Goal: Task Accomplishment & Management: Use online tool/utility

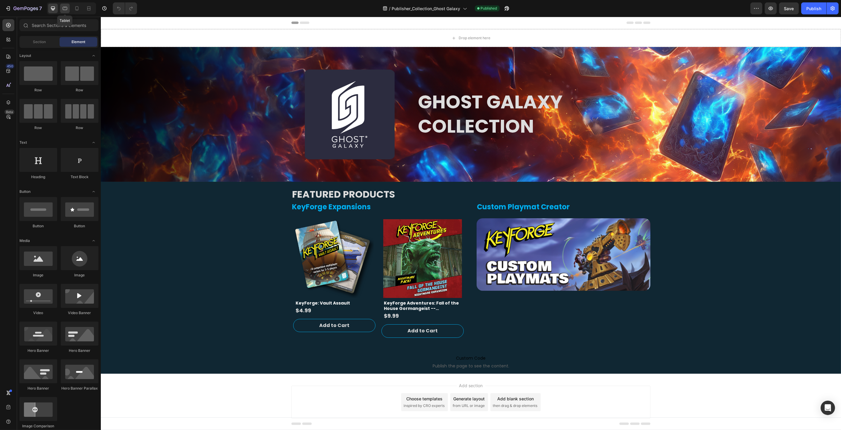
click at [63, 10] on icon at bounding box center [65, 8] width 4 height 3
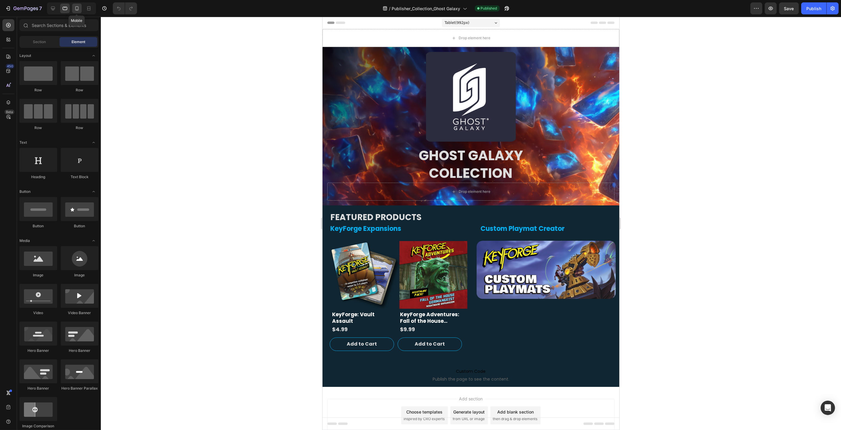
click at [75, 9] on icon at bounding box center [77, 8] width 6 height 6
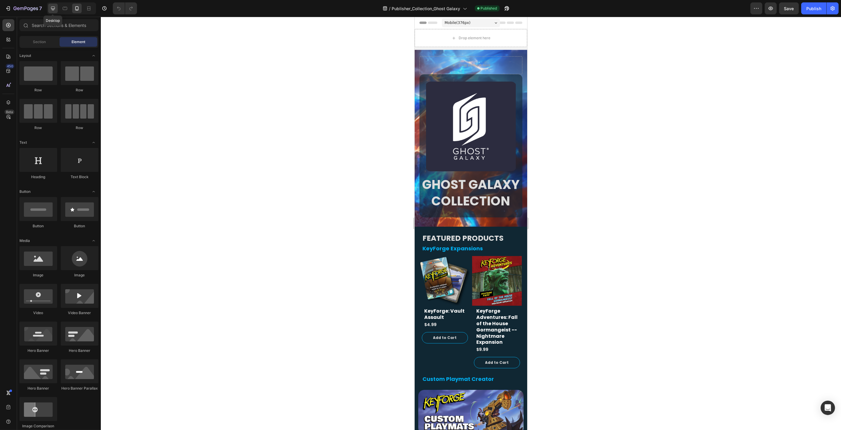
click at [53, 9] on icon at bounding box center [53, 9] width 4 height 4
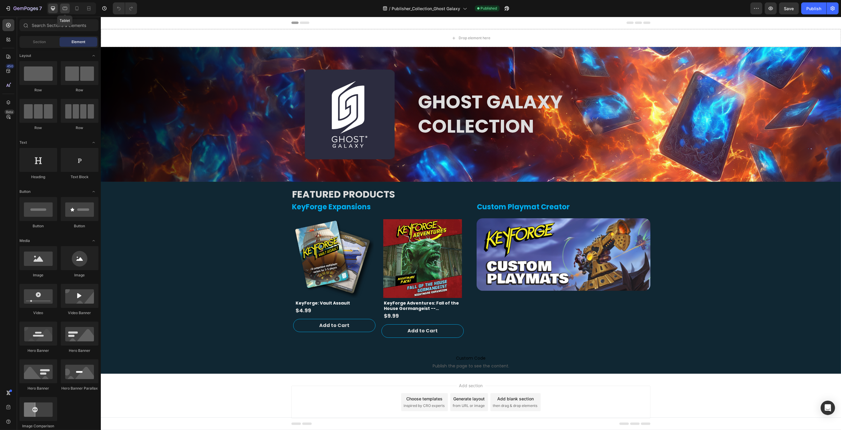
click at [65, 8] on icon at bounding box center [65, 8] width 6 height 6
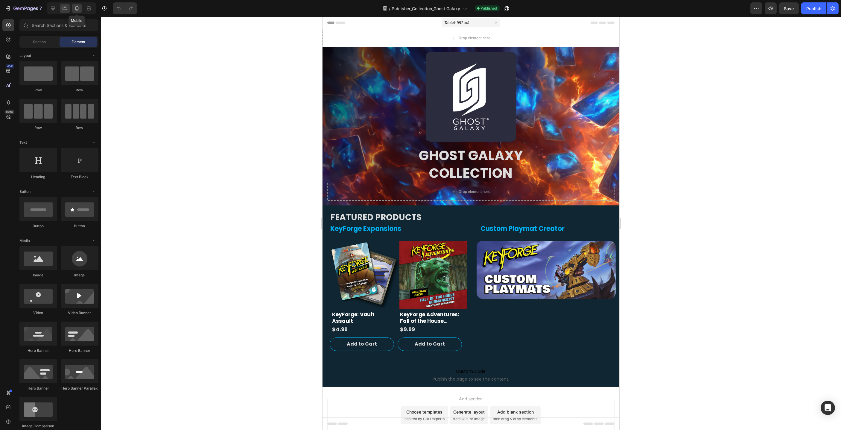
click at [77, 9] on icon at bounding box center [77, 8] width 6 height 6
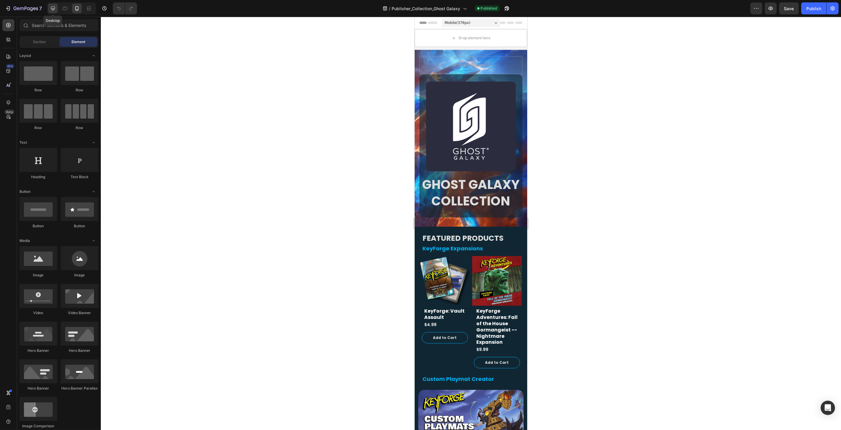
click at [54, 9] on icon at bounding box center [53, 8] width 6 height 6
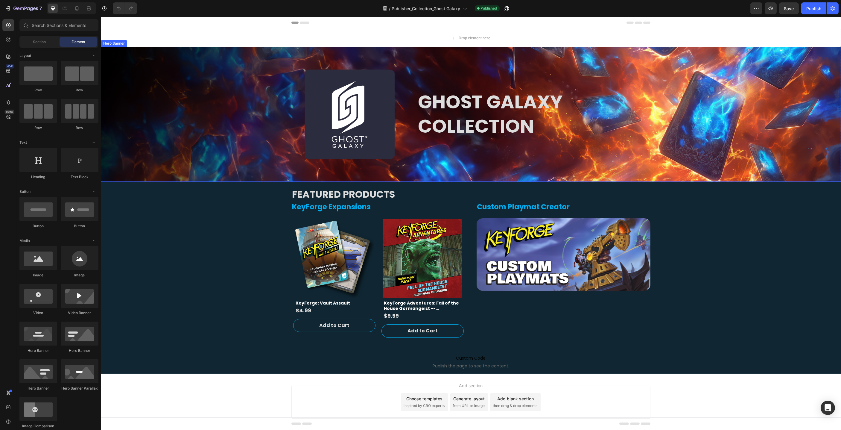
scroll to position [0, 0]
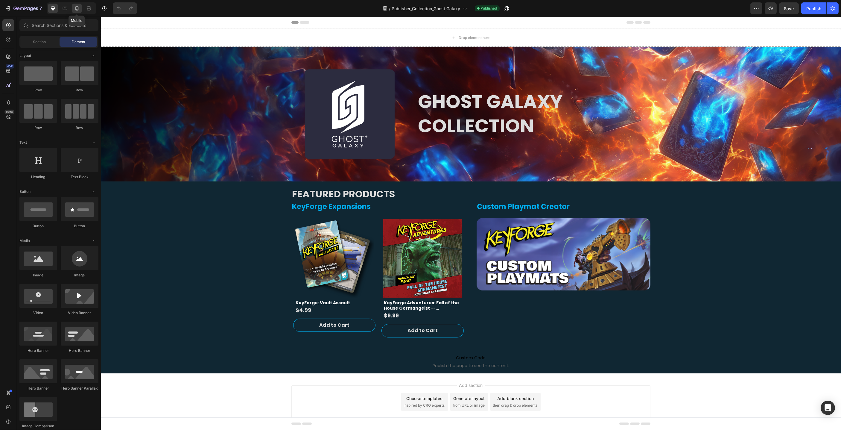
click at [79, 10] on icon at bounding box center [77, 8] width 6 height 6
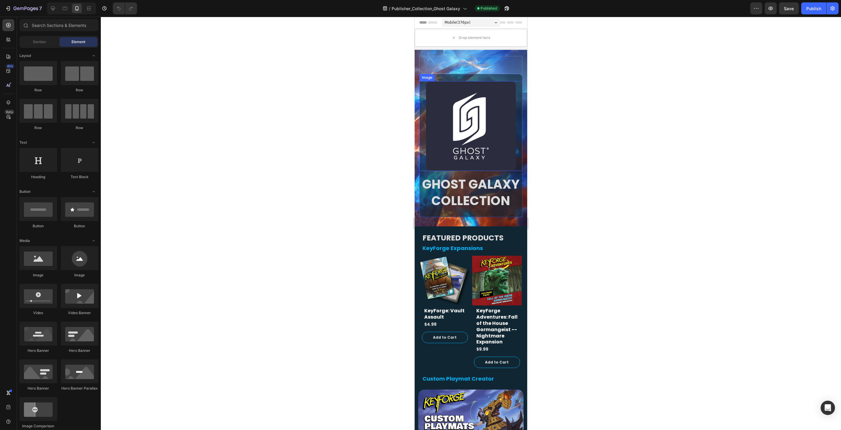
click at [468, 128] on img at bounding box center [471, 126] width 90 height 90
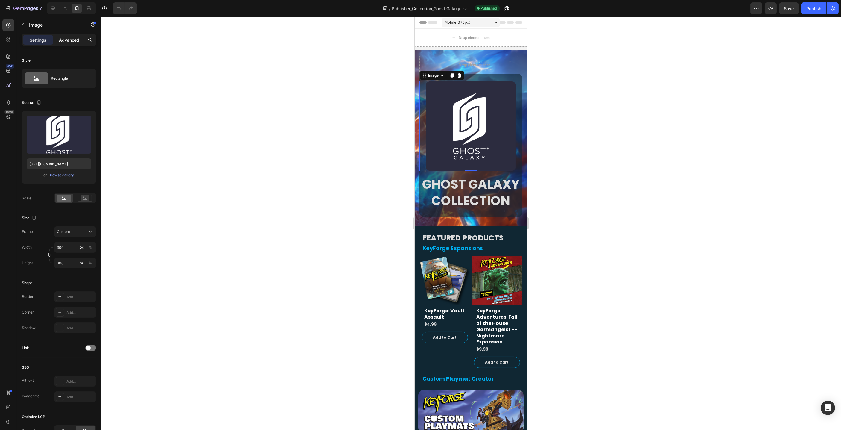
click at [76, 39] on p "Advanced" at bounding box center [69, 40] width 20 height 6
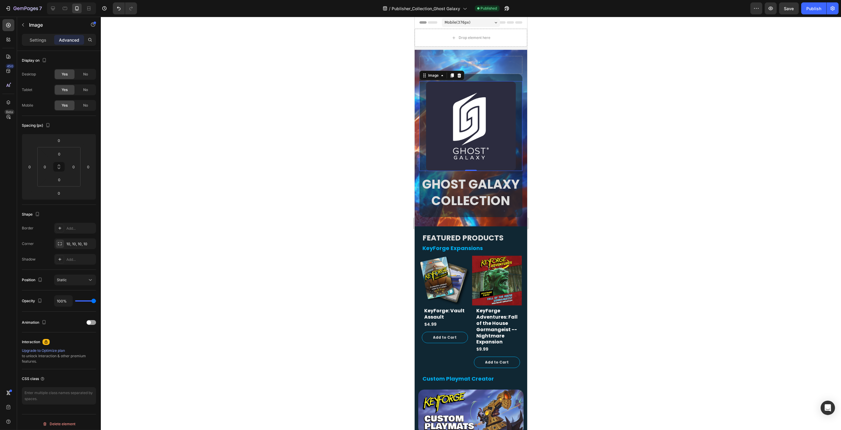
drag, startPoint x: 312, startPoint y: 83, endPoint x: 393, endPoint y: 91, distance: 81.5
click at [312, 83] on div at bounding box center [471, 223] width 740 height 413
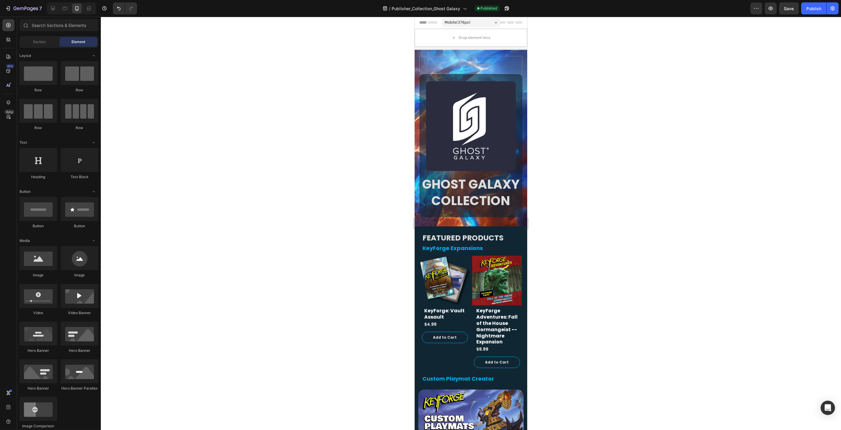
click at [601, 57] on div at bounding box center [471, 223] width 740 height 413
click at [448, 53] on div "Image GHOST GALAXY COLLECTION Heading Row Drop element here" at bounding box center [470, 136] width 113 height 170
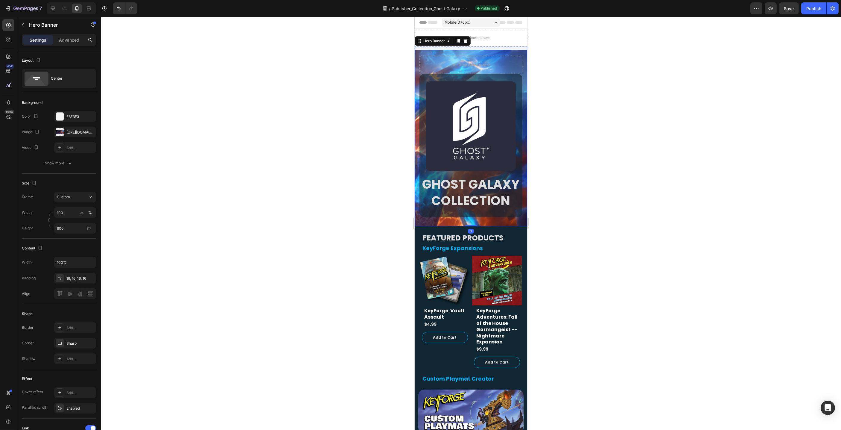
click at [256, 88] on div at bounding box center [471, 223] width 740 height 413
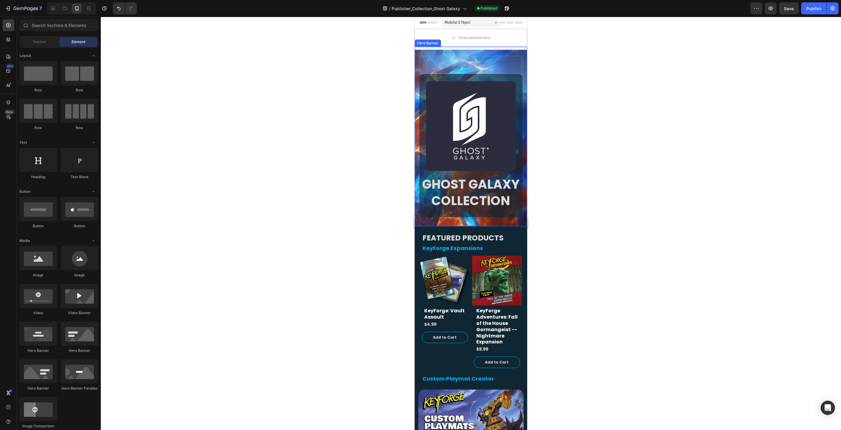
click at [415, 61] on div "Image GHOST GALAXY COLLECTION Heading Row Drop element here" at bounding box center [470, 136] width 113 height 170
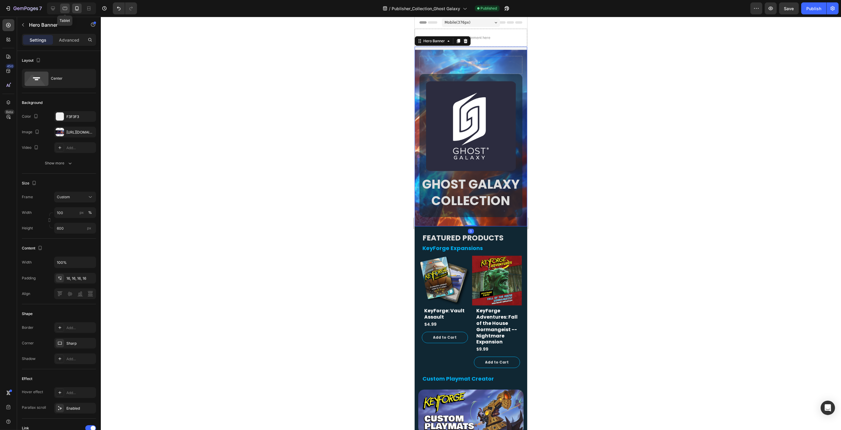
click at [64, 8] on icon at bounding box center [65, 8] width 4 height 3
type input "450"
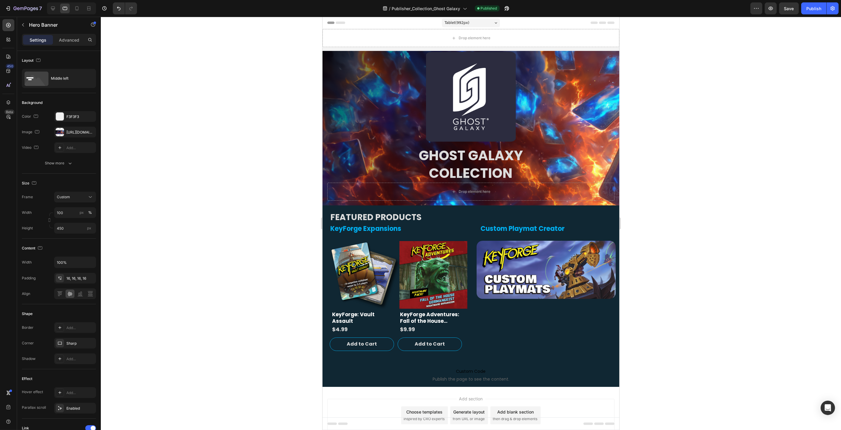
click at [300, 131] on div at bounding box center [471, 223] width 740 height 413
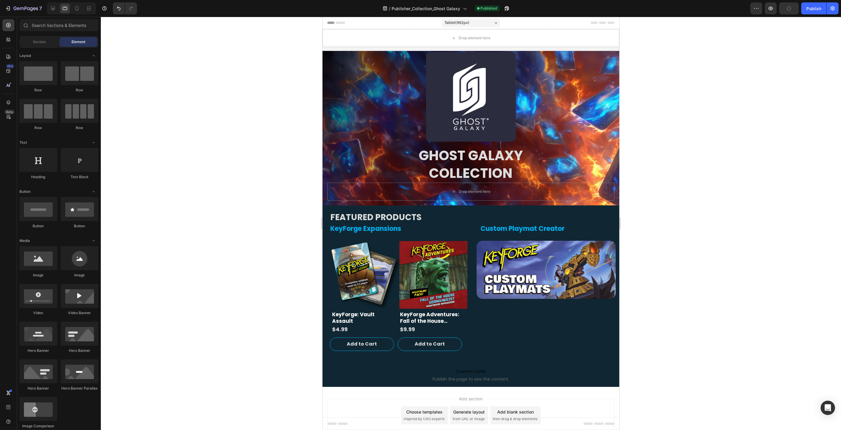
click at [54, 13] on div at bounding box center [71, 8] width 49 height 12
click at [54, 9] on icon at bounding box center [53, 9] width 4 height 4
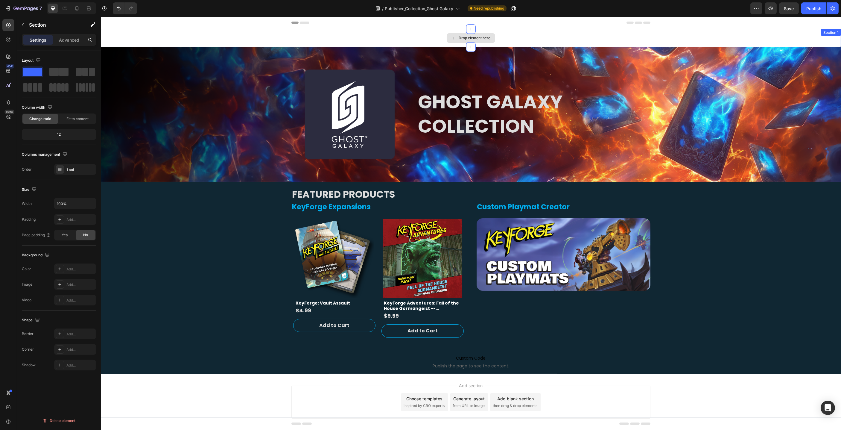
click at [207, 30] on div "Drop element here" at bounding box center [471, 38] width 740 height 18
click at [356, 122] on img at bounding box center [350, 114] width 90 height 90
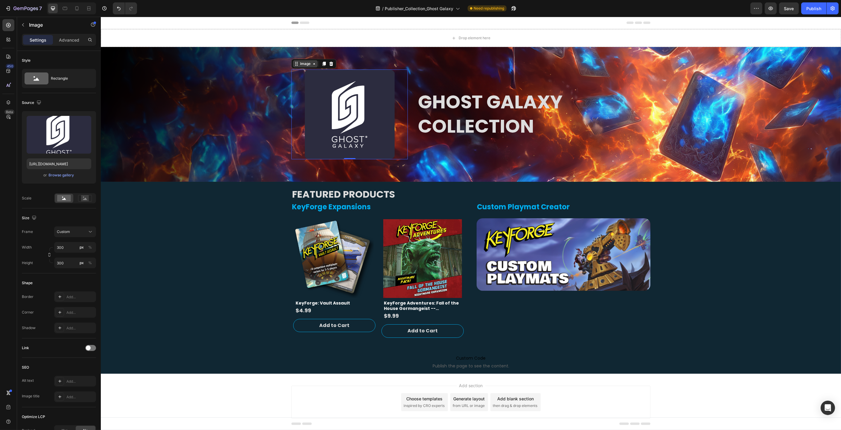
click at [314, 65] on icon at bounding box center [314, 63] width 5 height 5
click at [312, 63] on icon at bounding box center [314, 63] width 5 height 5
click at [314, 64] on icon at bounding box center [314, 63] width 2 height 1
click at [313, 64] on icon at bounding box center [314, 63] width 5 height 5
click at [313, 216] on div "Product Images" at bounding box center [313, 213] width 41 height 7
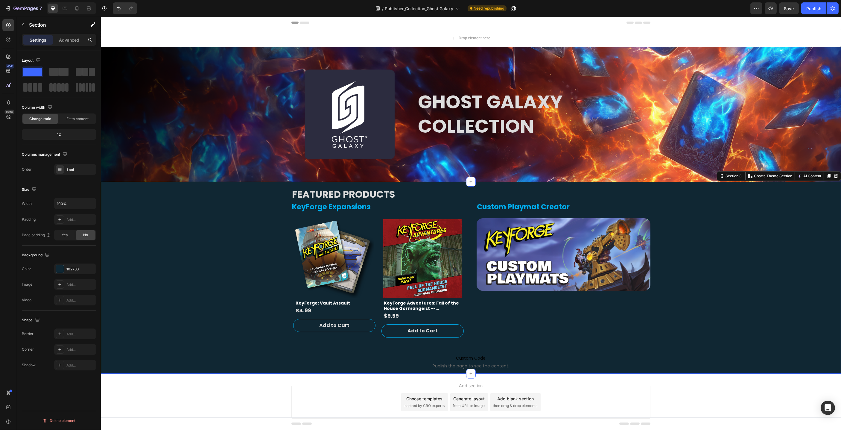
click at [229, 282] on div "FEATURED PRODUCTS Heading KeyForge Expansions Heading Product Vendor Product Im…" at bounding box center [471, 278] width 740 height 192
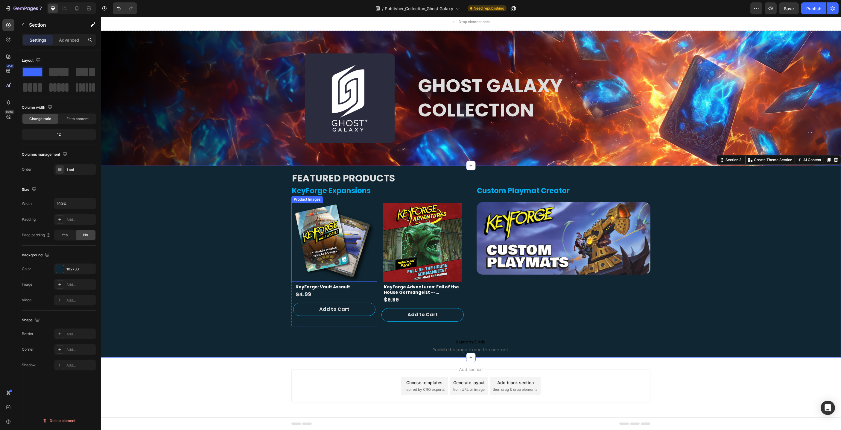
scroll to position [16, 0]
click at [308, 193] on div "Product List" at bounding box center [303, 191] width 25 height 7
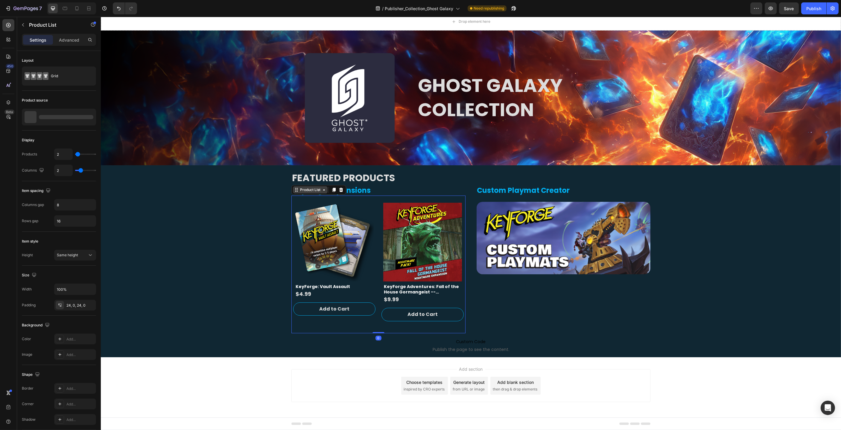
click at [313, 192] on div "Product List" at bounding box center [310, 189] width 23 height 5
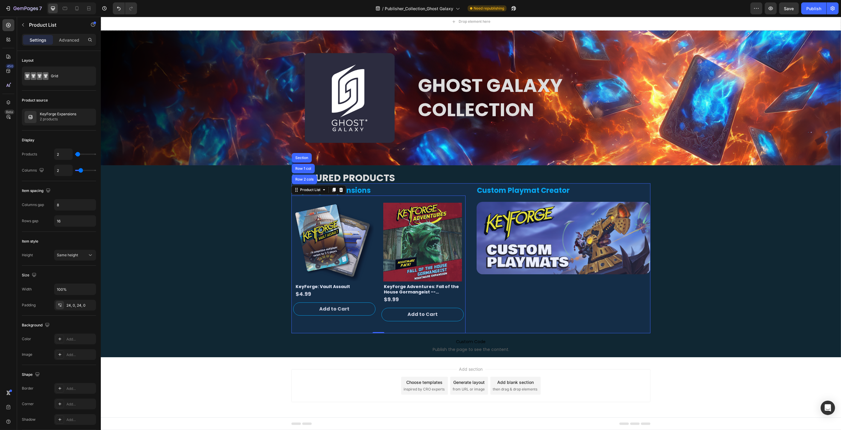
click at [311, 180] on div "Row 2 cols" at bounding box center [304, 179] width 21 height 4
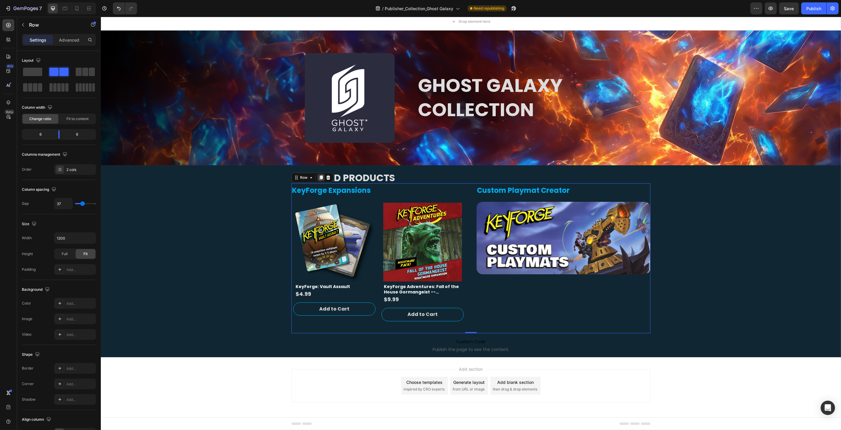
click at [323, 178] on icon at bounding box center [320, 177] width 5 height 5
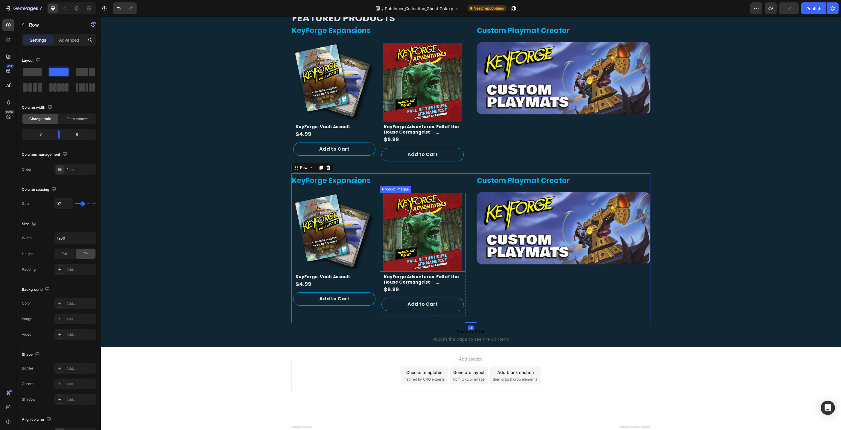
scroll to position [177, 0]
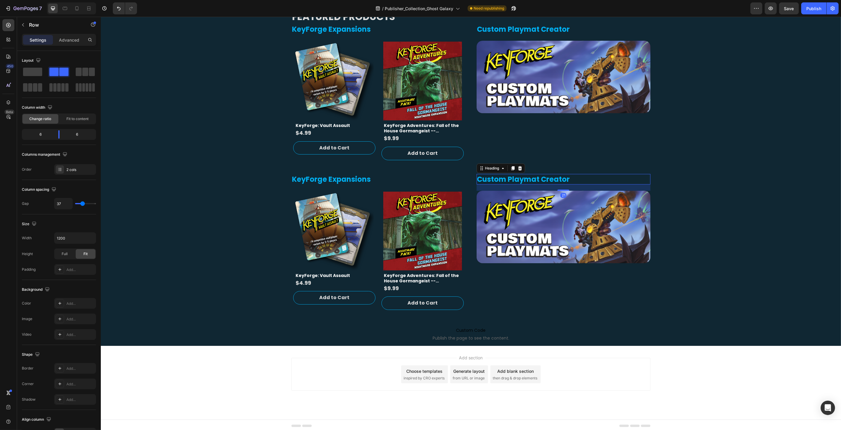
click at [522, 179] on h2 "Custom Playmat Creator" at bounding box center [563, 179] width 174 height 10
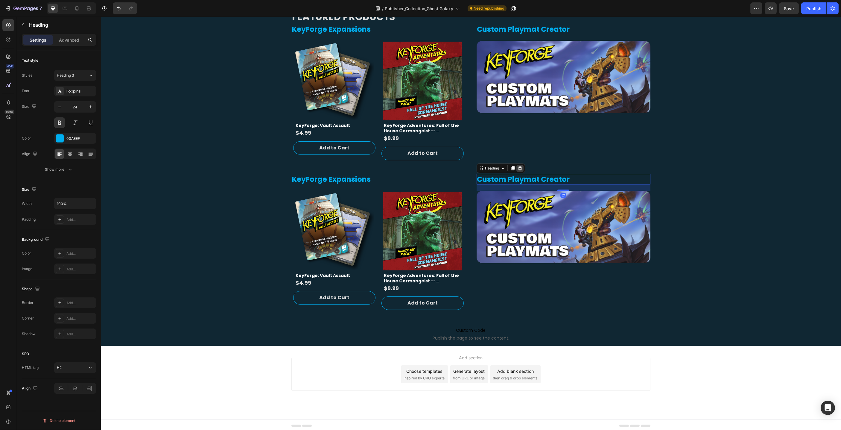
click at [520, 169] on icon at bounding box center [520, 168] width 4 height 4
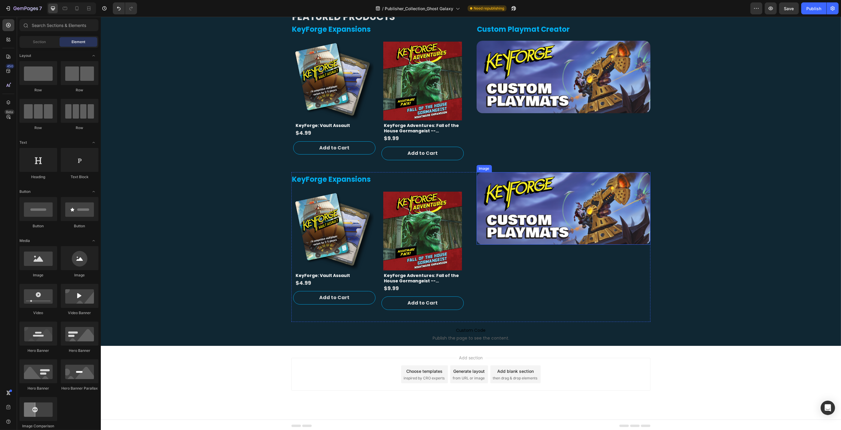
click at [519, 186] on img at bounding box center [563, 208] width 174 height 72
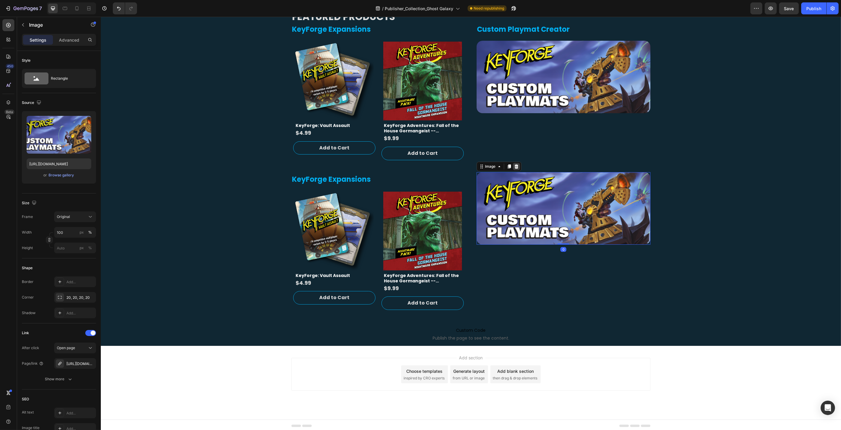
click at [517, 164] on icon at bounding box center [516, 166] width 5 height 5
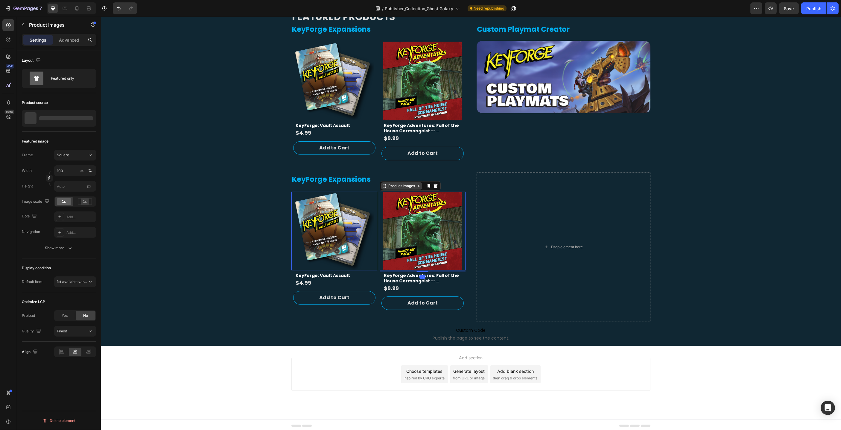
click at [322, 186] on div "Product Images" at bounding box center [307, 187] width 29 height 5
click at [436, 185] on icon at bounding box center [435, 186] width 4 height 4
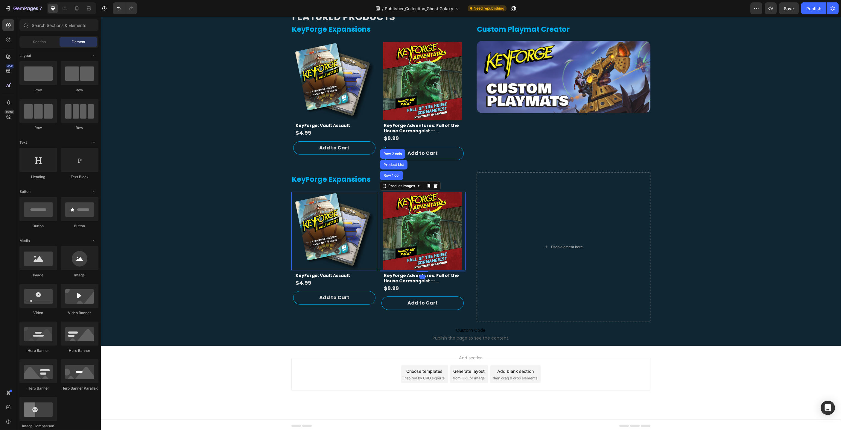
scroll to position [98, 0]
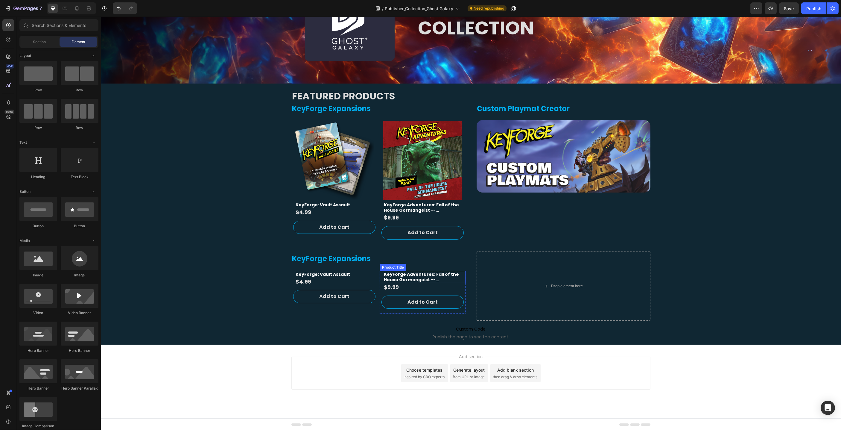
click at [317, 267] on div "Product Title" at bounding box center [305, 267] width 24 height 5
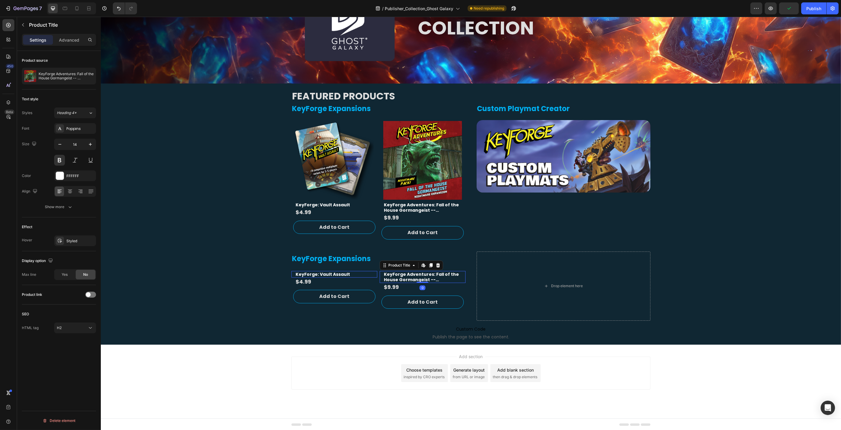
click at [101, 17] on icon at bounding box center [101, 17] width 0 height 0
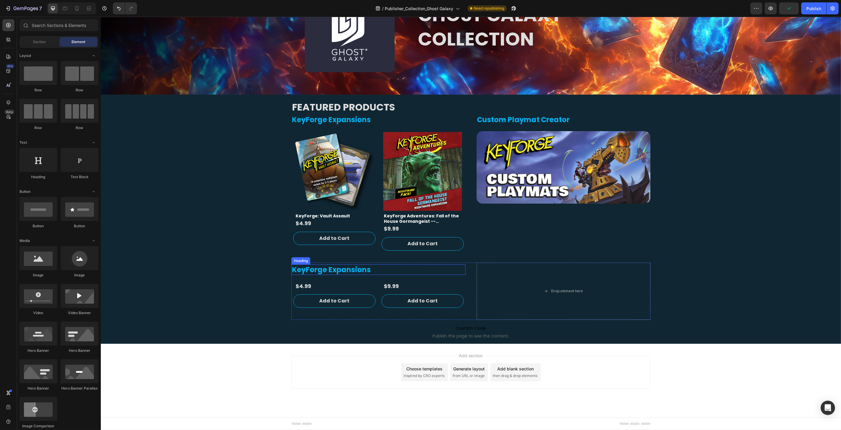
scroll to position [86, 0]
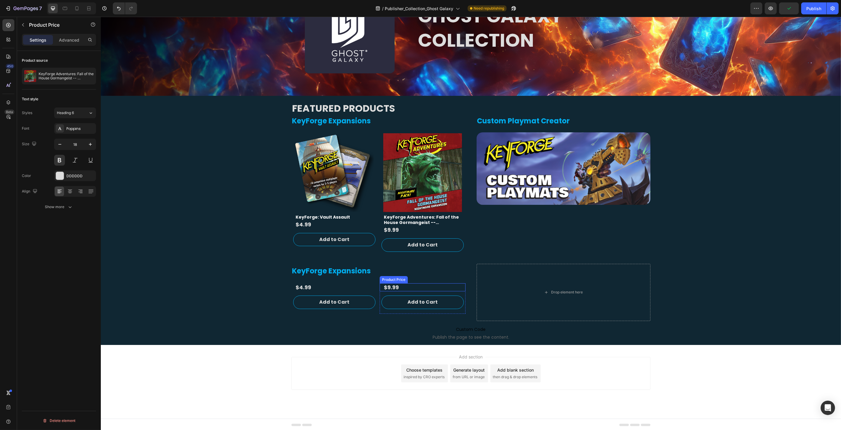
click at [318, 280] on div "Product Price" at bounding box center [306, 279] width 26 height 5
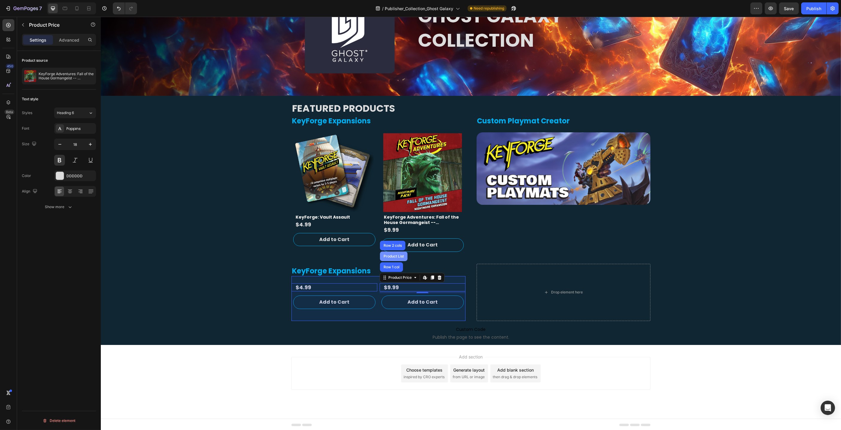
click at [399, 256] on div "Product List" at bounding box center [393, 256] width 23 height 4
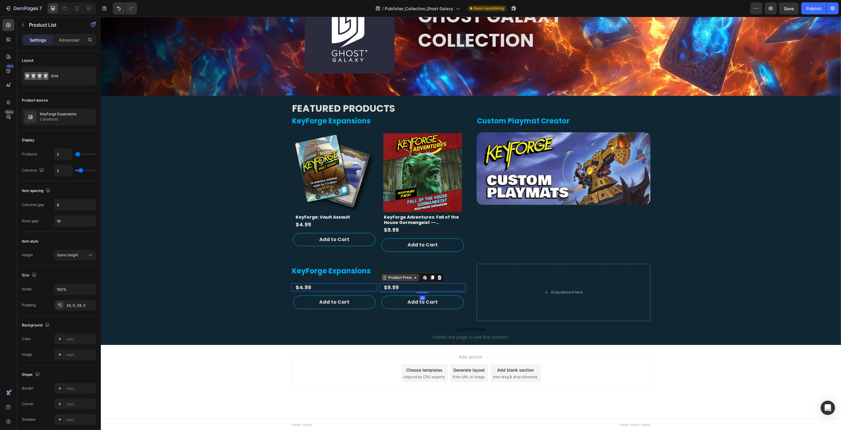
click at [318, 279] on div "Product Price" at bounding box center [306, 279] width 26 height 5
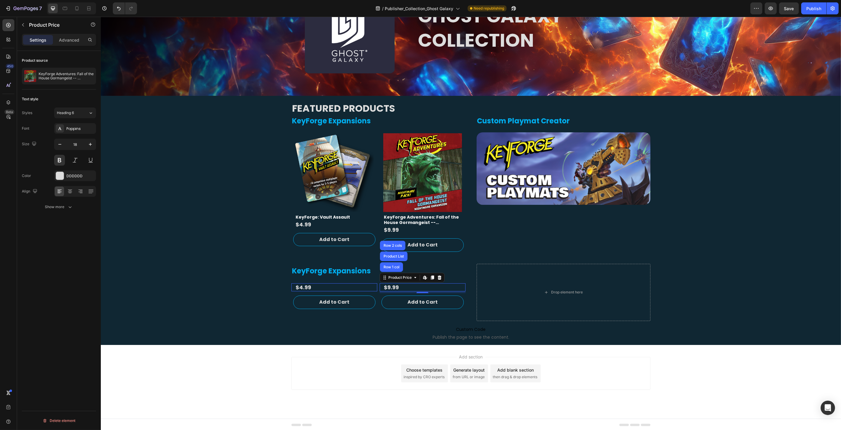
click at [373, 284] on div "$9.99" at bounding box center [334, 287] width 79 height 8
click at [373, 286] on div "$9.99" at bounding box center [334, 287] width 79 height 8
click at [373, 289] on div "$9.99" at bounding box center [334, 287] width 79 height 8
click at [470, 262] on div "KeyForge Expansions Heading Product Vendor Product Images KeyForge: Vault Assau…" at bounding box center [470, 189] width 359 height 150
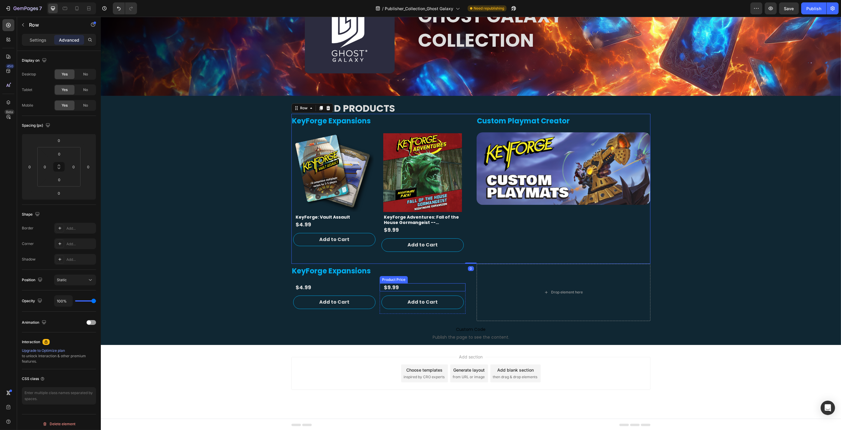
click at [373, 287] on div "$9.99" at bounding box center [334, 287] width 79 height 8
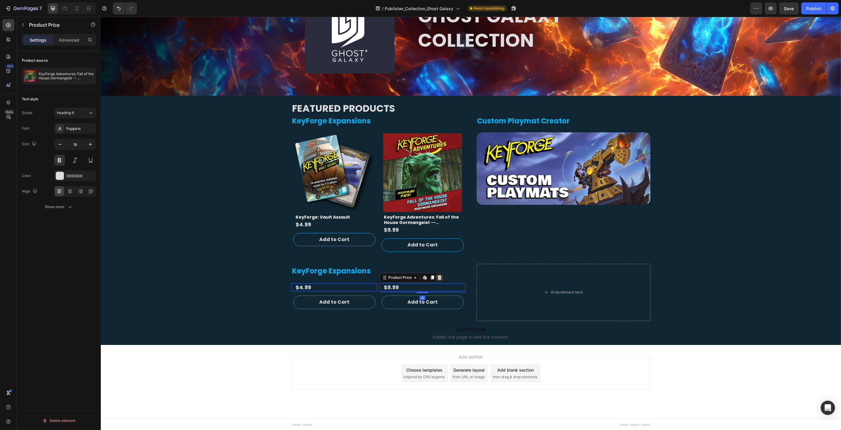
click at [101, 17] on icon at bounding box center [101, 17] width 0 height 0
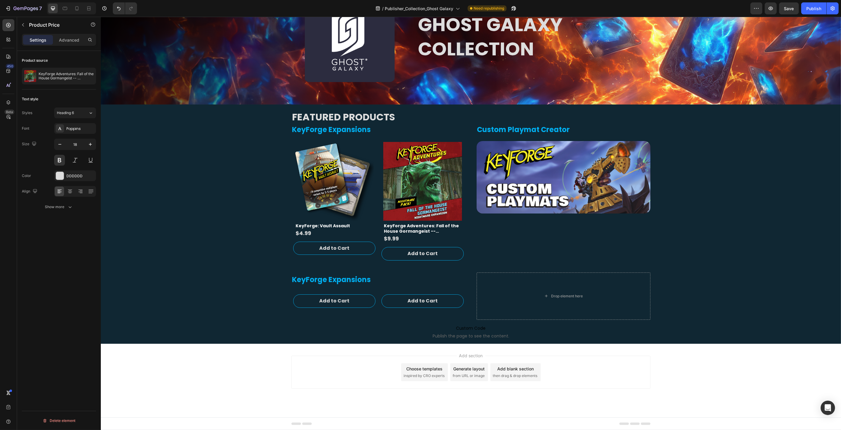
scroll to position [76, 0]
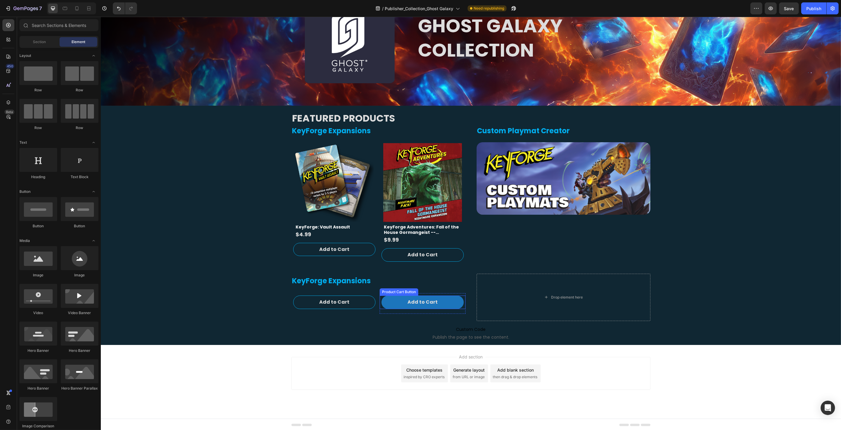
click at [375, 299] on button "Add to Cart" at bounding box center [334, 301] width 82 height 13
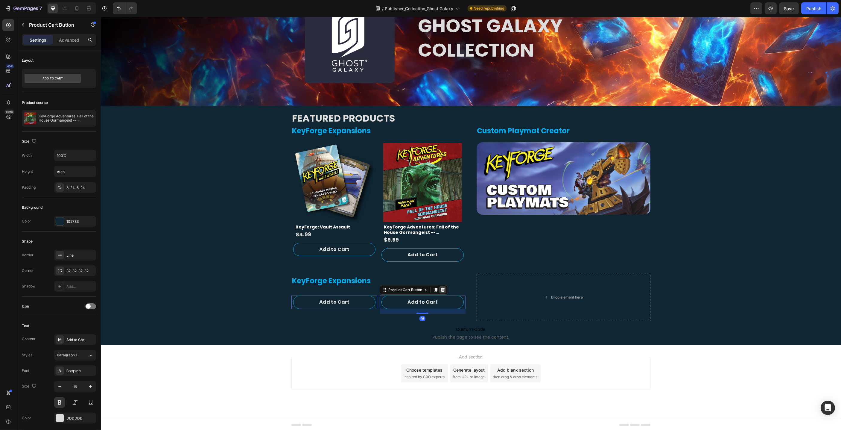
click at [101, 17] on icon at bounding box center [101, 17] width 0 height 0
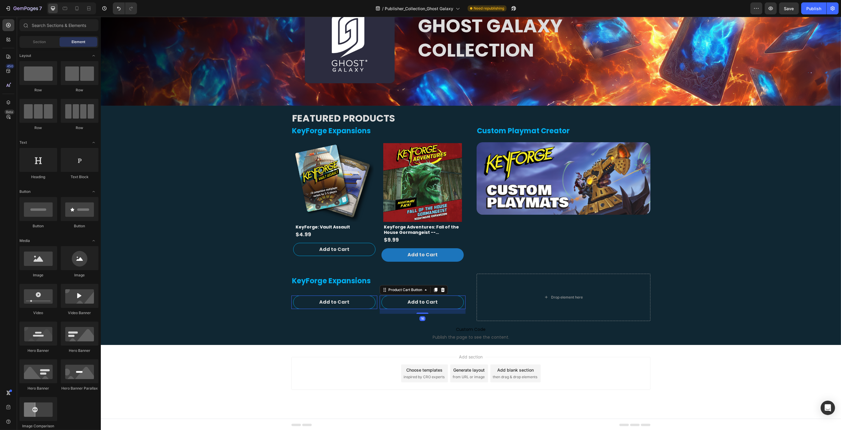
scroll to position [43, 0]
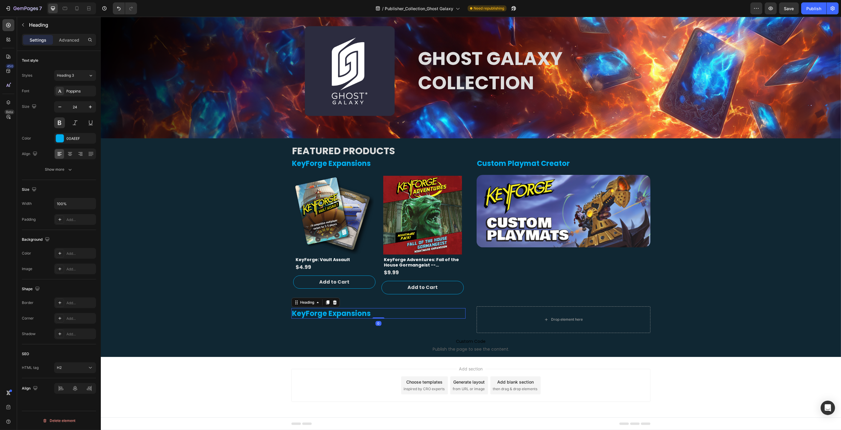
drag, startPoint x: 428, startPoint y: 312, endPoint x: 406, endPoint y: 315, distance: 21.6
click at [428, 312] on h2 "KeyForge Expansions" at bounding box center [378, 313] width 174 height 10
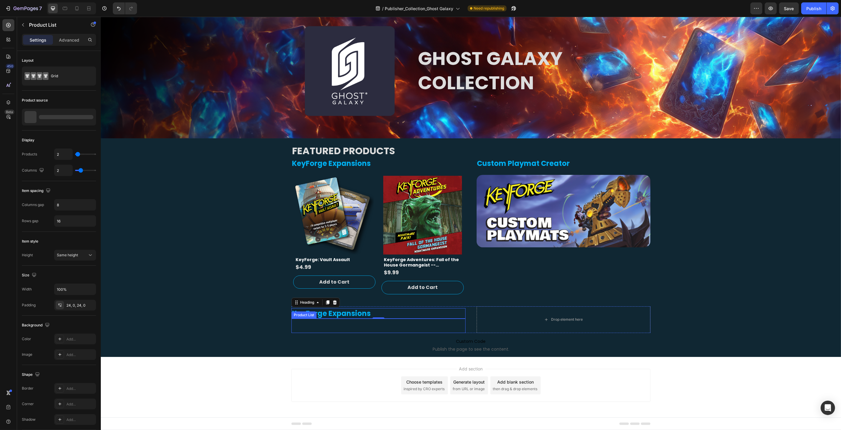
click at [337, 325] on div "Product Vendor Row Product List Product Vendor Row Product List" at bounding box center [378, 325] width 174 height 14
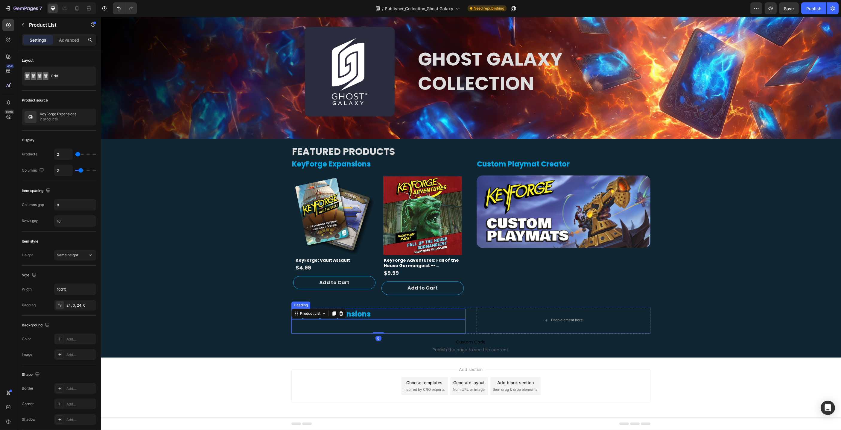
click at [358, 313] on h2 "KeyForge Expansions" at bounding box center [378, 314] width 174 height 10
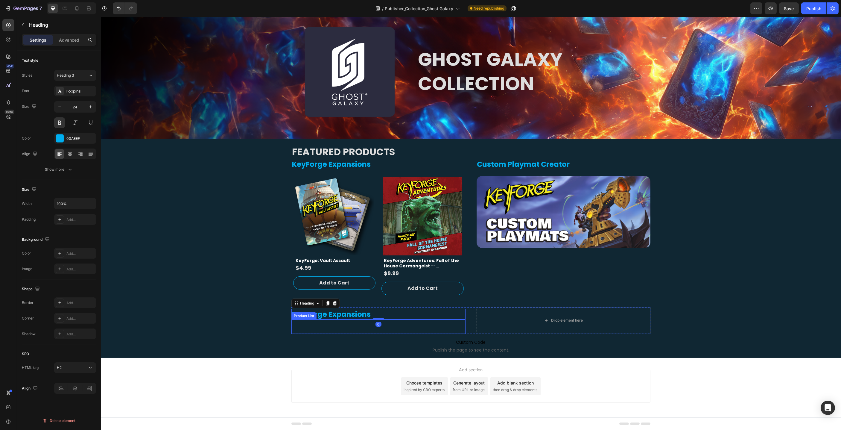
click at [354, 324] on div "Product Vendor Row Product List Product Vendor Row Product List" at bounding box center [378, 326] width 174 height 14
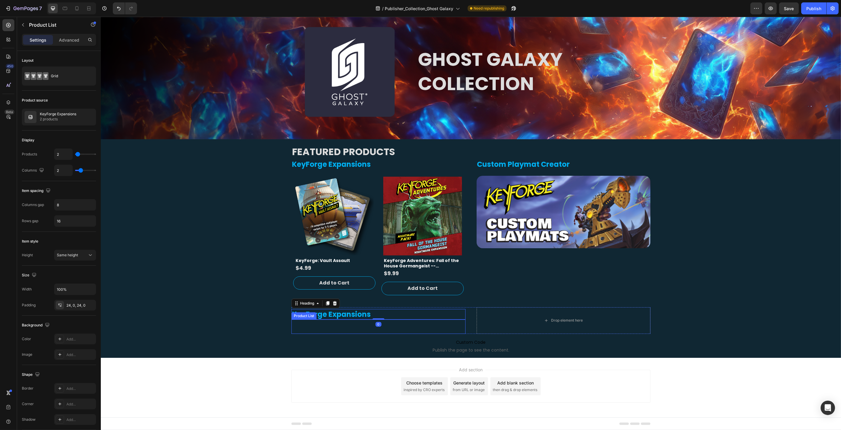
scroll to position [42, 0]
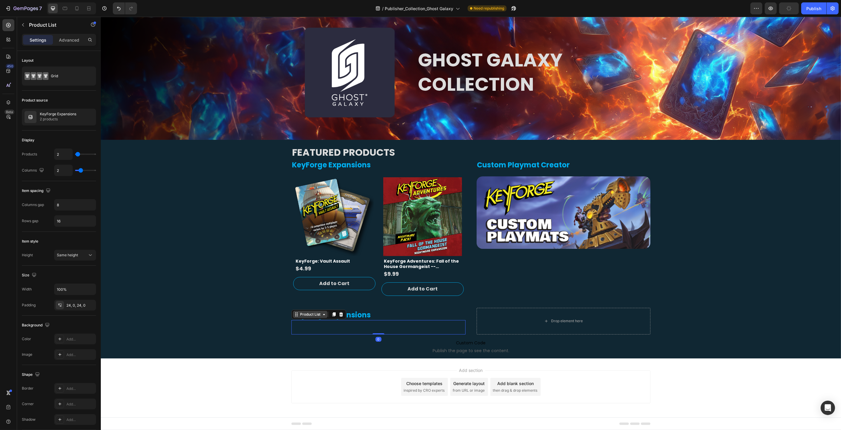
click at [325, 314] on icon at bounding box center [323, 314] width 5 height 5
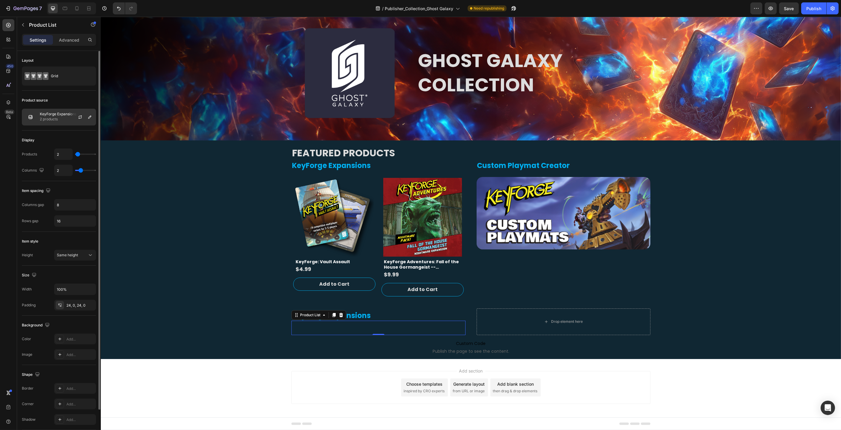
click at [66, 122] on p "2 products" at bounding box center [58, 119] width 37 height 6
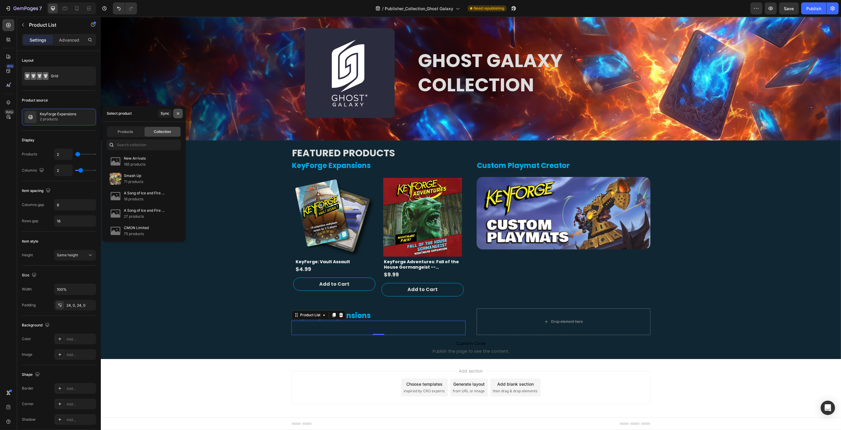
click at [180, 114] on icon "button" at bounding box center [178, 113] width 5 height 5
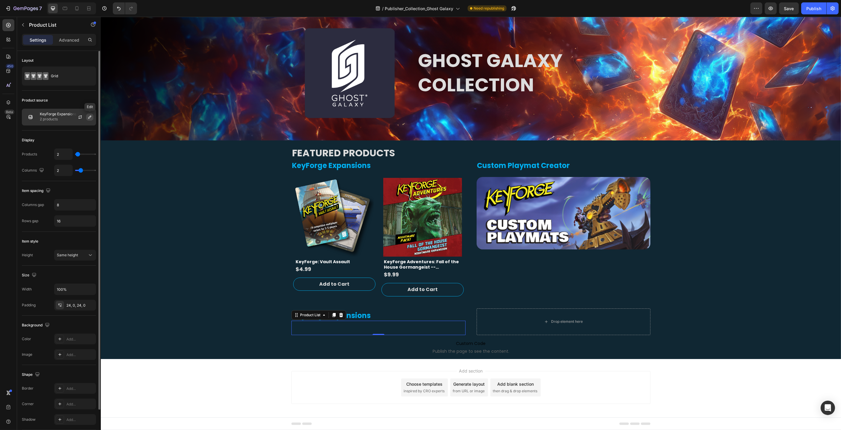
click at [92, 117] on button "button" at bounding box center [89, 116] width 7 height 7
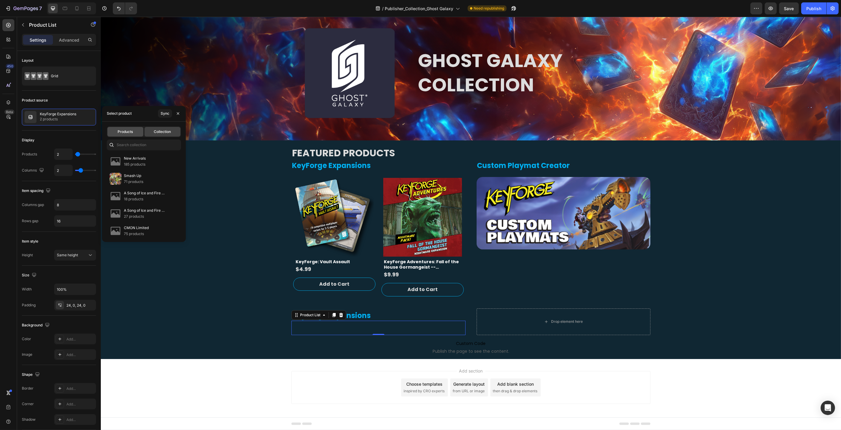
click at [130, 128] on div "Products" at bounding box center [125, 132] width 36 height 10
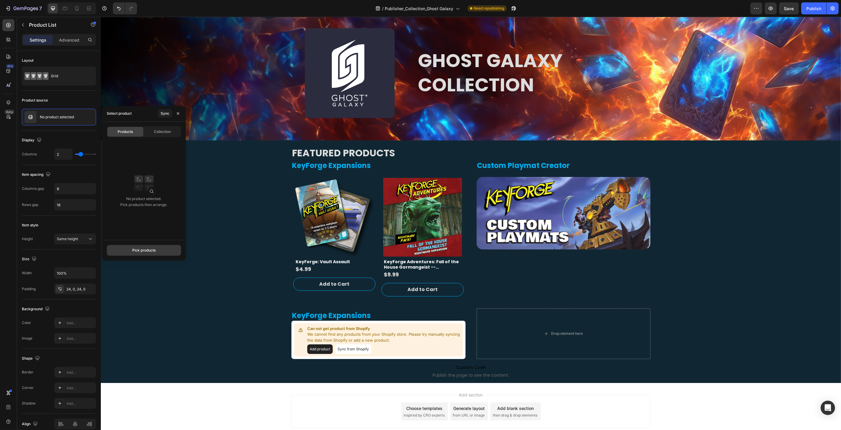
click at [154, 249] on div "Pick products" at bounding box center [143, 249] width 23 height 5
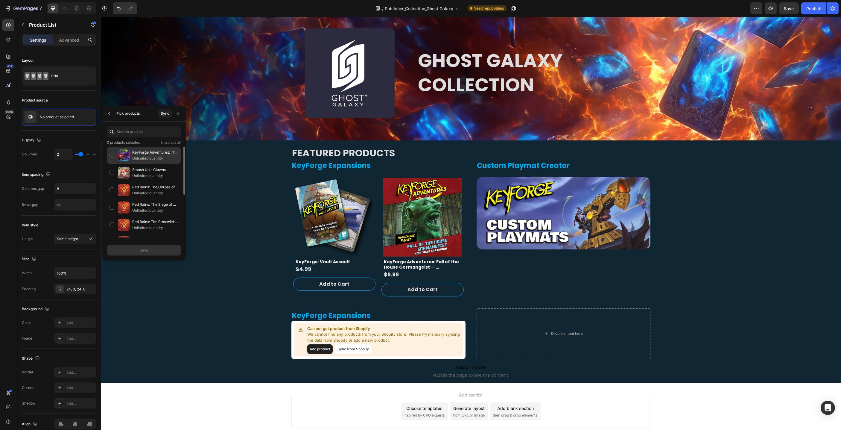
click at [153, 157] on p "Unlimited quantity" at bounding box center [155, 158] width 46 height 6
click at [157, 250] on button "Save" at bounding box center [144, 250] width 74 height 11
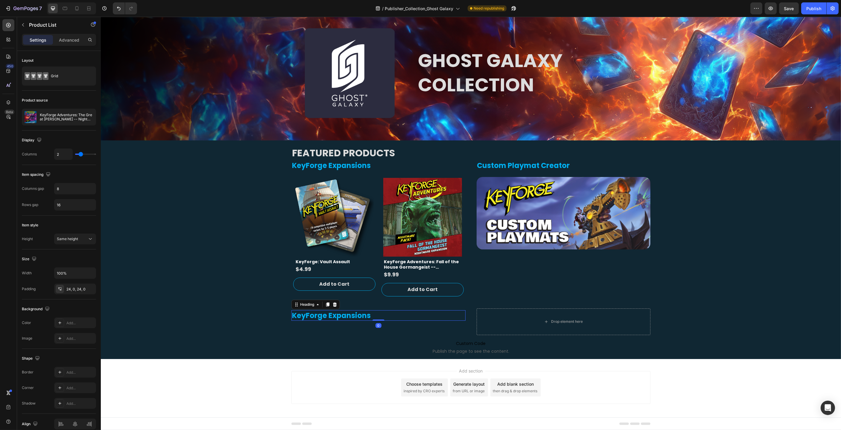
click at [346, 316] on h2 "KeyForge Expansions" at bounding box center [378, 315] width 174 height 10
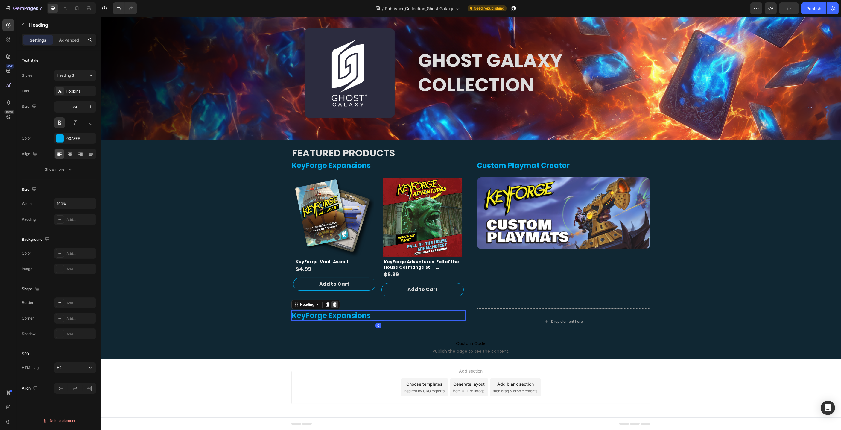
click at [335, 304] on icon at bounding box center [335, 304] width 4 height 4
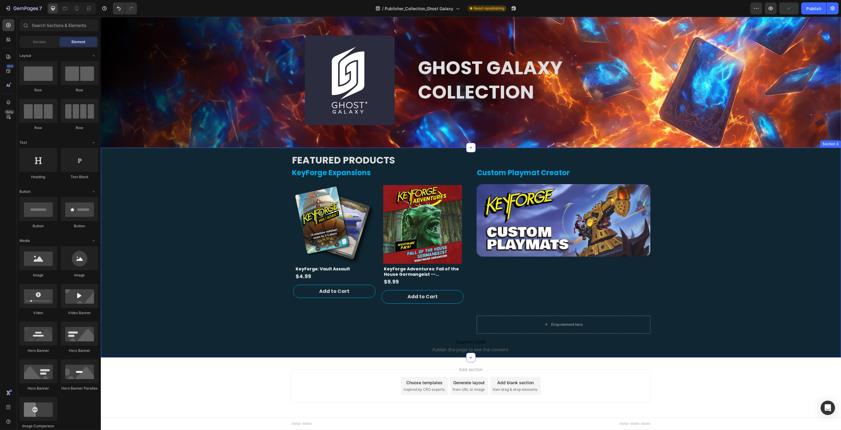
scroll to position [34, 0]
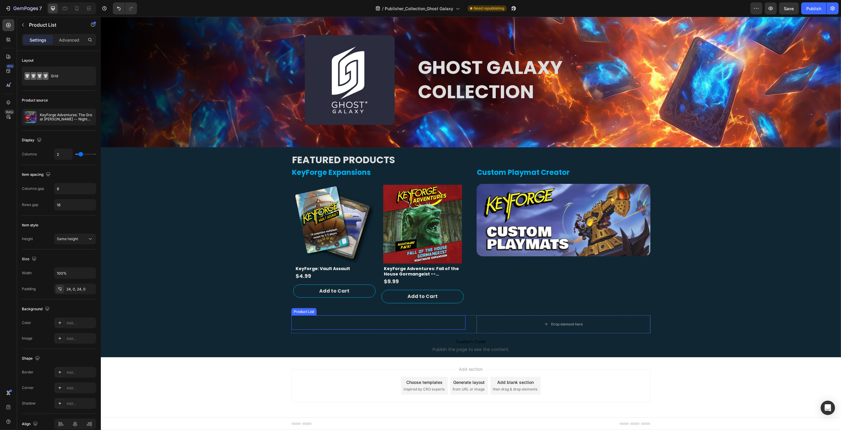
click at [337, 322] on div "Product Vendor Row Product List" at bounding box center [378, 322] width 174 height 14
type input "1"
drag, startPoint x: 80, startPoint y: 154, endPoint x: 86, endPoint y: 159, distance: 7.9
type input "1"
click at [77, 154] on input "range" at bounding box center [85, 154] width 21 height 1
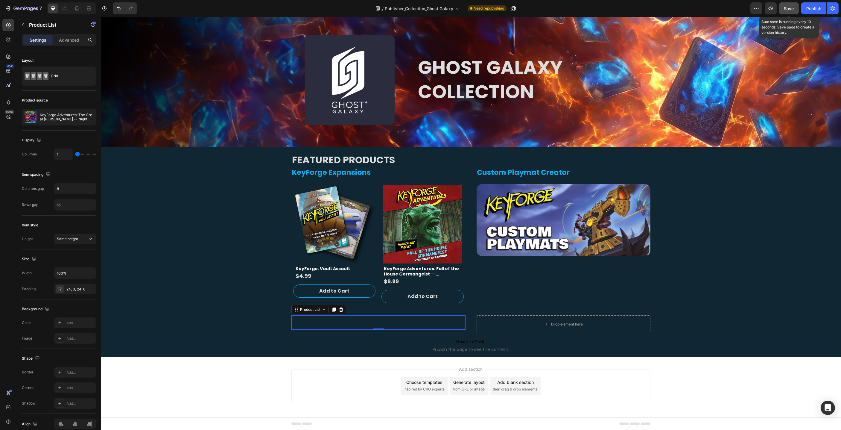
click at [789, 7] on span "Save" at bounding box center [789, 8] width 10 height 5
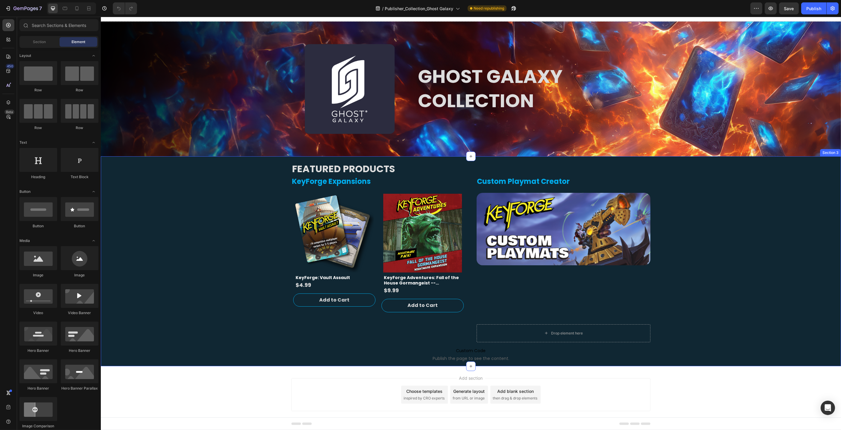
scroll to position [34, 0]
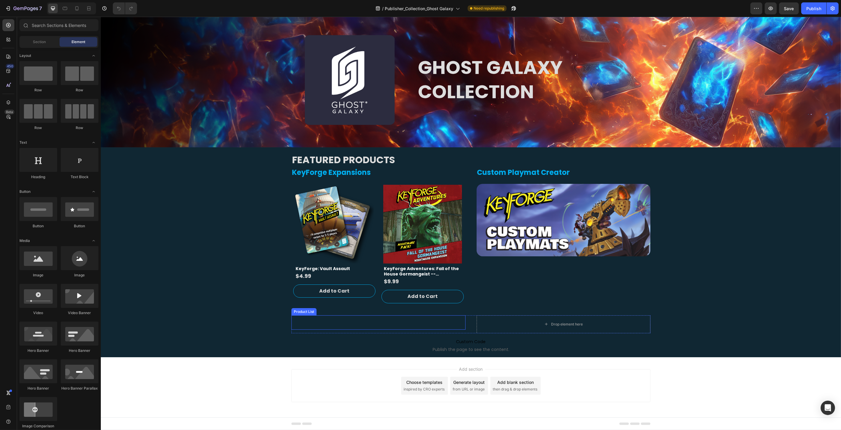
click at [368, 326] on div "Product Vendor Row Product List" at bounding box center [378, 322] width 174 height 14
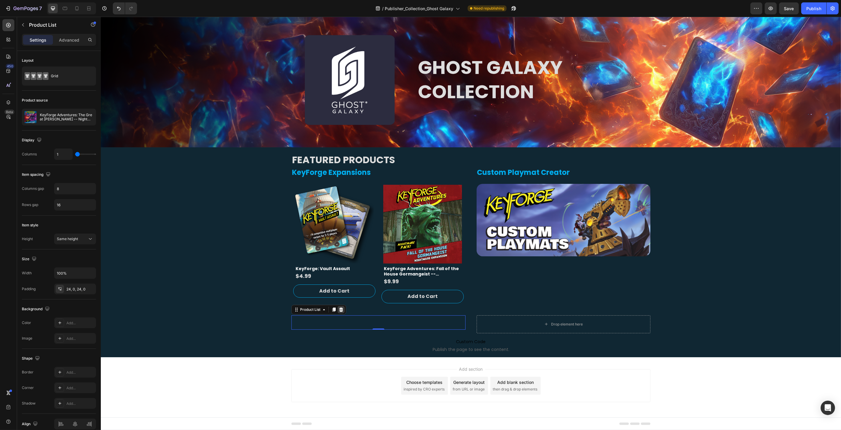
click at [341, 309] on icon at bounding box center [340, 309] width 5 height 5
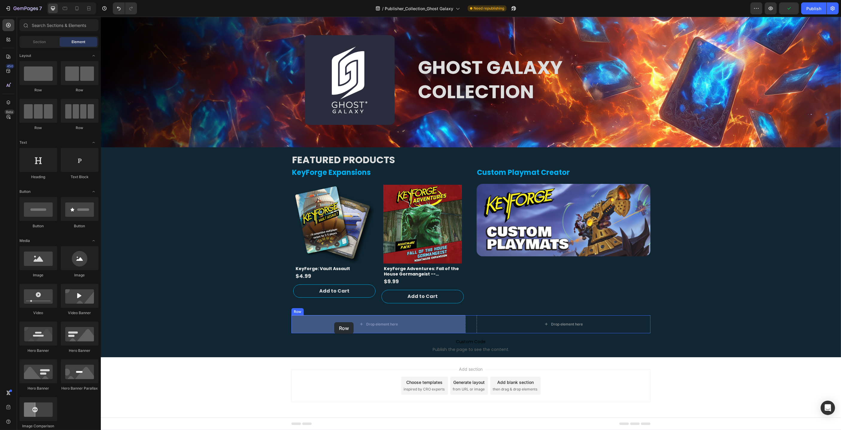
drag, startPoint x: 140, startPoint y: 93, endPoint x: 339, endPoint y: 325, distance: 305.4
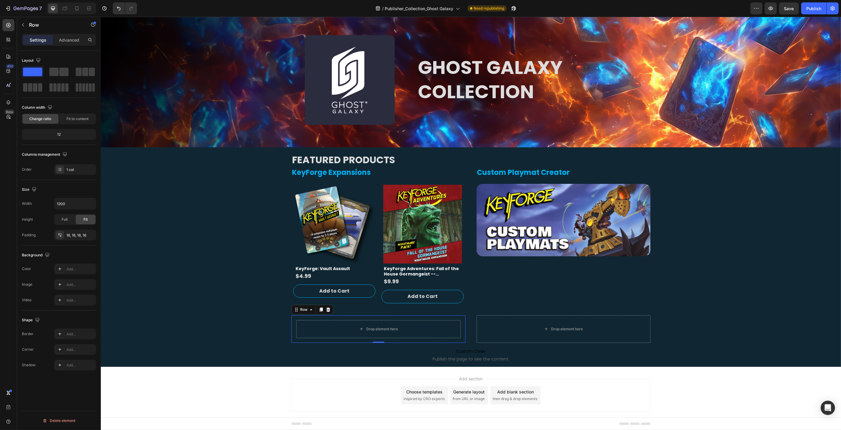
click at [60, 136] on div "12" at bounding box center [59, 134] width 72 height 8
click at [23, 24] on icon "button" at bounding box center [23, 24] width 2 height 3
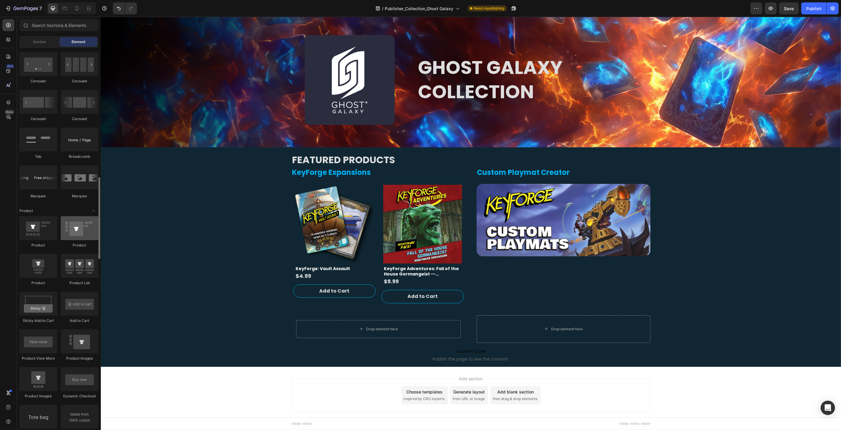
scroll to position [606, 0]
click at [311, 183] on div "Product Images" at bounding box center [306, 180] width 31 height 7
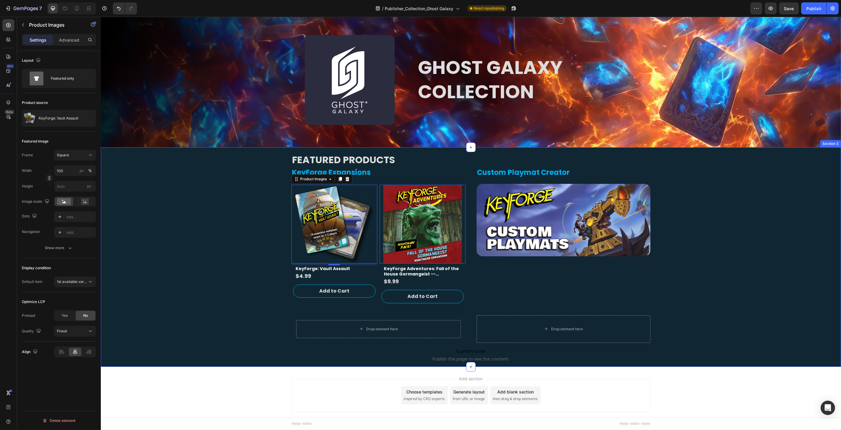
click at [224, 206] on div "FEATURED PRODUCTS Heading KeyForge Expansions Heading Product Vendor Product Im…" at bounding box center [471, 256] width 740 height 219
click at [315, 181] on div "Product Images" at bounding box center [306, 180] width 29 height 5
click at [341, 179] on icon at bounding box center [339, 179] width 3 height 4
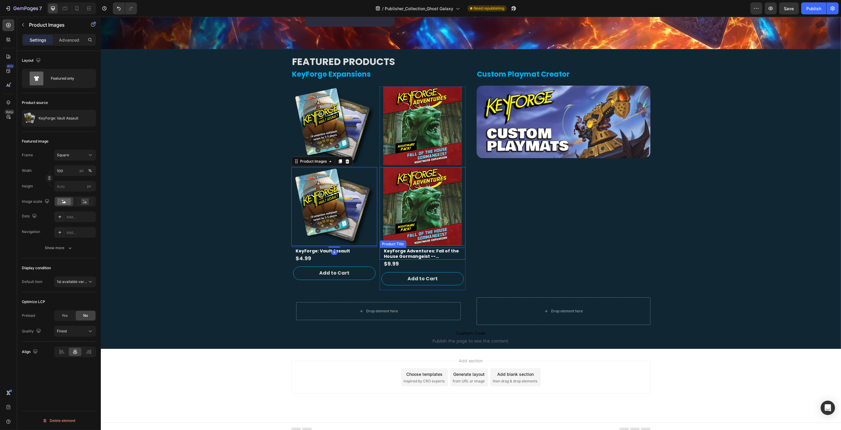
scroll to position [132, 0]
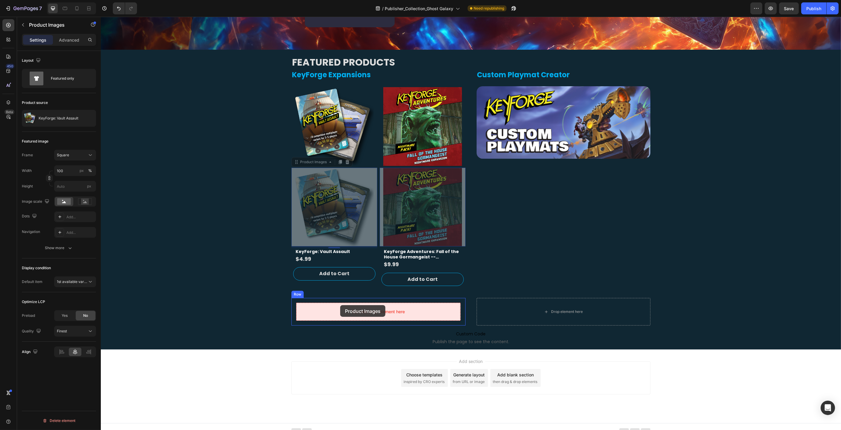
drag, startPoint x: 296, startPoint y: 162, endPoint x: 387, endPoint y: 320, distance: 182.0
drag, startPoint x: 297, startPoint y: 161, endPoint x: 350, endPoint y: 309, distance: 157.0
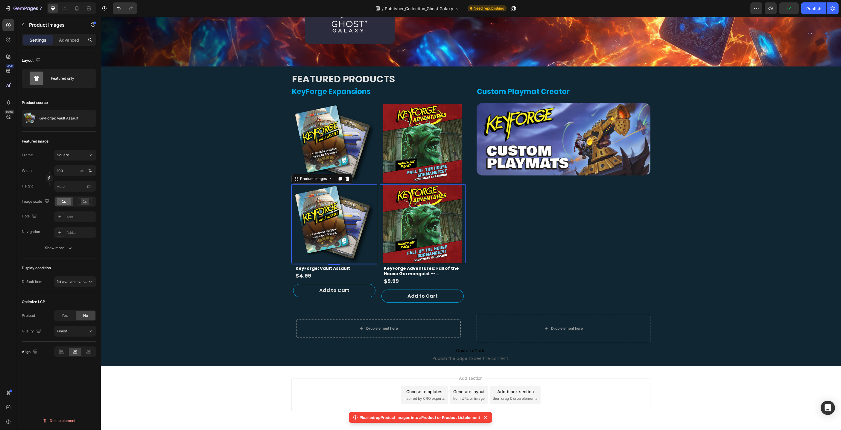
scroll to position [113, 0]
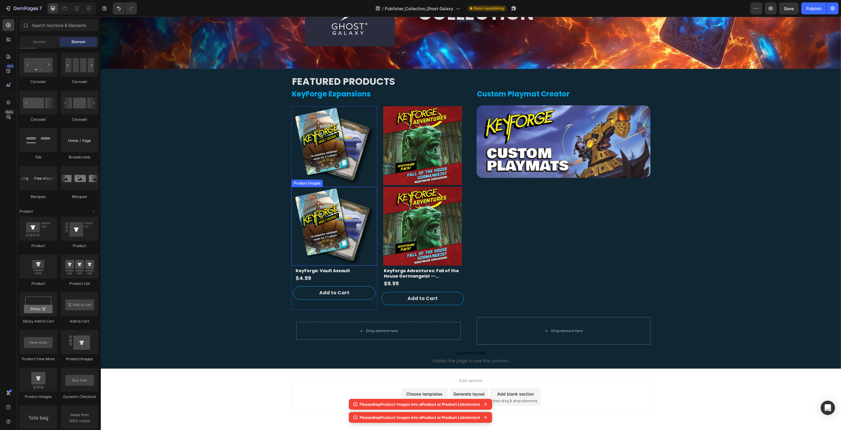
click at [348, 217] on img at bounding box center [334, 226] width 79 height 79
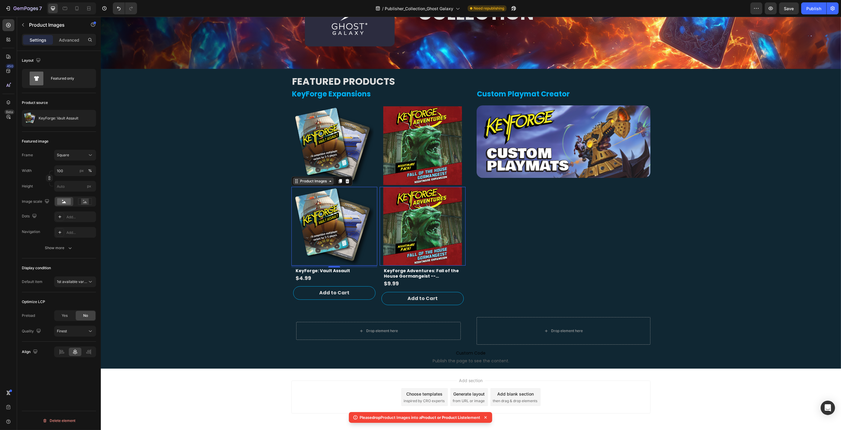
drag, startPoint x: 324, startPoint y: 180, endPoint x: 327, endPoint y: 180, distance: 3.3
click at [324, 180] on div "Product Images" at bounding box center [313, 180] width 29 height 5
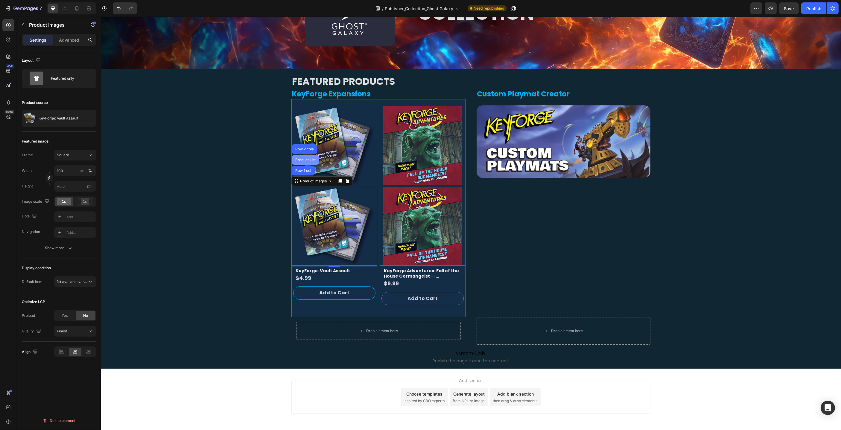
click at [307, 160] on div "Product List" at bounding box center [305, 160] width 23 height 4
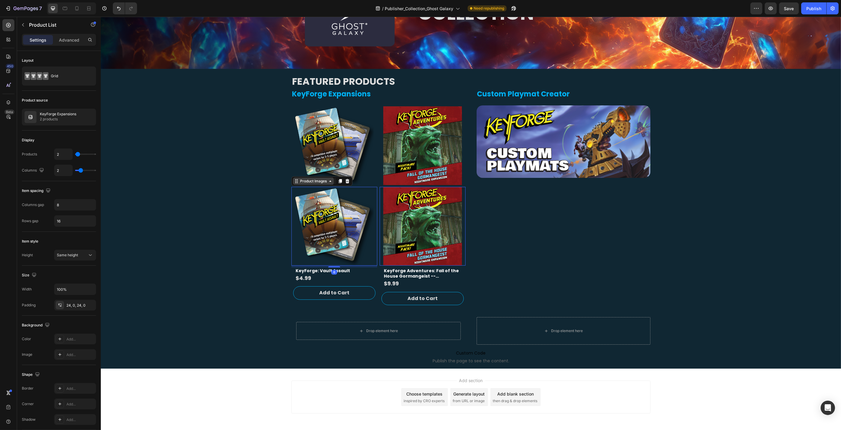
click at [317, 184] on div "Product Images" at bounding box center [313, 180] width 41 height 7
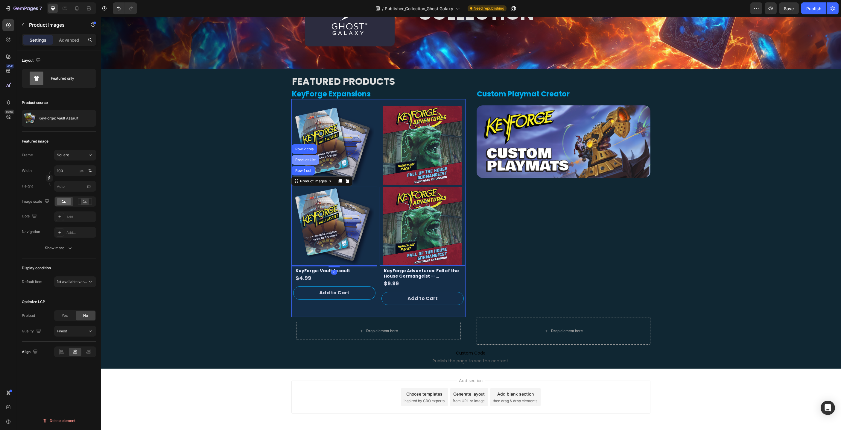
click at [309, 160] on div "Product List" at bounding box center [305, 160] width 23 height 4
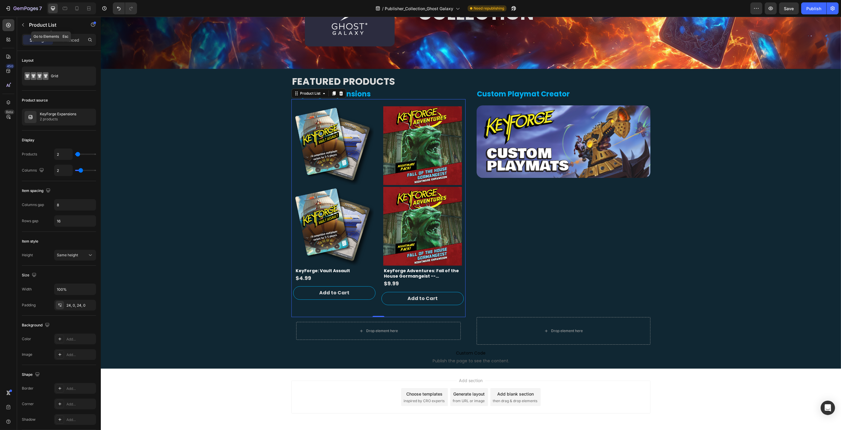
click at [25, 25] on icon "button" at bounding box center [23, 24] width 5 height 5
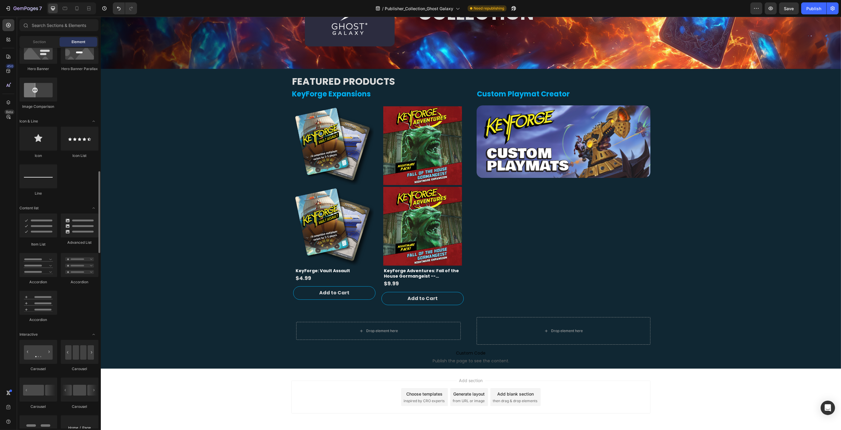
scroll to position [0, 0]
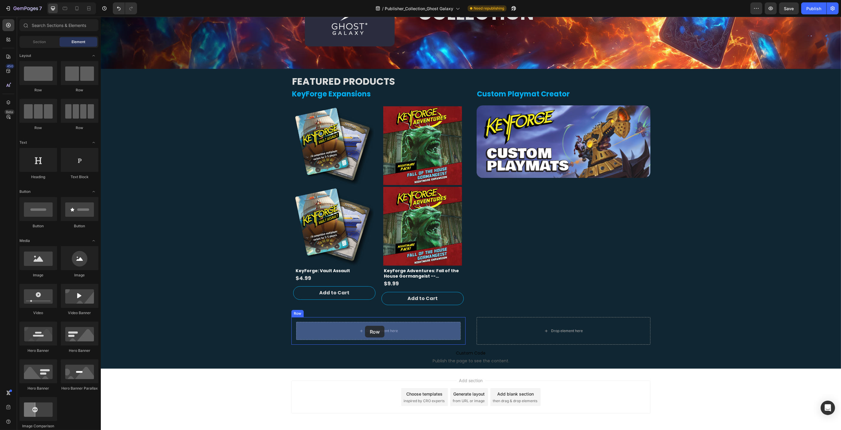
drag, startPoint x: 142, startPoint y: 98, endPoint x: 366, endPoint y: 326, distance: 320.4
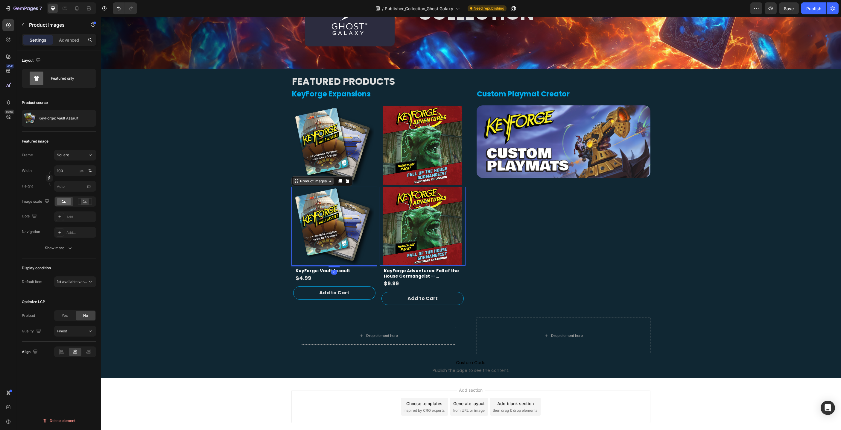
click at [300, 181] on div "Product Images" at bounding box center [313, 180] width 29 height 5
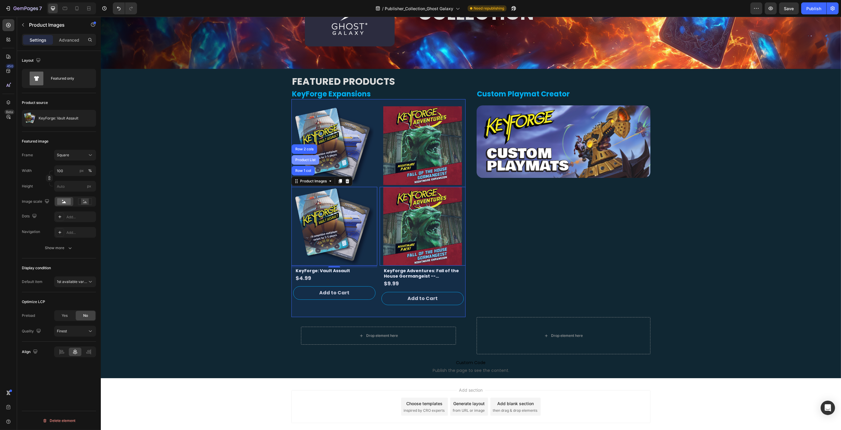
click at [308, 157] on div "Product List" at bounding box center [305, 160] width 28 height 10
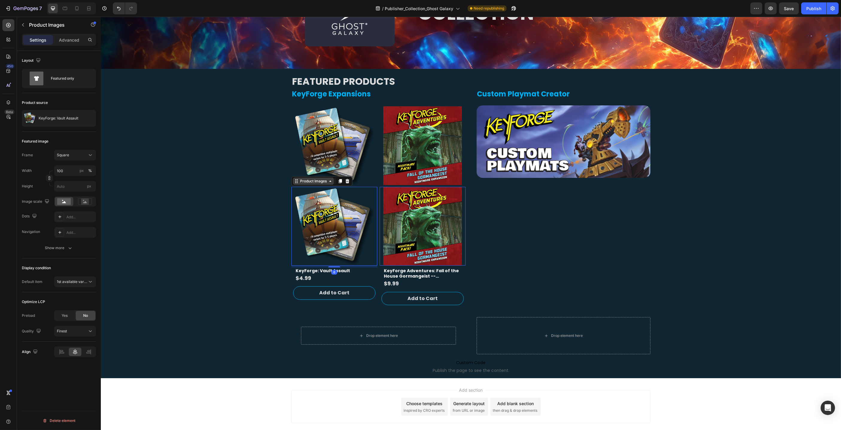
click at [315, 183] on div "Product Images" at bounding box center [313, 180] width 29 height 5
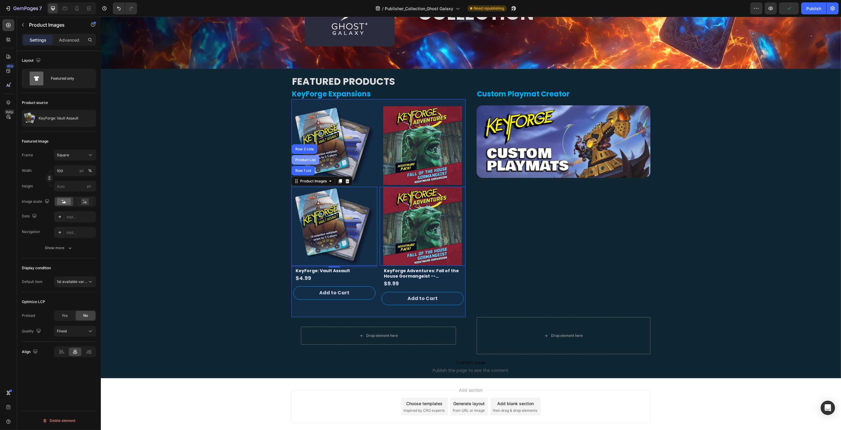
click at [309, 158] on div "Product List" at bounding box center [305, 160] width 23 height 4
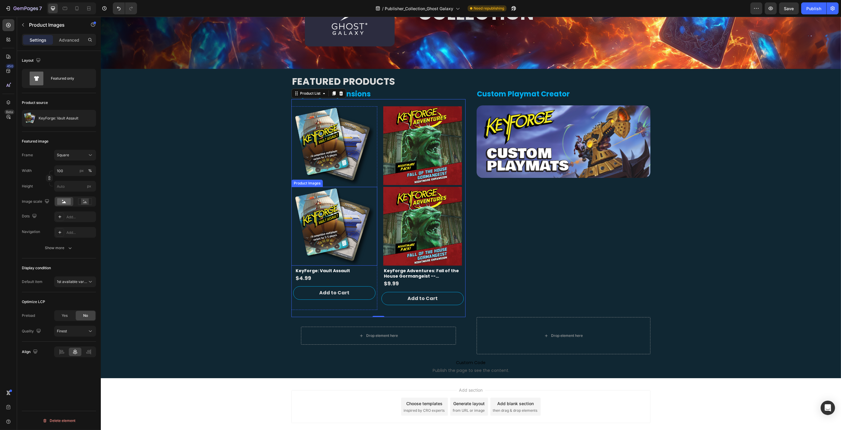
click at [307, 181] on div "Product Images" at bounding box center [306, 182] width 29 height 5
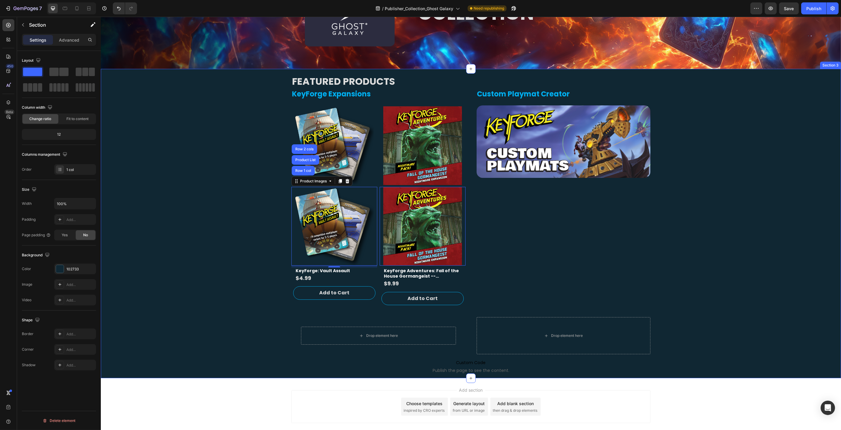
drag, startPoint x: 198, startPoint y: 210, endPoint x: 240, endPoint y: 221, distance: 42.8
click at [200, 210] on div "FEATURED PRODUCTS Heading KeyForge Expansions Heading Product Vendor Product Im…" at bounding box center [471, 223] width 740 height 309
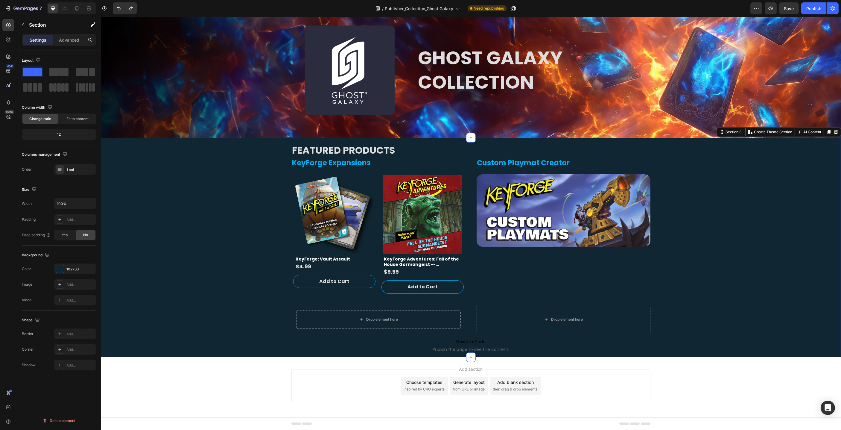
scroll to position [34, 0]
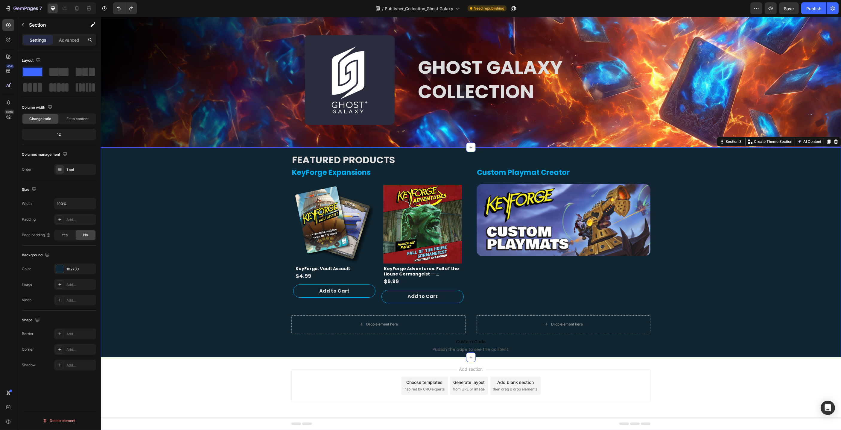
click at [219, 211] on div "FEATURED PRODUCTS Heading KeyForge Expansions Heading Product Vendor Product Im…" at bounding box center [471, 252] width 740 height 210
click at [25, 25] on icon "button" at bounding box center [23, 24] width 5 height 5
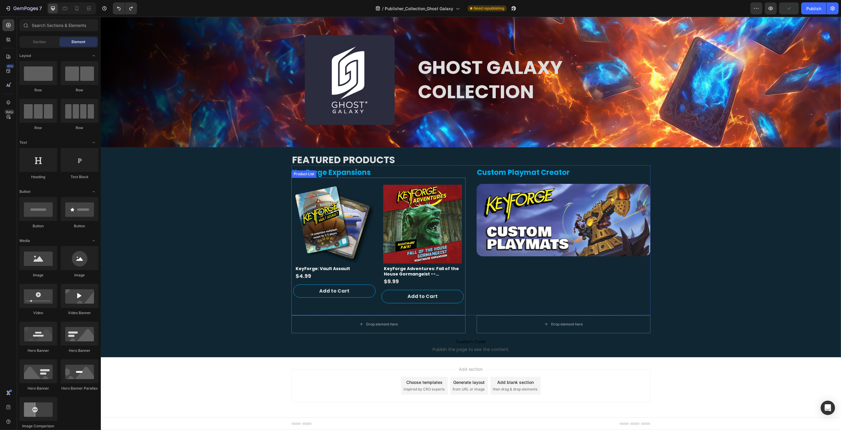
click at [304, 175] on div "Product List" at bounding box center [303, 173] width 23 height 5
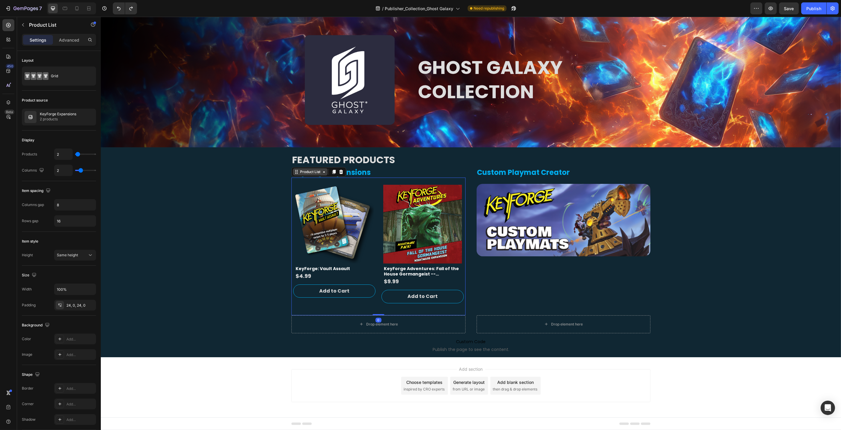
click at [309, 172] on div "Product List" at bounding box center [310, 171] width 23 height 5
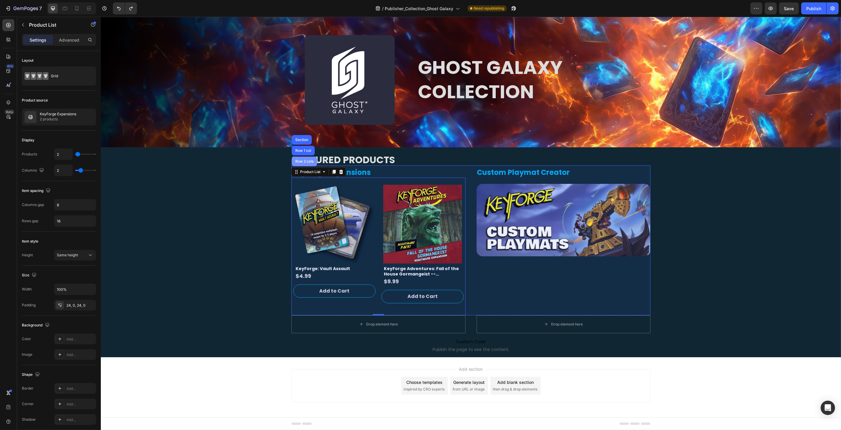
click at [305, 161] on div "Row 2 cols" at bounding box center [304, 162] width 21 height 4
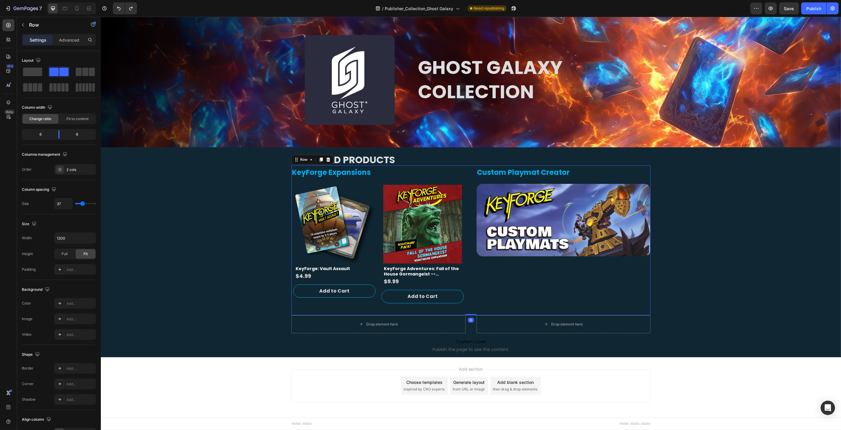
click at [322, 160] on icon at bounding box center [320, 159] width 3 height 4
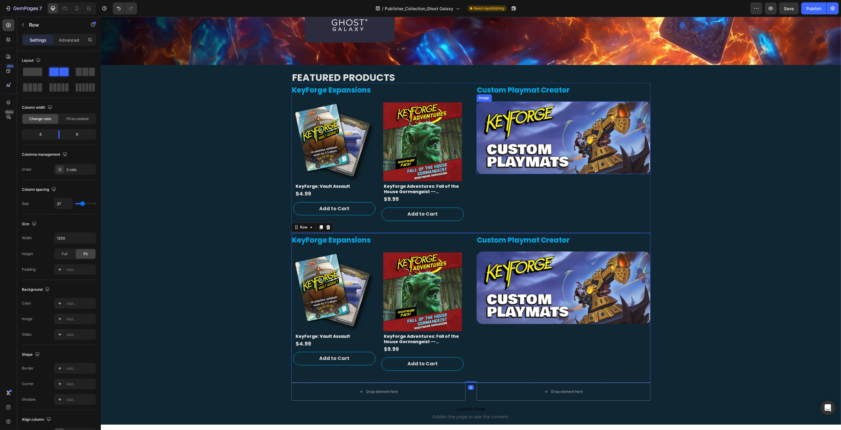
scroll to position [133, 0]
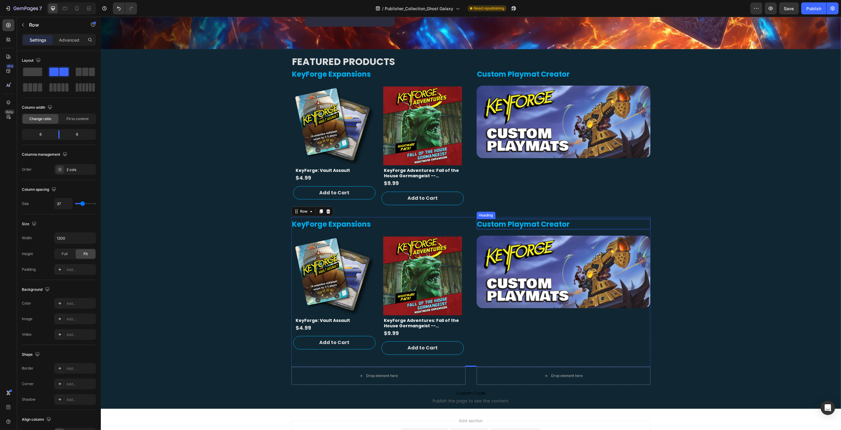
click at [490, 225] on h2 "Custom Playmat Creator" at bounding box center [563, 224] width 174 height 10
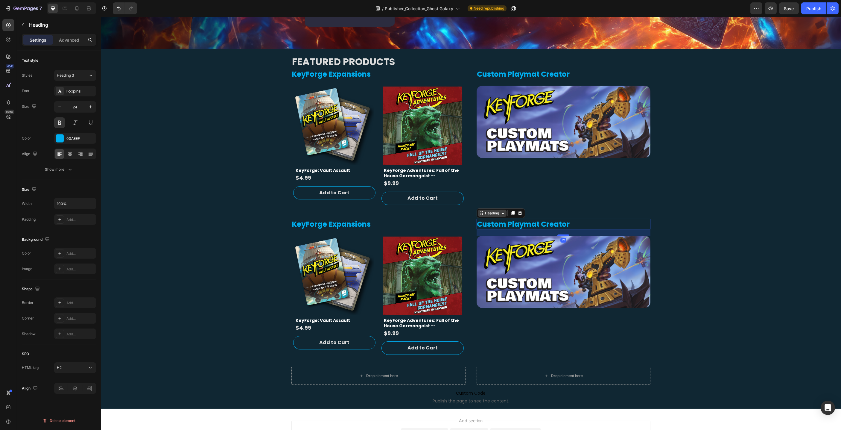
click at [502, 214] on icon at bounding box center [502, 213] width 5 height 5
click at [522, 213] on icon at bounding box center [519, 213] width 5 height 5
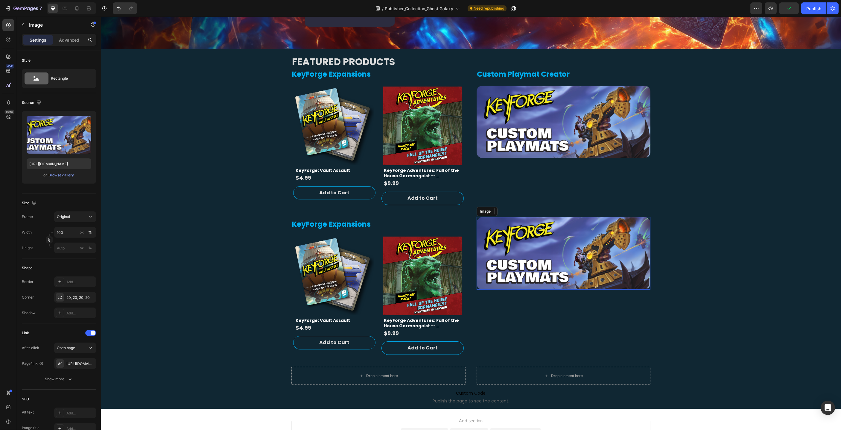
click at [517, 241] on img at bounding box center [563, 253] width 174 height 72
click at [517, 209] on icon at bounding box center [516, 211] width 4 height 4
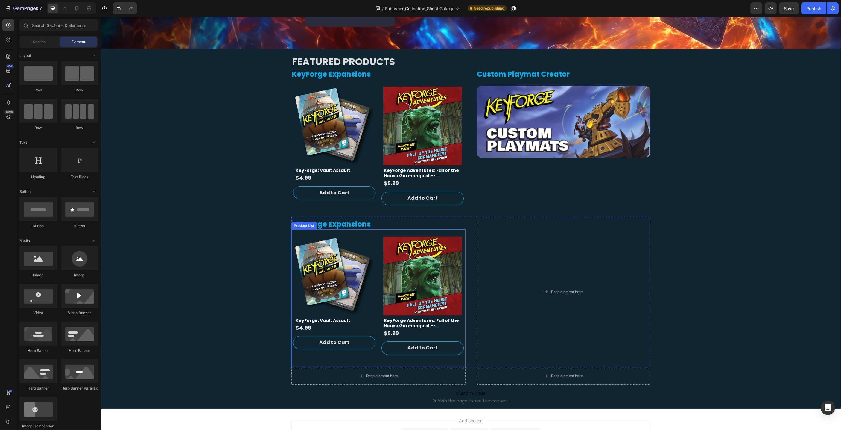
click at [303, 227] on div "Product List" at bounding box center [303, 225] width 25 height 7
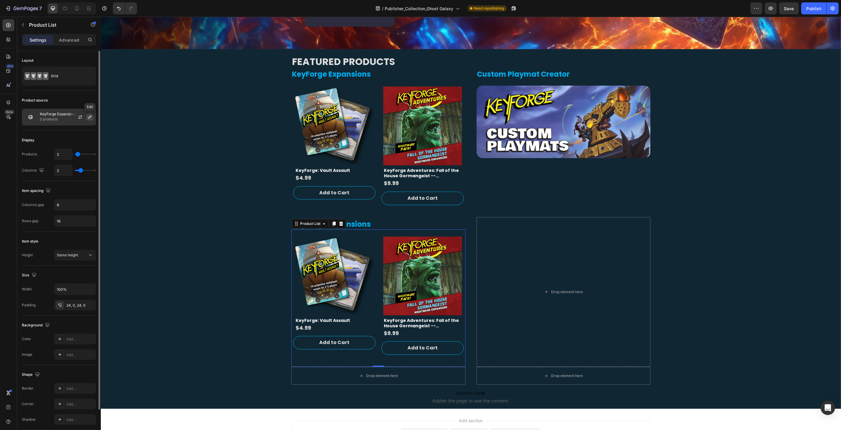
click at [90, 117] on icon "button" at bounding box center [89, 117] width 5 height 5
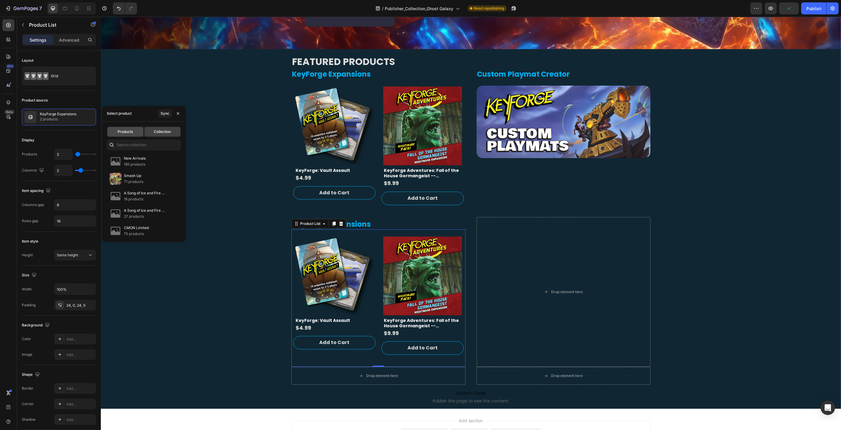
click at [131, 130] on span "Products" at bounding box center [125, 131] width 15 height 5
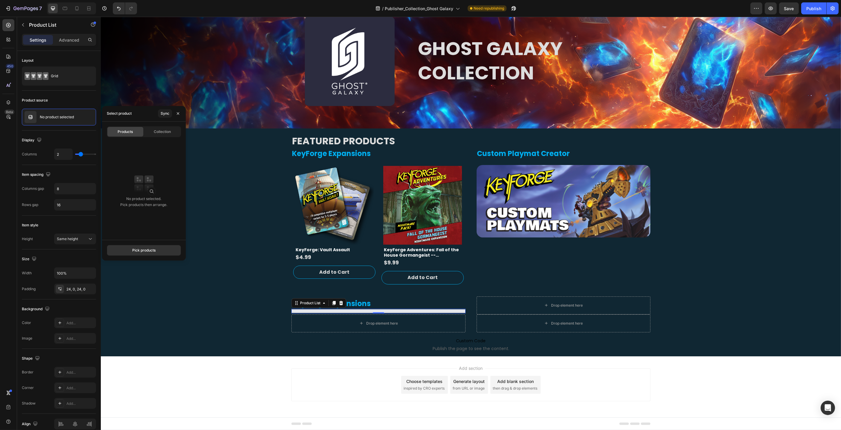
scroll to position [52, 0]
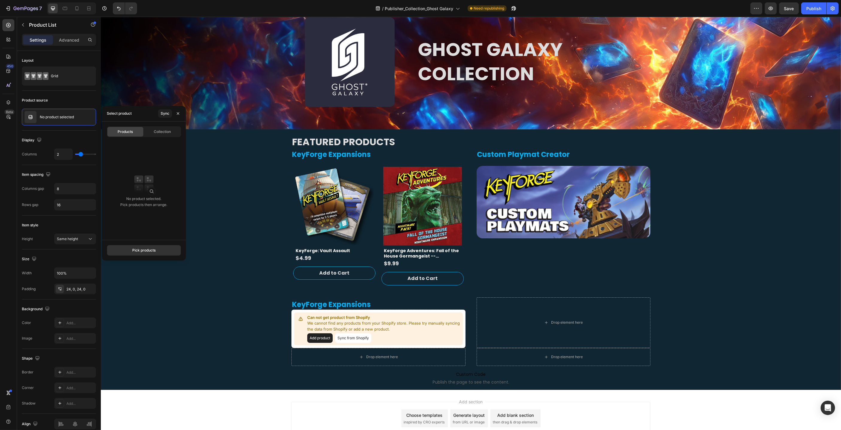
click at [137, 114] on div "Select product Sync" at bounding box center [144, 114] width 84 height 16
click at [136, 248] on div "Pick products" at bounding box center [143, 249] width 23 height 5
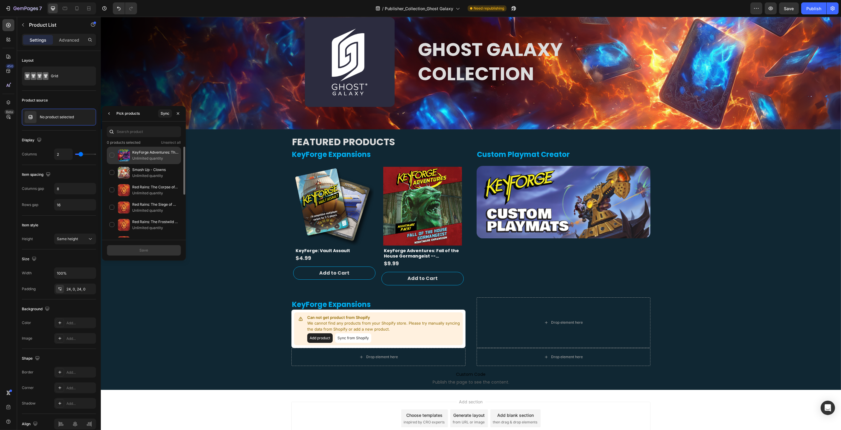
click at [114, 164] on div "KeyForge Adventures: The Great Hunt -- Nightmare Expansion Unlimited quantity" at bounding box center [144, 172] width 74 height 17
click at [150, 250] on button "Save" at bounding box center [144, 250] width 74 height 11
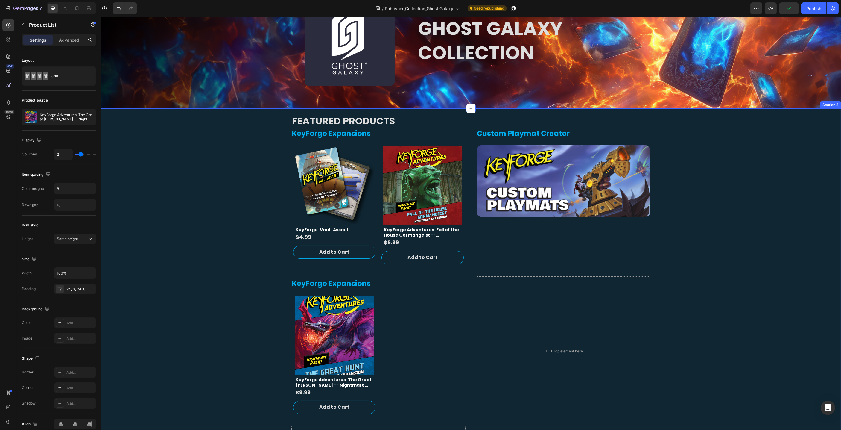
scroll to position [69, 0]
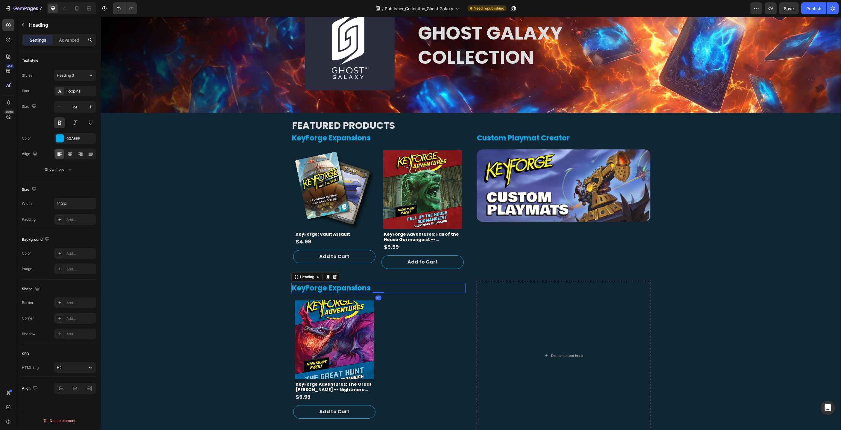
click at [365, 290] on h2 "KeyForge Expansions" at bounding box center [378, 288] width 174 height 10
drag, startPoint x: 335, startPoint y: 278, endPoint x: 338, endPoint y: 279, distance: 3.2
click at [335, 278] on icon at bounding box center [335, 276] width 4 height 4
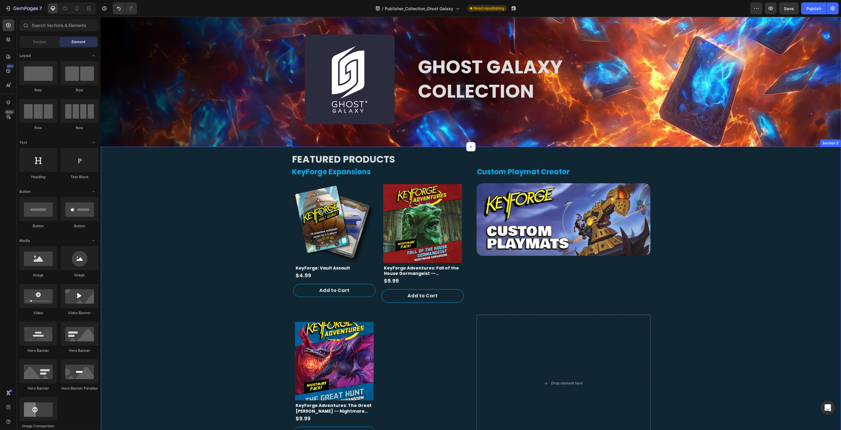
scroll to position [34, 0]
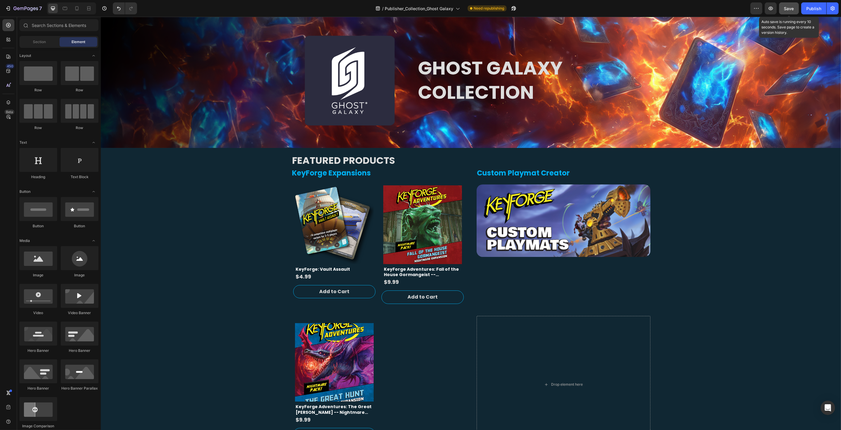
click at [797, 6] on button "Save" at bounding box center [789, 8] width 20 height 12
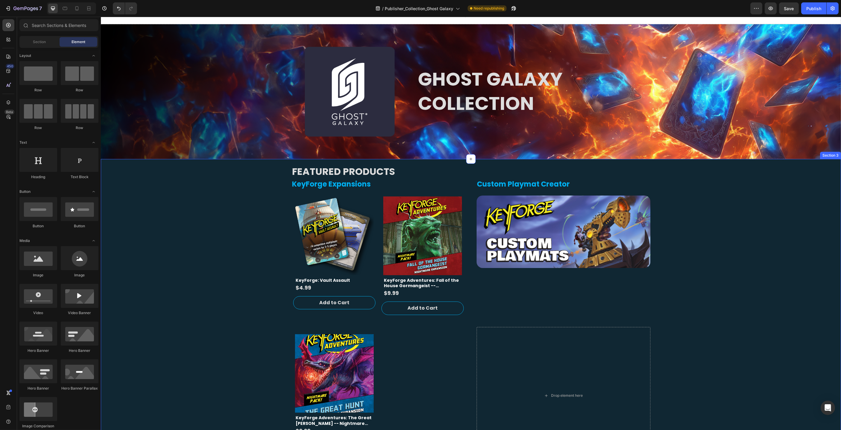
scroll to position [11, 0]
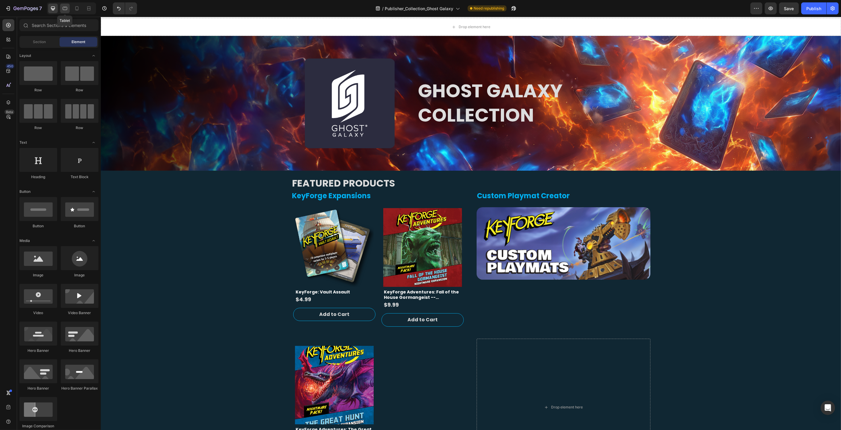
click at [65, 10] on icon at bounding box center [65, 8] width 4 height 3
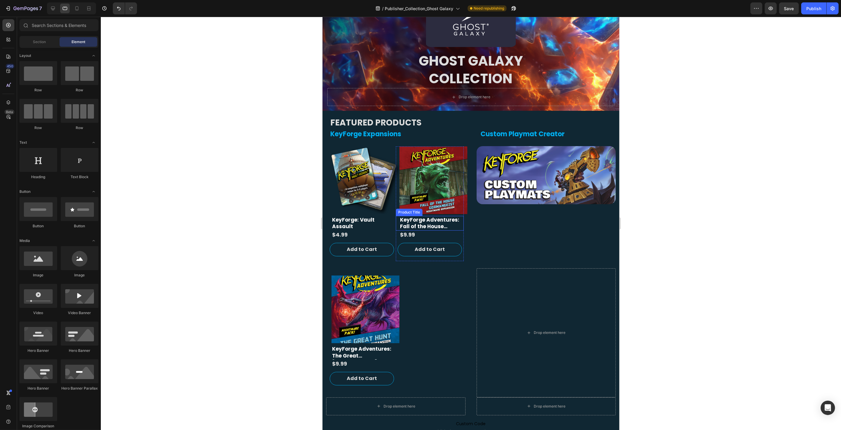
scroll to position [93, 0]
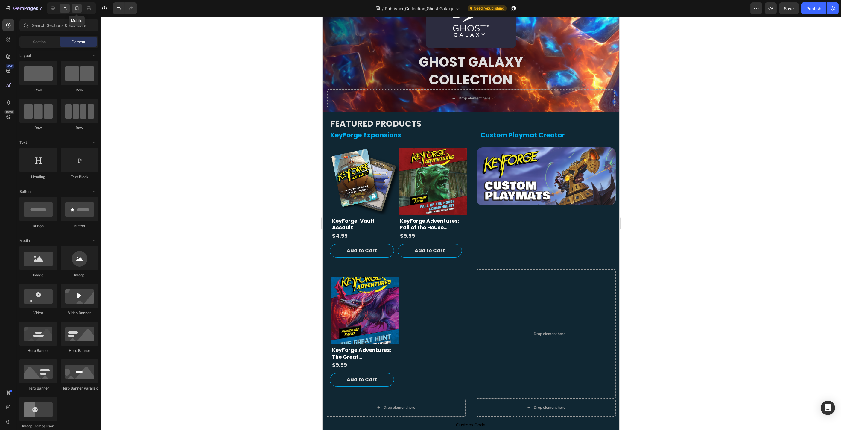
click at [76, 7] on icon at bounding box center [77, 8] width 6 height 6
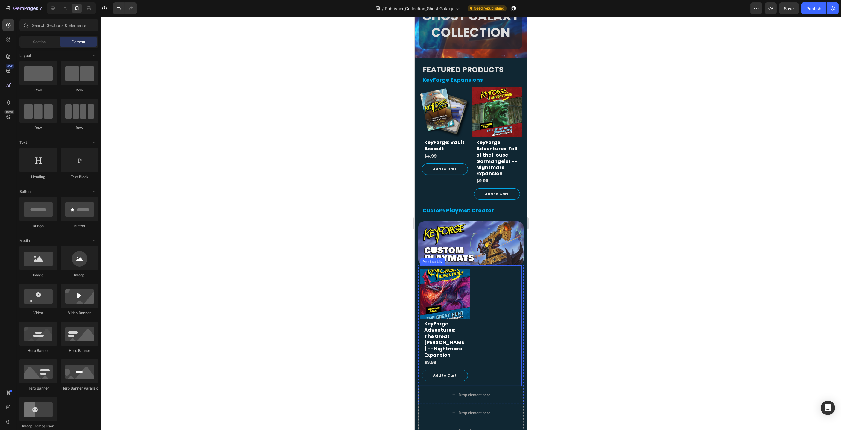
scroll to position [186, 0]
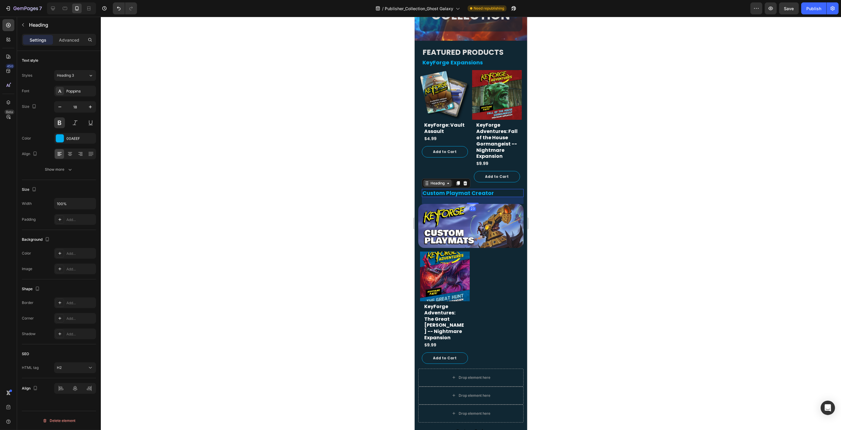
click at [426, 186] on div "Heading" at bounding box center [437, 183] width 28 height 7
click at [428, 248] on div "Product Images" at bounding box center [435, 247] width 29 height 5
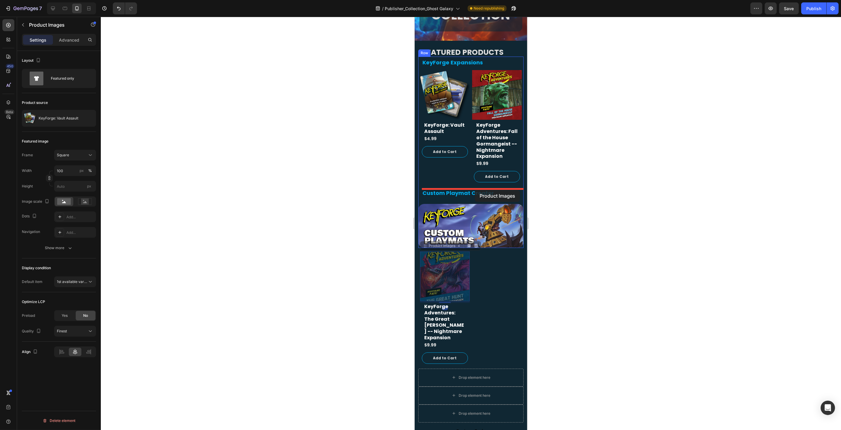
drag, startPoint x: 425, startPoint y: 246, endPoint x: 516, endPoint y: 195, distance: 104.6
click at [475, 190] on div "Mobile ( 376 px) iPhone 13 Mini iPhone 13 Pro iPhone 11 Pro Max iPhone 15 Pro M…" at bounding box center [470, 202] width 113 height 742
drag, startPoint x: 432, startPoint y: 219, endPoint x: 514, endPoint y: 185, distance: 88.1
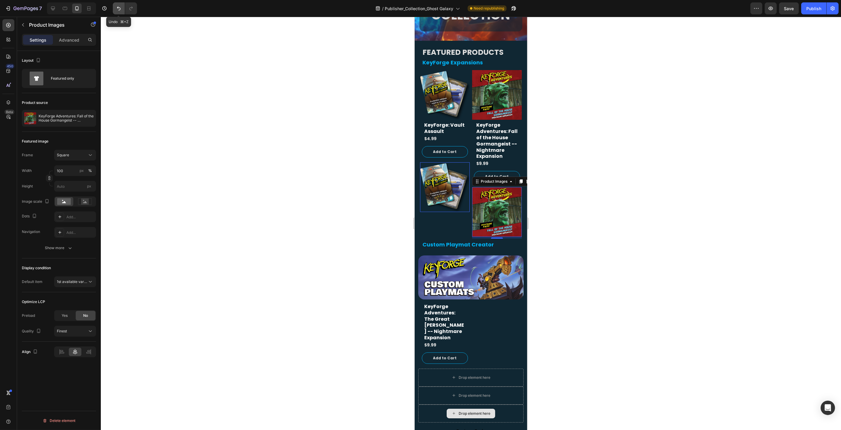
click at [119, 7] on icon "Undo/Redo" at bounding box center [119, 8] width 6 height 6
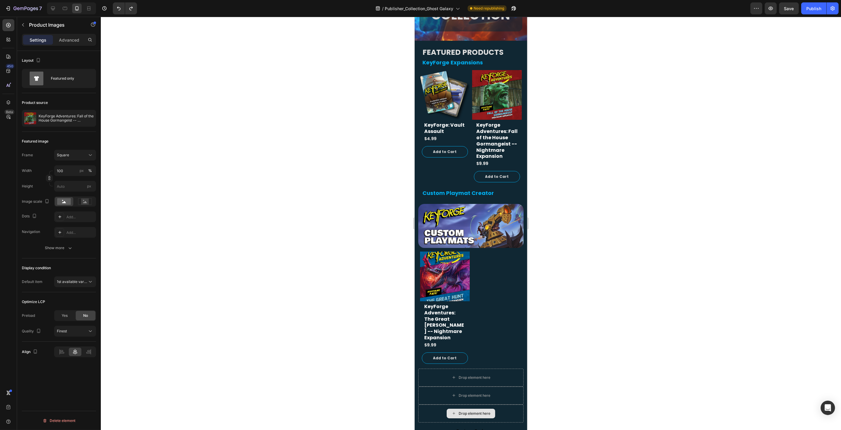
click at [312, 170] on div at bounding box center [471, 223] width 740 height 413
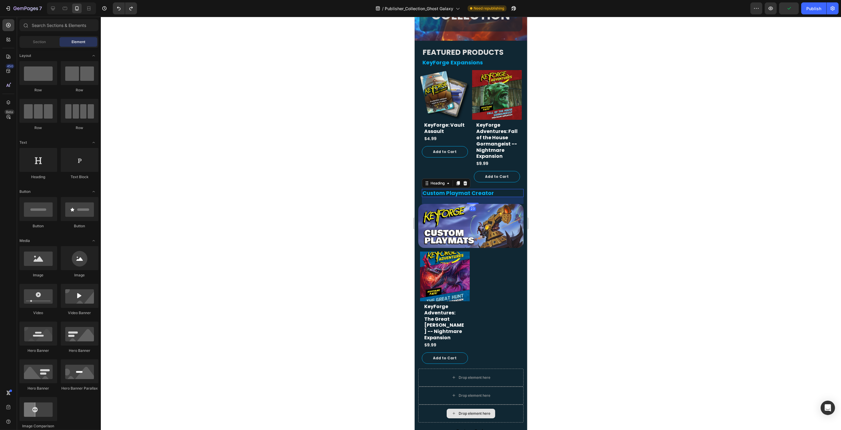
click at [497, 193] on h2 "Custom Playmat Creator" at bounding box center [473, 193] width 102 height 8
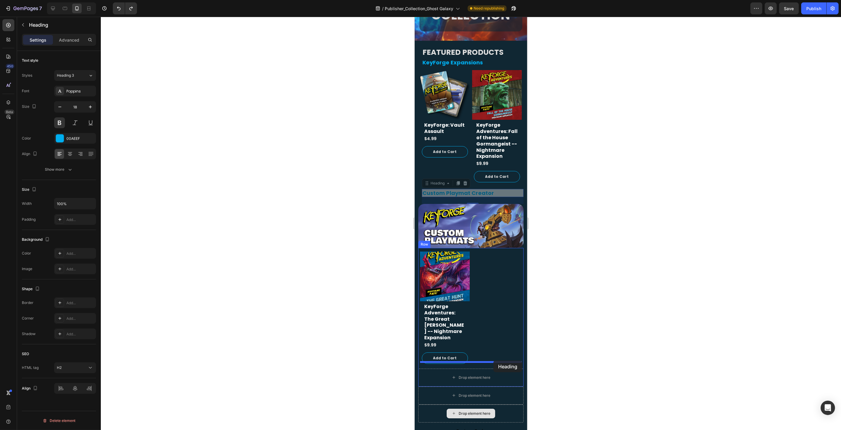
drag, startPoint x: 426, startPoint y: 183, endPoint x: 508, endPoint y: 366, distance: 200.3
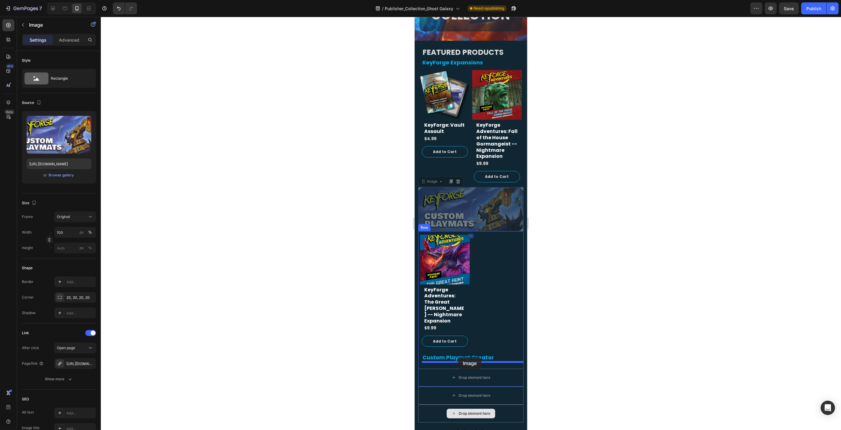
drag, startPoint x: 423, startPoint y: 182, endPoint x: 460, endPoint y: 358, distance: 179.5
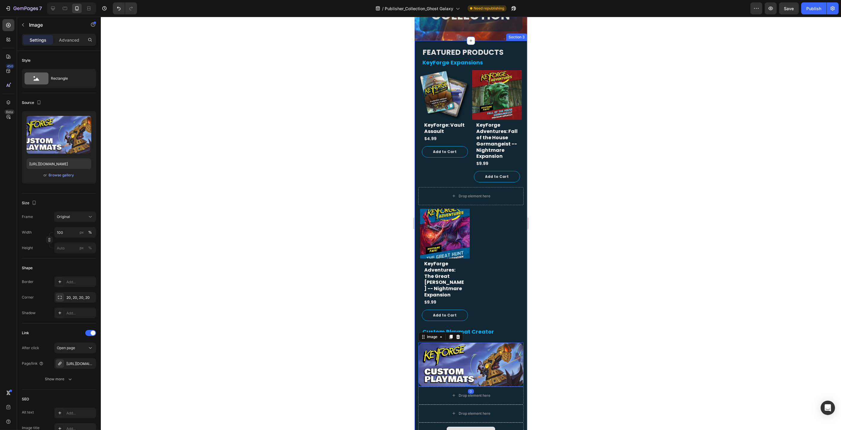
click at [595, 346] on div at bounding box center [471, 223] width 740 height 413
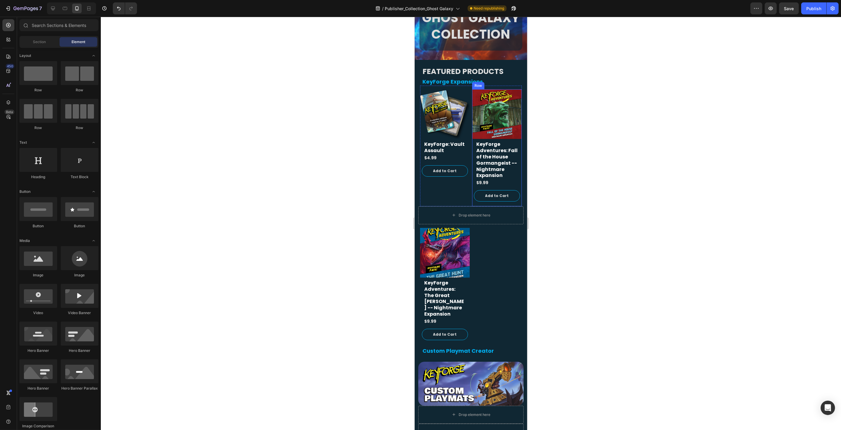
scroll to position [165, 0]
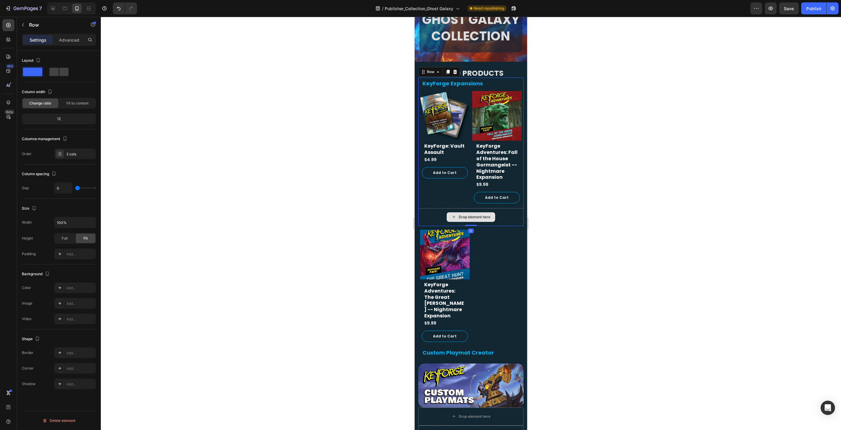
click at [506, 218] on div "Drop element here" at bounding box center [470, 217] width 105 height 18
click at [55, 9] on icon at bounding box center [53, 8] width 6 height 6
type input "37"
type input "1200"
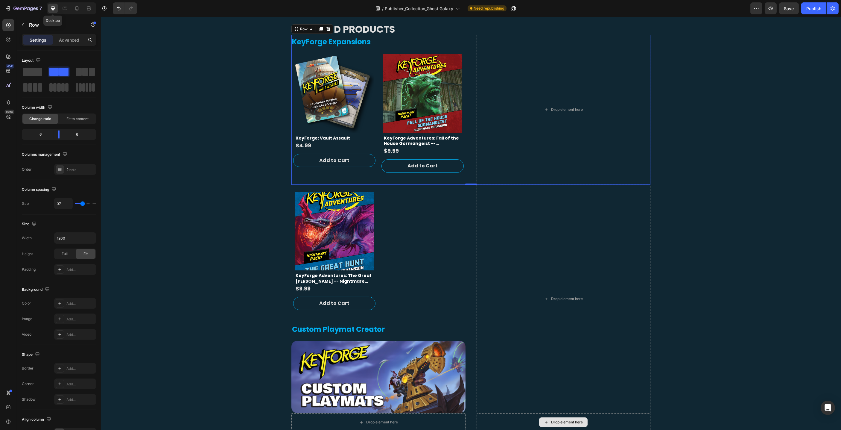
scroll to position [162, 0]
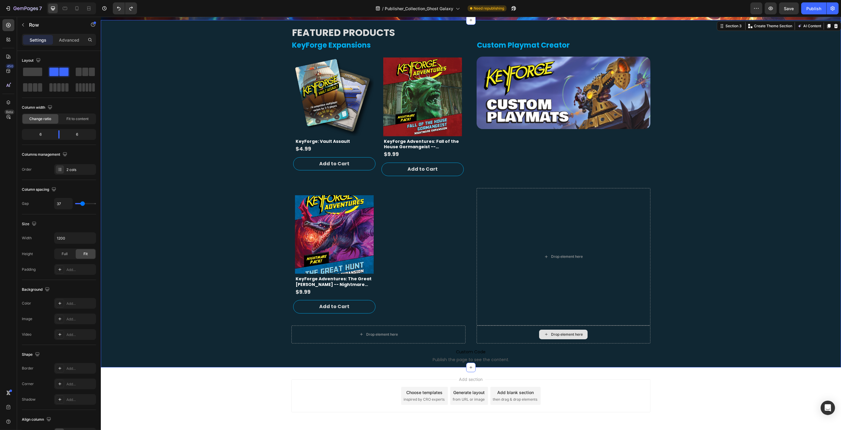
drag, startPoint x: 177, startPoint y: 95, endPoint x: 181, endPoint y: 94, distance: 3.6
click at [177, 95] on div "FEATURED PRODUCTS Heading KeyForge Expansions Heading Product Vendor Product Im…" at bounding box center [471, 193] width 740 height 347
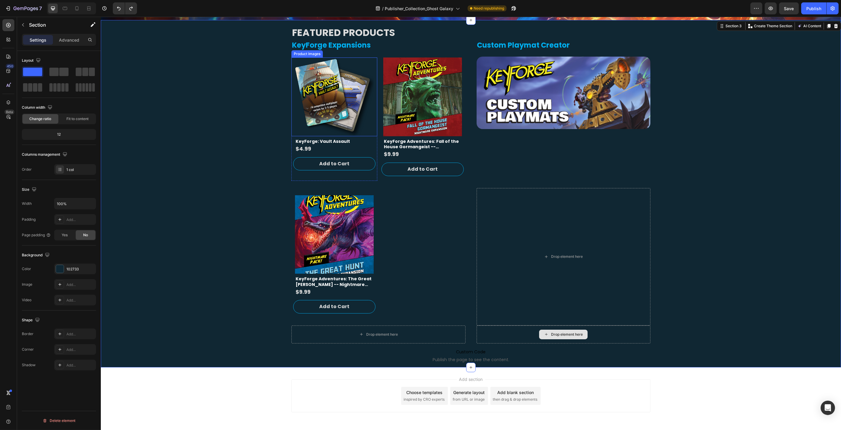
click at [307, 56] on div "Product Images" at bounding box center [306, 53] width 31 height 7
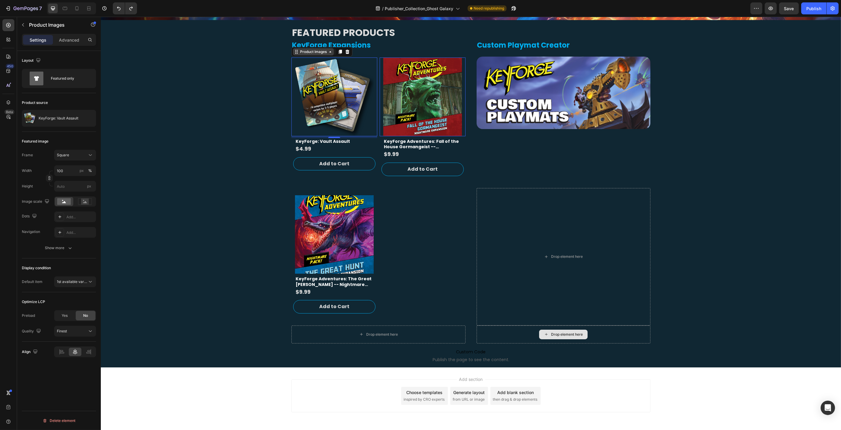
click at [316, 53] on div "Product Images" at bounding box center [313, 51] width 29 height 5
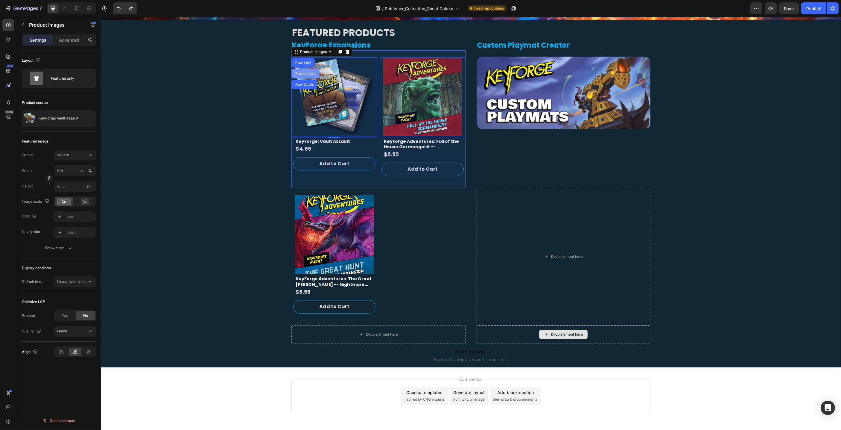
click at [310, 73] on div "Product List" at bounding box center [305, 74] width 23 height 4
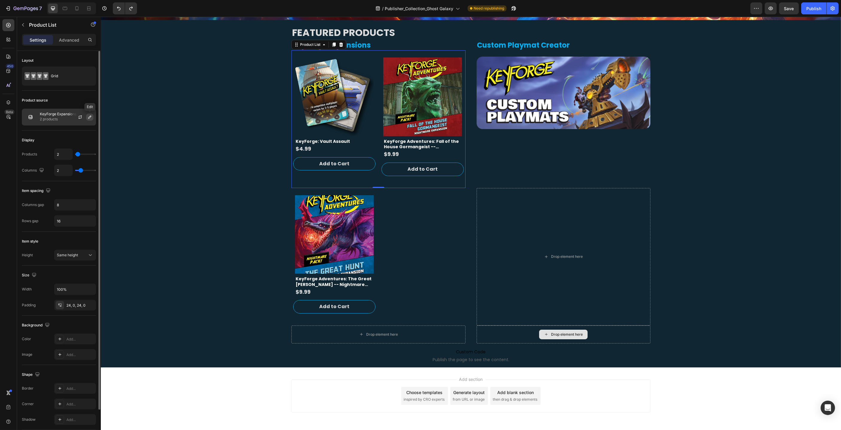
click at [91, 118] on icon "button" at bounding box center [89, 117] width 5 height 5
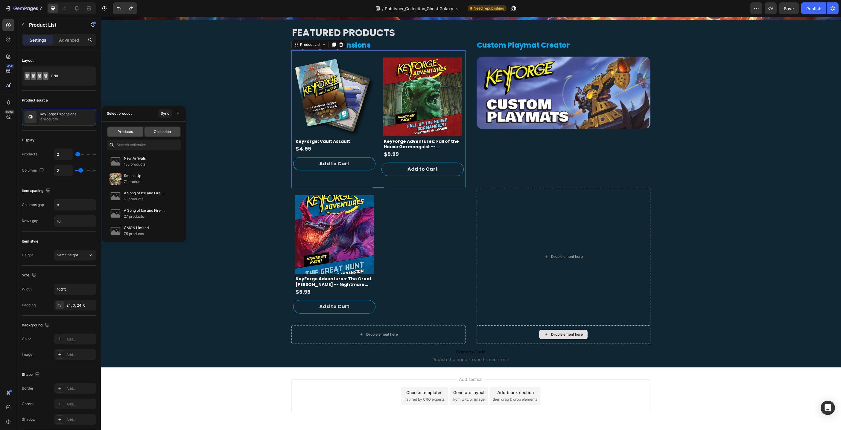
click at [129, 134] on div "Products" at bounding box center [125, 132] width 36 height 10
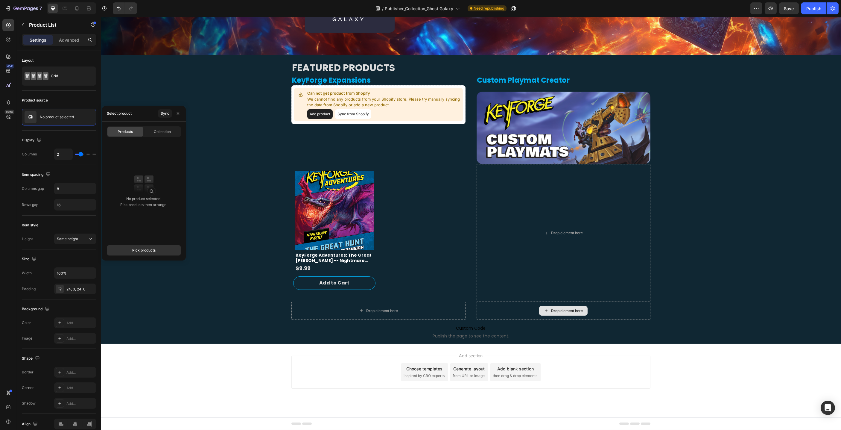
scroll to position [126, 0]
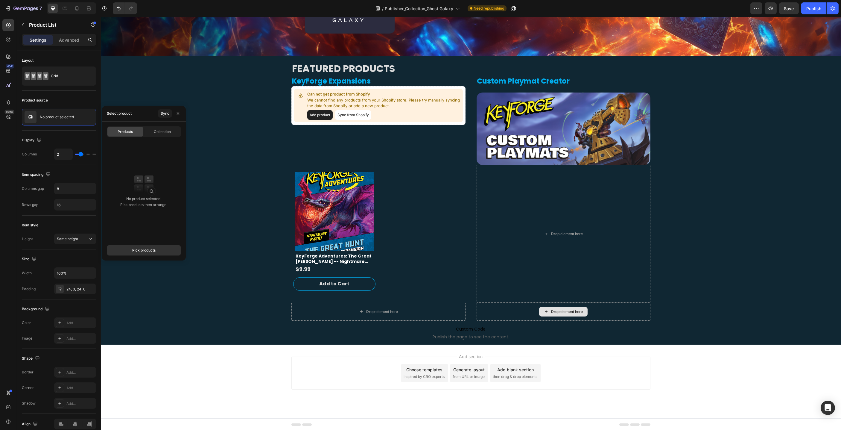
click at [135, 113] on div "Select product Sync" at bounding box center [144, 114] width 84 height 16
drag, startPoint x: 117, startPoint y: 117, endPoint x: 132, endPoint y: 116, distance: 14.7
click at [119, 117] on div "Select product" at bounding box center [119, 114] width 25 height 10
click at [138, 252] on div "Pick products" at bounding box center [143, 249] width 23 height 5
type input "gorman"
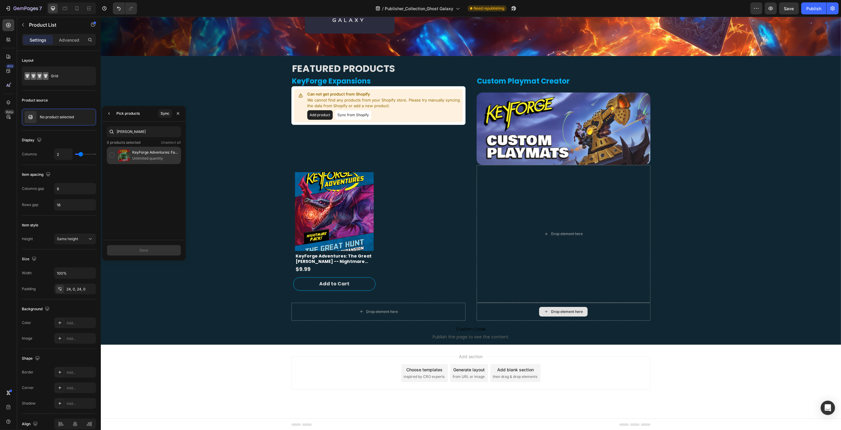
click at [109, 157] on div "KeyForge Adventures: Fall of the House Gormangeist -- Nightmare Expansion Unlim…" at bounding box center [144, 155] width 74 height 17
click at [144, 249] on div "Save" at bounding box center [143, 249] width 9 height 5
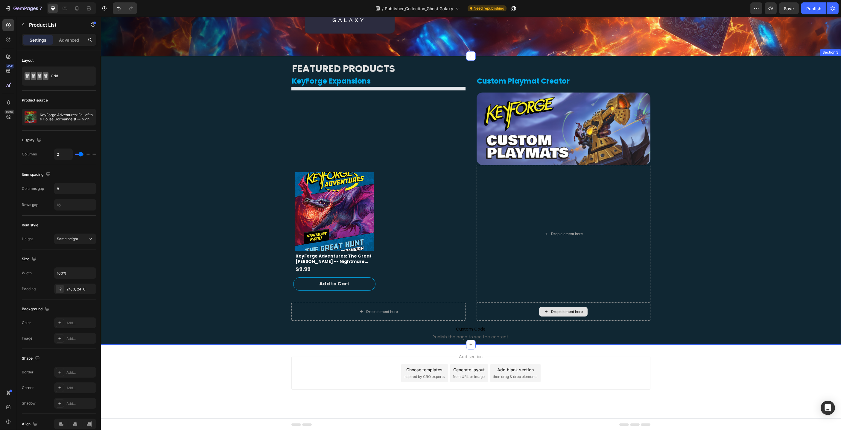
scroll to position [162, 0]
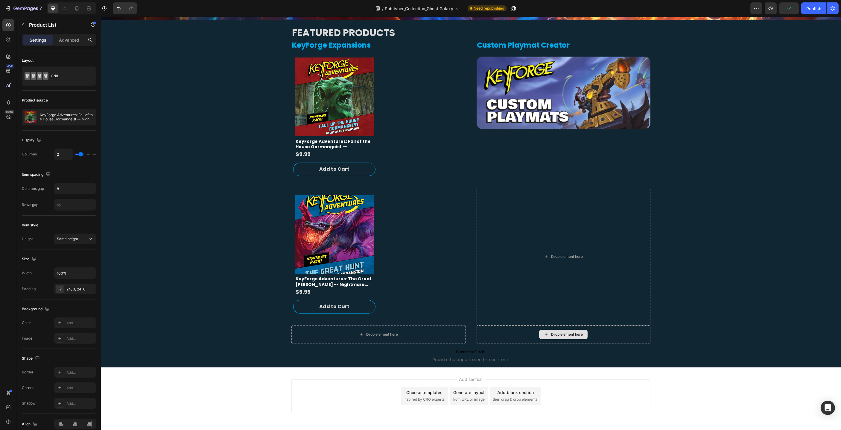
click at [385, 92] on div "Product Vendor Product Images KeyForge Adventures: Fall of the House Gormangeis…" at bounding box center [378, 118] width 174 height 123
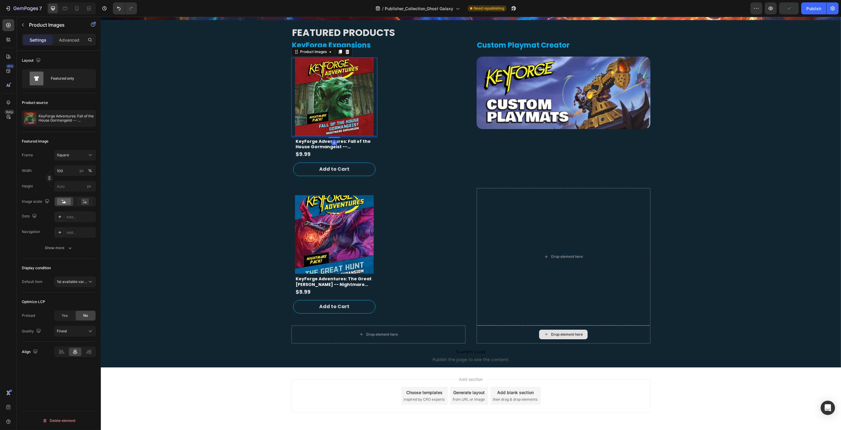
click at [352, 92] on img at bounding box center [334, 96] width 79 height 79
click at [417, 100] on div "Product Vendor Product Images KeyForge Adventures: Fall of the House Gormangeis…" at bounding box center [378, 118] width 174 height 123
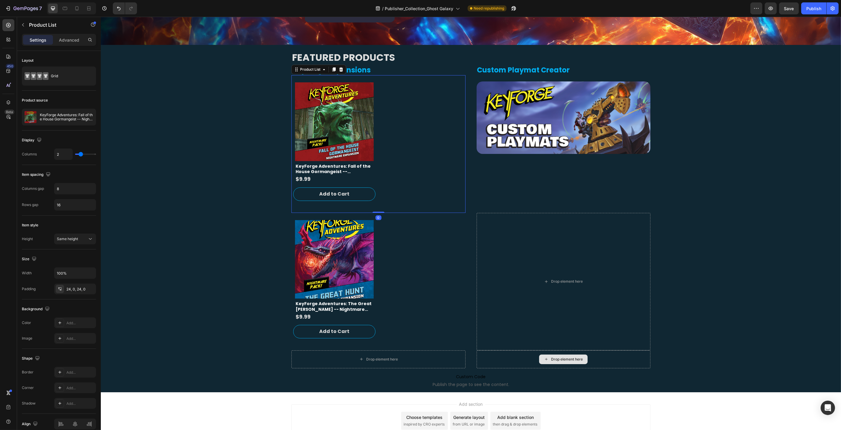
scroll to position [125, 0]
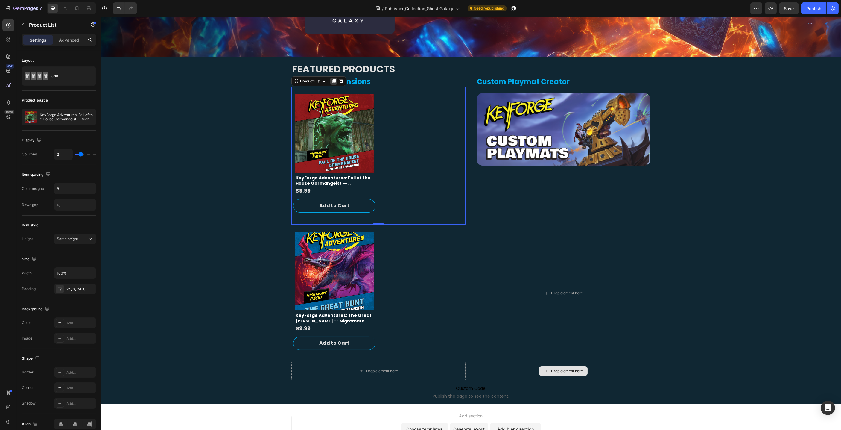
click at [335, 82] on icon at bounding box center [333, 81] width 3 height 4
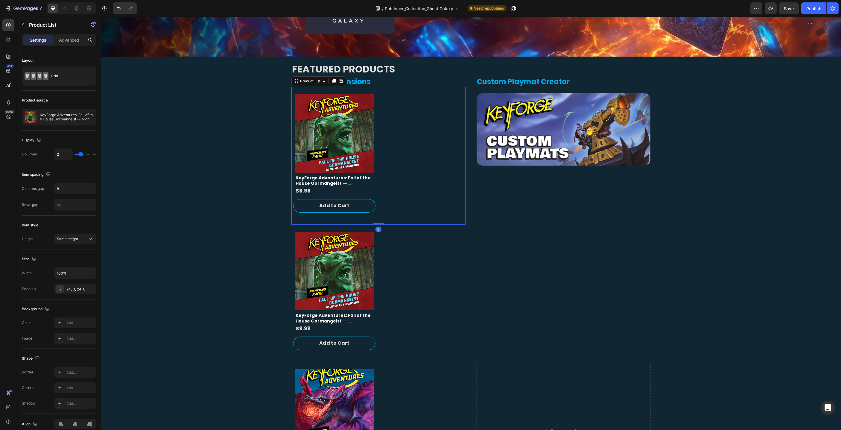
click at [397, 185] on div "Product Vendor Product Images KeyForge Adventures: Fall of the House Gormangeis…" at bounding box center [378, 155] width 174 height 123
click at [326, 81] on div "Product List" at bounding box center [310, 81] width 35 height 7
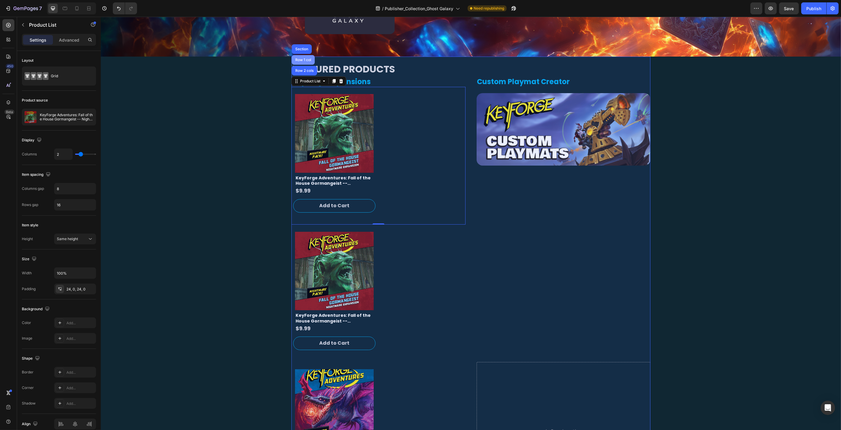
click at [304, 59] on div "Row 1 col" at bounding box center [303, 60] width 18 height 4
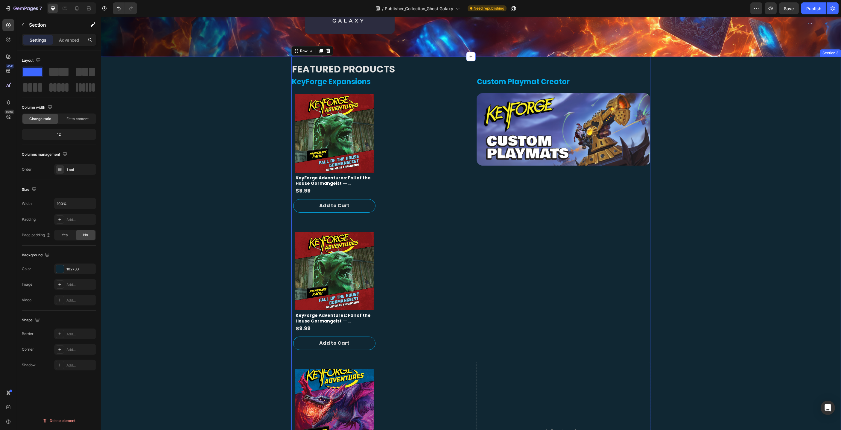
click at [261, 139] on div "FEATURED PRODUCTS Heading KeyForge Expansions Heading Product Vendor Product Im…" at bounding box center [471, 299] width 740 height 485
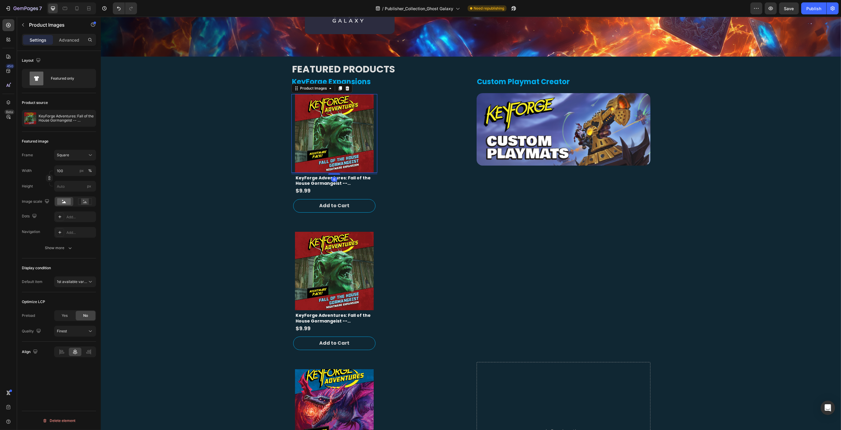
click at [355, 135] on img at bounding box center [334, 133] width 79 height 79
click at [419, 137] on div "Product Vendor Product Images 6 KeyForge Adventures: Fall of the House Gormange…" at bounding box center [378, 155] width 174 height 123
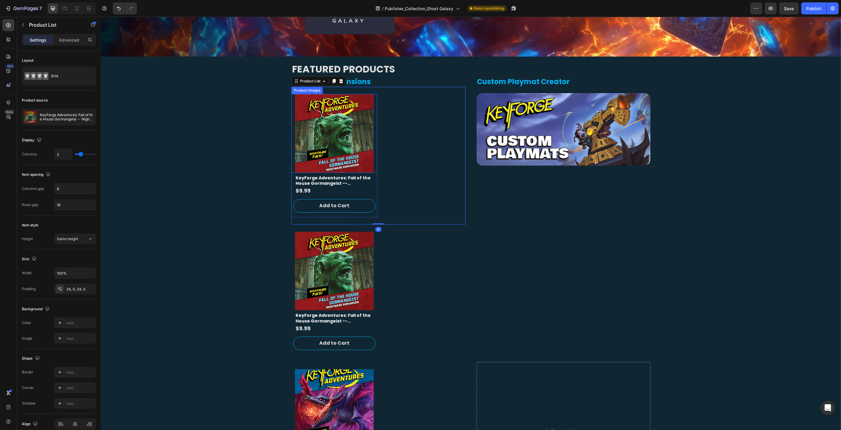
drag, startPoint x: 370, startPoint y: 136, endPoint x: 373, endPoint y: 137, distance: 3.6
click at [370, 136] on img at bounding box center [334, 133] width 79 height 79
click at [427, 138] on div "Product Vendor Product Images KeyForge Adventures: Fall of the House Gormangeis…" at bounding box center [378, 155] width 174 height 123
click at [318, 83] on div "Product List" at bounding box center [310, 80] width 23 height 5
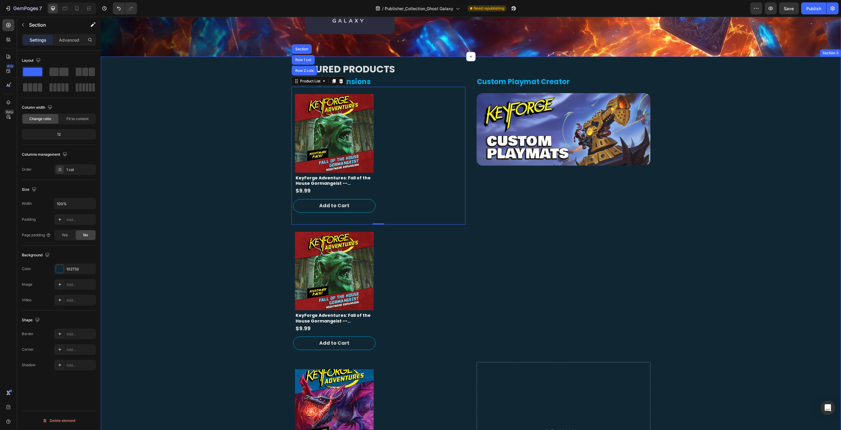
click at [234, 126] on div "FEATURED PRODUCTS Heading KeyForge Expansions Heading Product Vendor Product Im…" at bounding box center [471, 299] width 740 height 485
drag, startPoint x: 160, startPoint y: 89, endPoint x: 308, endPoint y: 82, distance: 148.0
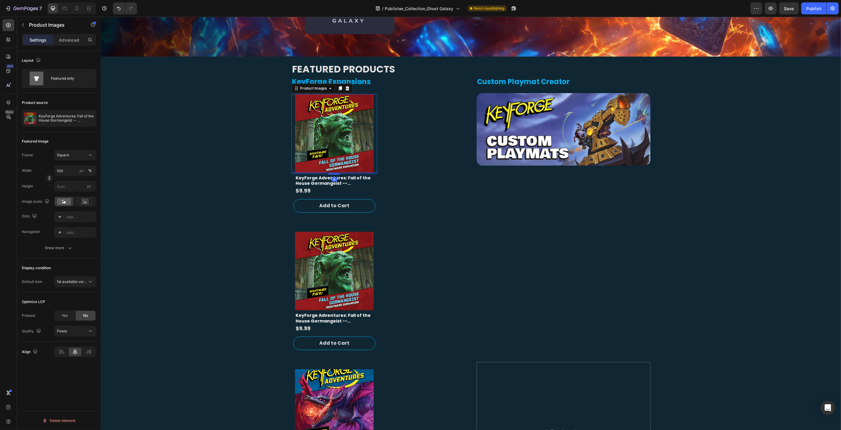
click at [312, 107] on img at bounding box center [334, 133] width 79 height 79
click at [330, 89] on icon at bounding box center [330, 88] width 2 height 1
click at [347, 88] on icon at bounding box center [347, 88] width 4 height 4
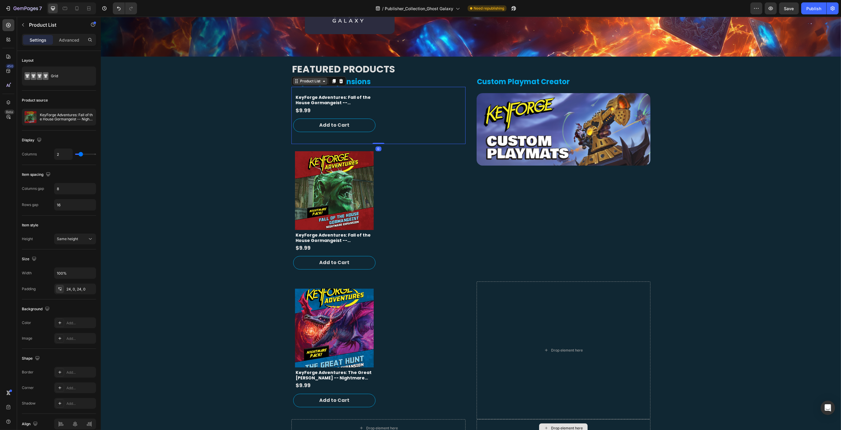
click at [309, 84] on div "Product List" at bounding box center [310, 81] width 35 height 7
click at [342, 81] on icon at bounding box center [341, 81] width 4 height 4
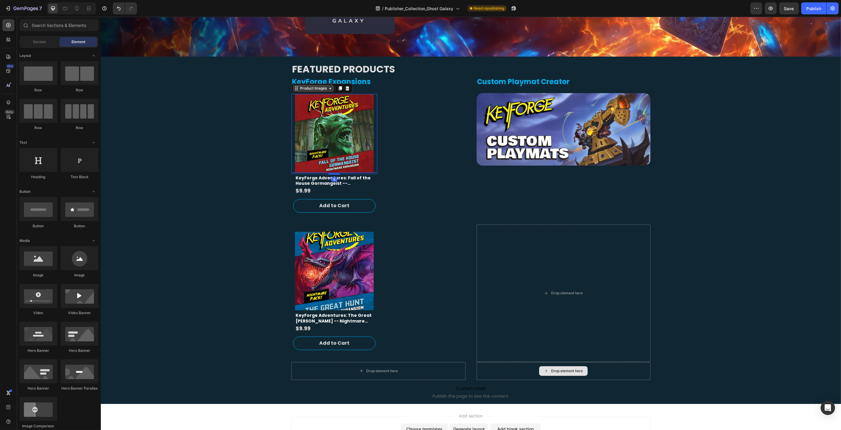
click at [316, 90] on div "Product Images" at bounding box center [313, 88] width 29 height 5
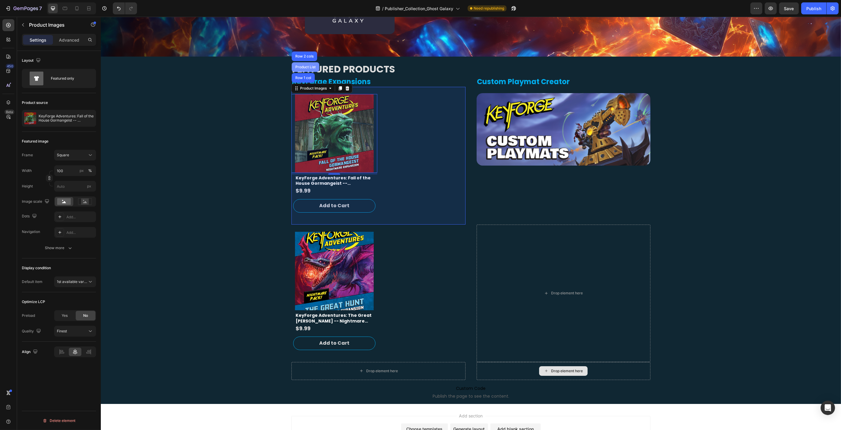
click at [310, 67] on div "Product List" at bounding box center [305, 67] width 23 height 4
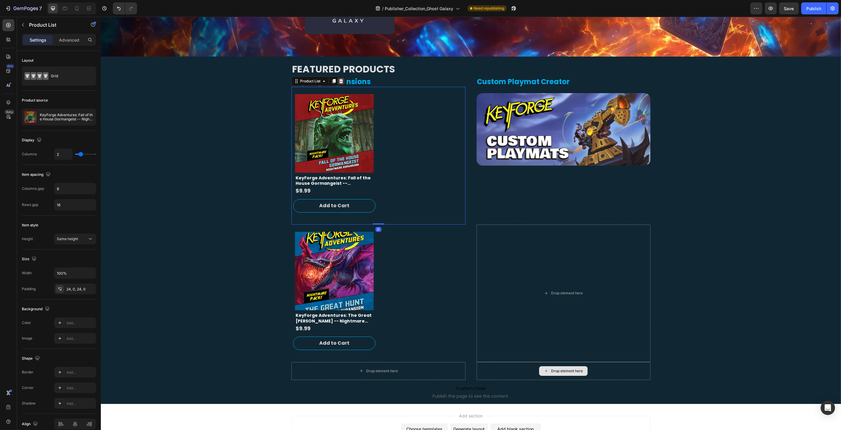
click at [342, 81] on icon at bounding box center [341, 81] width 4 height 4
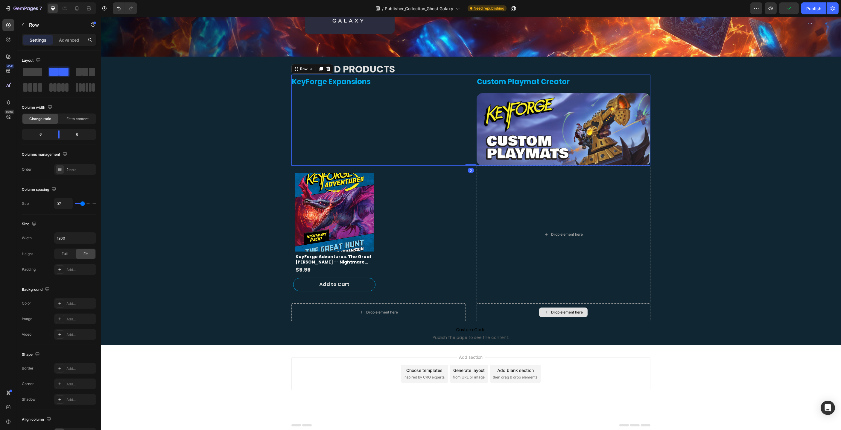
click at [341, 101] on div "KeyForge Expansions Heading" at bounding box center [378, 120] width 174 height 91
click at [373, 114] on div "KeyForge Expansions Heading" at bounding box center [378, 120] width 174 height 91
drag, startPoint x: 158, startPoint y: 86, endPoint x: 305, endPoint y: 107, distance: 148.3
drag, startPoint x: 173, startPoint y: 94, endPoint x: 374, endPoint y: 130, distance: 204.4
drag, startPoint x: 374, startPoint y: 130, endPoint x: 411, endPoint y: 144, distance: 39.4
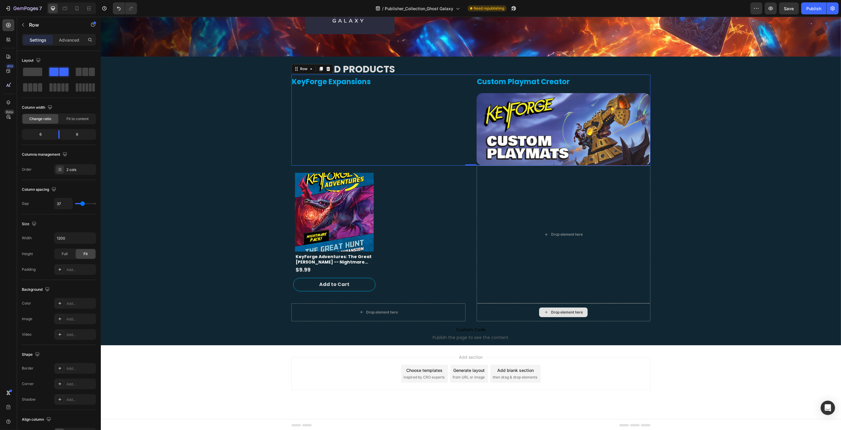
click at [374, 130] on div "KeyForge Expansions Heading" at bounding box center [378, 120] width 174 height 91
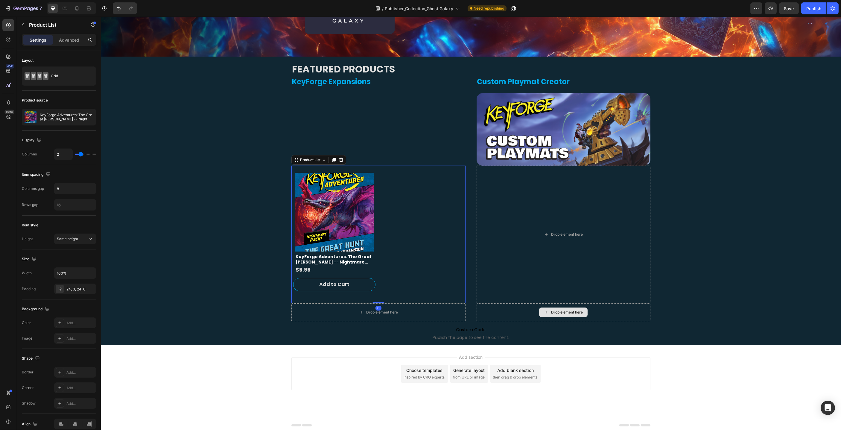
drag, startPoint x: 444, startPoint y: 198, endPoint x: 445, endPoint y: 193, distance: 5.6
click at [444, 198] on div "Product Vendor Product Images KeyForge Adventures: The Great Hunt -- Nightmare …" at bounding box center [378, 234] width 174 height 123
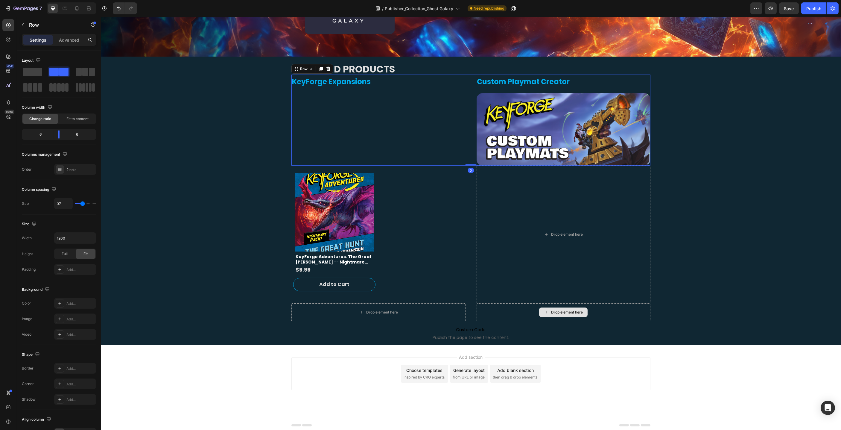
click at [434, 156] on div "KeyForge Expansions Heading" at bounding box center [378, 120] width 174 height 91
click at [22, 22] on button "button" at bounding box center [23, 25] width 10 height 10
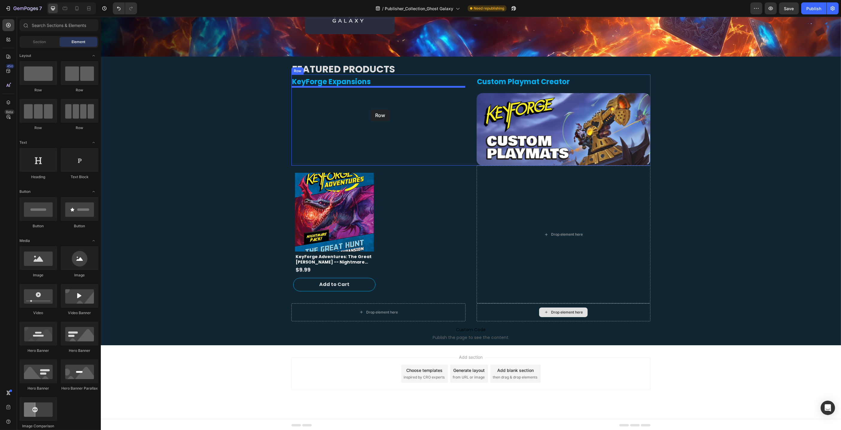
drag, startPoint x: 193, startPoint y: 104, endPoint x: 411, endPoint y: 120, distance: 217.8
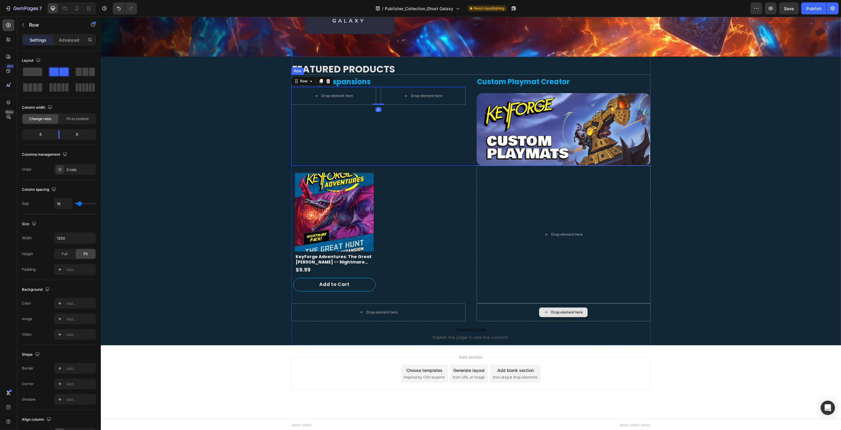
scroll to position [0, 0]
click at [312, 168] on div "Product Images" at bounding box center [306, 168] width 29 height 5
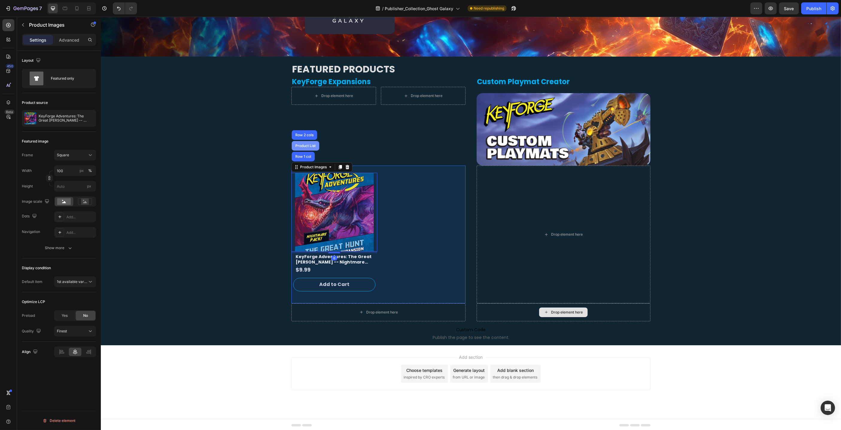
click at [311, 147] on div "Product List" at bounding box center [305, 146] width 23 height 4
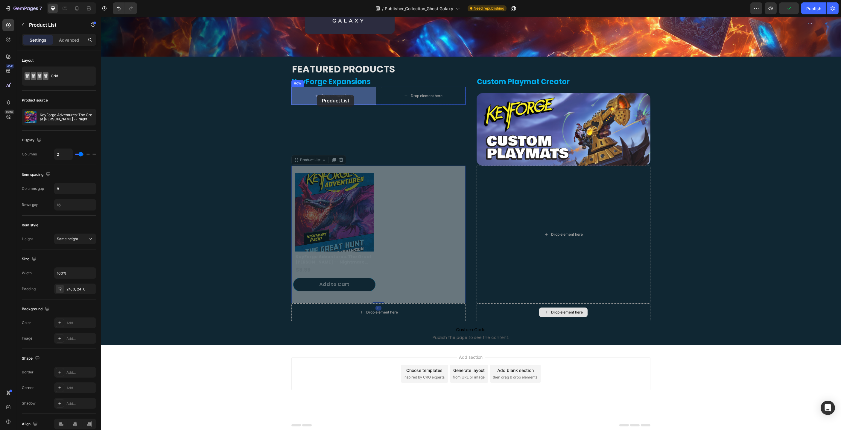
drag, startPoint x: 296, startPoint y: 141, endPoint x: 438, endPoint y: 124, distance: 143.1
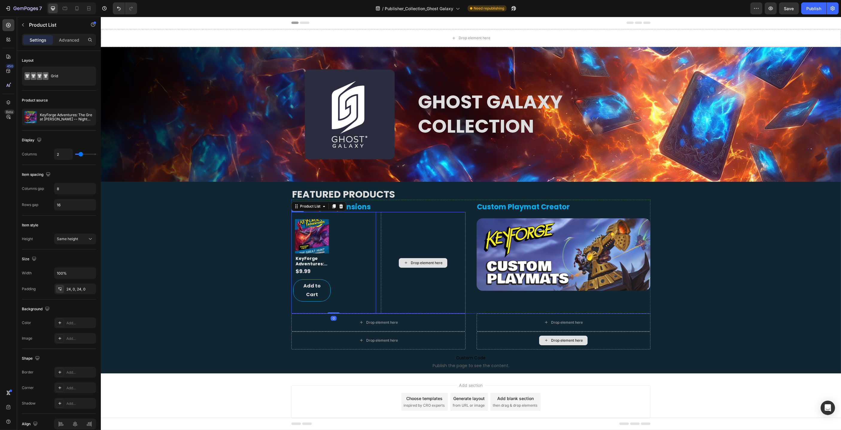
scroll to position [16, 0]
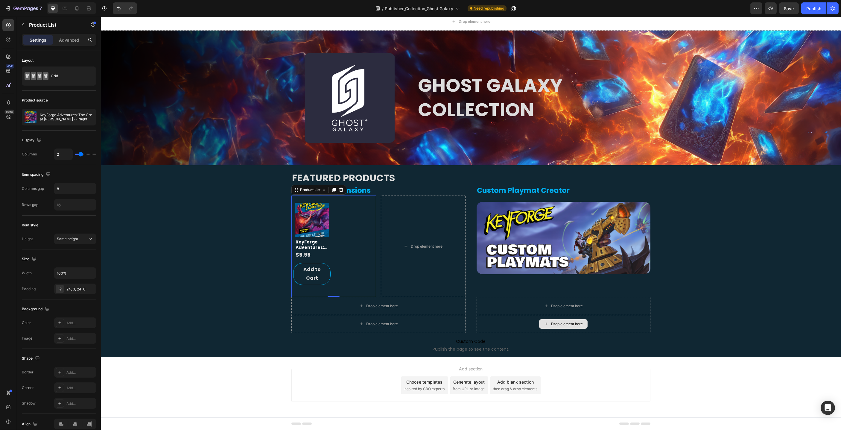
click at [345, 221] on div "Product Vendor Product Images KeyForge Adventures: The Great Hunt -- Nightmare …" at bounding box center [333, 246] width 85 height 87
click at [81, 154] on input "range" at bounding box center [85, 154] width 21 height 1
type input "1"
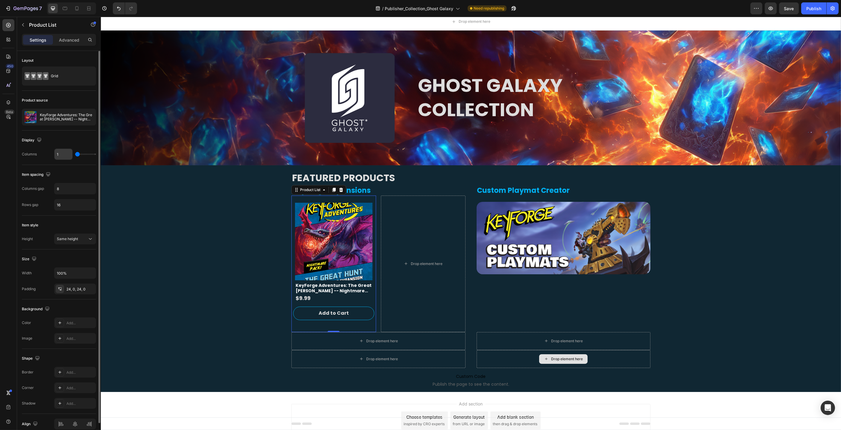
drag, startPoint x: 81, startPoint y: 153, endPoint x: 72, endPoint y: 154, distance: 8.4
type input "1"
click at [75, 154] on input "range" at bounding box center [85, 154] width 21 height 1
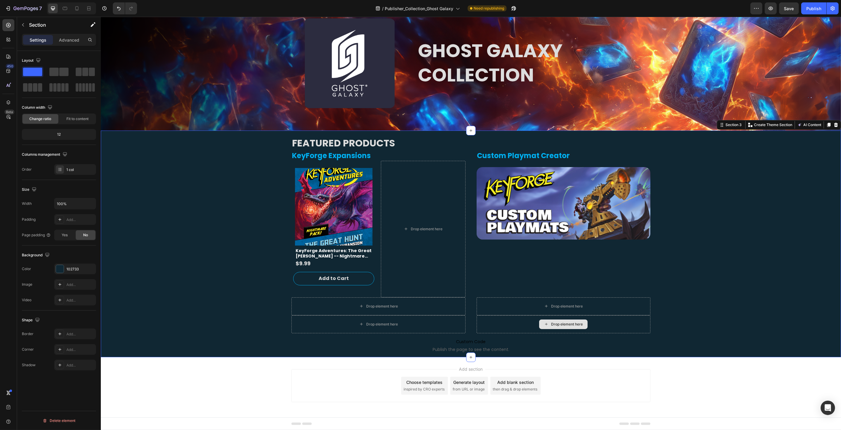
click at [229, 198] on div "FEATURED PRODUCTS Heading KeyForge Expansions Heading Product Vendor Product Im…" at bounding box center [471, 243] width 740 height 227
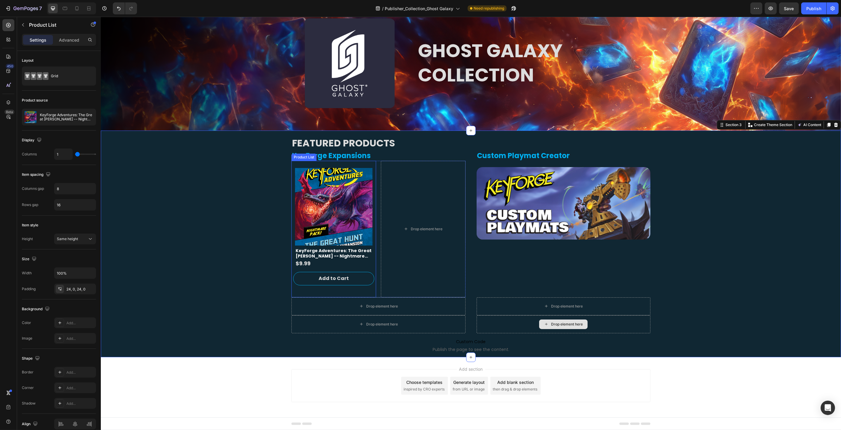
click at [302, 158] on div "Product List" at bounding box center [303, 156] width 23 height 5
click at [335, 154] on icon at bounding box center [333, 155] width 3 height 4
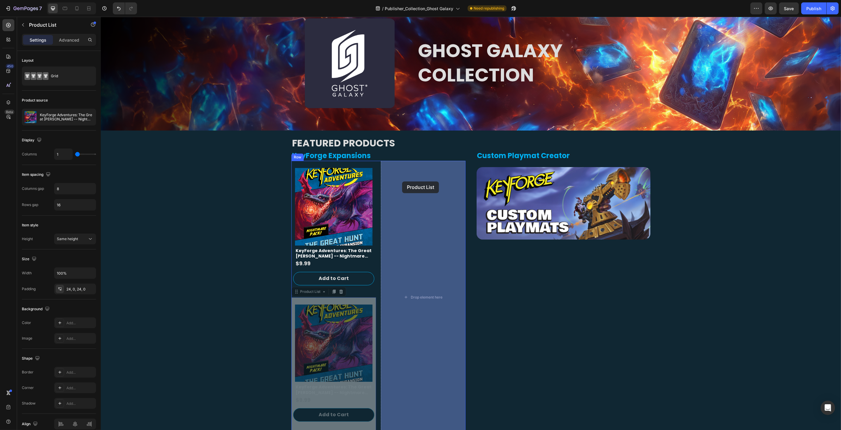
drag, startPoint x: 331, startPoint y: 256, endPoint x: 485, endPoint y: 212, distance: 160.1
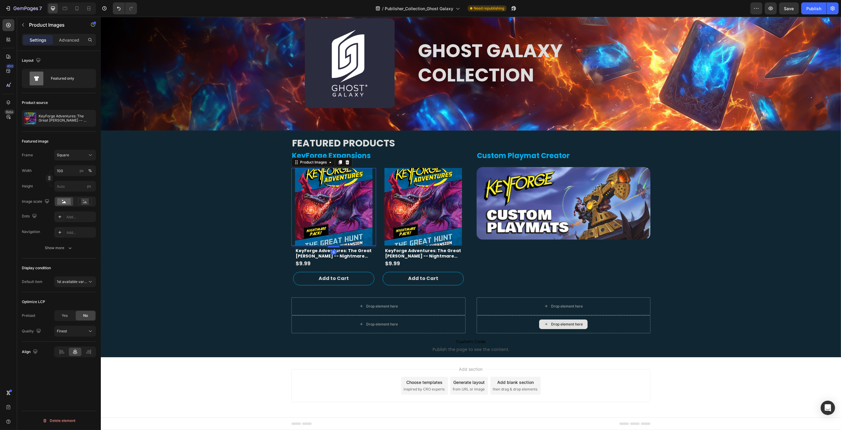
click at [302, 167] on div "Product Vendor Product Images 6 KeyForge Adventures: The Great Hunt -- Nightmar…" at bounding box center [333, 229] width 85 height 136
click at [303, 164] on div "Product Images" at bounding box center [313, 162] width 29 height 5
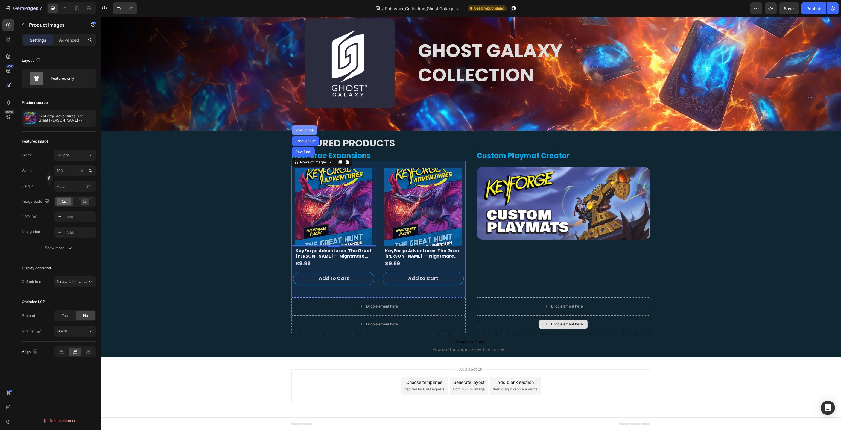
click at [312, 132] on div "Row 2 cols" at bounding box center [303, 130] width 25 height 10
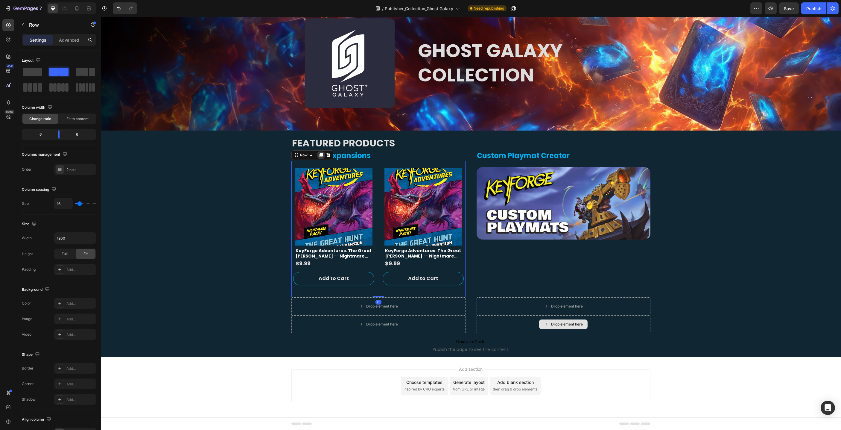
click at [322, 154] on icon at bounding box center [320, 155] width 3 height 4
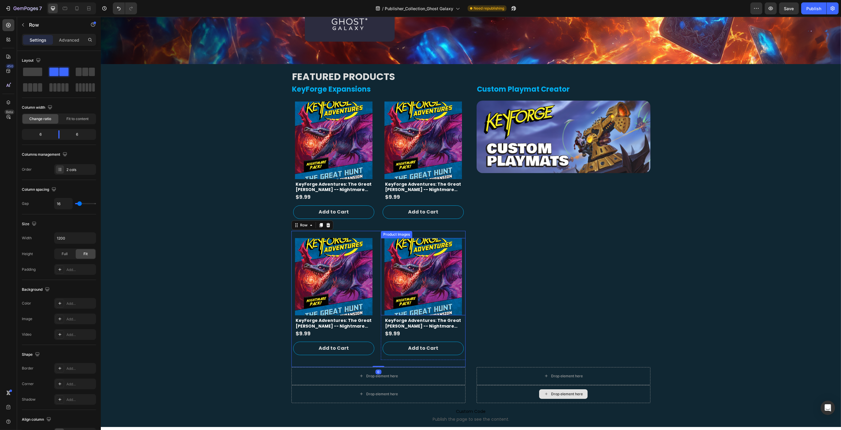
scroll to position [120, 0]
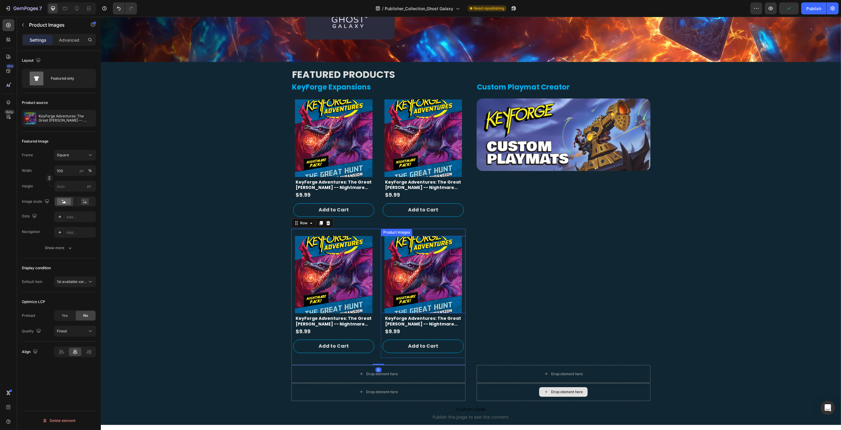
click at [396, 233] on div "Product Images" at bounding box center [396, 232] width 29 height 5
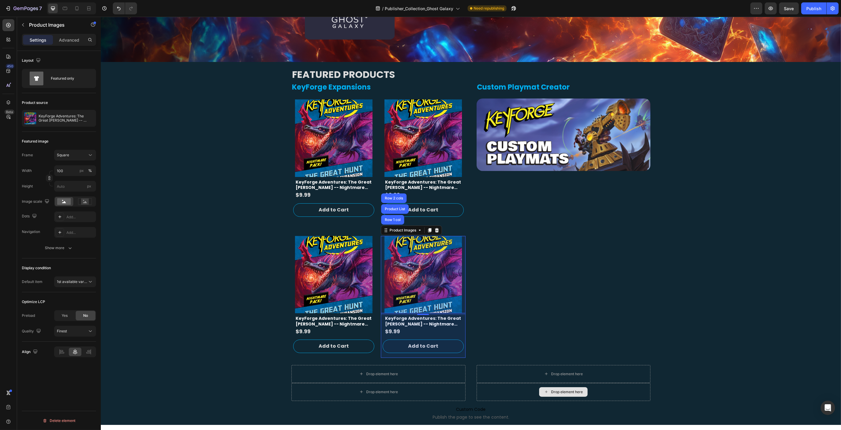
click at [397, 219] on div "Row 1 col" at bounding box center [392, 220] width 18 height 4
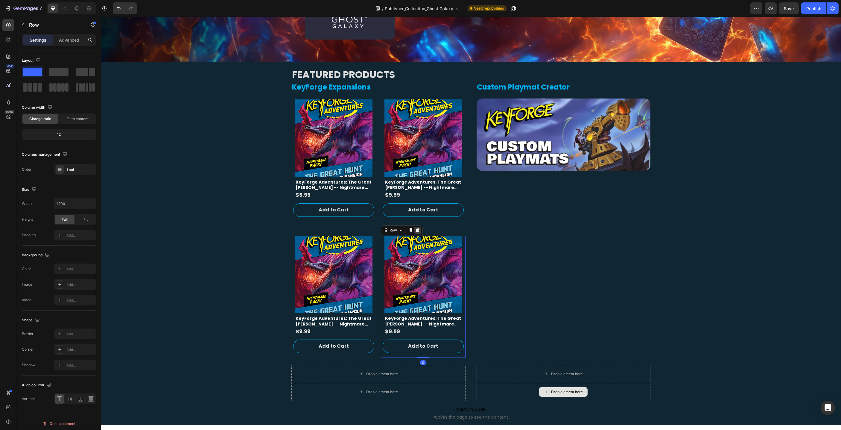
click at [419, 229] on icon at bounding box center [417, 230] width 5 height 5
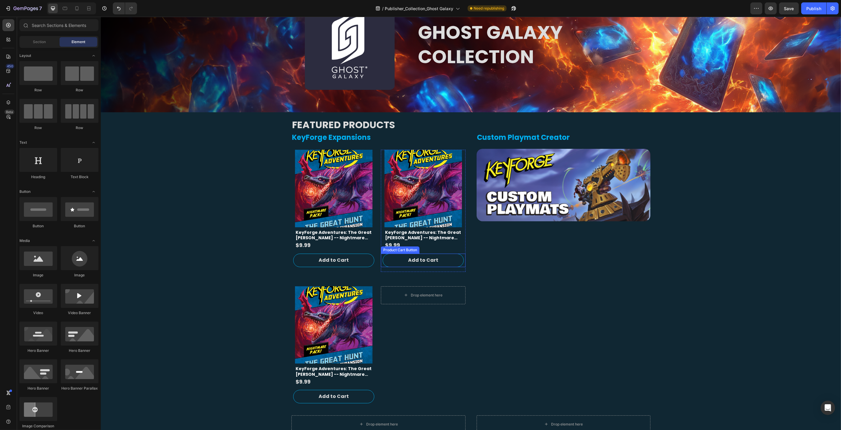
scroll to position [68, 0]
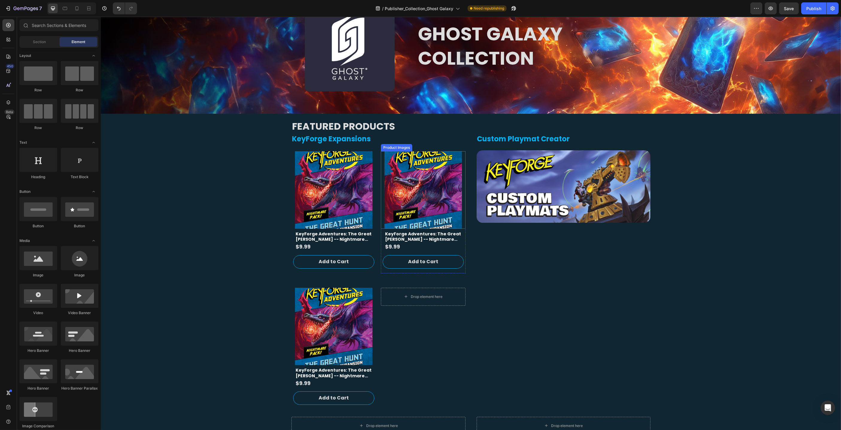
click at [402, 147] on div "Product Images" at bounding box center [396, 147] width 29 height 5
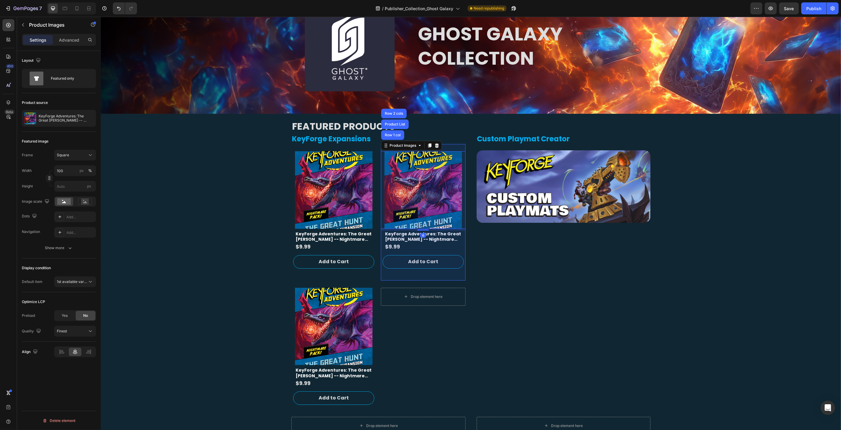
click at [391, 124] on div "Product List" at bounding box center [394, 124] width 23 height 4
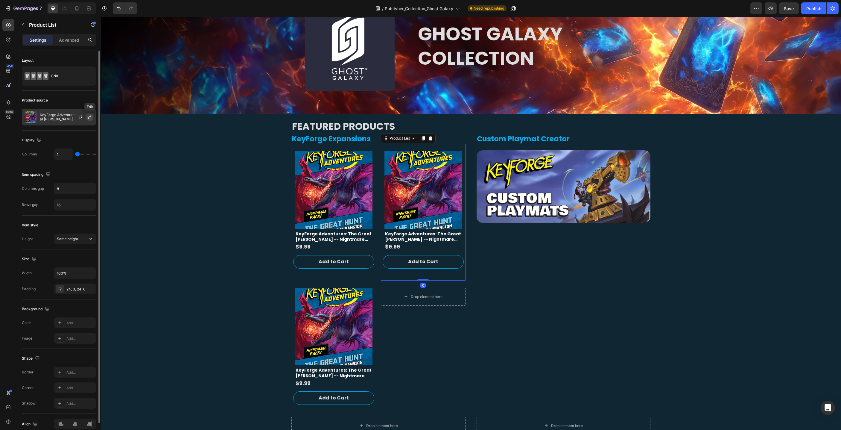
click at [90, 116] on icon "button" at bounding box center [89, 117] width 3 height 3
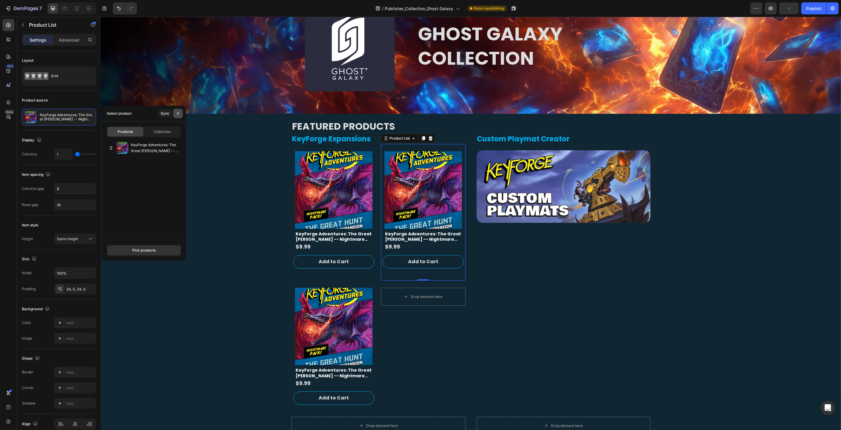
click at [176, 113] on icon "button" at bounding box center [178, 113] width 5 height 5
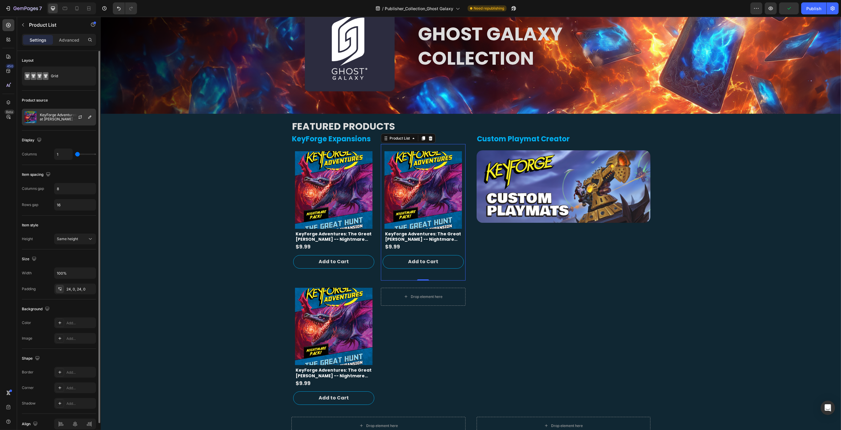
click at [73, 112] on div at bounding box center [82, 117] width 26 height 16
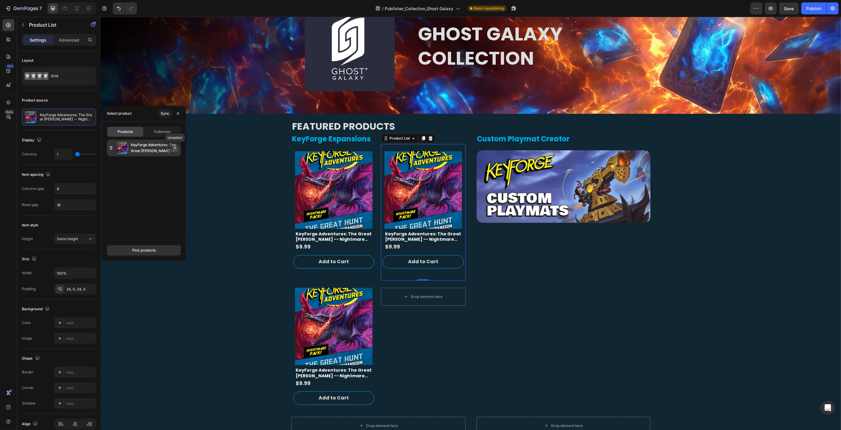
click at [177, 149] on icon "button" at bounding box center [175, 147] width 5 height 5
click at [175, 148] on icon "button" at bounding box center [175, 147] width 2 height 2
click at [175, 147] on icon "button" at bounding box center [175, 147] width 5 height 5
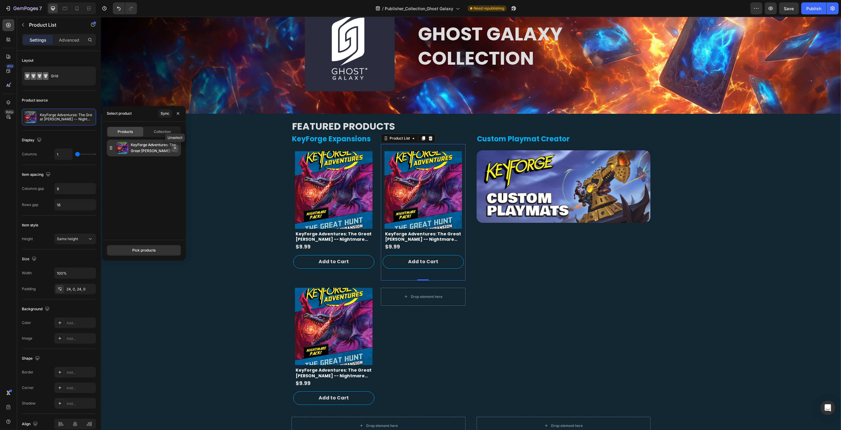
click at [175, 147] on icon "button" at bounding box center [175, 147] width 2 height 2
click at [175, 148] on icon "button" at bounding box center [175, 147] width 2 height 2
click at [156, 250] on button "Pick products" at bounding box center [144, 250] width 74 height 11
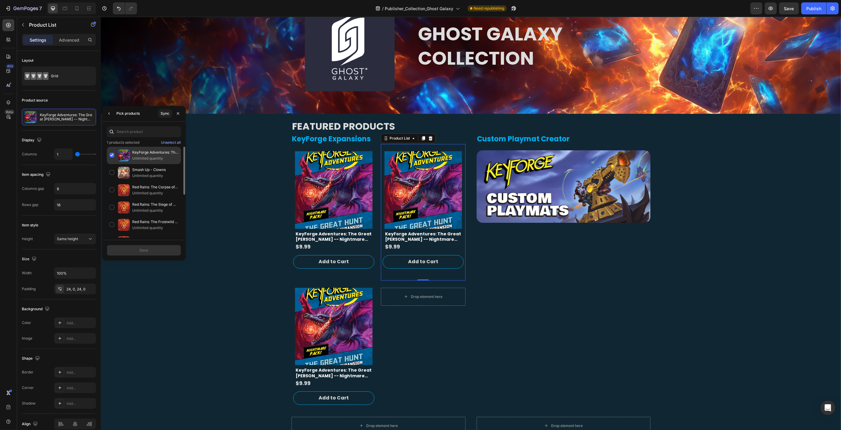
click at [114, 164] on div "KeyForge Adventures: The Great Hunt -- Nightmare Expansion Unlimited quantity" at bounding box center [144, 172] width 74 height 17
click at [133, 128] on input "text" at bounding box center [144, 131] width 74 height 11
type input "1"
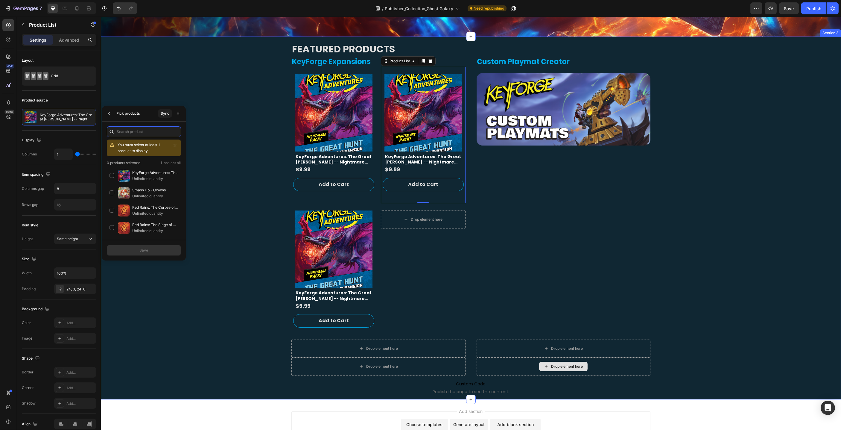
scroll to position [145, 0]
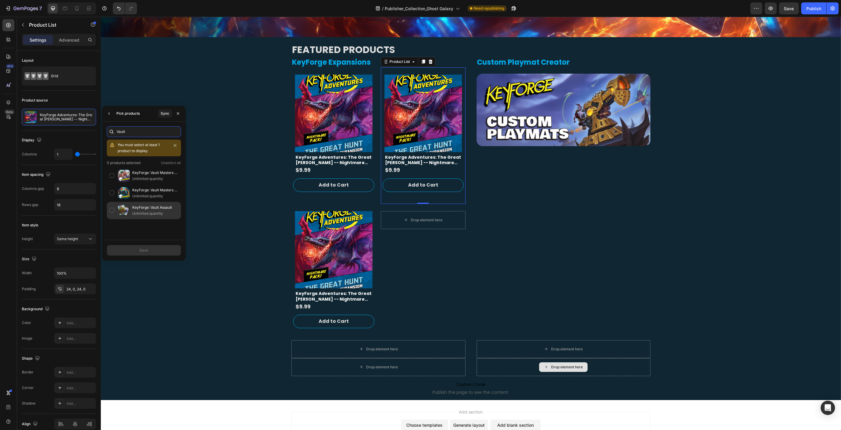
type input "Vault"
click at [112, 209] on div "KeyForge: Vault Assault Unlimited quantity" at bounding box center [144, 210] width 74 height 17
click at [149, 251] on button "Save" at bounding box center [144, 250] width 74 height 11
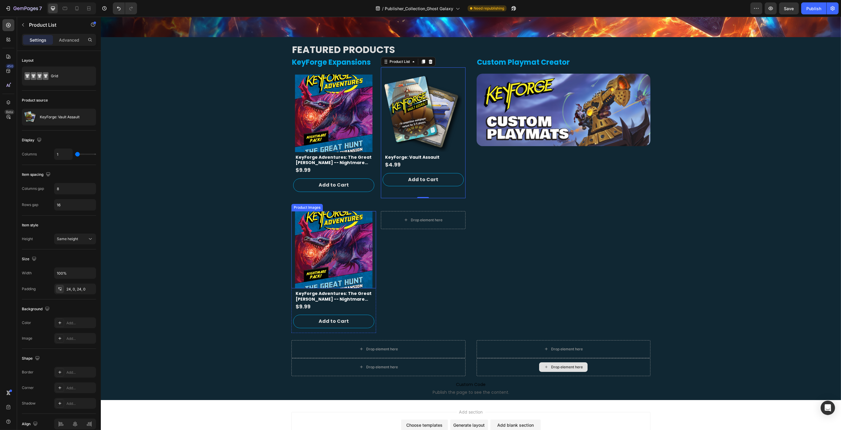
click at [312, 207] on div "Product Images" at bounding box center [306, 207] width 29 height 5
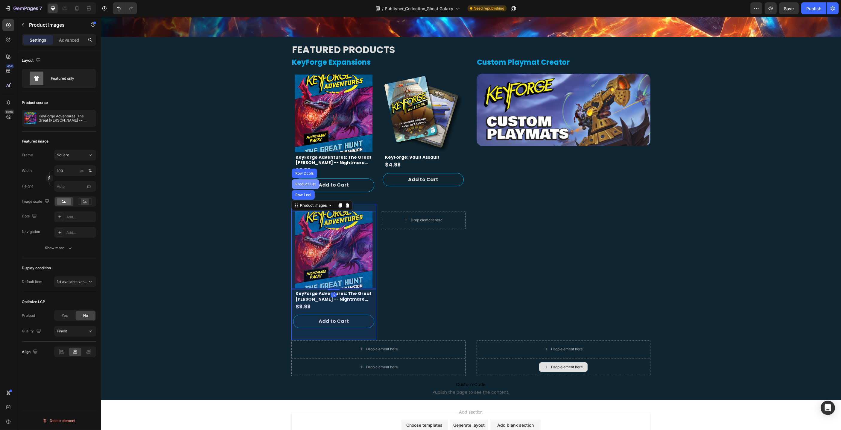
click at [312, 183] on div "Product List" at bounding box center [305, 184] width 23 height 4
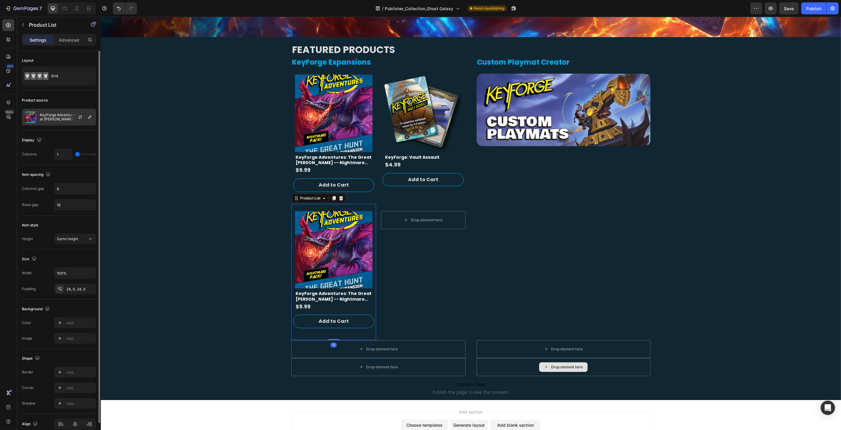
click at [73, 116] on div at bounding box center [82, 117] width 26 height 16
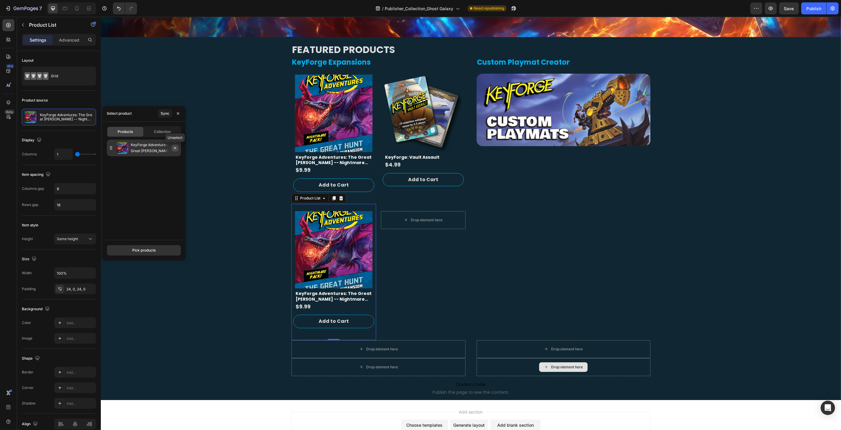
click at [176, 150] on button "button" at bounding box center [174, 147] width 7 height 7
click at [174, 148] on icon "button" at bounding box center [175, 147] width 5 height 5
click at [175, 148] on icon "button" at bounding box center [175, 147] width 5 height 5
click at [175, 148] on icon "button" at bounding box center [175, 147] width 2 height 2
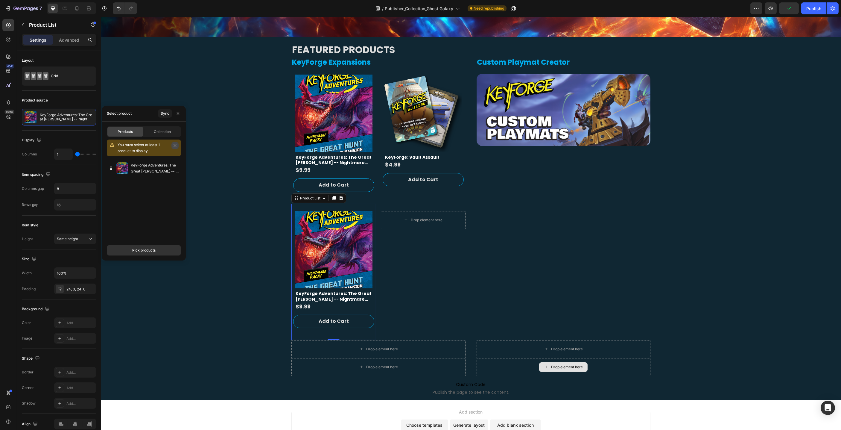
click at [176, 145] on icon "button" at bounding box center [175, 145] width 4 height 4
click at [145, 251] on div "Pick products" at bounding box center [143, 249] width 23 height 5
type input "Gorman"
click at [113, 152] on div "KeyForge Adventures: Fall of the House Gormangeist -- Nightmare Expansion Unlim…" at bounding box center [144, 155] width 74 height 17
click at [137, 249] on button "Save" at bounding box center [144, 250] width 74 height 11
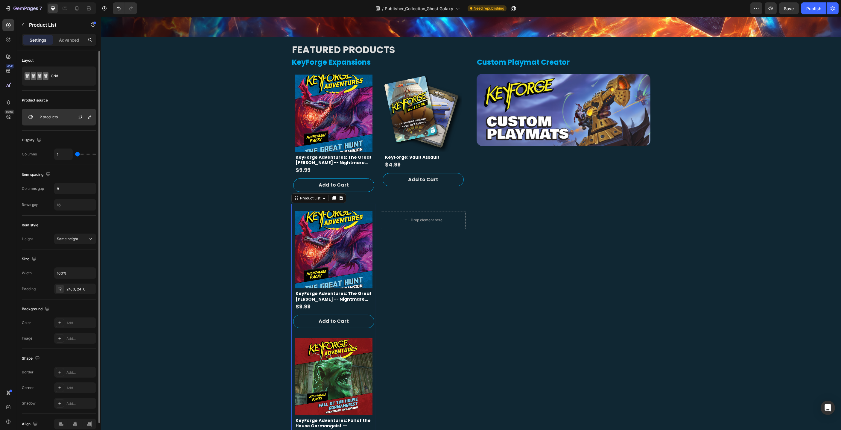
click at [62, 113] on div "2 products" at bounding box center [59, 117] width 74 height 17
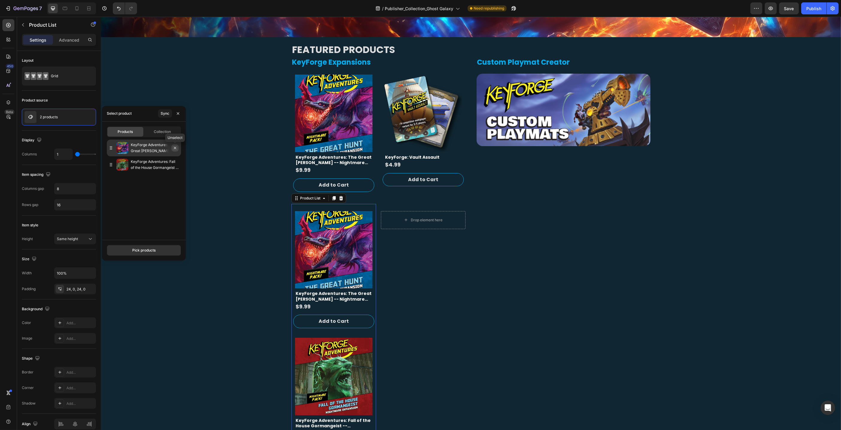
click at [174, 148] on icon "button" at bounding box center [175, 147] width 5 height 5
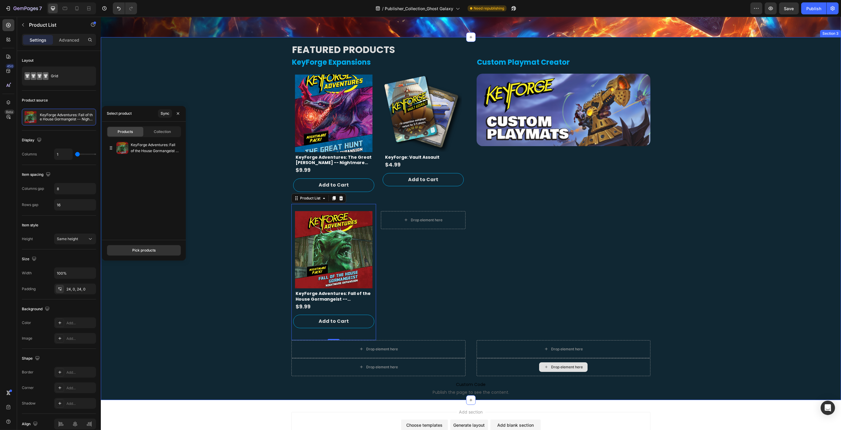
click at [227, 172] on div "FEATURED PRODUCTS Heading KeyForge Expansions Heading Product Vendor Product Im…" at bounding box center [471, 218] width 740 height 363
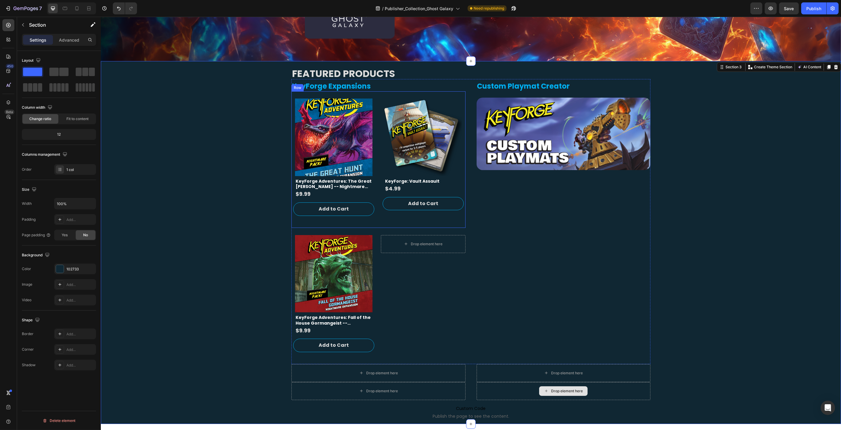
scroll to position [117, 0]
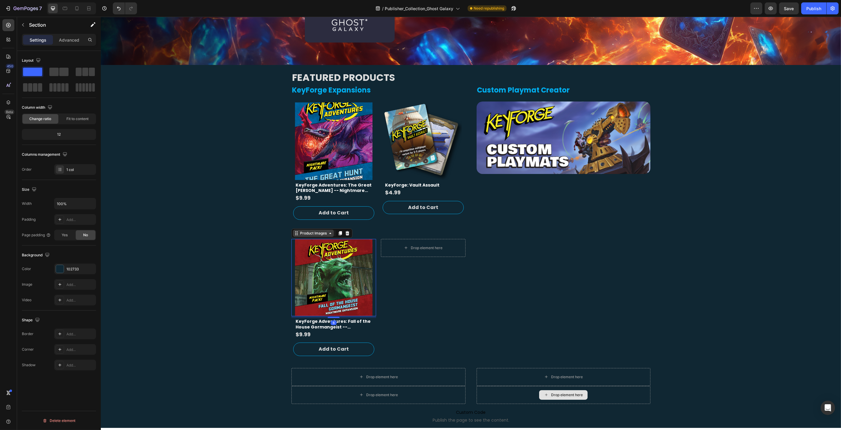
click at [299, 235] on div "Product Images" at bounding box center [313, 232] width 29 height 5
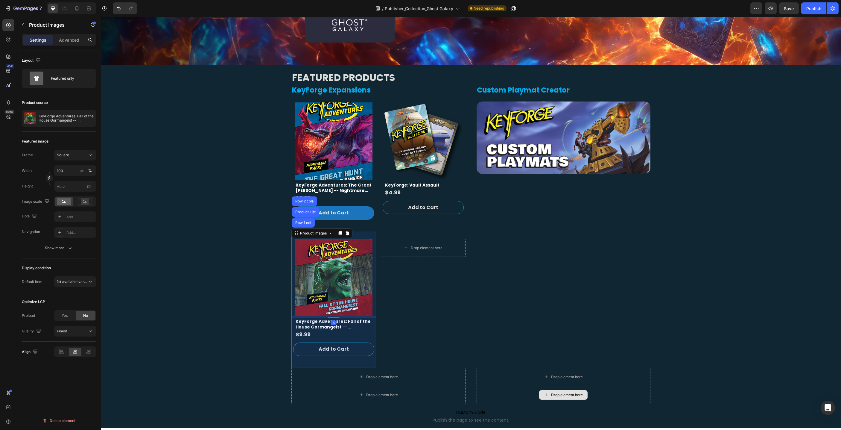
click at [305, 210] on div "Product List" at bounding box center [305, 212] width 23 height 4
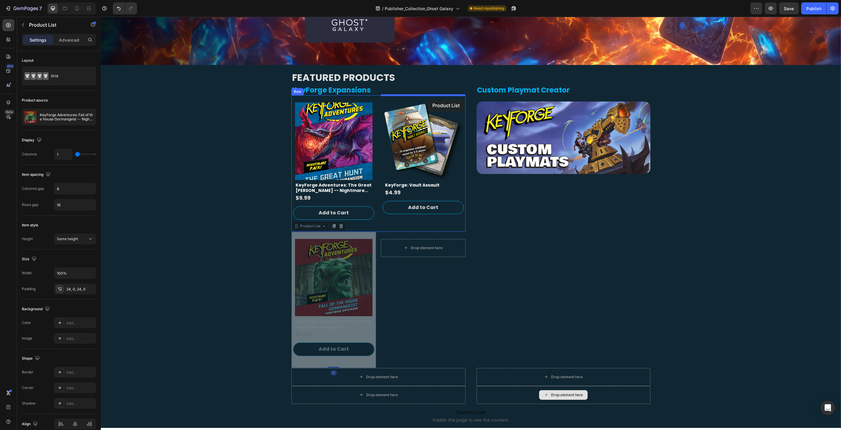
drag, startPoint x: 297, startPoint y: 227, endPoint x: 427, endPoint y: 100, distance: 182.2
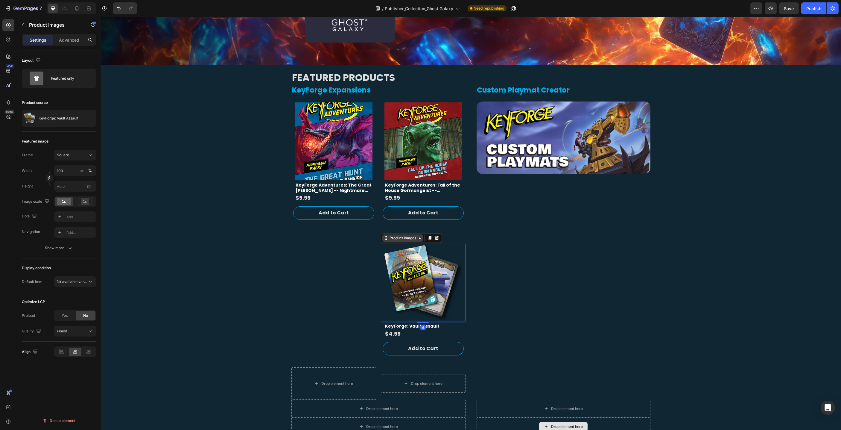
click at [403, 238] on div "Product Images" at bounding box center [402, 237] width 29 height 5
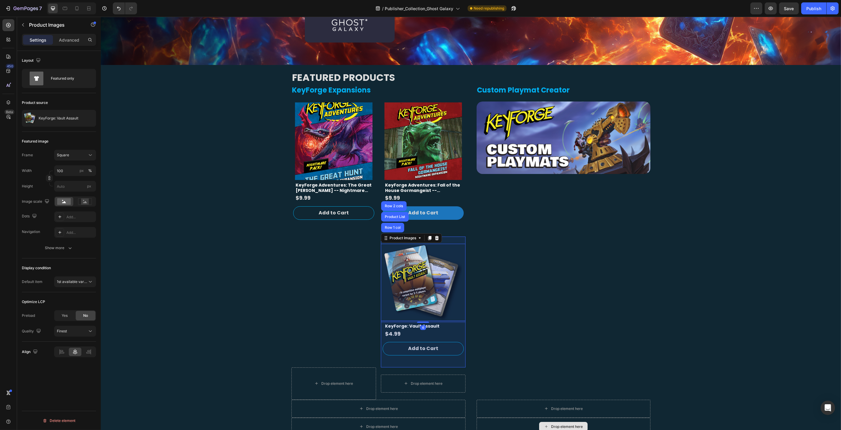
click at [396, 213] on div "Product List" at bounding box center [395, 217] width 28 height 10
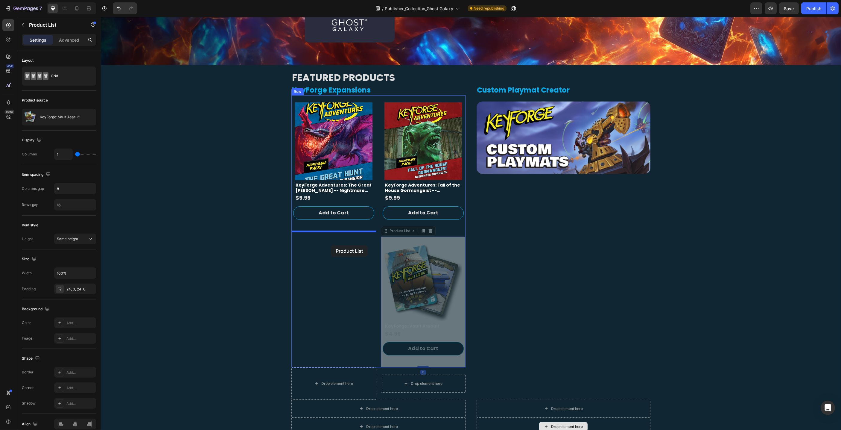
drag, startPoint x: 384, startPoint y: 231, endPoint x: 331, endPoint y: 245, distance: 55.3
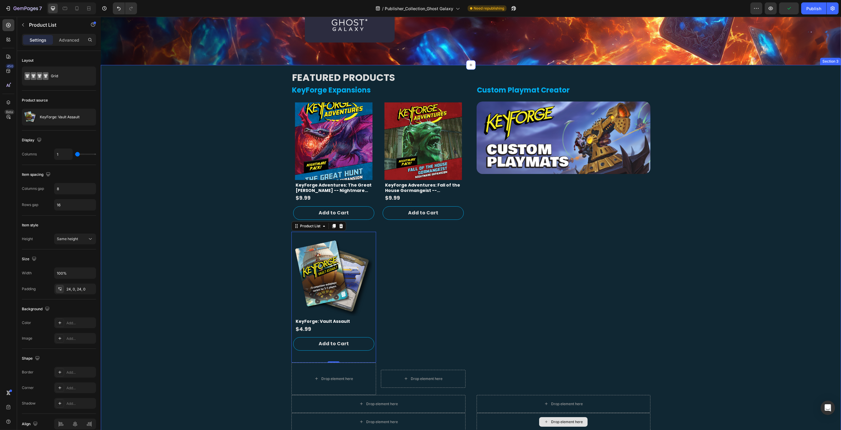
drag, startPoint x: 257, startPoint y: 121, endPoint x: 267, endPoint y: 124, distance: 10.2
click at [260, 122] on div "FEATURED PRODUCTS Heading KeyForge Expansions Heading Product Vendor Product Im…" at bounding box center [471, 260] width 740 height 390
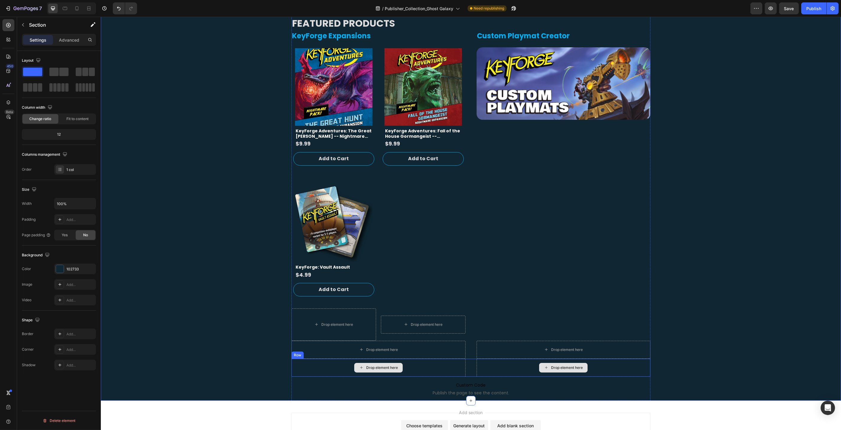
scroll to position [227, 0]
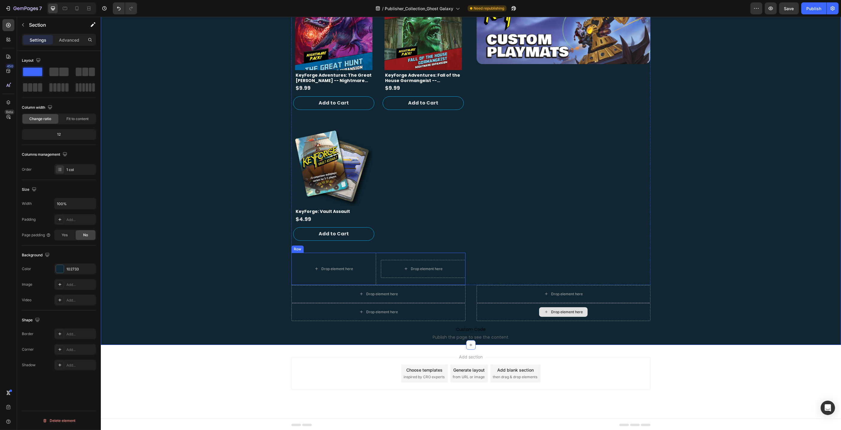
click at [300, 248] on div "Row" at bounding box center [297, 248] width 10 height 5
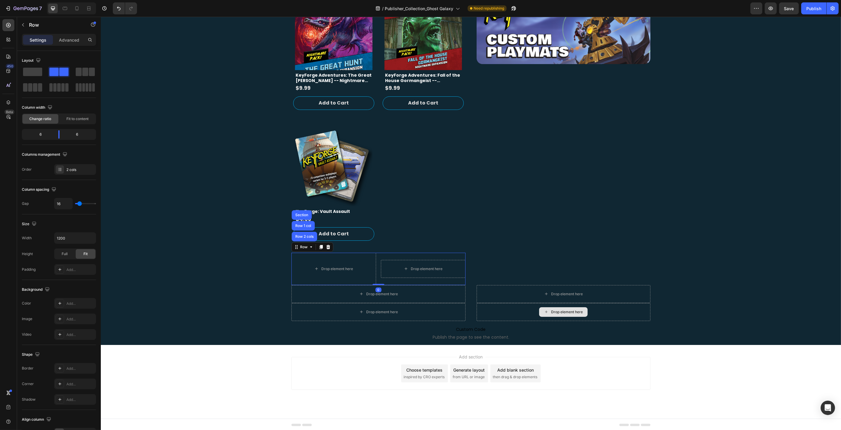
click at [328, 246] on icon at bounding box center [328, 247] width 4 height 4
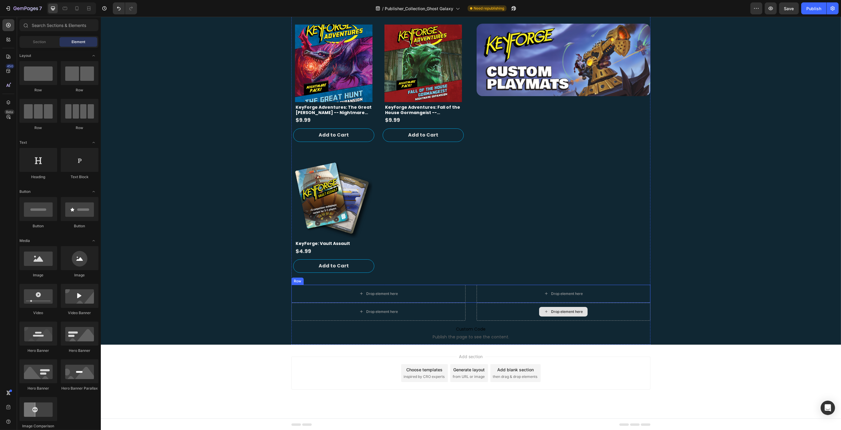
click at [300, 281] on div "Row" at bounding box center [297, 280] width 10 height 5
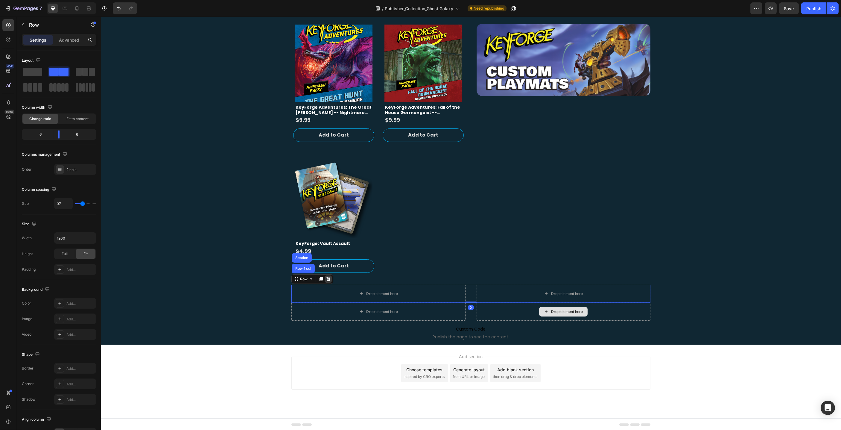
click at [327, 278] on icon at bounding box center [328, 279] width 4 height 4
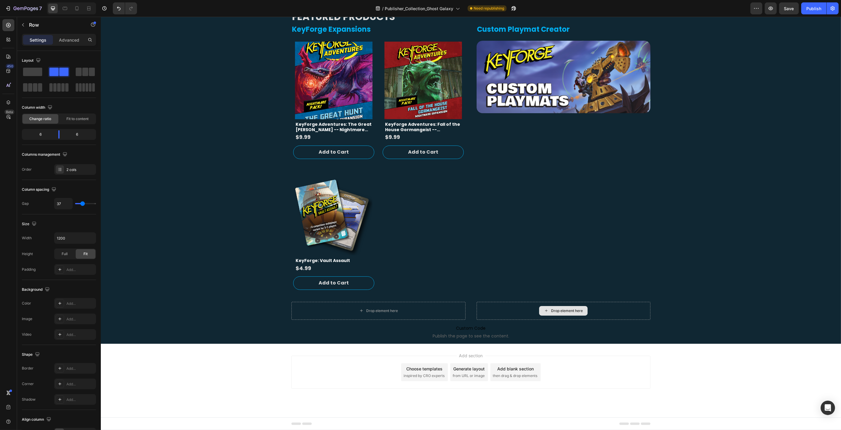
scroll to position [177, 0]
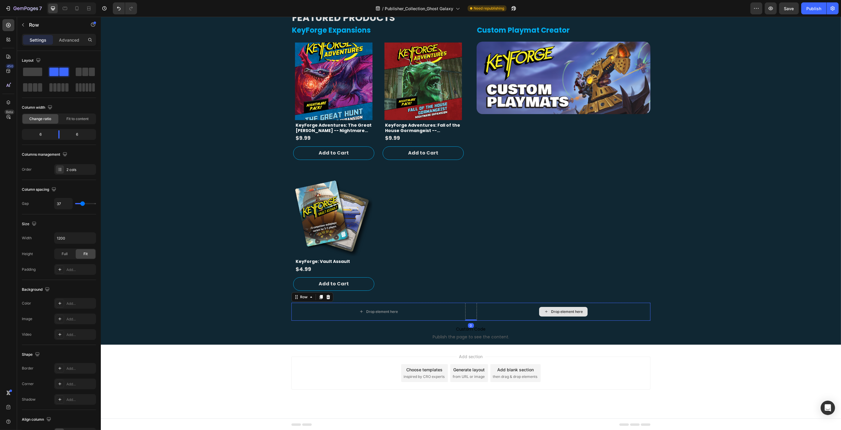
drag, startPoint x: 300, startPoint y: 300, endPoint x: 303, endPoint y: 300, distance: 3.3
click at [300, 300] on div "Row" at bounding box center [304, 296] width 22 height 7
click at [327, 297] on icon at bounding box center [328, 297] width 4 height 4
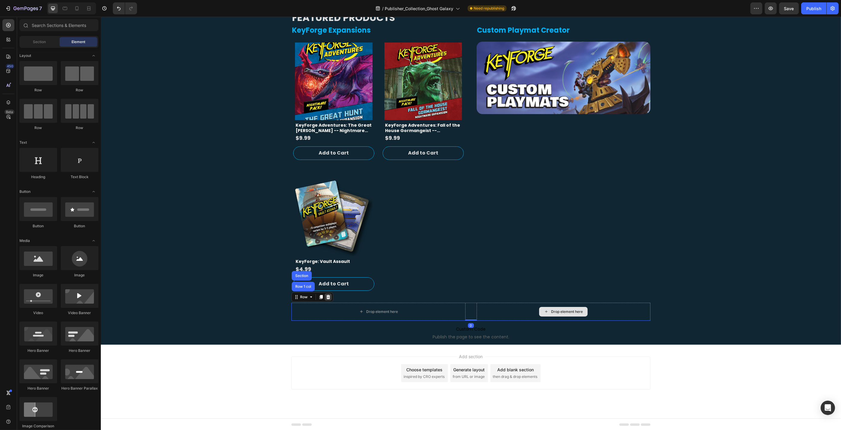
scroll to position [159, 0]
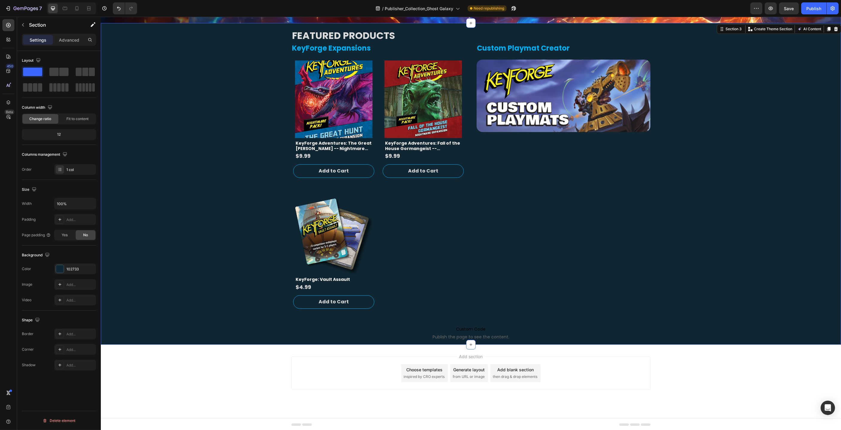
drag, startPoint x: 226, startPoint y: 279, endPoint x: 337, endPoint y: 227, distance: 122.1
click at [226, 279] on div "FEATURED PRODUCTS Heading KeyForge Expansions Heading Product Vendor Product Im…" at bounding box center [471, 183] width 740 height 321
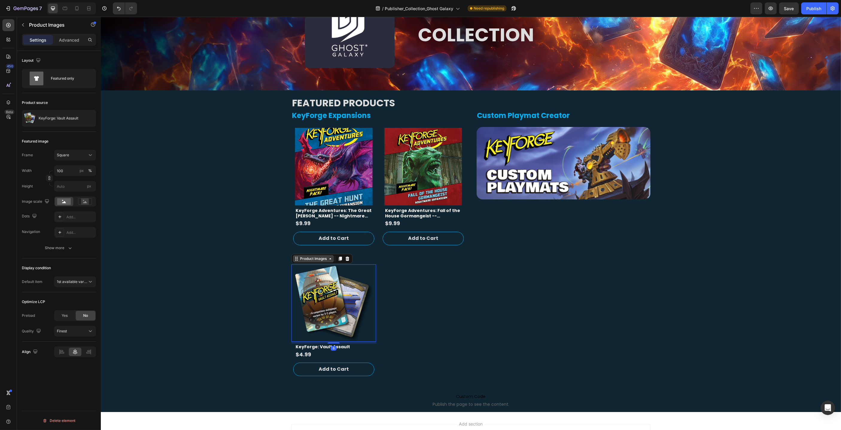
click at [308, 259] on div "Product Images" at bounding box center [313, 258] width 29 height 5
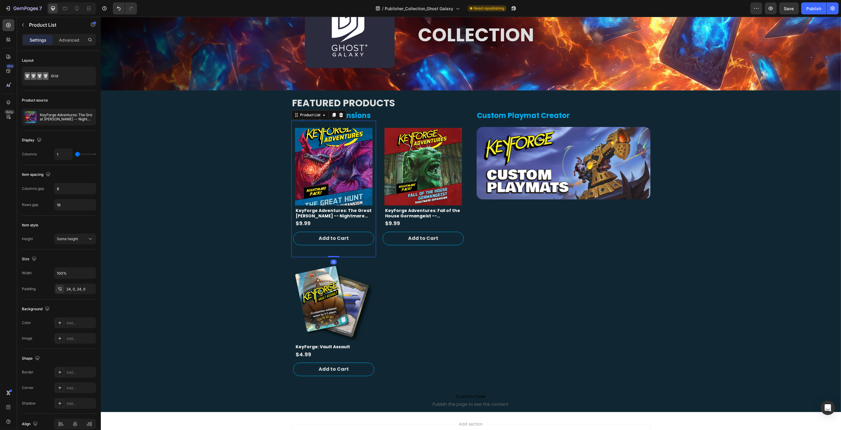
click at [369, 255] on div "Product Vendor Product Images KeyForge Adventures: The Great Hunt -- Nightmare …" at bounding box center [333, 189] width 85 height 136
drag, startPoint x: 333, startPoint y: 256, endPoint x: 363, endPoint y: 249, distance: 30.9
click at [334, 246] on div "Product Vendor Product Images KeyForge Adventures: The Great Hunt -- Nightmare …" at bounding box center [333, 189] width 85 height 136
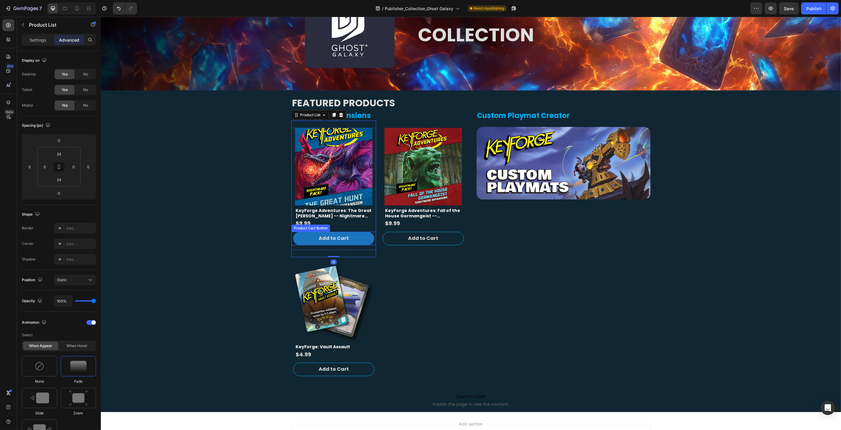
click at [311, 235] on button "Add to Cart" at bounding box center [333, 238] width 81 height 13
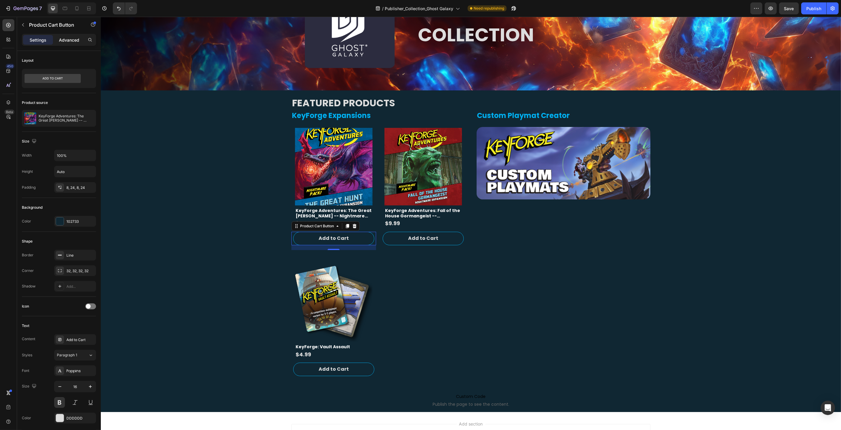
click at [73, 42] on p "Advanced" at bounding box center [69, 40] width 20 height 6
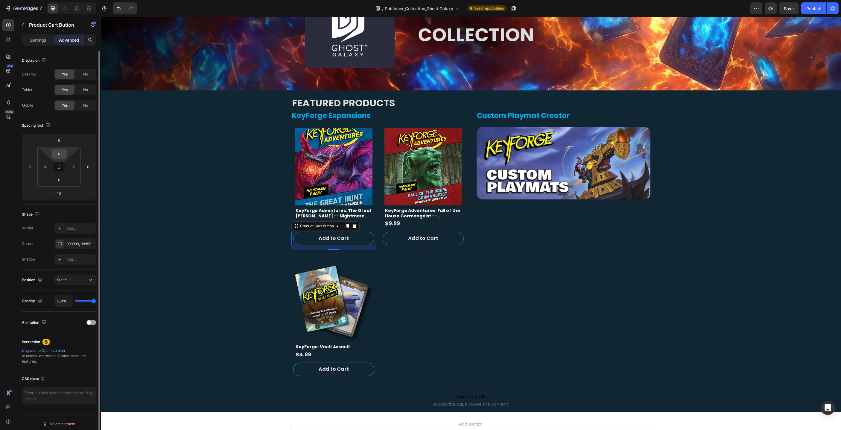
click at [63, 152] on input "0" at bounding box center [59, 153] width 12 height 9
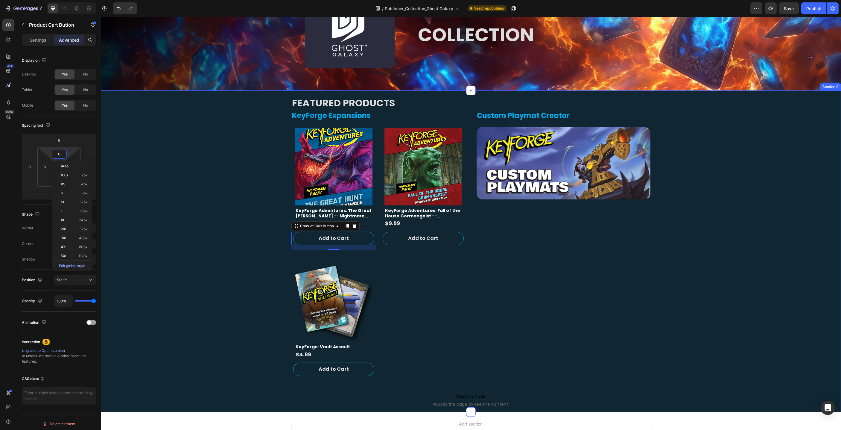
click at [154, 153] on div "FEATURED PRODUCTS Heading KeyForge Expansions Heading Product Vendor Product Im…" at bounding box center [471, 250] width 740 height 321
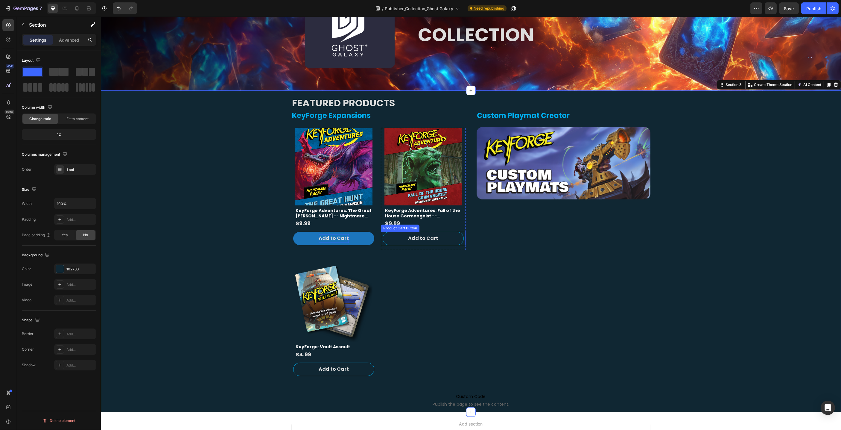
click at [347, 238] on div "Add to Cart" at bounding box center [333, 238] width 30 height 9
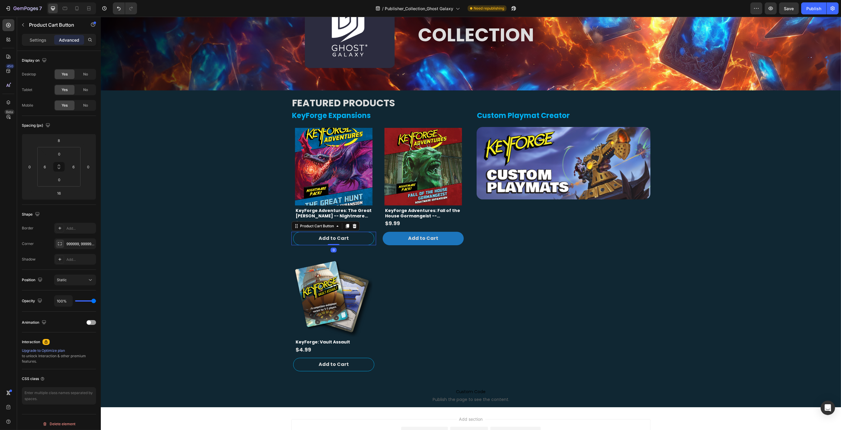
drag, startPoint x: 335, startPoint y: 249, endPoint x: 413, endPoint y: 243, distance: 78.3
click at [335, 240] on div "Add to Cart Product Cart Button 0" at bounding box center [333, 238] width 85 height 13
type input "0"
drag, startPoint x: 452, startPoint y: 241, endPoint x: 449, endPoint y: 241, distance: 3.1
click at [452, 241] on button "Add to Cart" at bounding box center [422, 238] width 81 height 13
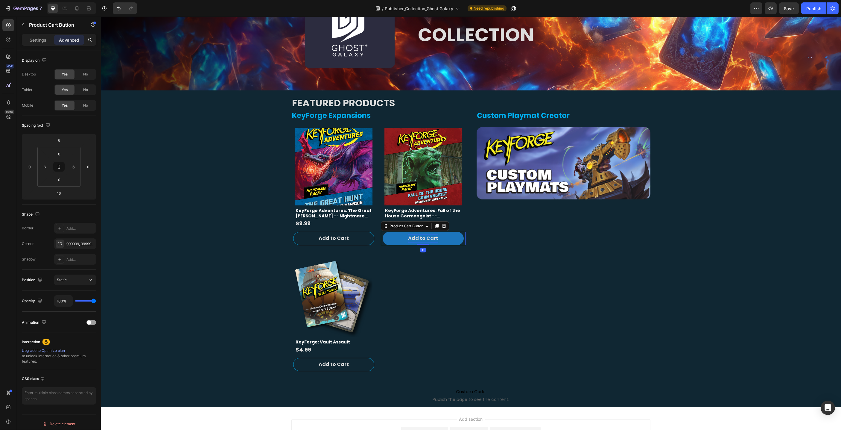
drag, startPoint x: 421, startPoint y: 249, endPoint x: 424, endPoint y: 241, distance: 8.6
click at [421, 239] on div "Add to Cart Product Cart Button 0" at bounding box center [423, 238] width 85 height 13
type input "0"
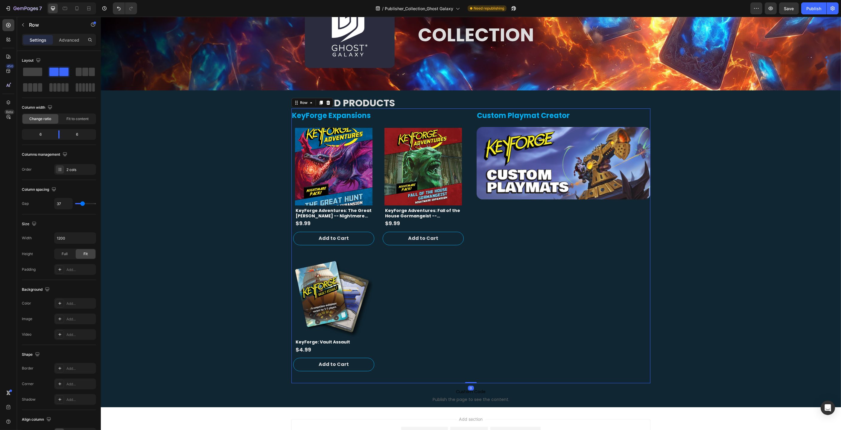
click at [513, 278] on div "Custom Playmat Creator Heading Image" at bounding box center [563, 245] width 174 height 275
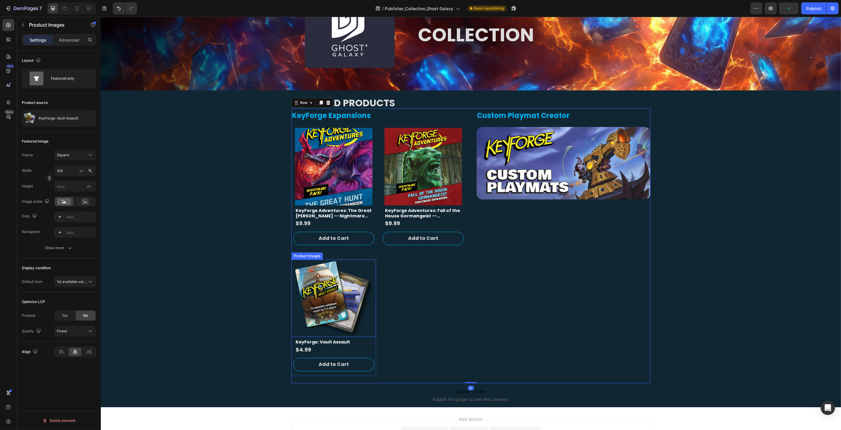
click at [353, 272] on img at bounding box center [334, 298] width 78 height 78
click at [77, 38] on p "Advanced" at bounding box center [69, 40] width 20 height 6
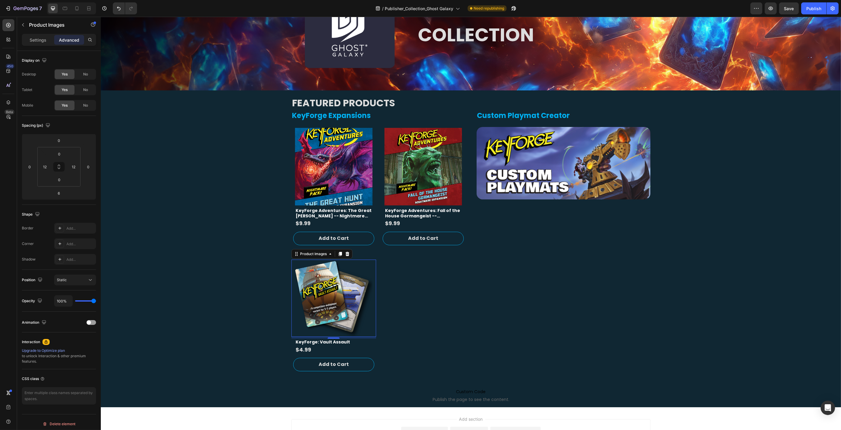
click at [325, 267] on img at bounding box center [334, 298] width 78 height 78
click at [305, 126] on div "Product Images" at bounding box center [306, 124] width 31 height 7
click at [306, 124] on div "Product Images" at bounding box center [313, 122] width 41 height 7
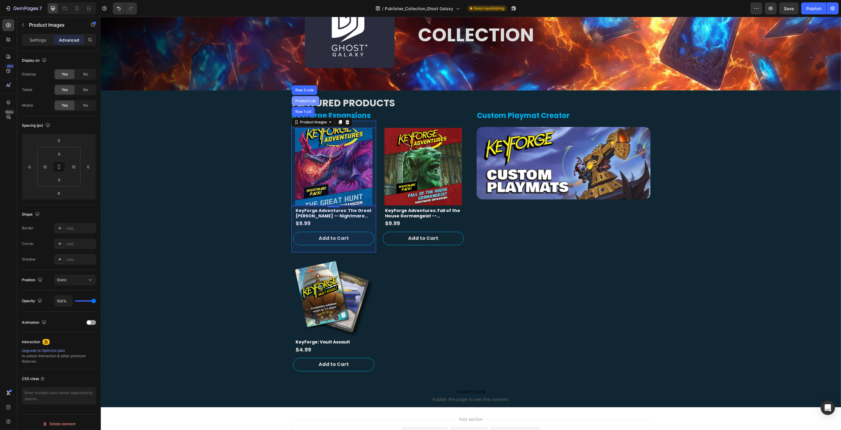
click at [305, 99] on div "Product List" at bounding box center [305, 101] width 23 height 4
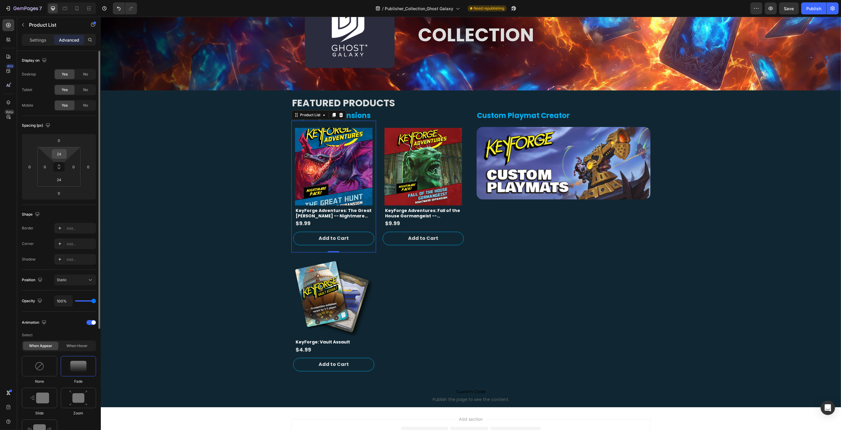
click at [66, 154] on div "24" at bounding box center [59, 154] width 15 height 10
click at [62, 154] on input "24" at bounding box center [59, 153] width 12 height 9
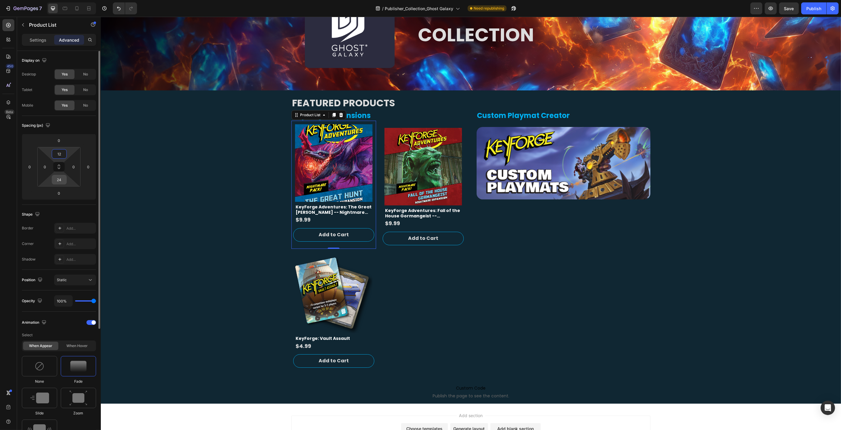
type input "12"
click at [62, 180] on input "24" at bounding box center [59, 179] width 12 height 9
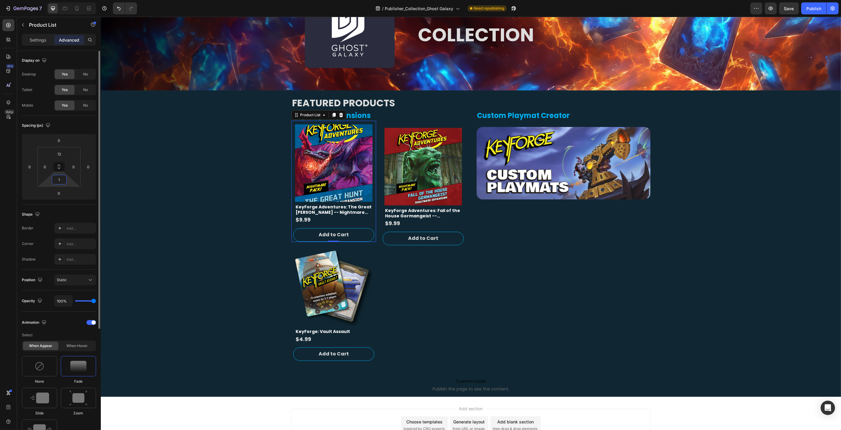
type input "12"
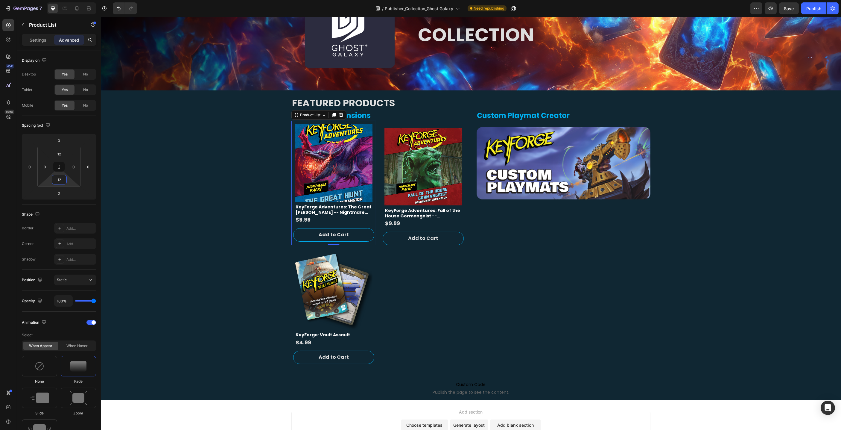
click at [157, 188] on div "FEATURED PRODUCTS Heading KeyForge Expansions Heading Product Vendor Product Im…" at bounding box center [471, 244] width 740 height 309
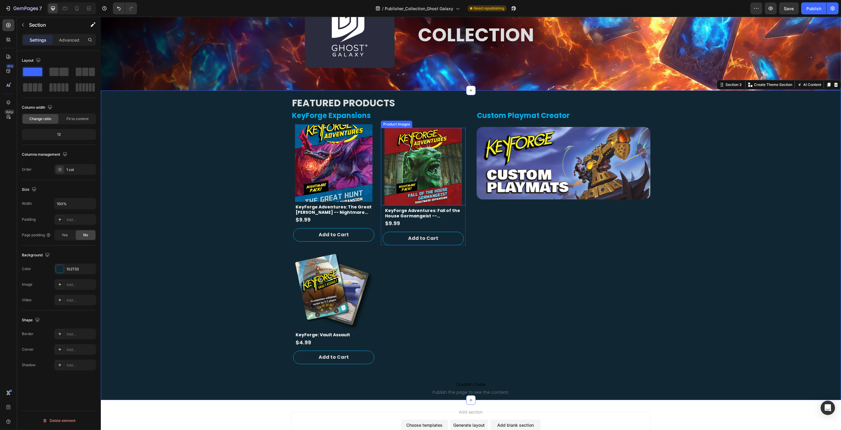
click at [435, 155] on img at bounding box center [423, 167] width 78 height 78
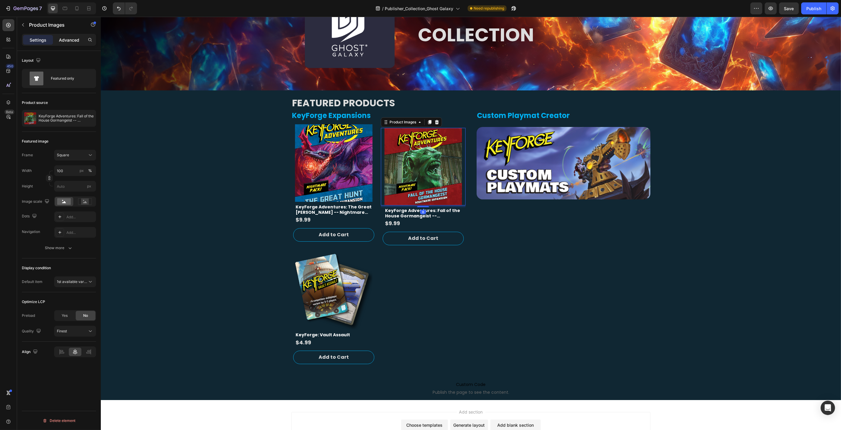
click at [70, 37] on p "Advanced" at bounding box center [69, 40] width 20 height 6
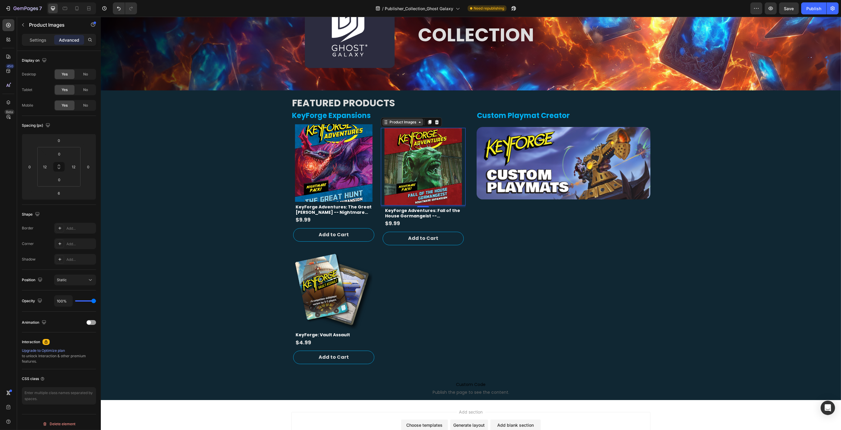
click at [414, 124] on div "Product Images" at bounding box center [402, 121] width 29 height 5
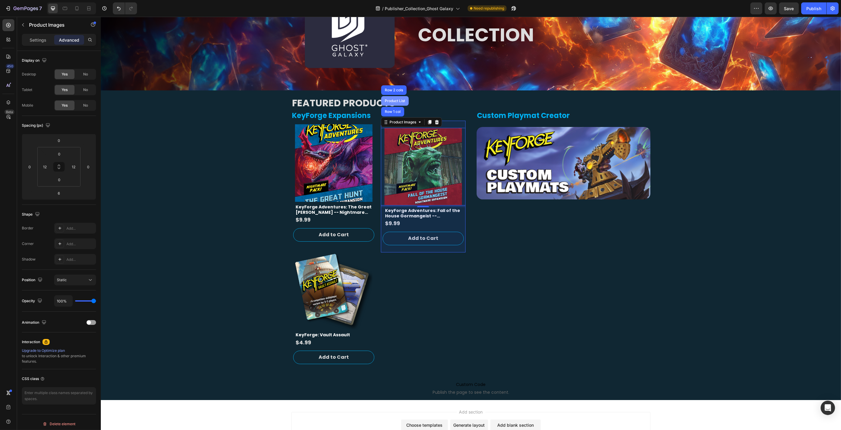
click at [400, 101] on div "Product List" at bounding box center [394, 101] width 23 height 4
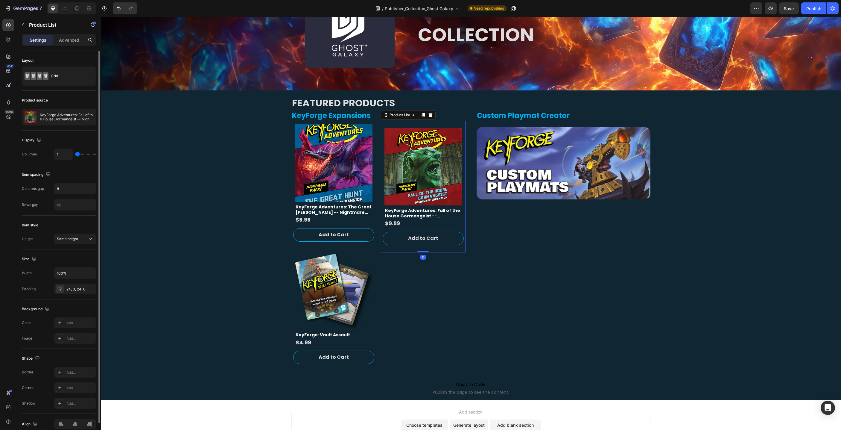
drag, startPoint x: 66, startPoint y: 38, endPoint x: 83, endPoint y: 54, distance: 23.7
click at [66, 38] on p "Advanced" at bounding box center [69, 40] width 20 height 6
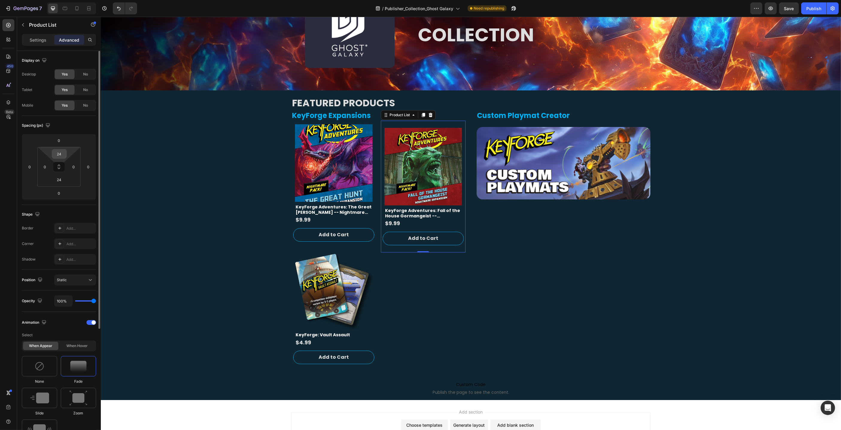
click at [66, 153] on div "24" at bounding box center [59, 154] width 15 height 10
click at [62, 153] on input "24" at bounding box center [59, 153] width 12 height 9
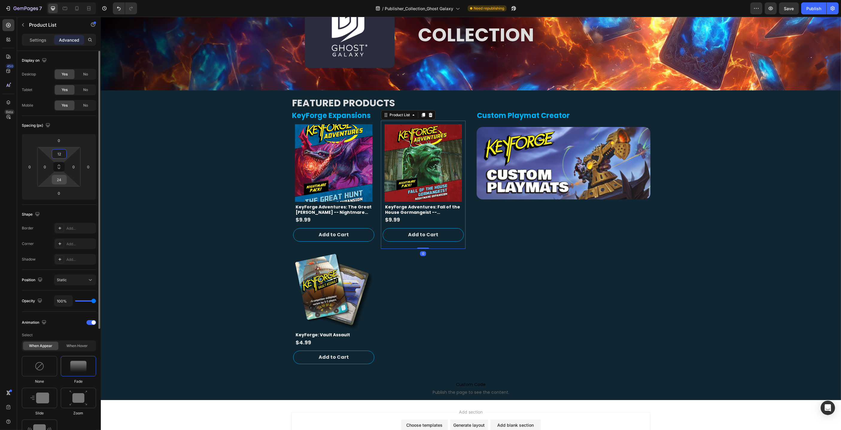
type input "12"
click at [64, 180] on input "24" at bounding box center [59, 179] width 12 height 9
type input "2"
type input "12"
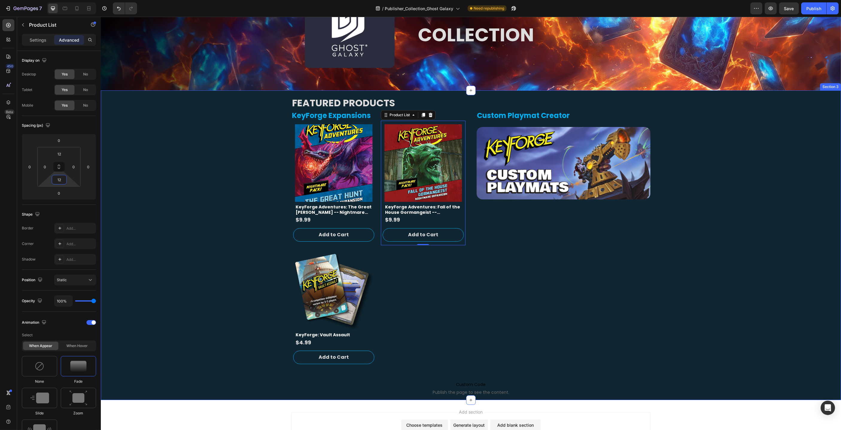
click at [223, 186] on div "FEATURED PRODUCTS Heading KeyForge Expansions Heading Product Vendor Product Im…" at bounding box center [471, 244] width 740 height 309
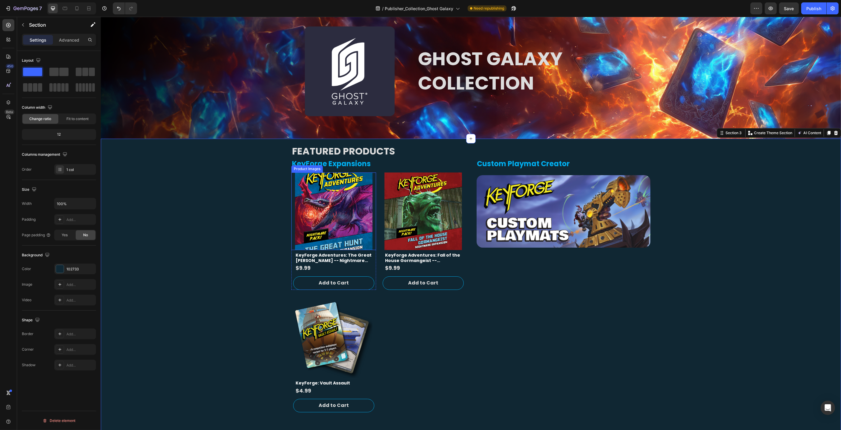
scroll to position [51, 0]
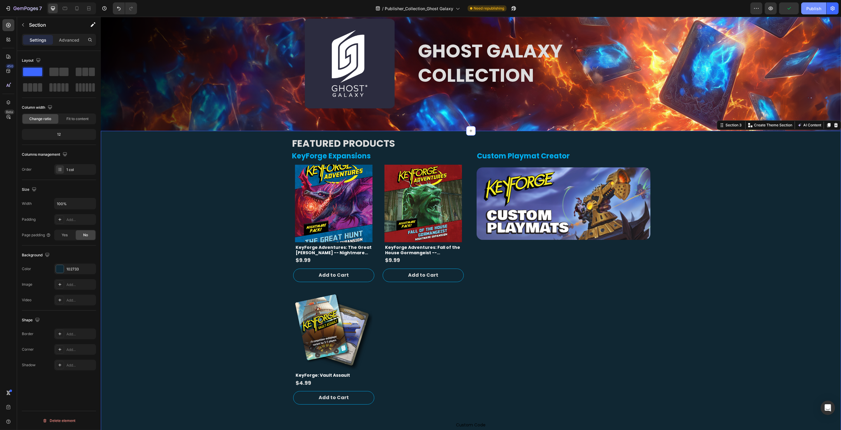
click at [816, 8] on div "Publish" at bounding box center [814, 8] width 15 height 6
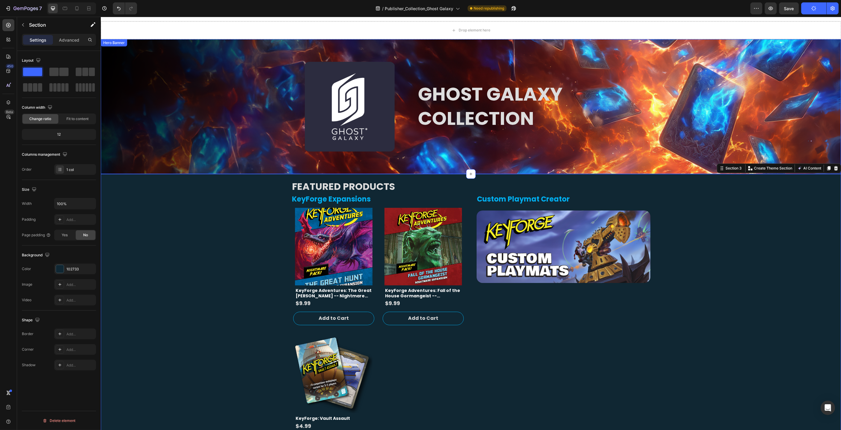
scroll to position [4, 0]
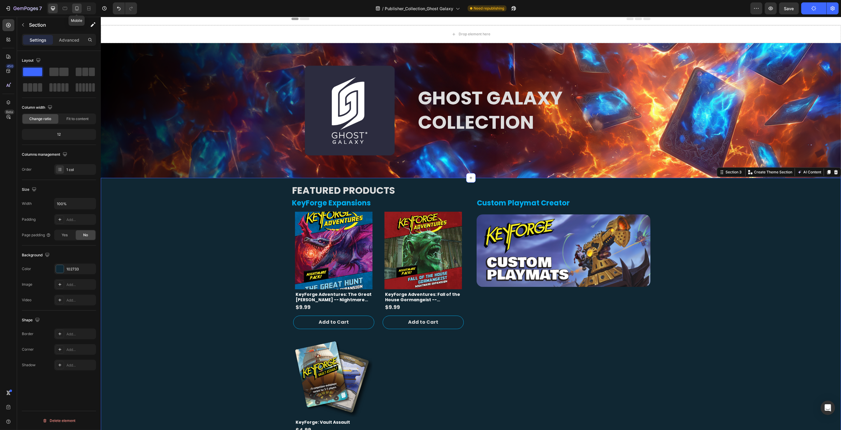
click at [77, 9] on icon at bounding box center [77, 8] width 6 height 6
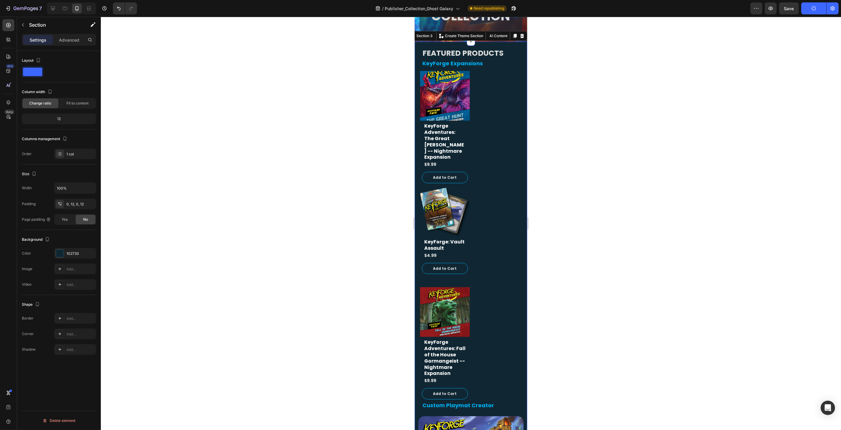
scroll to position [189, 0]
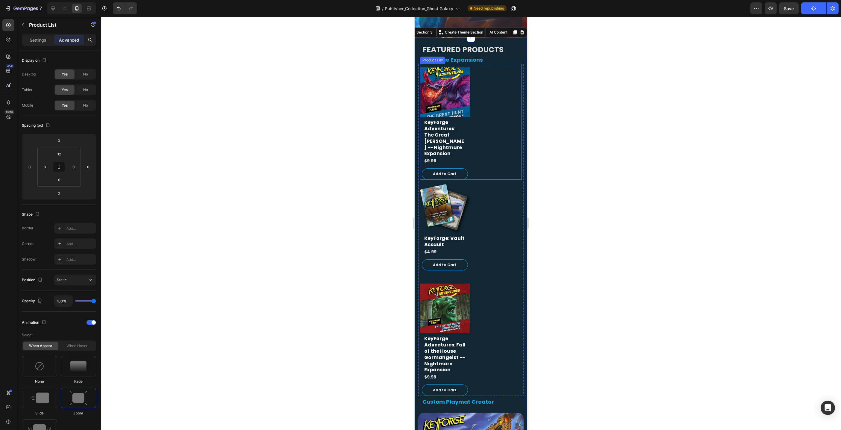
click at [515, 87] on div "Product Vendor Product Images KeyForge Adventures: The Great Hunt -- Nightmare …" at bounding box center [471, 123] width 102 height 112
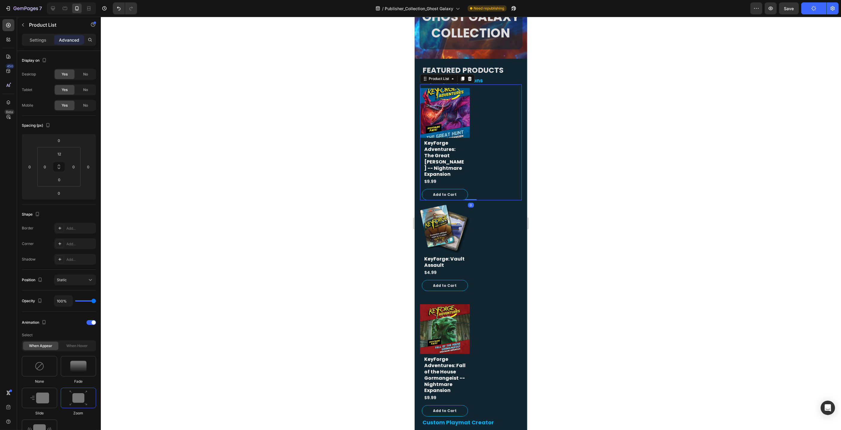
scroll to position [167, 0]
drag, startPoint x: 572, startPoint y: 108, endPoint x: 564, endPoint y: 107, distance: 9.0
click at [572, 108] on div at bounding box center [471, 223] width 740 height 413
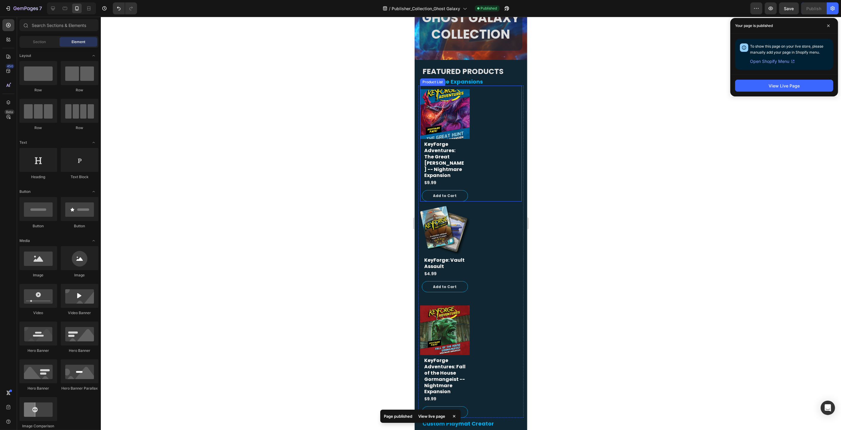
click at [493, 111] on div "Product Vendor Product Images KeyForge Adventures: The Great Hunt -- Nightmare …" at bounding box center [471, 145] width 102 height 112
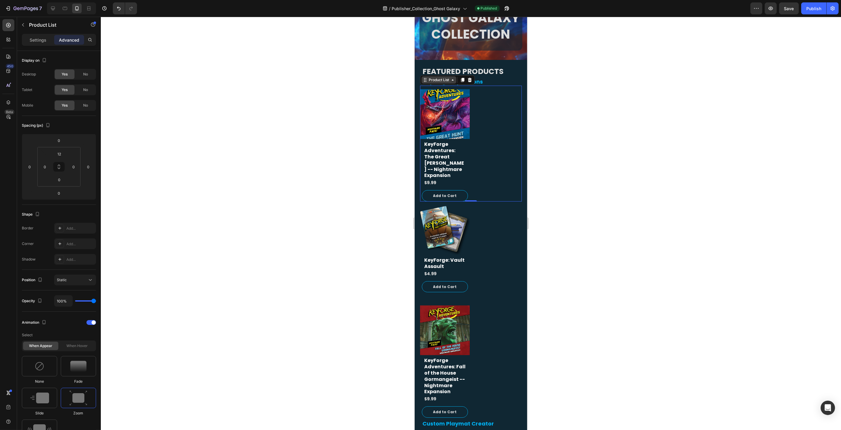
click at [455, 81] on icon at bounding box center [452, 80] width 5 height 5
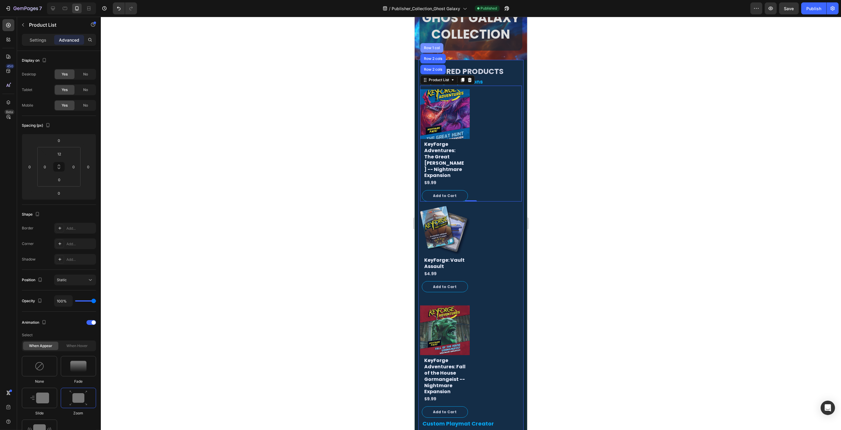
click at [434, 46] on div "Row 1 col" at bounding box center [432, 48] width 18 height 4
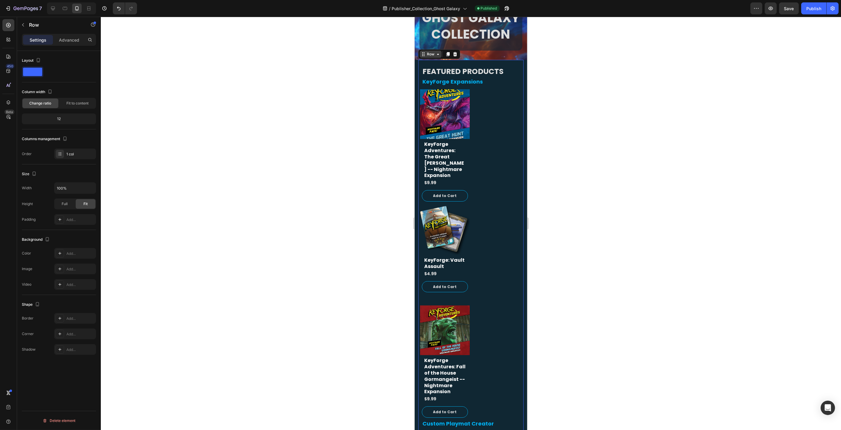
click at [441, 55] on div "Row" at bounding box center [431, 54] width 22 height 7
click at [436, 54] on icon at bounding box center [437, 54] width 5 height 5
click at [436, 56] on icon at bounding box center [437, 54] width 5 height 5
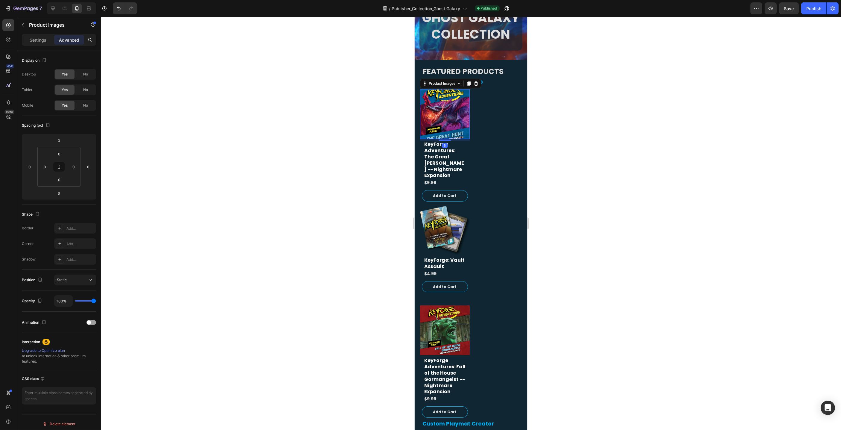
click at [435, 94] on img at bounding box center [445, 114] width 50 height 50
click at [457, 84] on icon at bounding box center [458, 83] width 5 height 5
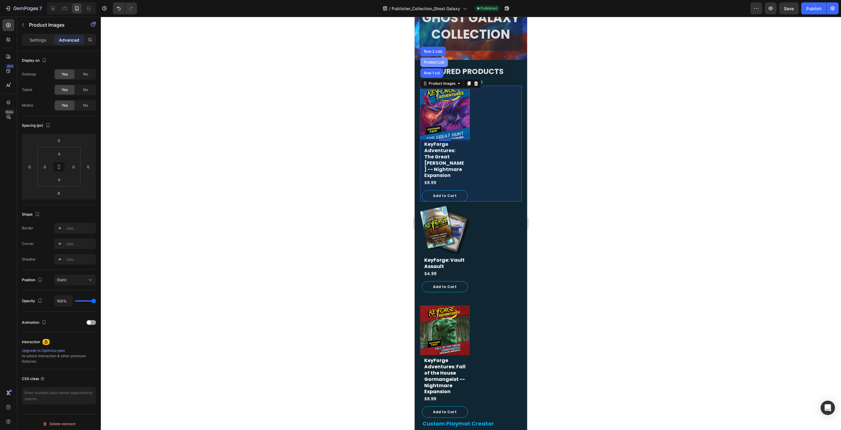
click at [441, 62] on div "Product List" at bounding box center [434, 62] width 23 height 4
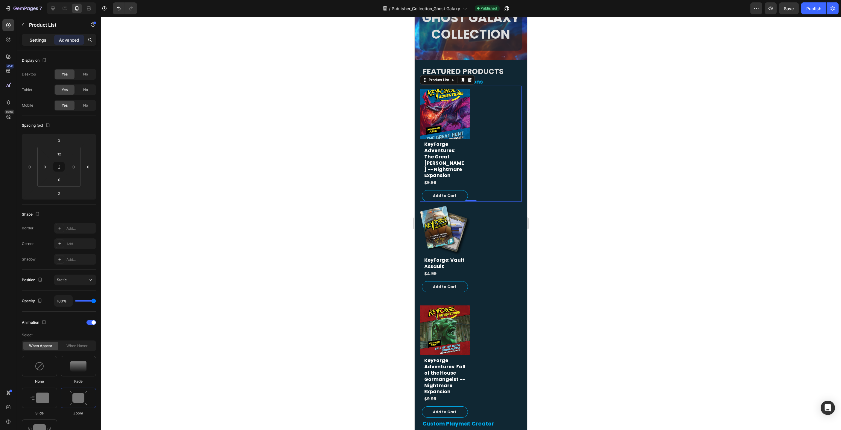
click at [31, 37] on p "Settings" at bounding box center [38, 40] width 17 height 6
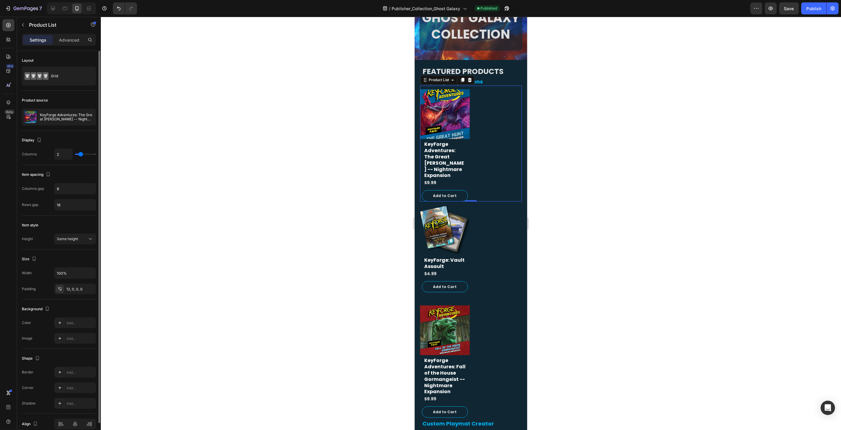
type input "1"
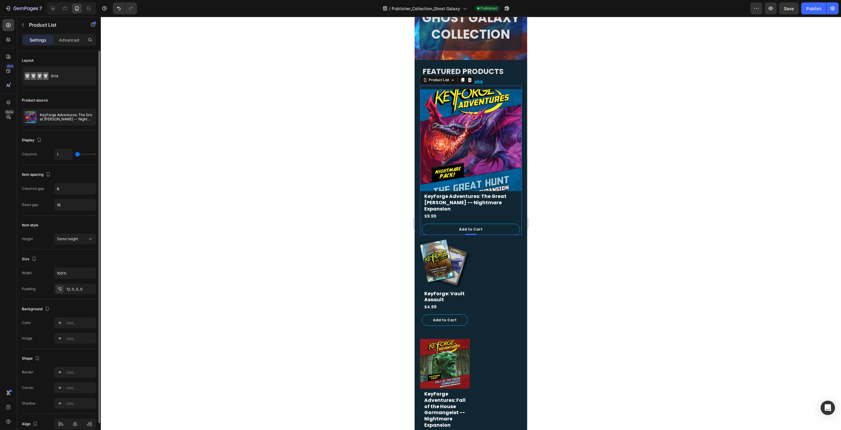
type input "1"
click at [75, 155] on div "1" at bounding box center [75, 153] width 42 height 11
click at [434, 247] on img at bounding box center [445, 264] width 50 height 50
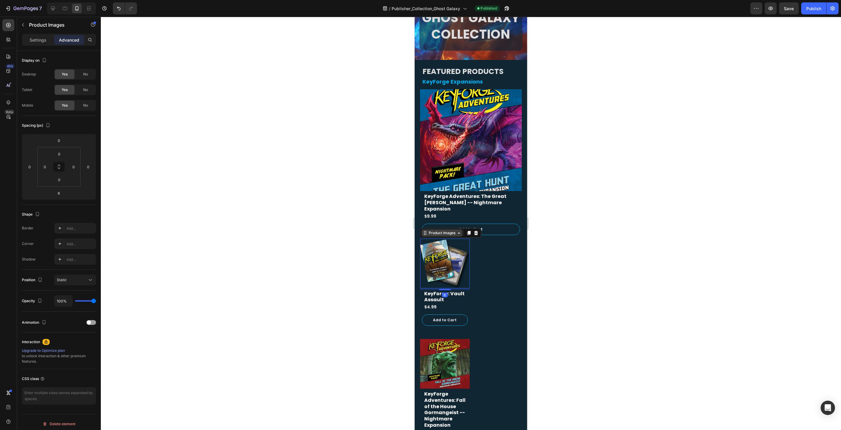
click at [443, 230] on div "Product Images" at bounding box center [441, 232] width 29 height 5
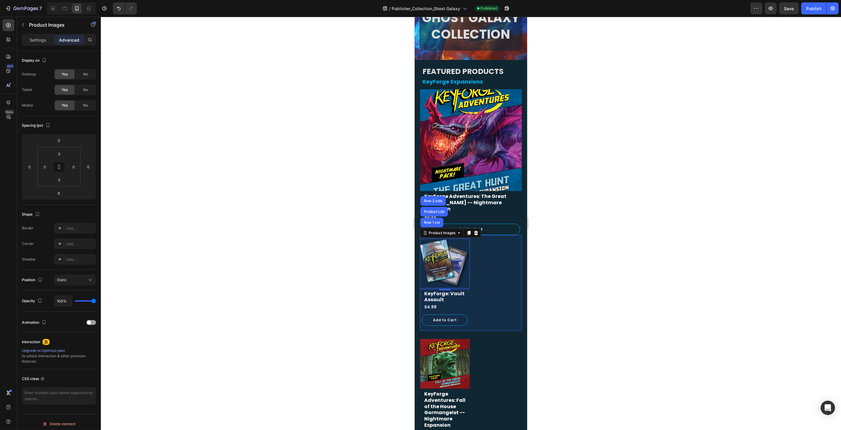
click at [439, 210] on div "Product List" at bounding box center [434, 212] width 23 height 4
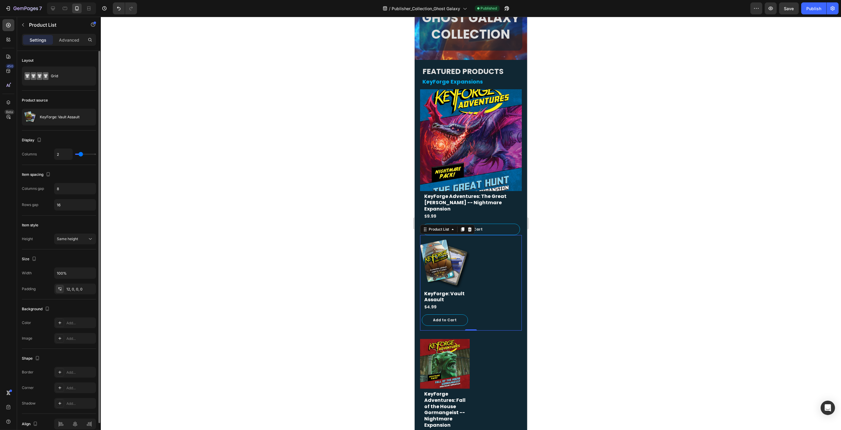
type input "1"
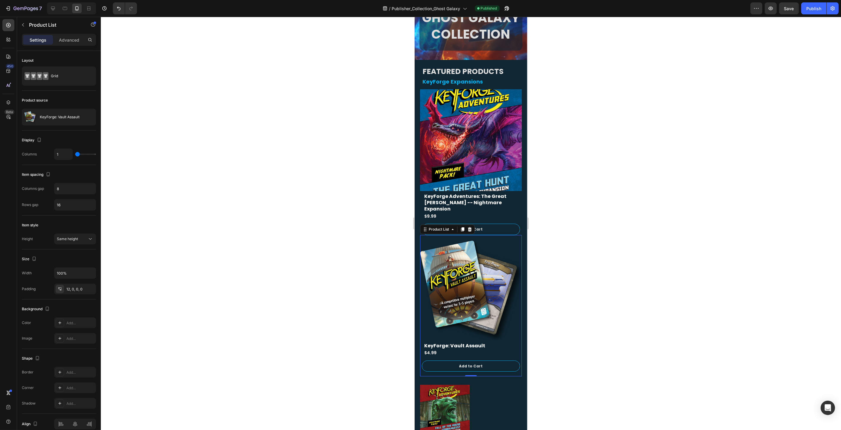
drag, startPoint x: 81, startPoint y: 152, endPoint x: 152, endPoint y: 192, distance: 81.5
type input "1"
click at [75, 154] on input "range" at bounding box center [85, 154] width 21 height 1
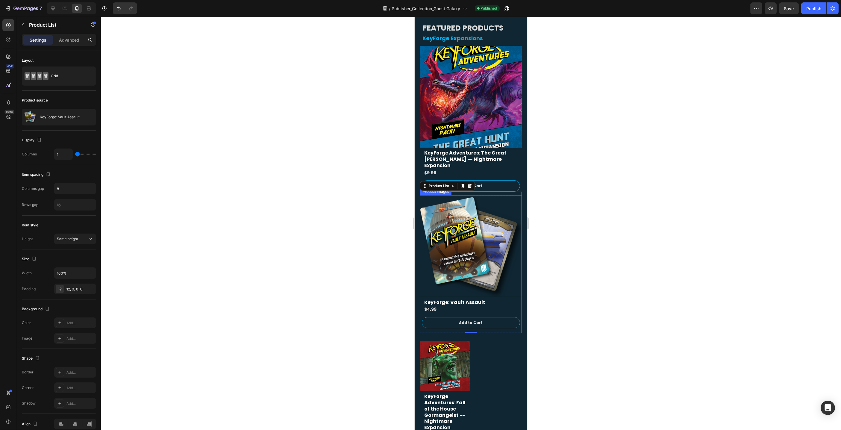
scroll to position [264, 0]
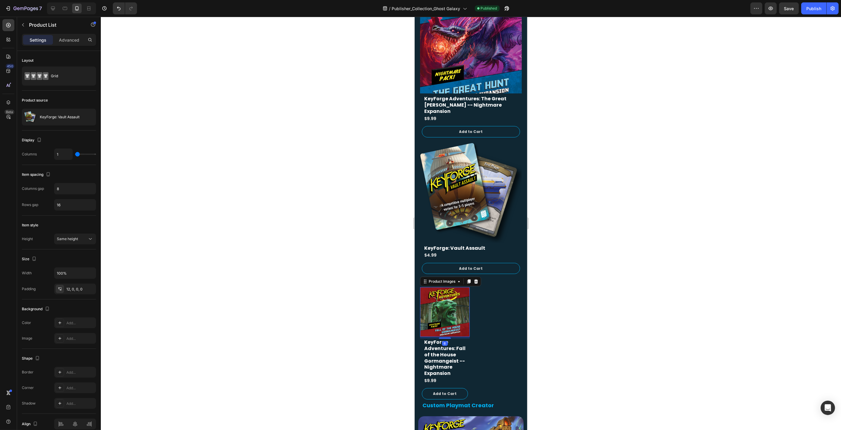
click at [448, 287] on img at bounding box center [445, 312] width 50 height 50
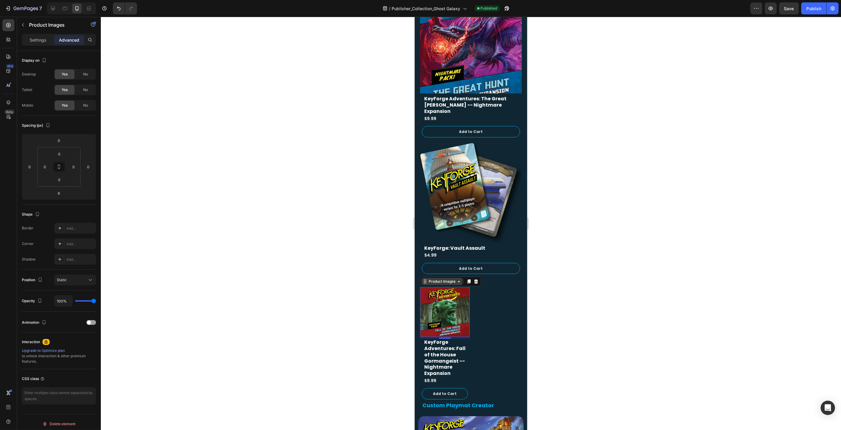
click at [454, 279] on div "Product Images" at bounding box center [441, 281] width 29 height 5
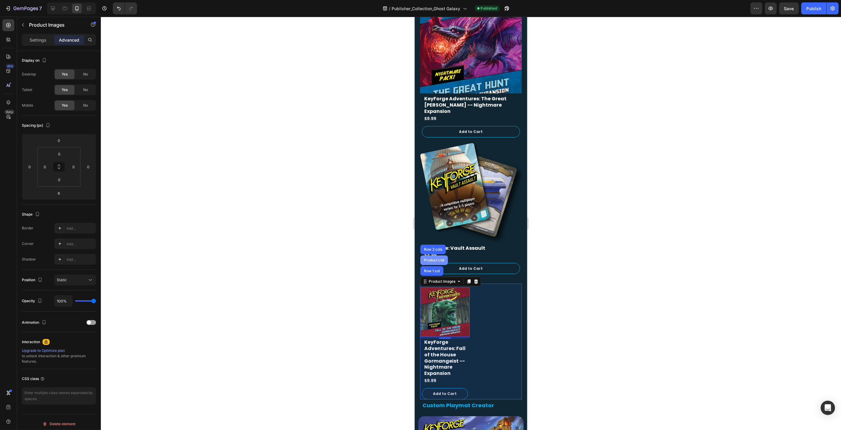
click at [441, 255] on div "Product List" at bounding box center [434, 260] width 28 height 10
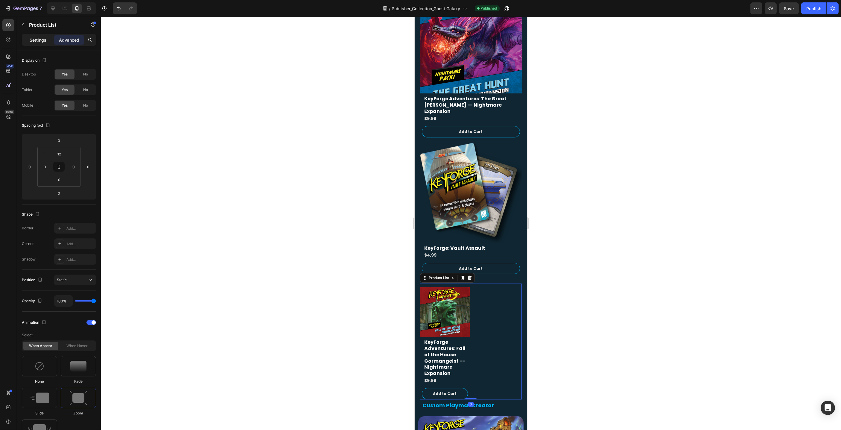
click at [36, 38] on p "Settings" at bounding box center [38, 40] width 17 height 6
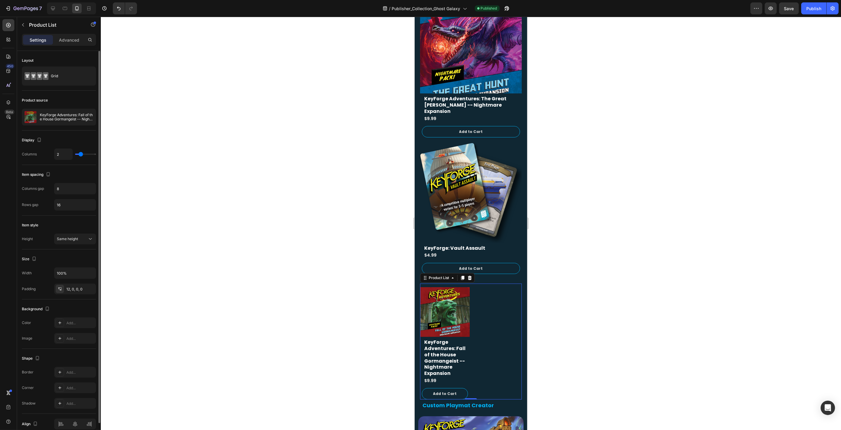
type input "1"
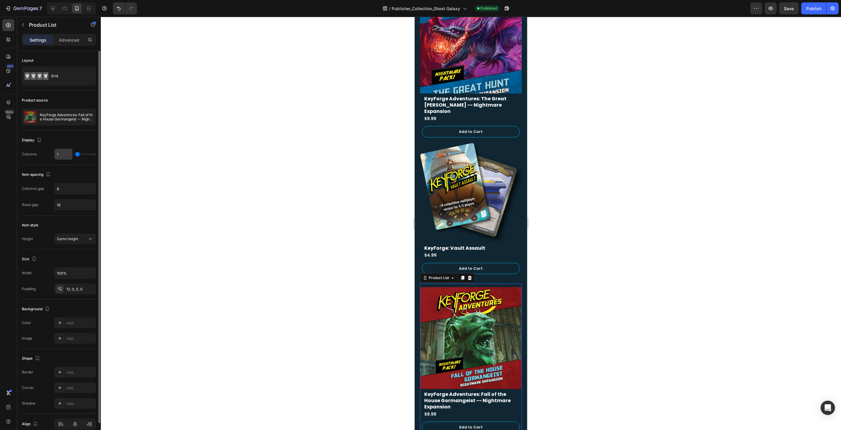
type input "1"
drag, startPoint x: 81, startPoint y: 154, endPoint x: 64, endPoint y: 154, distance: 17.1
click at [69, 154] on div "1" at bounding box center [75, 153] width 42 height 11
click at [331, 258] on div at bounding box center [471, 223] width 740 height 413
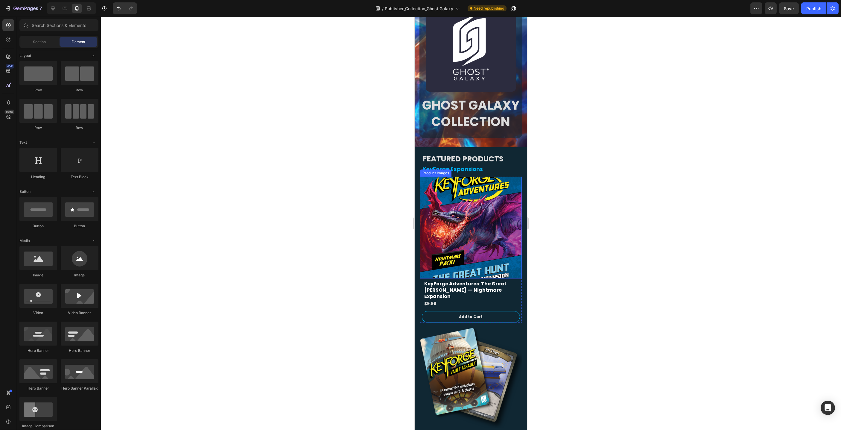
scroll to position [49, 0]
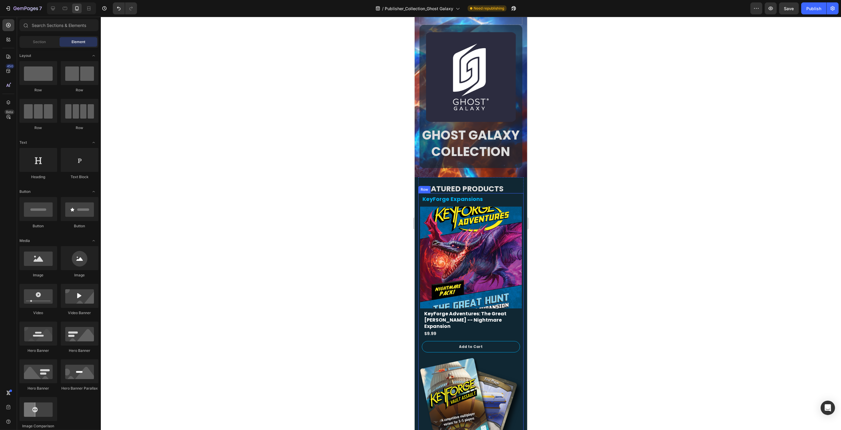
click at [426, 191] on div "Row" at bounding box center [424, 189] width 12 height 7
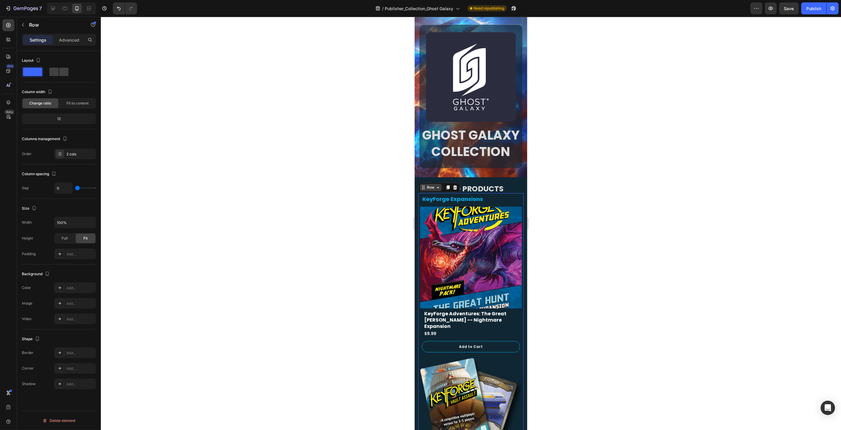
click at [427, 190] on div "Row" at bounding box center [431, 187] width 22 height 7
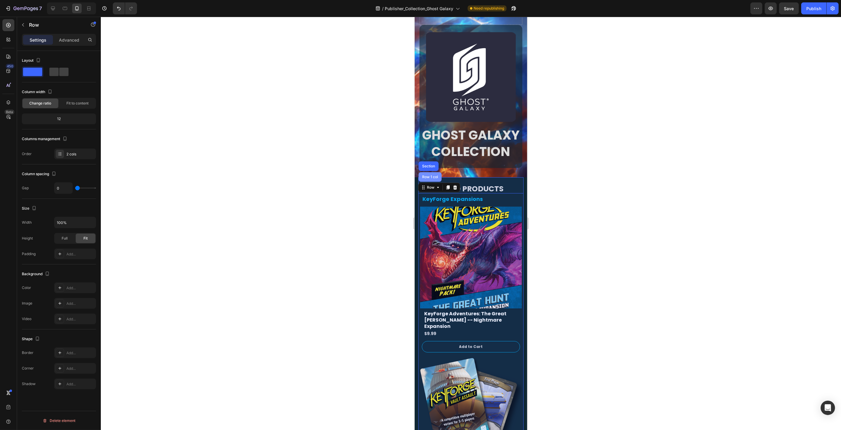
click at [435, 180] on div "Row 1 col" at bounding box center [429, 177] width 23 height 10
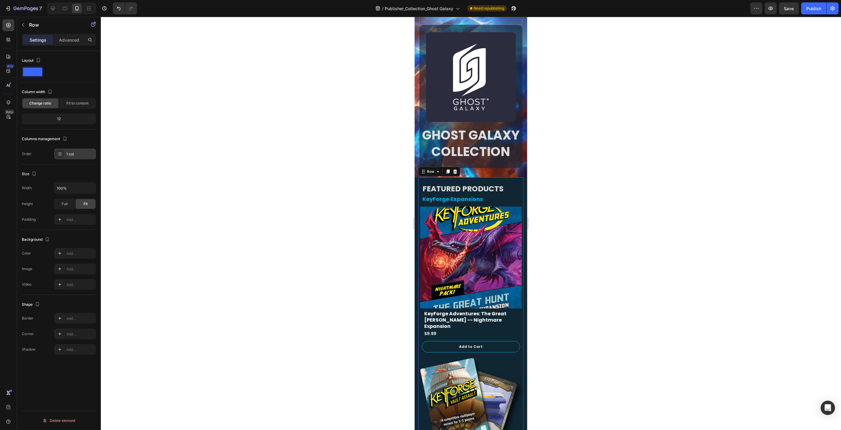
click at [72, 154] on div "1 col" at bounding box center [80, 153] width 28 height 5
click at [120, 173] on span "Column 1" at bounding box center [125, 170] width 16 height 5
click at [83, 83] on div "Layout Column width Change ratio Fit to content 12 Columns management Order 1 c…" at bounding box center [59, 108] width 74 height 104
click at [64, 42] on p "Advanced" at bounding box center [69, 40] width 20 height 6
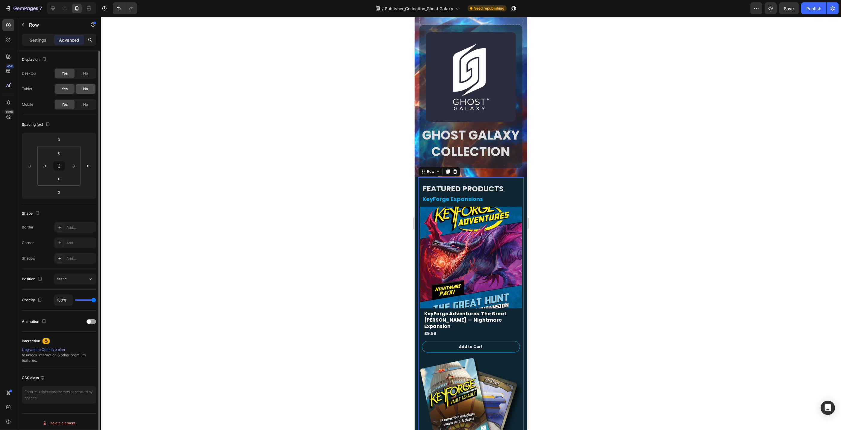
scroll to position [0, 0]
click at [33, 38] on p "Settings" at bounding box center [38, 40] width 17 height 6
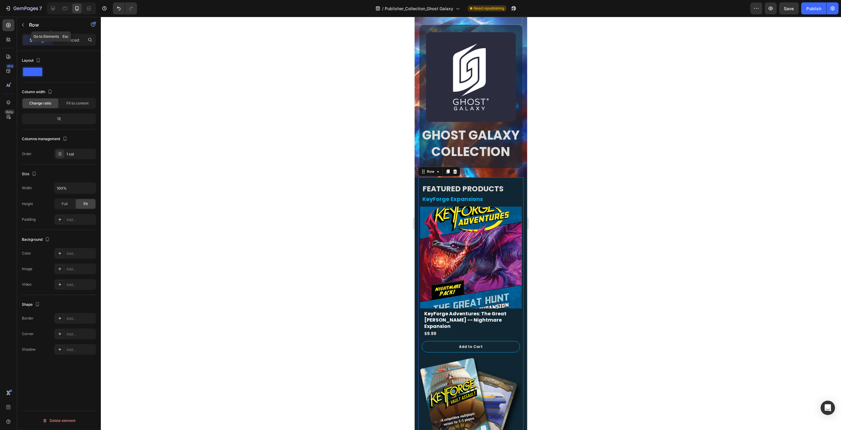
click at [32, 26] on p "Row" at bounding box center [54, 24] width 51 height 7
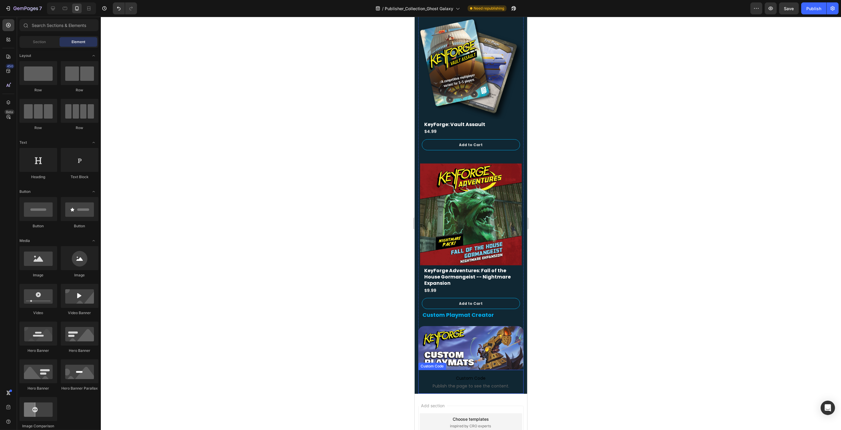
scroll to position [378, 0]
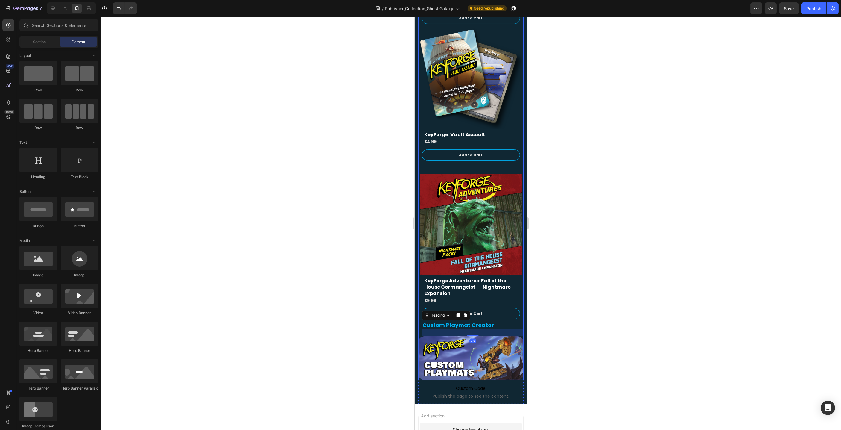
click at [430, 319] on div "Custom Playmat Creator Heading 23 Image" at bounding box center [470, 349] width 105 height 61
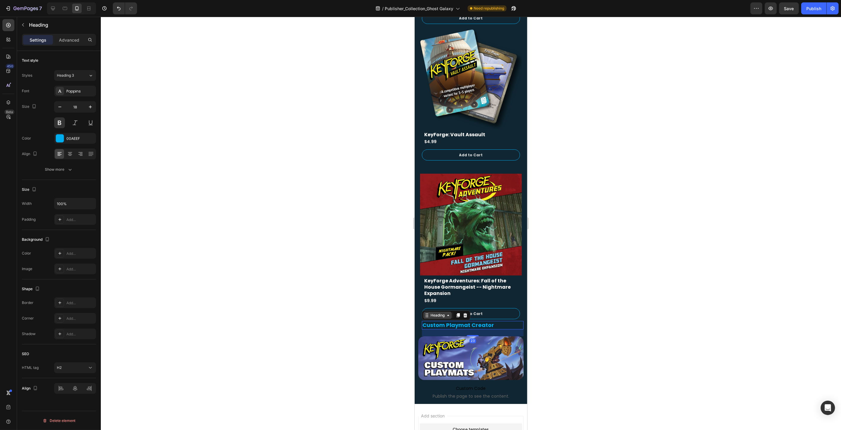
click at [434, 312] on div "Heading" at bounding box center [437, 314] width 16 height 5
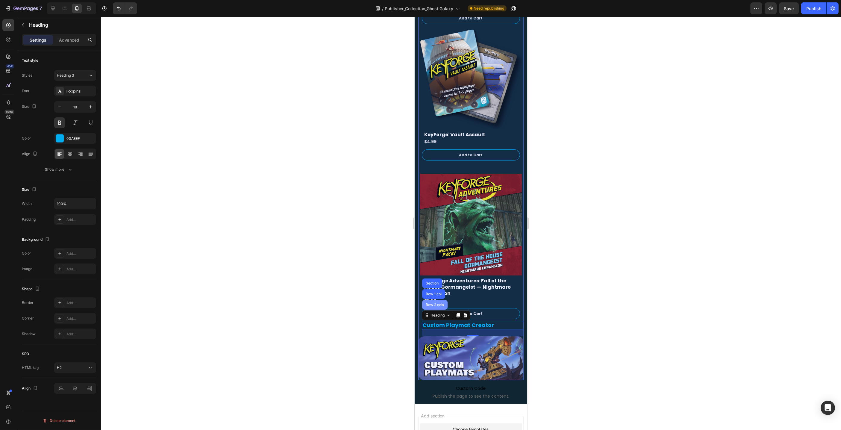
click at [438, 303] on div "Row 2 cols" at bounding box center [434, 305] width 21 height 4
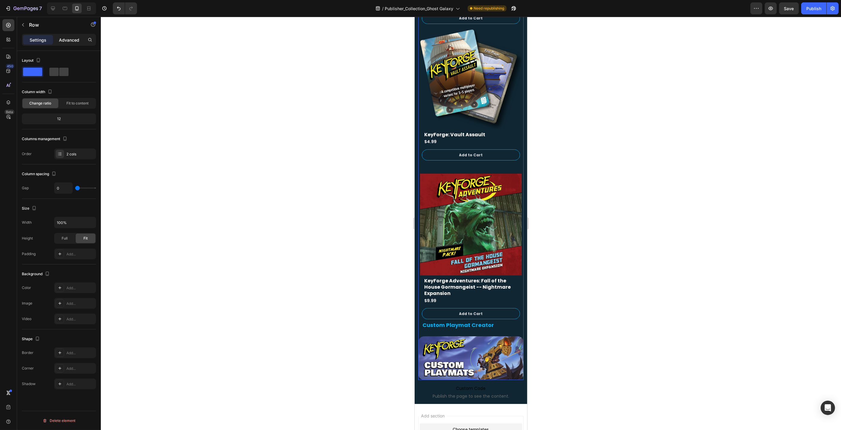
click at [71, 39] on p "Advanced" at bounding box center [69, 40] width 20 height 6
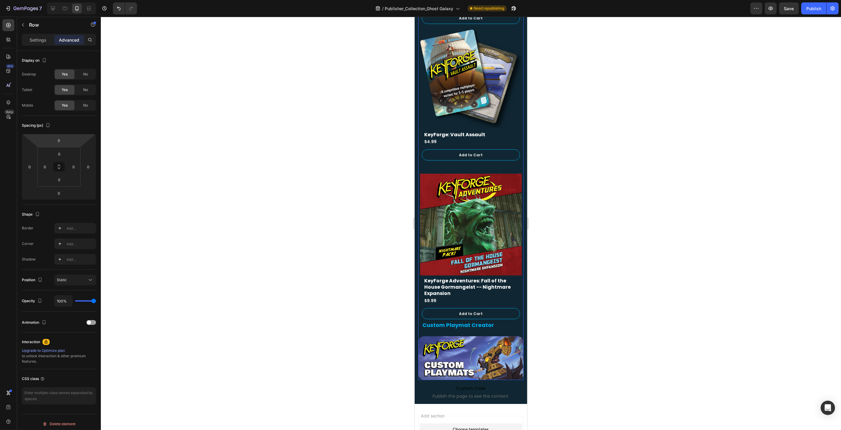
click at [69, 0] on html "7 Version history / Publisher_Collection_Ghost Galaxy Need republishing Preview…" at bounding box center [420, 0] width 841 height 0
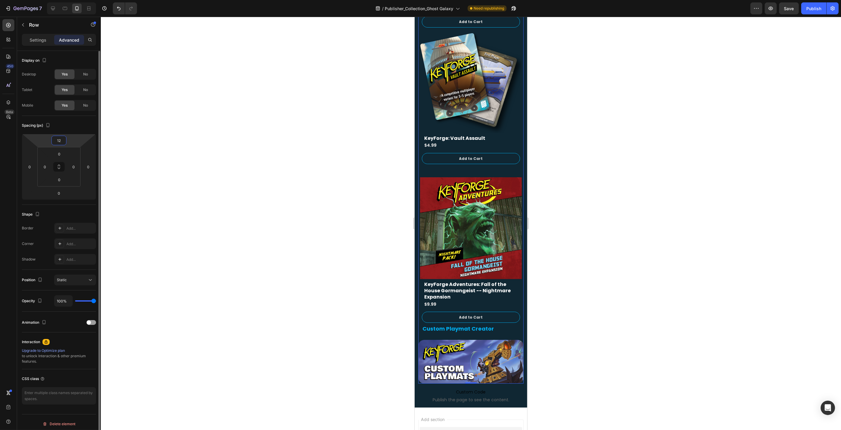
type input "0"
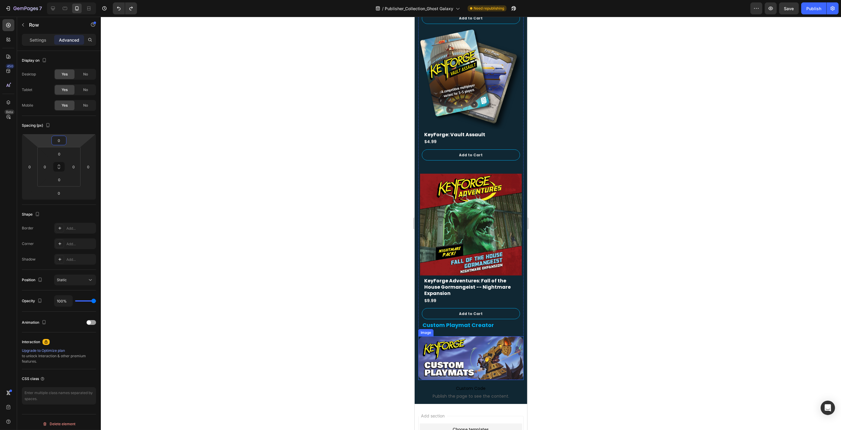
click at [451, 341] on img at bounding box center [470, 358] width 105 height 44
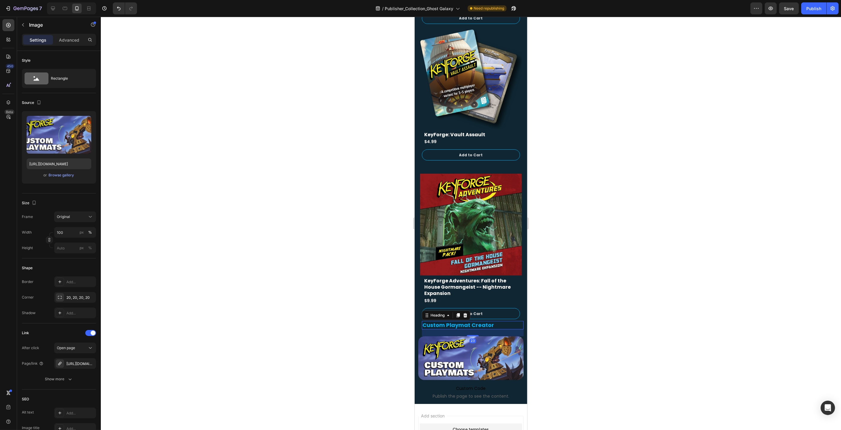
click at [481, 321] on h2 "Custom Playmat Creator" at bounding box center [473, 325] width 102 height 8
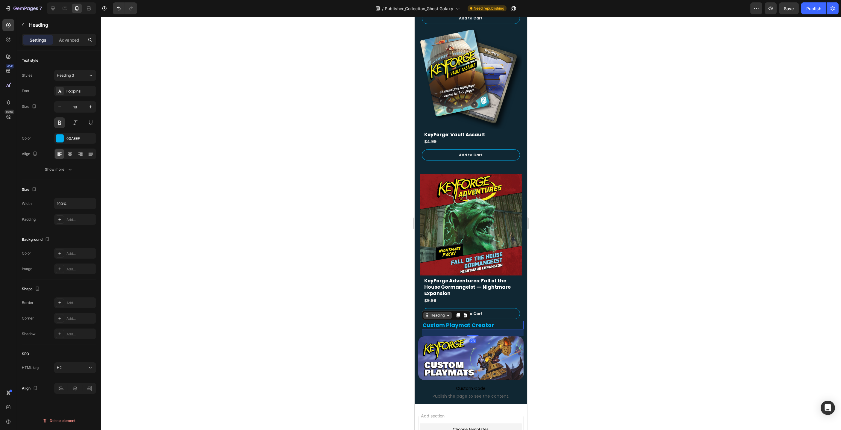
click at [448, 315] on icon at bounding box center [448, 315] width 2 height 1
drag, startPoint x: 600, startPoint y: 308, endPoint x: 553, endPoint y: 315, distance: 47.9
click at [599, 308] on div at bounding box center [471, 223] width 740 height 413
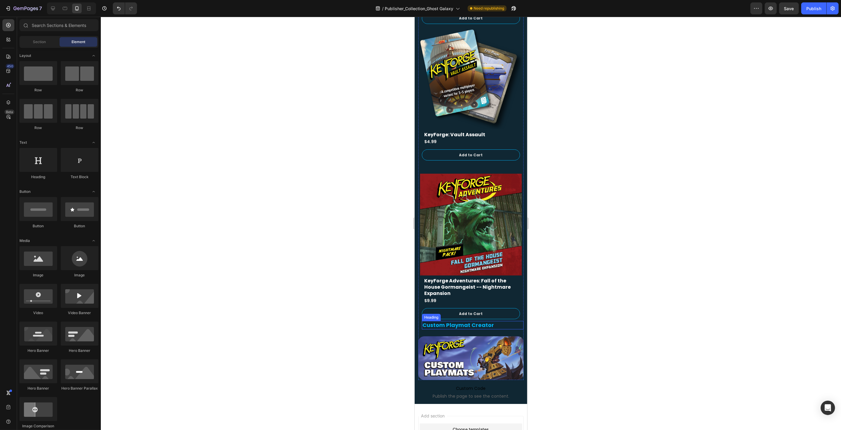
click at [498, 321] on h2 "Custom Playmat Creator" at bounding box center [473, 325] width 102 height 8
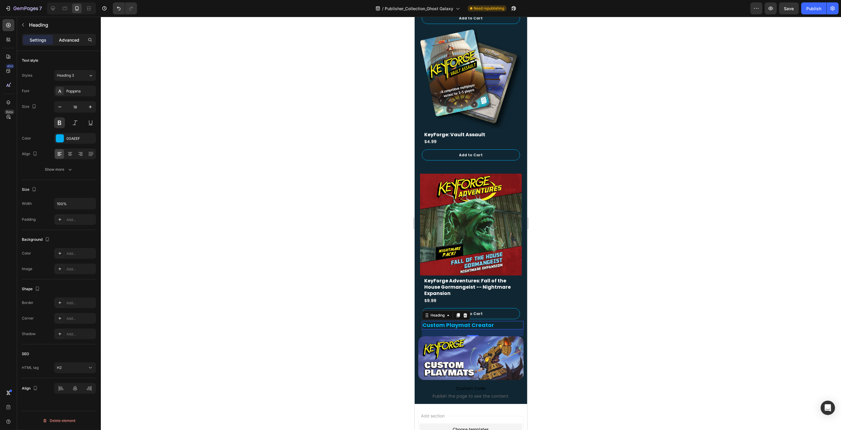
click at [73, 42] on div "Advanced" at bounding box center [69, 40] width 30 height 10
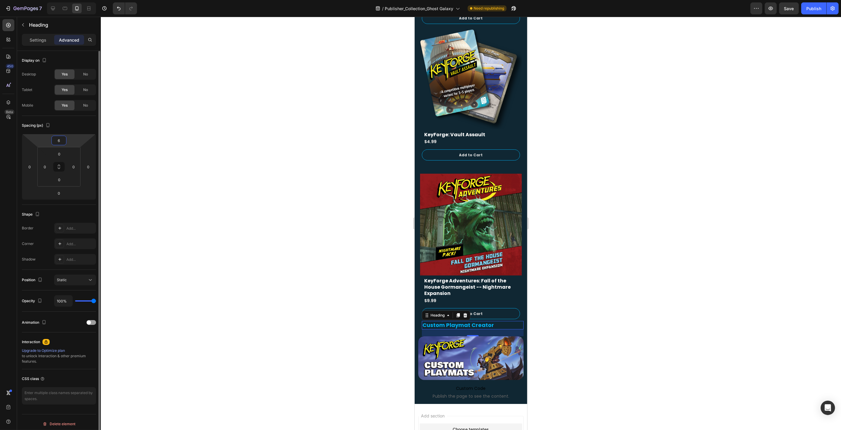
click at [62, 141] on input "6" at bounding box center [59, 140] width 12 height 9
click at [62, 140] on input "6" at bounding box center [59, 140] width 12 height 9
click at [62, 141] on input "6" at bounding box center [59, 140] width 12 height 9
type input "24"
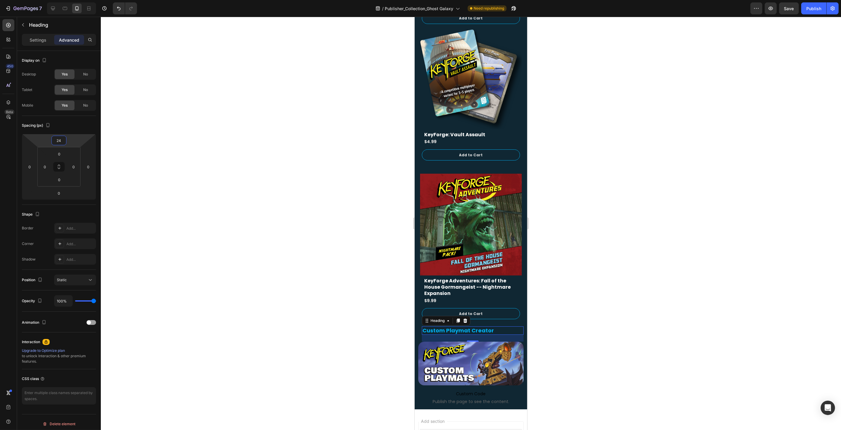
drag, startPoint x: 216, startPoint y: 113, endPoint x: 246, endPoint y: 130, distance: 34.4
click at [216, 113] on div at bounding box center [471, 223] width 740 height 413
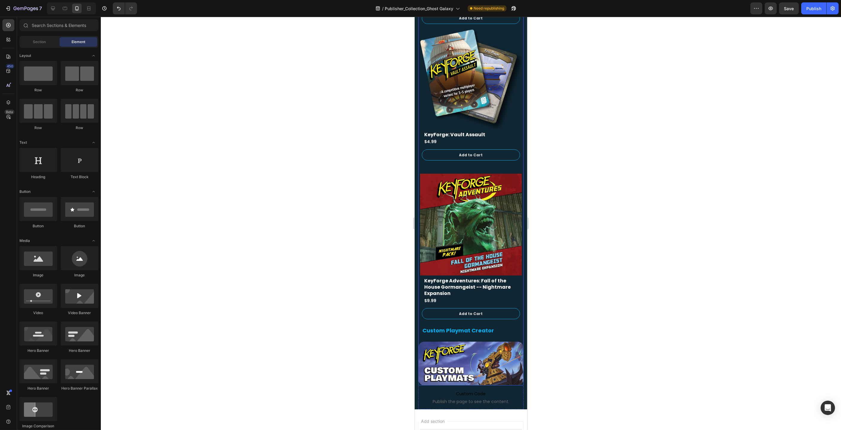
click at [483, 341] on img at bounding box center [470, 363] width 105 height 44
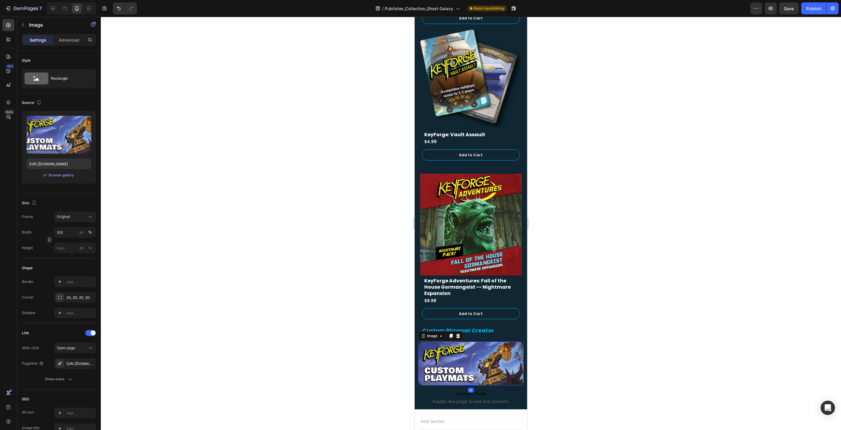
click at [73, 34] on div "Settings Advanced" at bounding box center [59, 40] width 74 height 12
click at [72, 36] on div "Advanced" at bounding box center [69, 40] width 30 height 10
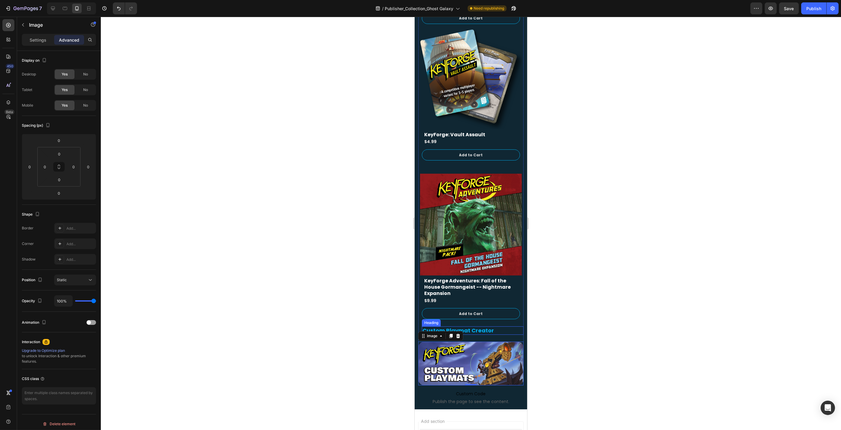
click at [475, 326] on h2 "Custom Playmat Creator" at bounding box center [473, 330] width 102 height 8
click at [486, 335] on div "23" at bounding box center [473, 338] width 102 height 7
click at [480, 342] on img at bounding box center [470, 363] width 105 height 44
click at [479, 326] on h2 "Custom Playmat Creator" at bounding box center [473, 330] width 102 height 8
click at [475, 326] on h2 "Custom Playmat Creator" at bounding box center [473, 330] width 102 height 8
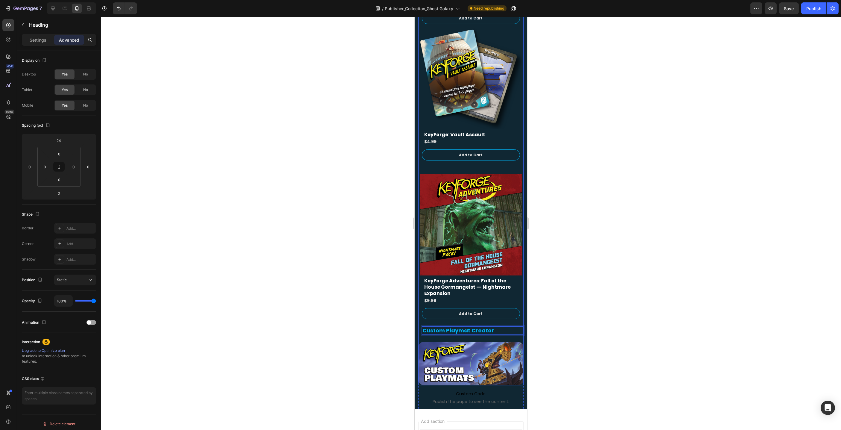
click at [475, 341] on img at bounding box center [470, 363] width 105 height 44
click at [477, 332] on div "Custom Playmat Creator Heading Image 0" at bounding box center [470, 352] width 105 height 66
click at [476, 327] on p "Custom Playmat Creator" at bounding box center [472, 330] width 101 height 7
click at [41, 40] on p "Settings" at bounding box center [38, 40] width 17 height 6
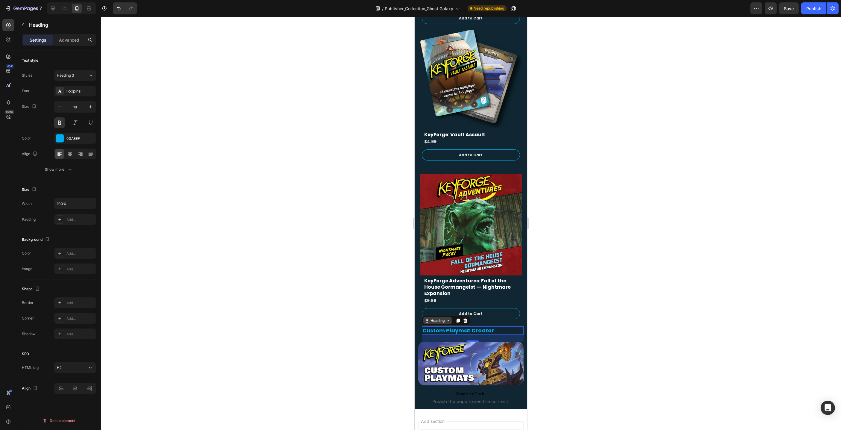
click at [444, 318] on div "Heading" at bounding box center [437, 320] width 16 height 5
click at [464, 335] on div "23" at bounding box center [473, 338] width 102 height 7
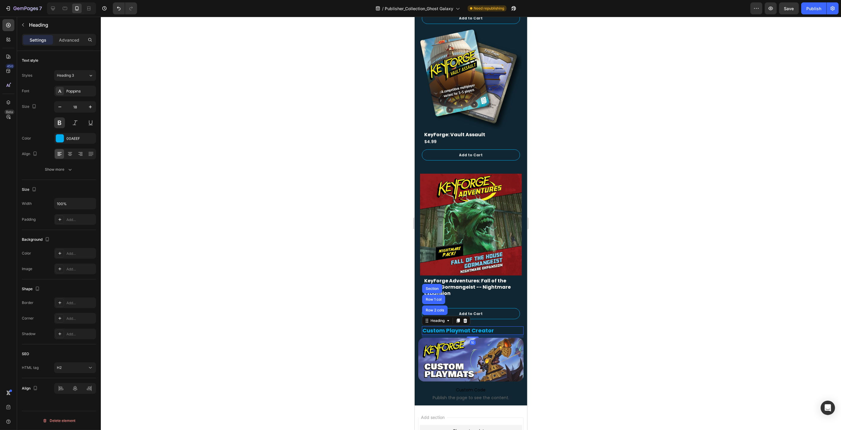
drag, startPoint x: 473, startPoint y: 334, endPoint x: 511, endPoint y: 333, distance: 38.6
click at [473, 336] on div at bounding box center [473, 336] width 12 height 1
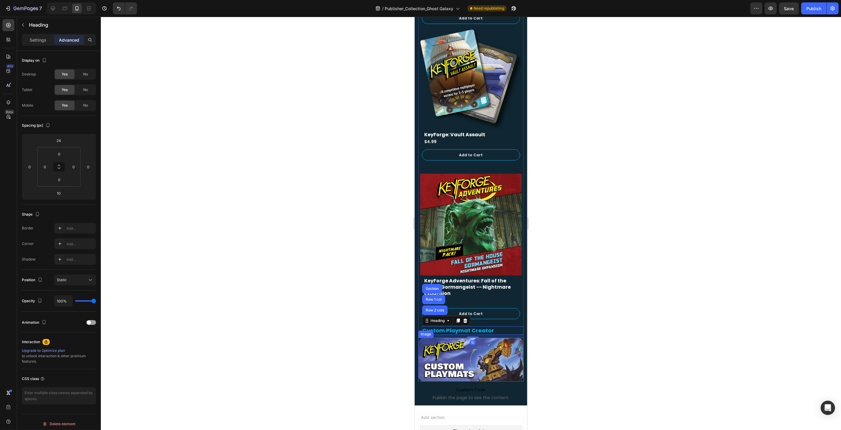
click at [546, 335] on div at bounding box center [471, 223] width 740 height 413
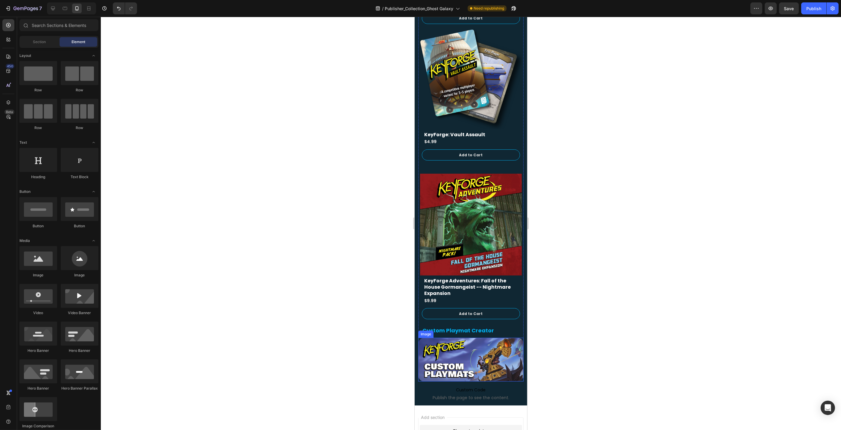
click at [499, 342] on img at bounding box center [470, 360] width 105 height 44
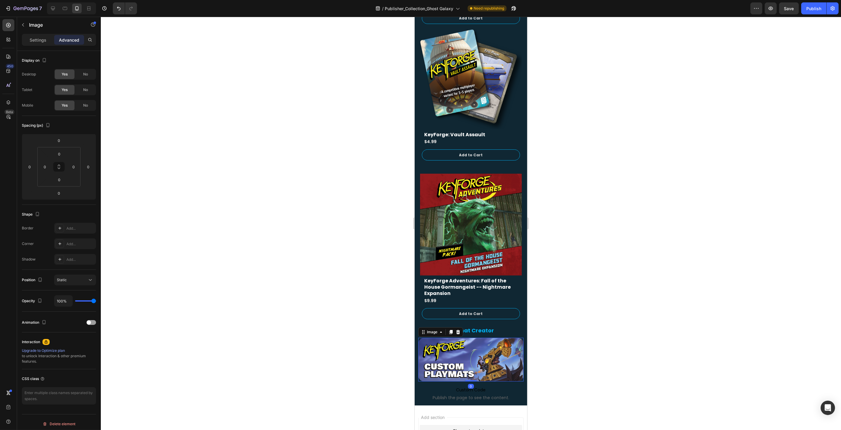
click at [72, 39] on p "Advanced" at bounding box center [69, 40] width 20 height 6
click at [439, 329] on icon at bounding box center [440, 331] width 5 height 5
drag, startPoint x: 625, startPoint y: 332, endPoint x: 618, endPoint y: 331, distance: 7.8
click at [625, 332] on div at bounding box center [471, 223] width 740 height 413
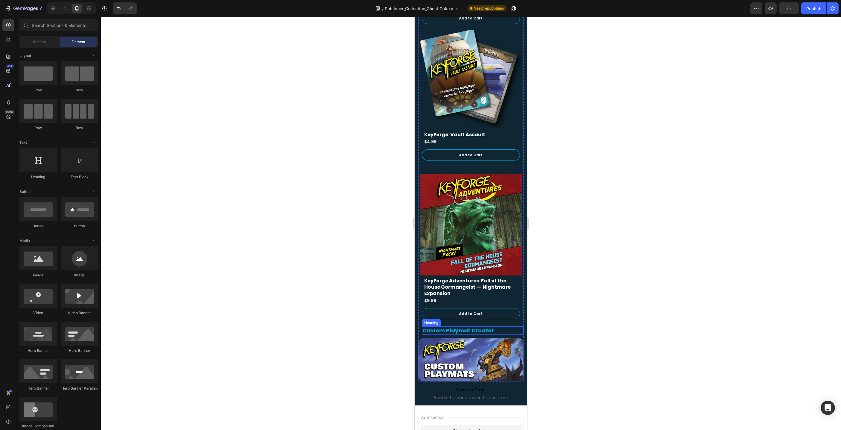
click at [461, 327] on p "Custom Playmat Creator" at bounding box center [472, 330] width 101 height 7
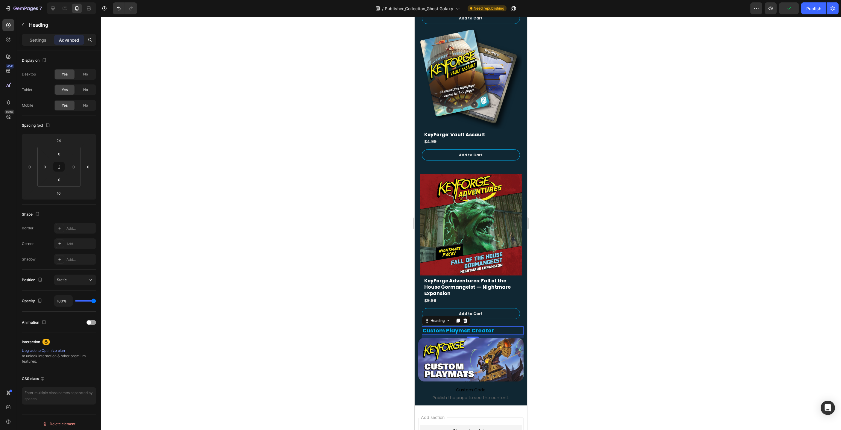
drag, startPoint x: 290, startPoint y: 212, endPoint x: 302, endPoint y: 215, distance: 12.9
click at [291, 213] on div at bounding box center [471, 223] width 740 height 413
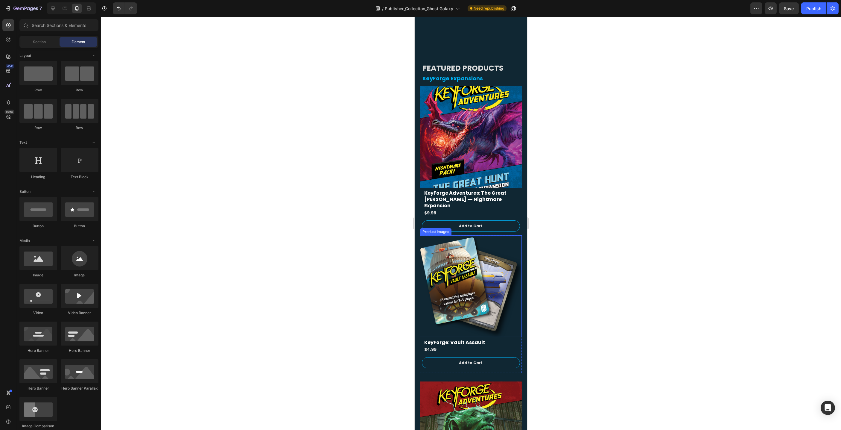
scroll to position [0, 0]
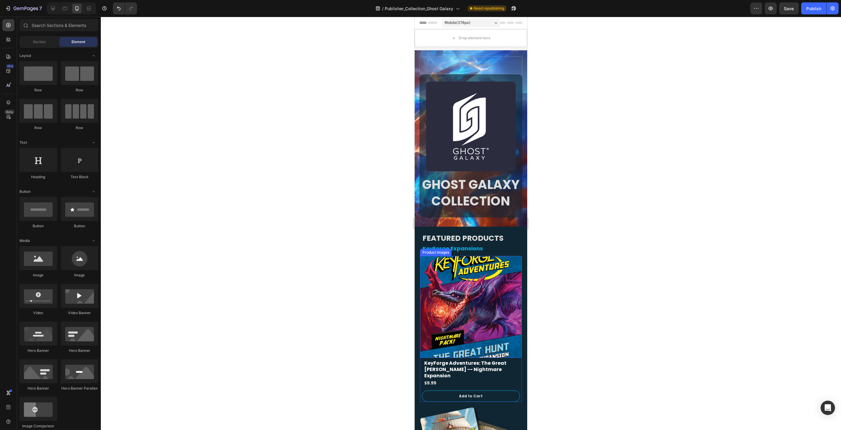
click at [455, 267] on img at bounding box center [471, 307] width 102 height 102
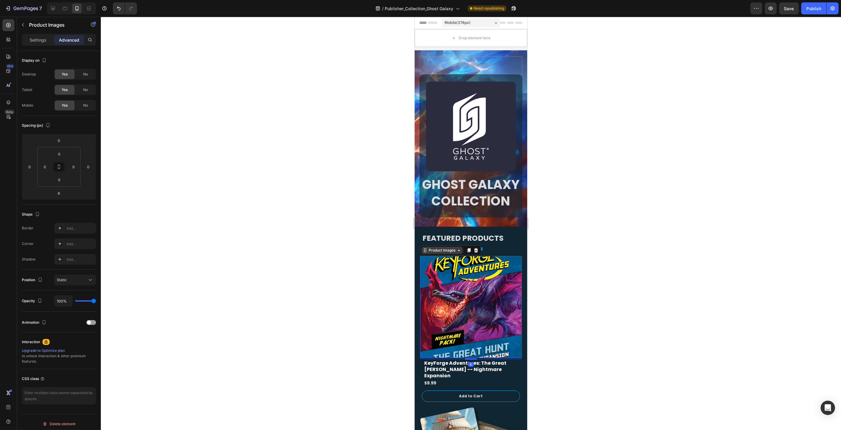
click at [446, 250] on div "Product Images" at bounding box center [441, 249] width 29 height 5
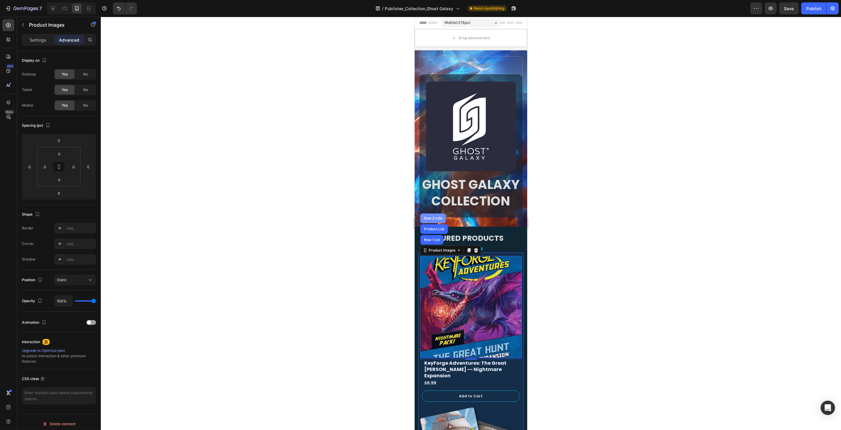
click at [438, 218] on div "Row 2 cols" at bounding box center [433, 218] width 21 height 4
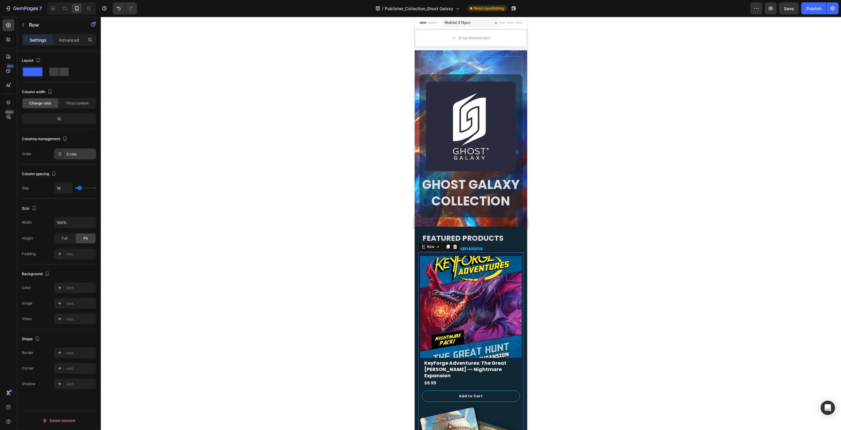
click at [71, 151] on div "2 cols" at bounding box center [80, 153] width 28 height 5
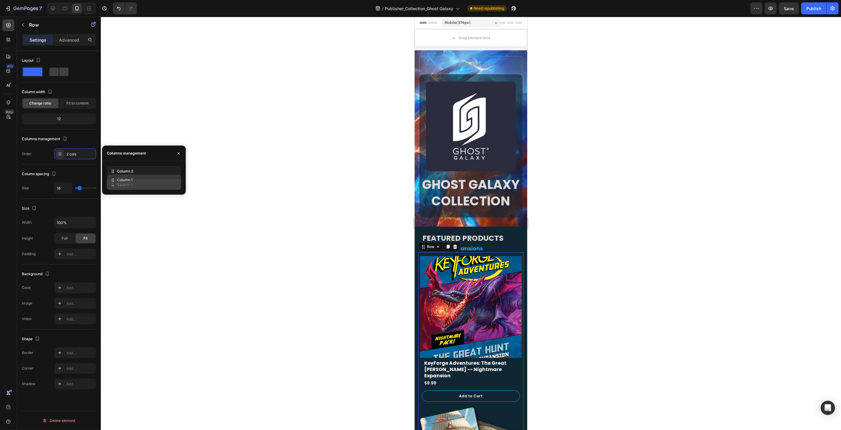
drag, startPoint x: 112, startPoint y: 174, endPoint x: 169, endPoint y: 199, distance: 62.2
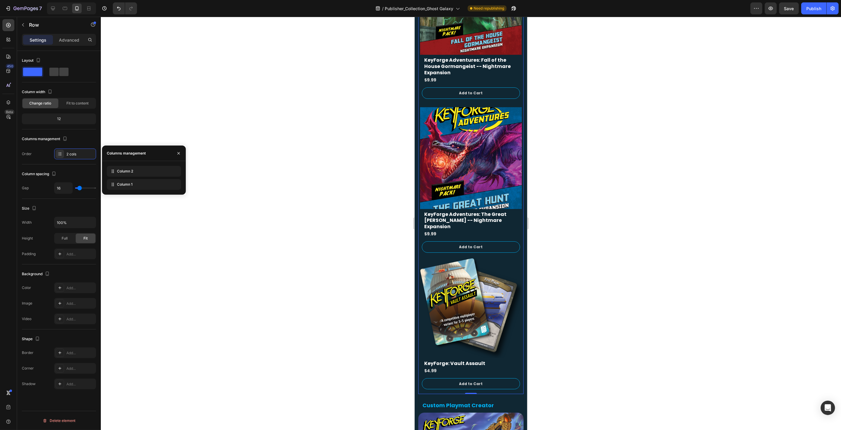
scroll to position [299, 0]
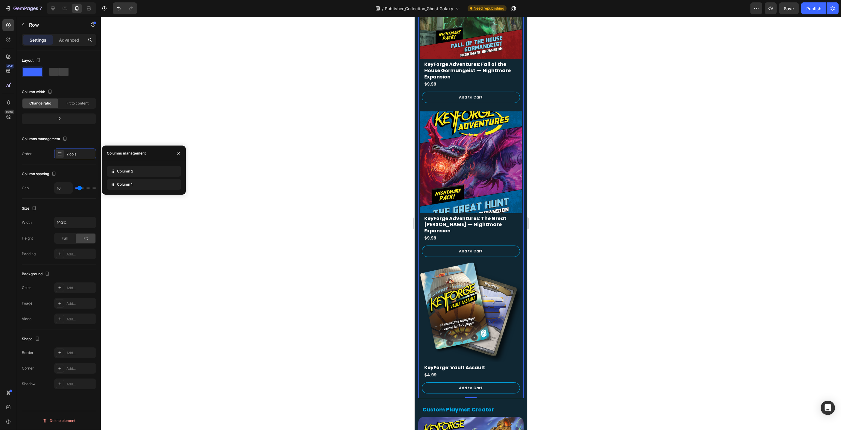
click at [225, 176] on div at bounding box center [471, 223] width 740 height 413
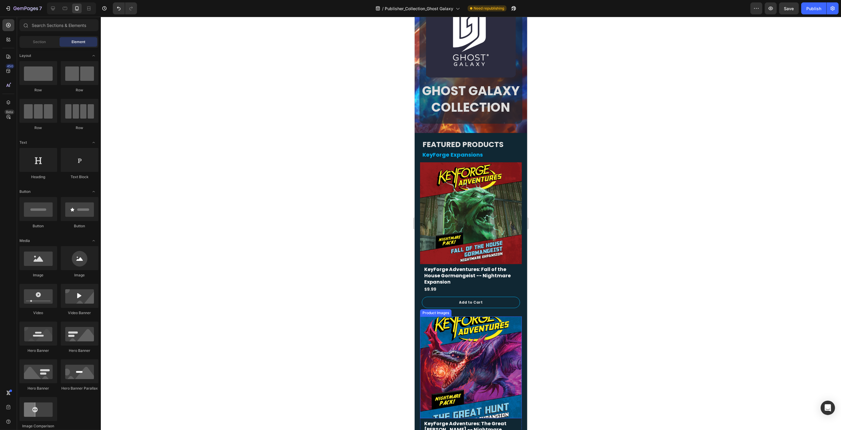
scroll to position [0, 0]
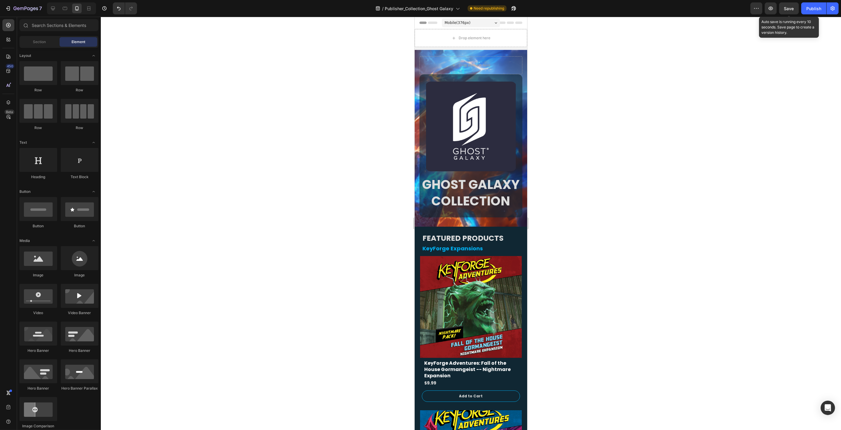
drag, startPoint x: 790, startPoint y: 10, endPoint x: 767, endPoint y: 16, distance: 24.0
click at [790, 10] on span "Save" at bounding box center [789, 8] width 10 height 5
click at [54, 9] on icon at bounding box center [53, 8] width 6 height 6
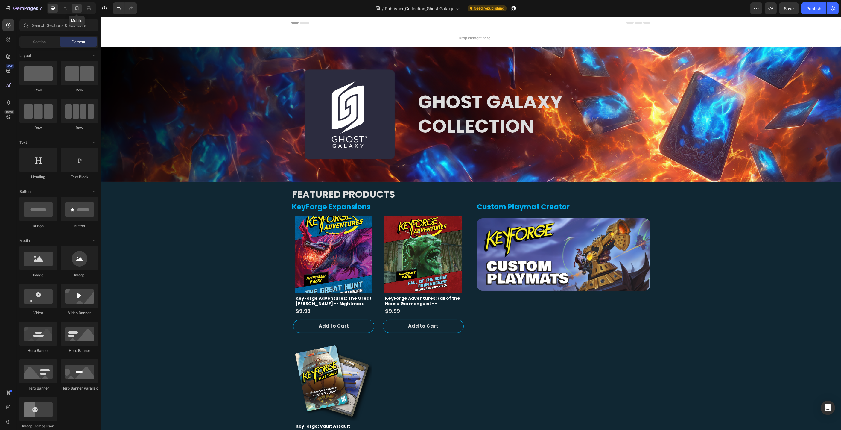
click at [76, 9] on icon at bounding box center [77, 8] width 6 height 6
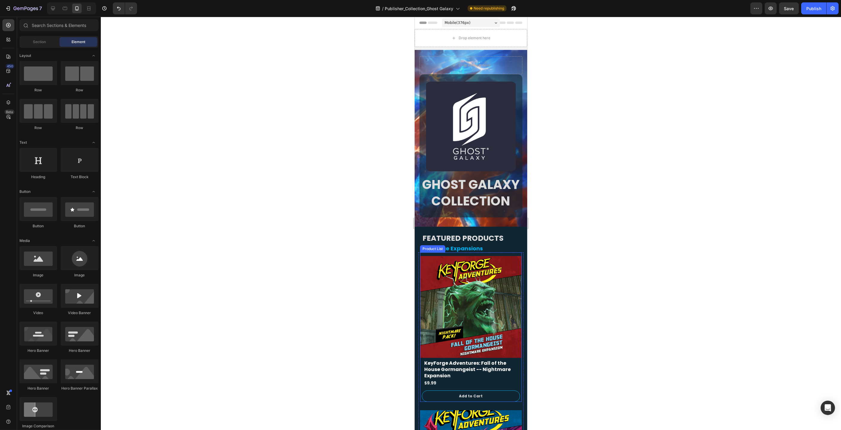
click at [432, 250] on div "Product List" at bounding box center [432, 248] width 25 height 7
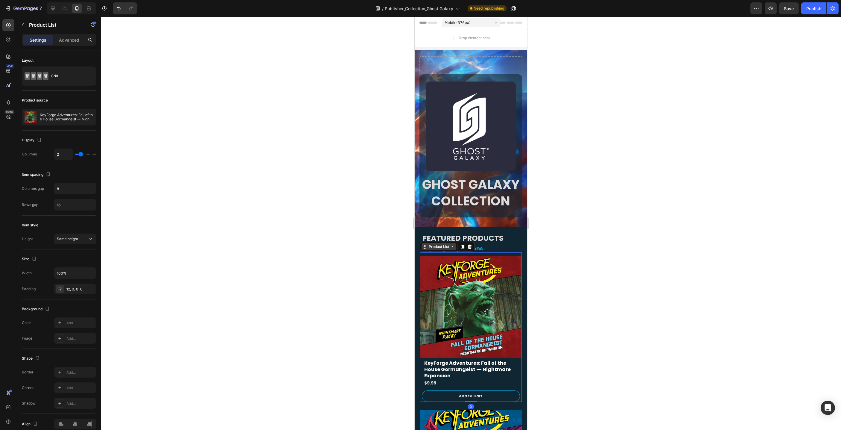
click at [440, 248] on div "Product List" at bounding box center [438, 246] width 23 height 5
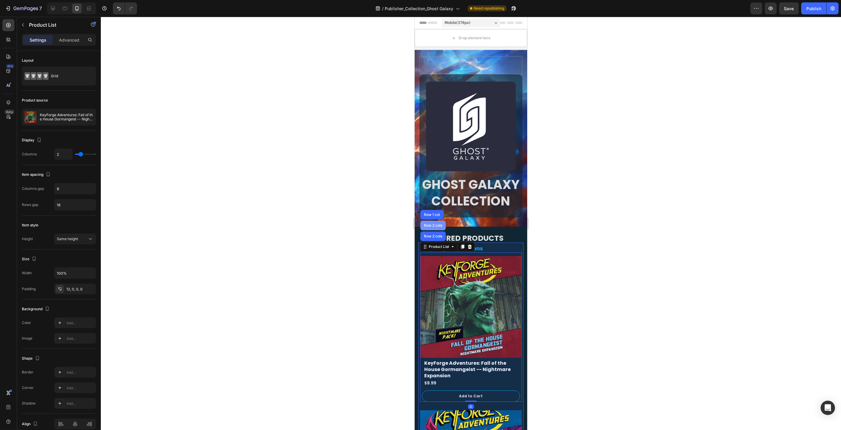
click at [440, 224] on div "Row 2 cols" at bounding box center [433, 226] width 21 height 4
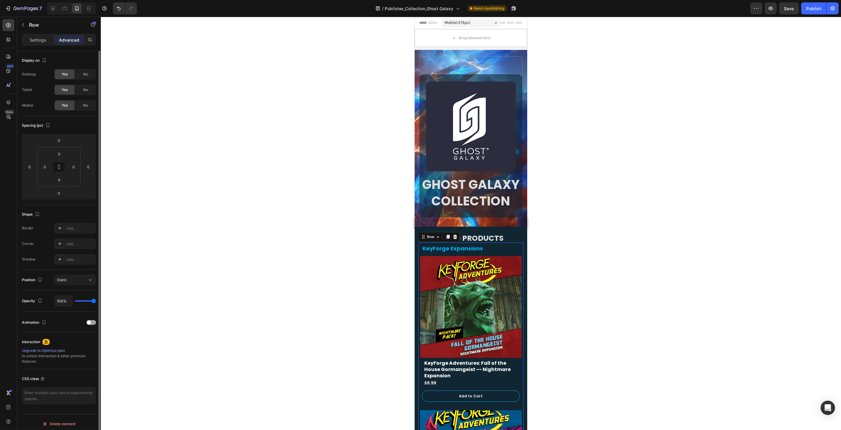
drag, startPoint x: 34, startPoint y: 38, endPoint x: 65, endPoint y: 53, distance: 34.0
click at [34, 38] on p "Settings" at bounding box center [38, 40] width 17 height 6
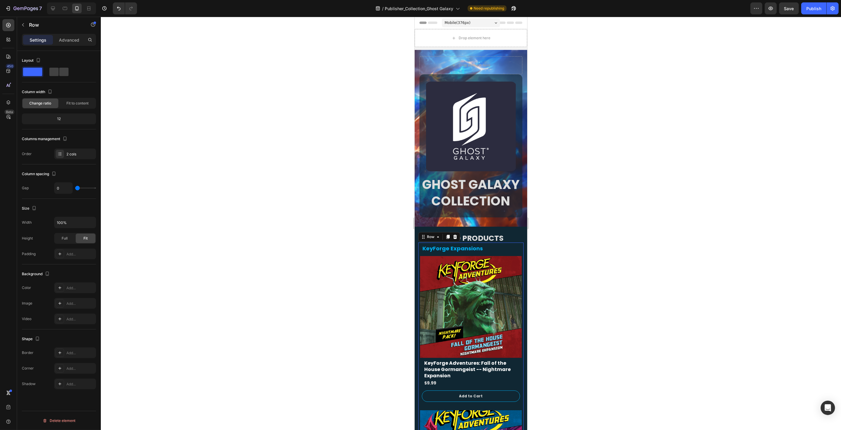
click at [366, 249] on div at bounding box center [471, 223] width 740 height 413
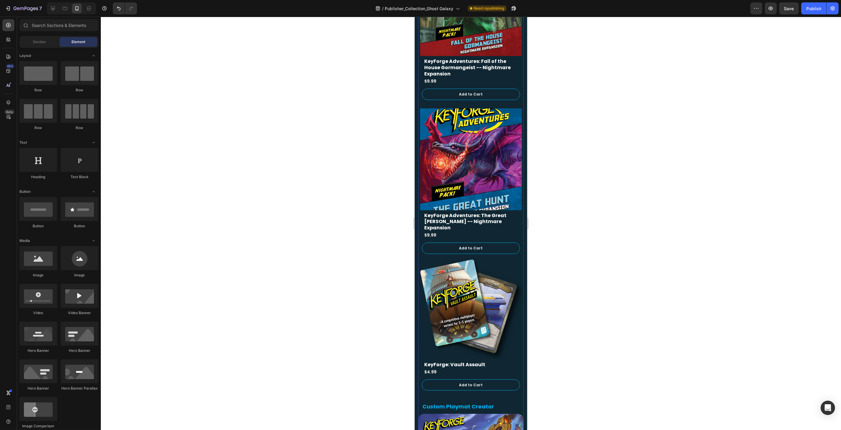
scroll to position [274, 0]
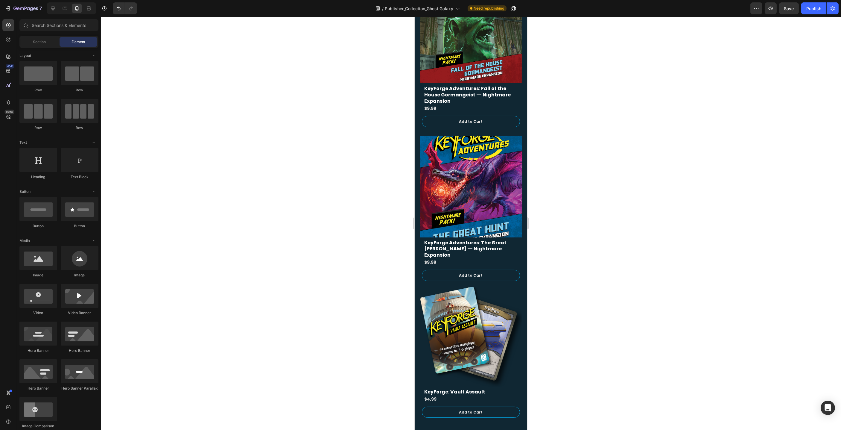
click at [581, 249] on div at bounding box center [471, 223] width 740 height 413
click at [819, 13] on button "Publish" at bounding box center [813, 8] width 25 height 12
click at [700, 93] on div at bounding box center [471, 223] width 740 height 413
click at [823, 7] on button "Publish" at bounding box center [813, 8] width 25 height 12
click at [65, 7] on icon at bounding box center [65, 8] width 4 height 3
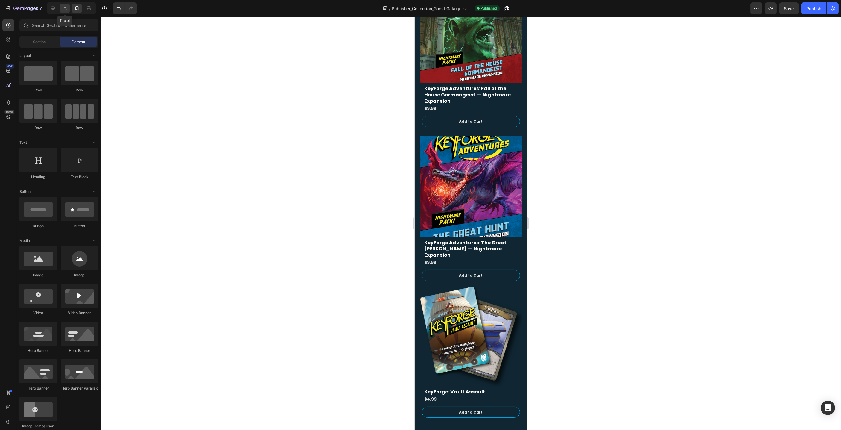
scroll to position [102, 0]
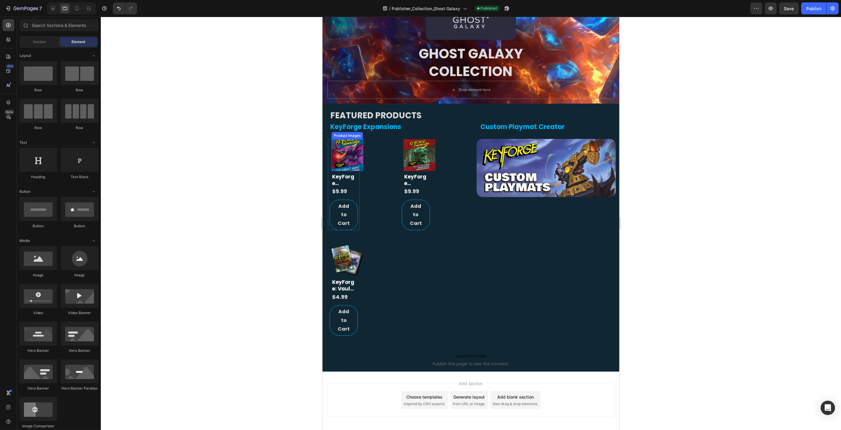
click at [347, 136] on div "Product Images" at bounding box center [346, 135] width 29 height 5
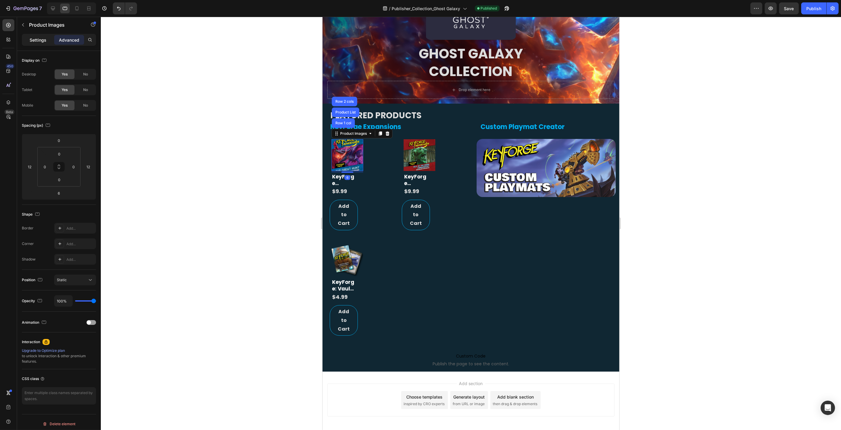
click at [32, 38] on p "Settings" at bounding box center [38, 40] width 17 height 6
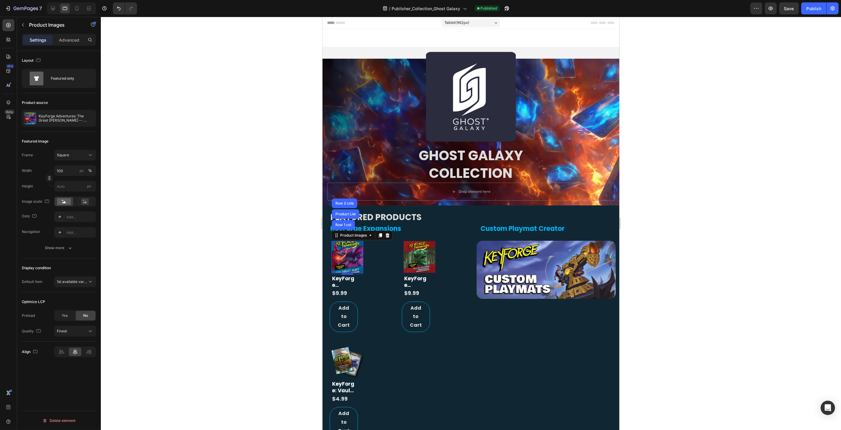
scroll to position [102, 0]
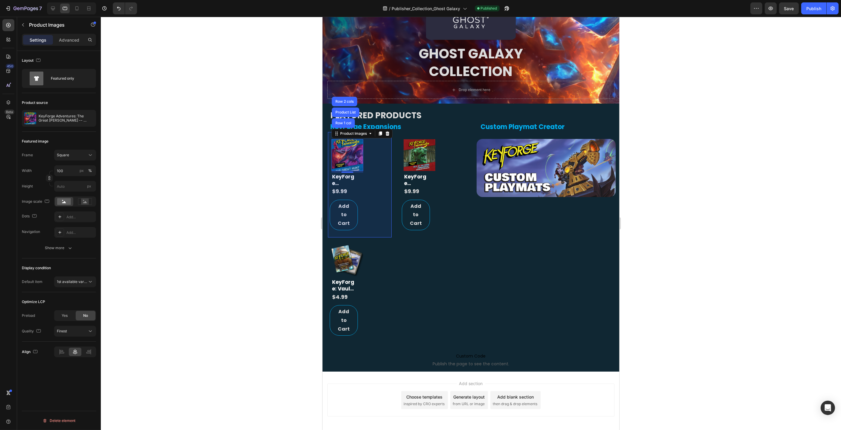
click at [345, 113] on div "Product List" at bounding box center [345, 112] width 23 height 4
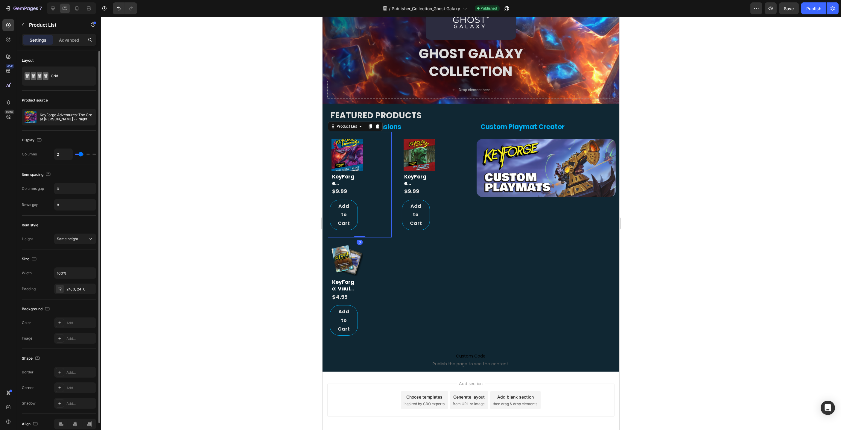
type input "1"
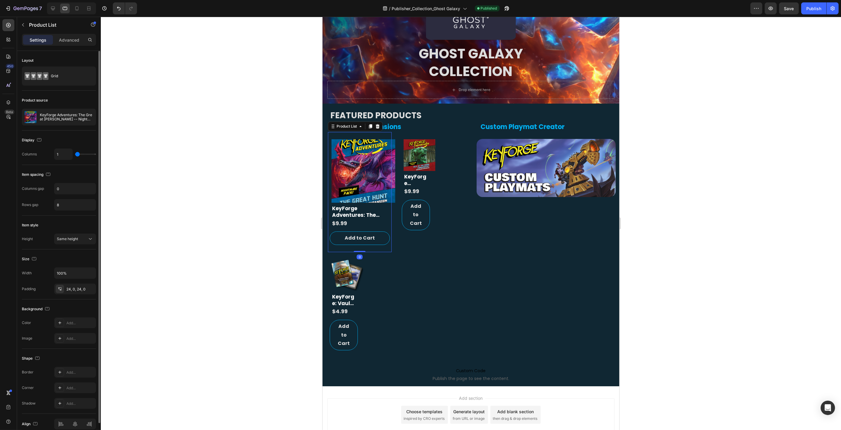
type input "1"
click at [72, 154] on div "1" at bounding box center [75, 153] width 42 height 11
click at [410, 145] on img at bounding box center [419, 155] width 32 height 32
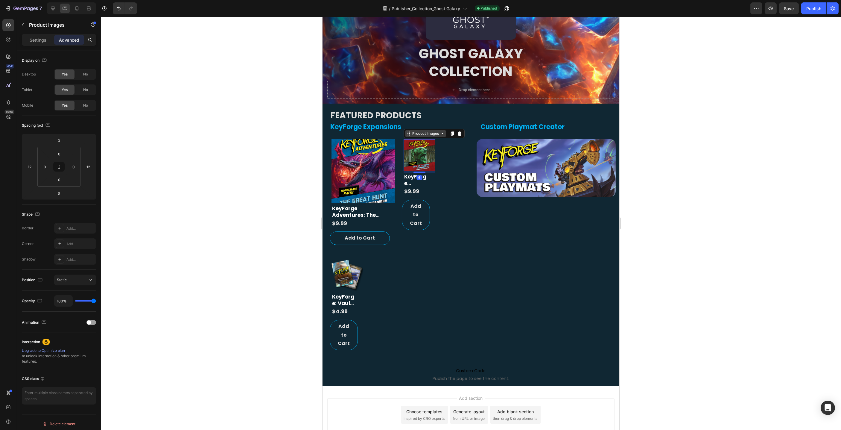
click at [423, 134] on div "Product Images" at bounding box center [425, 133] width 29 height 5
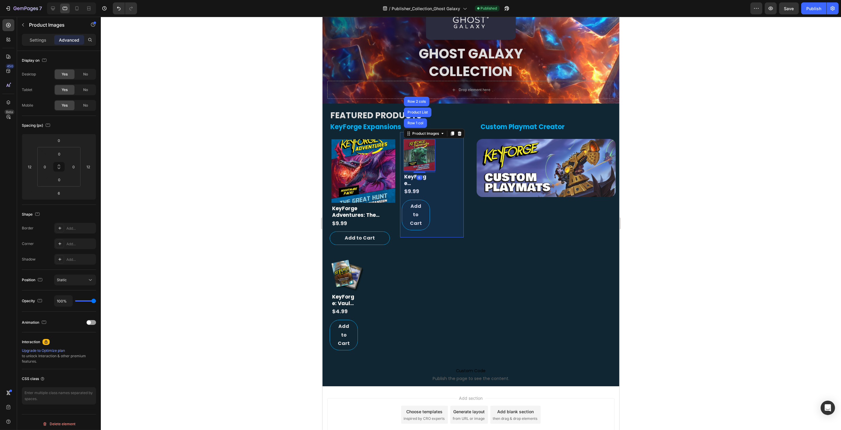
click at [420, 113] on div "Product List" at bounding box center [417, 112] width 23 height 4
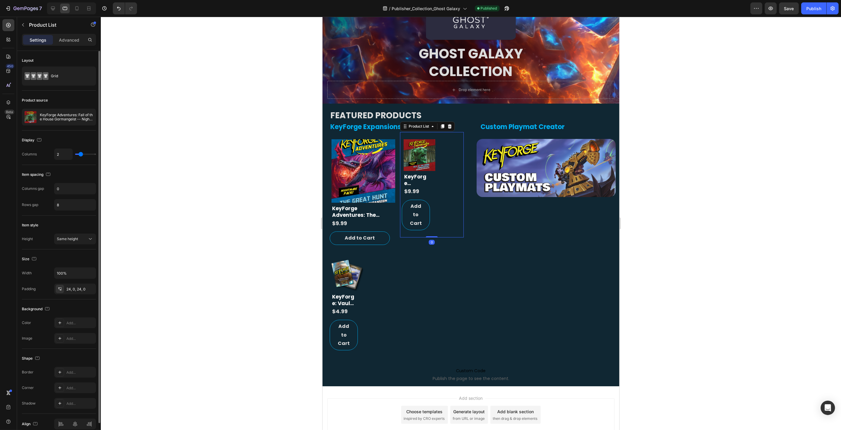
type input "1"
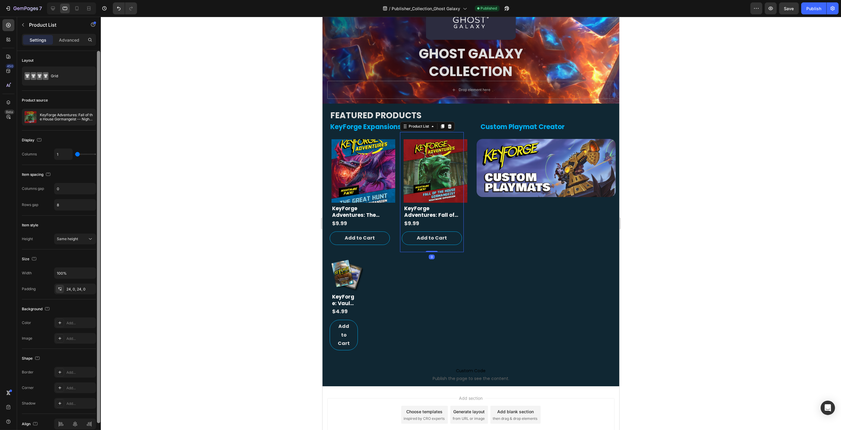
type input "1"
drag, startPoint x: 80, startPoint y: 153, endPoint x: 97, endPoint y: 164, distance: 20.2
click at [66, 154] on div "1" at bounding box center [75, 153] width 42 height 11
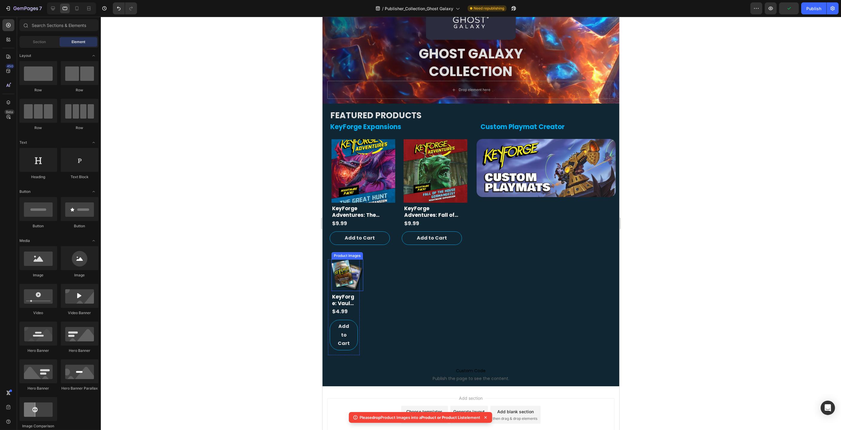
click at [354, 276] on img at bounding box center [347, 275] width 32 height 32
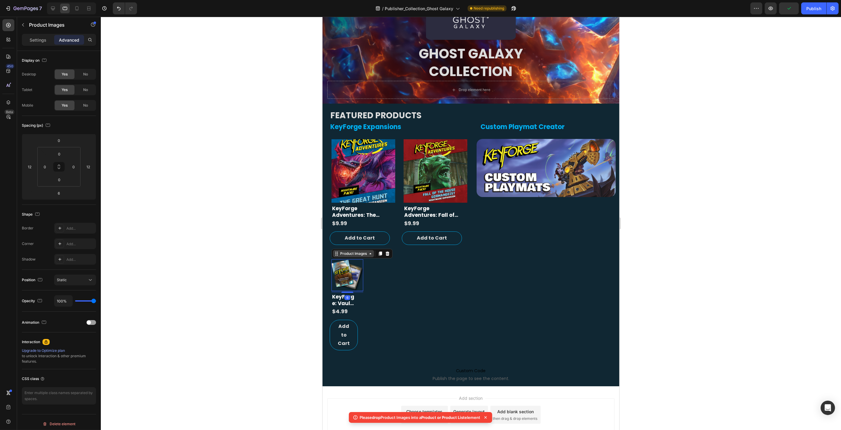
click at [368, 254] on icon at bounding box center [370, 253] width 5 height 5
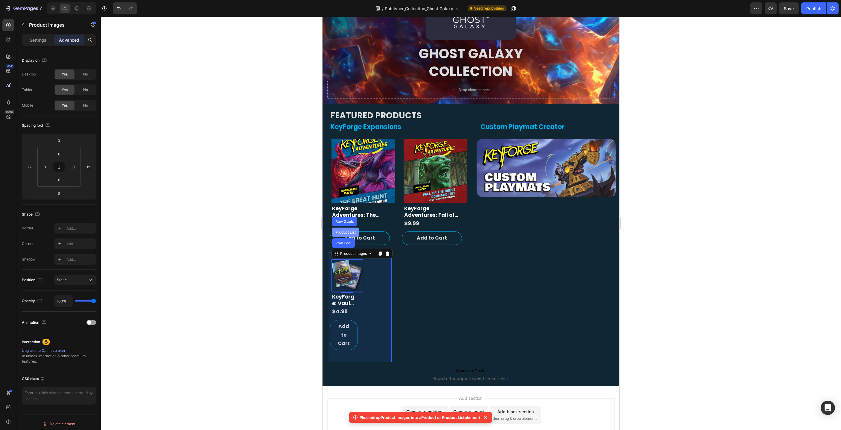
click at [353, 233] on div "Product List" at bounding box center [345, 232] width 23 height 4
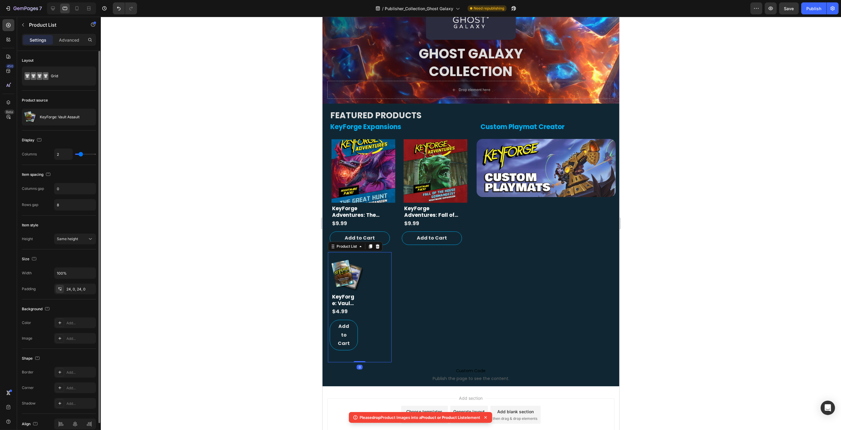
type input "1"
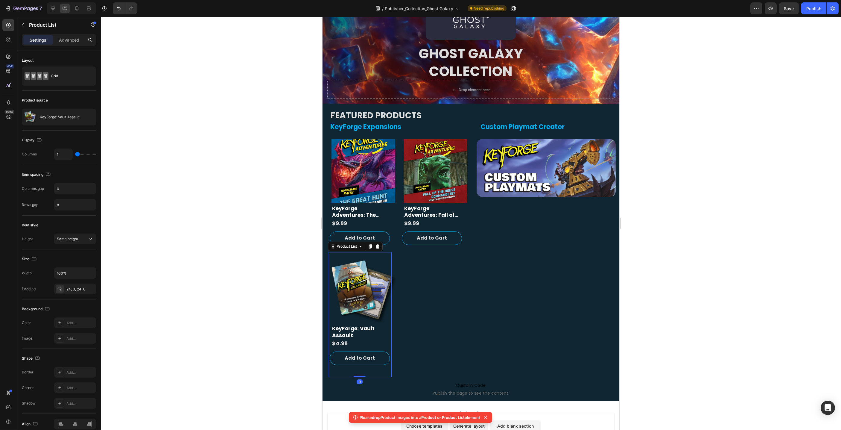
type input "1"
drag, startPoint x: 81, startPoint y: 153, endPoint x: 122, endPoint y: 167, distance: 43.0
click at [67, 154] on div "1" at bounding box center [75, 153] width 42 height 11
drag, startPoint x: 192, startPoint y: 177, endPoint x: 203, endPoint y: 181, distance: 11.6
click at [193, 178] on div at bounding box center [471, 223] width 740 height 413
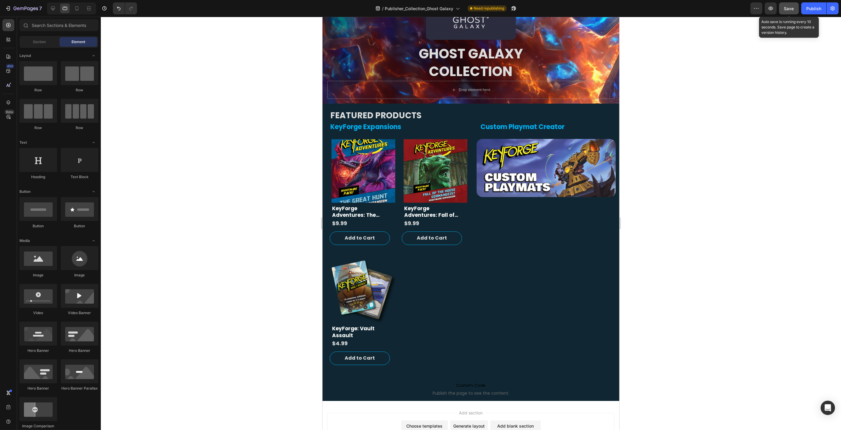
drag, startPoint x: 793, startPoint y: 7, endPoint x: 791, endPoint y: 13, distance: 7.0
click at [793, 7] on span "Save" at bounding box center [789, 8] width 10 height 5
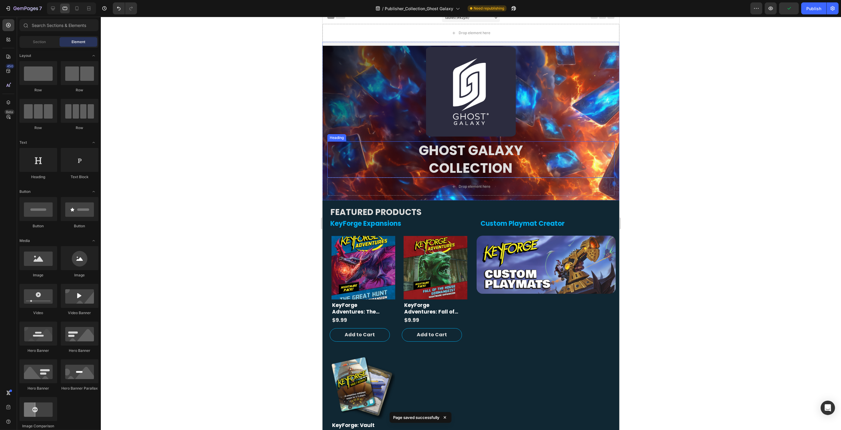
scroll to position [0, 0]
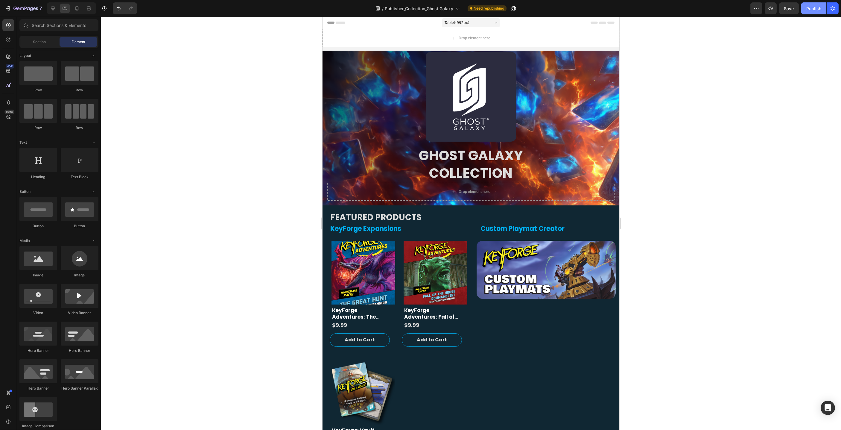
click at [818, 10] on div "Publish" at bounding box center [814, 8] width 15 height 6
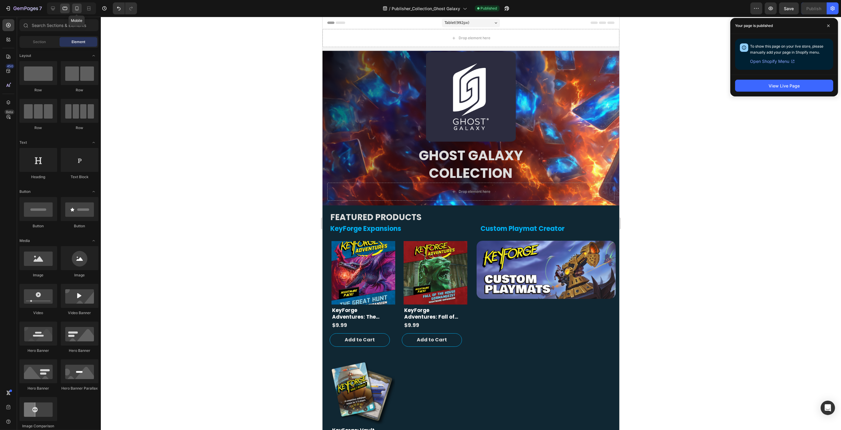
click at [79, 10] on icon at bounding box center [77, 8] width 6 height 6
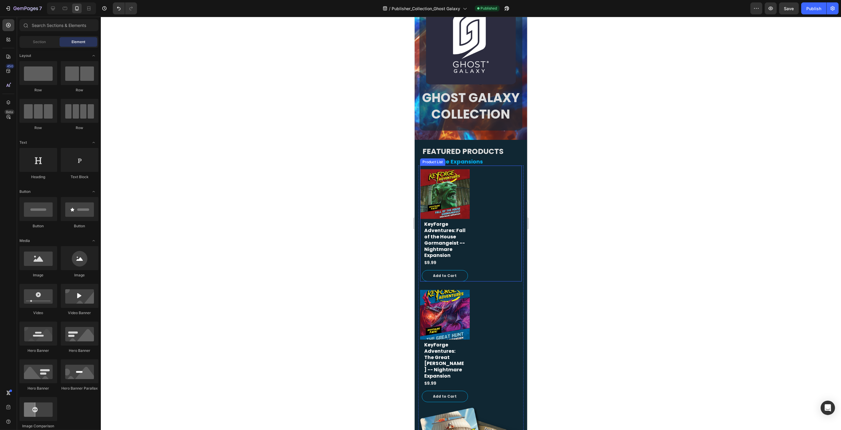
scroll to position [88, 0]
click at [366, 166] on div at bounding box center [471, 223] width 740 height 413
click at [438, 166] on div "Product Images" at bounding box center [435, 164] width 31 height 7
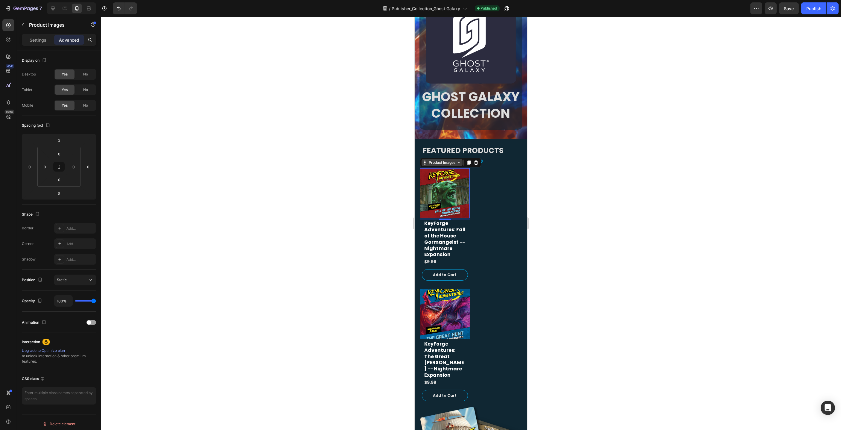
click at [441, 161] on div "Product Images" at bounding box center [441, 162] width 29 height 5
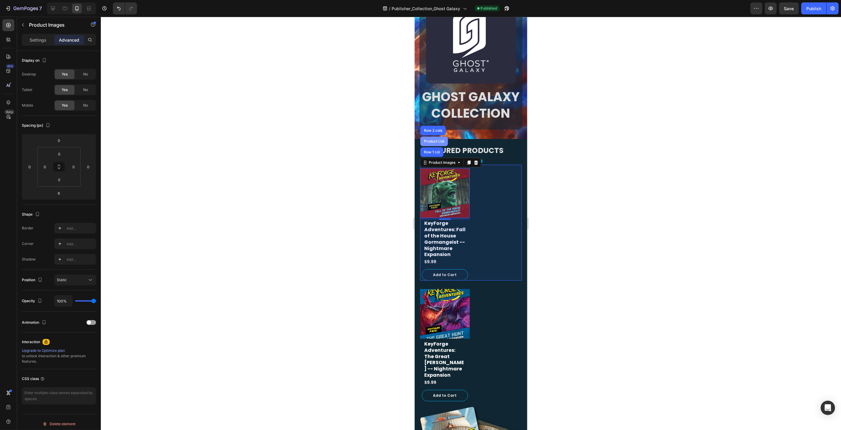
click at [437, 141] on div "Product List" at bounding box center [434, 141] width 23 height 4
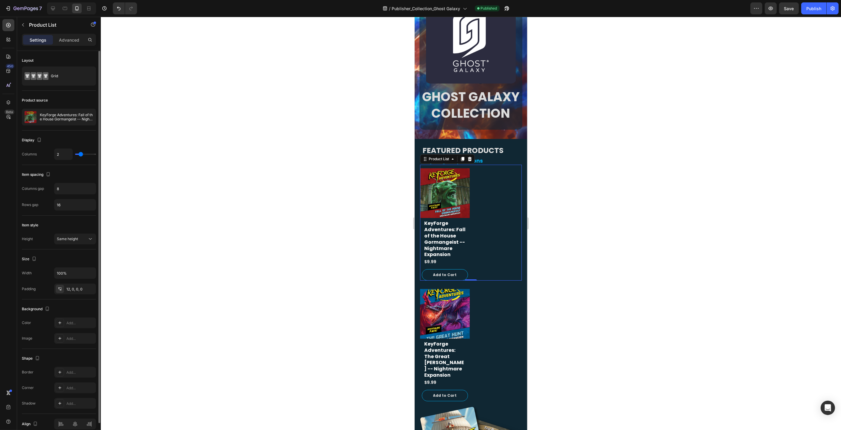
type input "1"
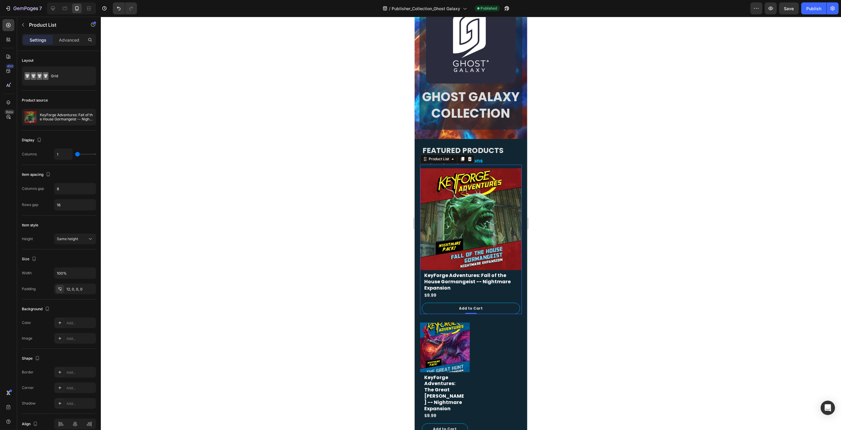
type input "1"
drag, startPoint x: 81, startPoint y: 154, endPoint x: 142, endPoint y: 169, distance: 62.6
click at [67, 153] on div "1" at bounding box center [75, 153] width 42 height 11
click at [443, 320] on div "Product Images" at bounding box center [438, 317] width 37 height 10
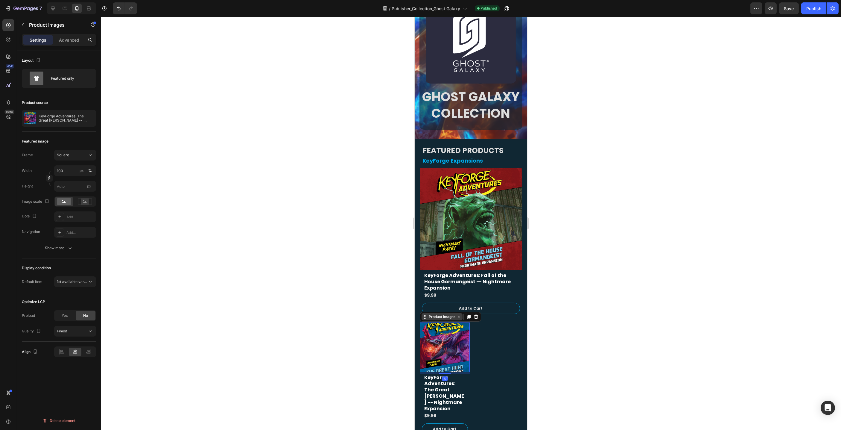
click at [452, 317] on div "Product Images" at bounding box center [441, 316] width 29 height 5
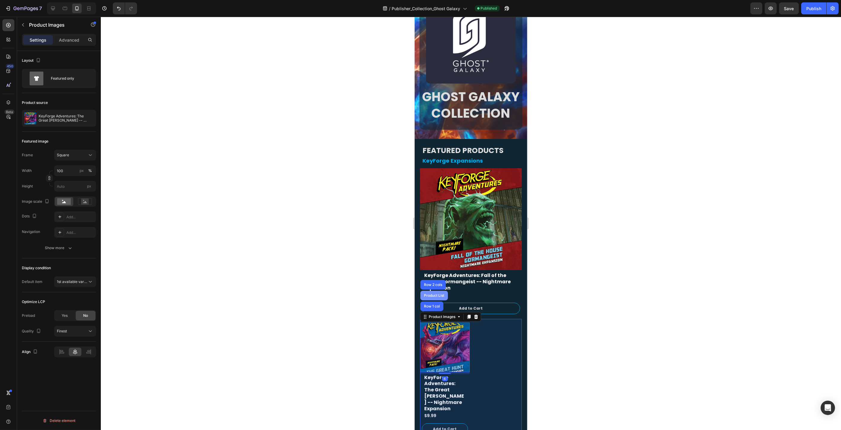
click at [443, 297] on div "Product List" at bounding box center [434, 296] width 28 height 10
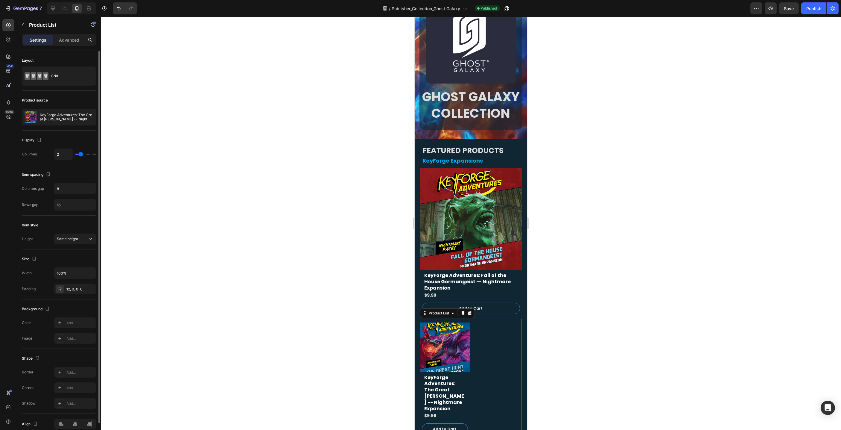
type input "1"
drag, startPoint x: 80, startPoint y: 153, endPoint x: 73, endPoint y: 154, distance: 7.5
click at [72, 154] on div "1" at bounding box center [75, 153] width 42 height 11
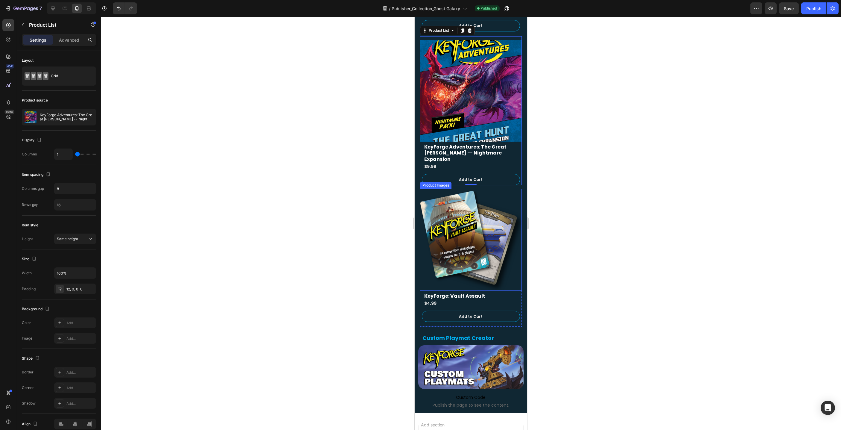
scroll to position [398, 0]
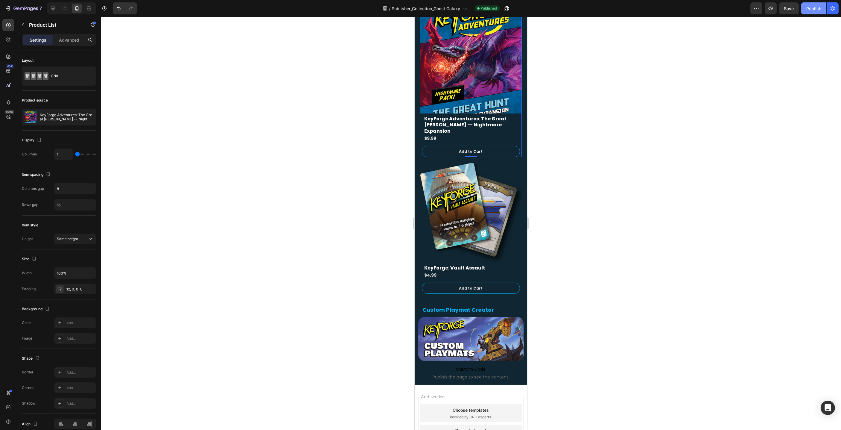
click at [814, 7] on div "Publish" at bounding box center [814, 8] width 15 height 6
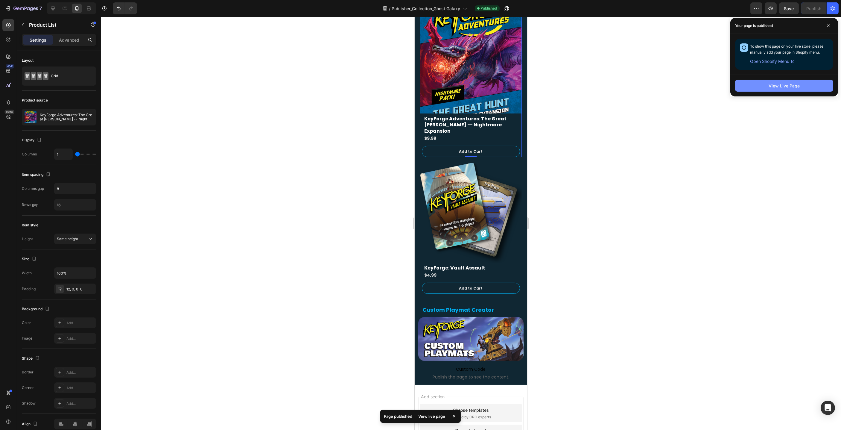
click at [784, 85] on div "View Live Page" at bounding box center [784, 86] width 31 height 6
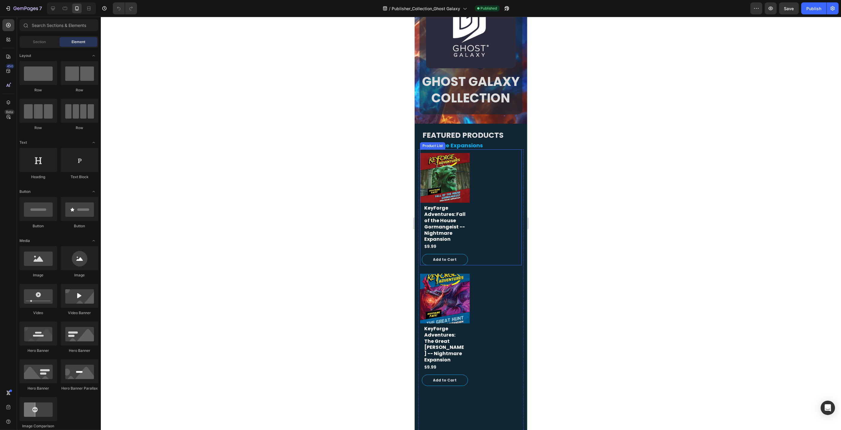
scroll to position [102, 0]
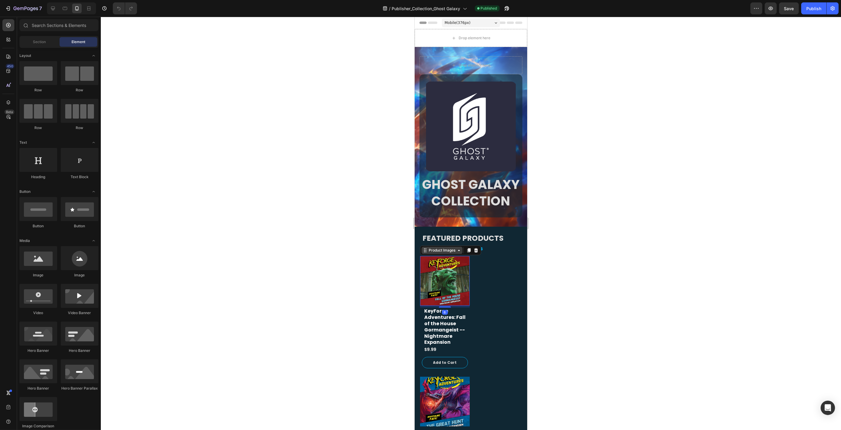
click at [440, 253] on div "Product Images" at bounding box center [441, 250] width 41 height 7
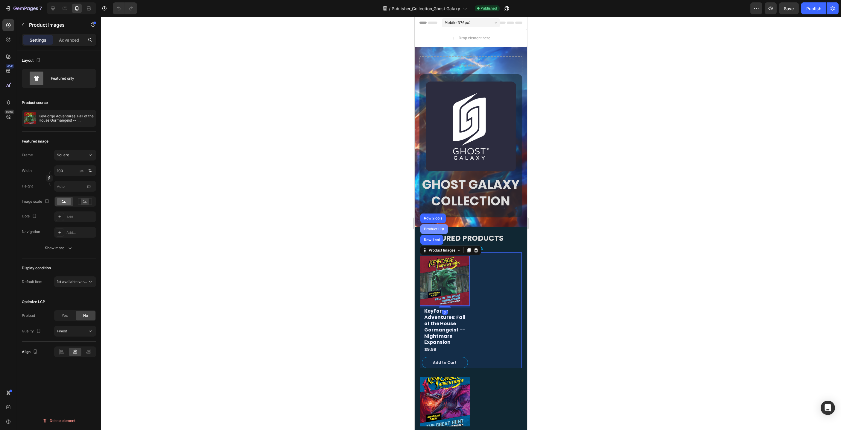
click at [438, 230] on div "Product List" at bounding box center [434, 229] width 23 height 4
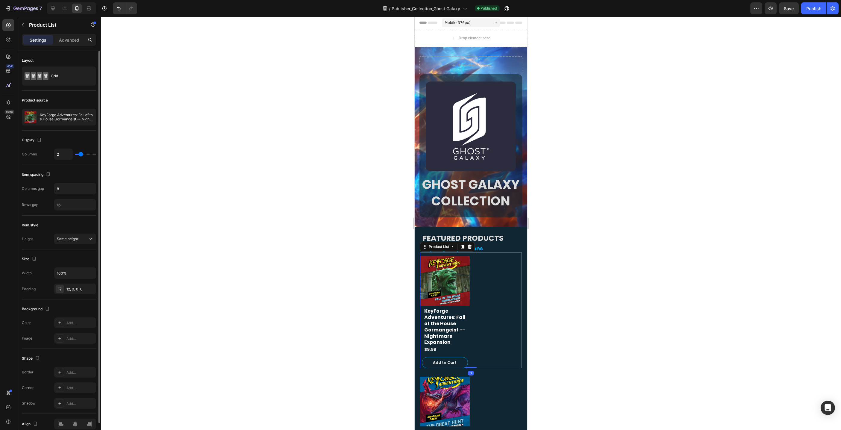
type input "1"
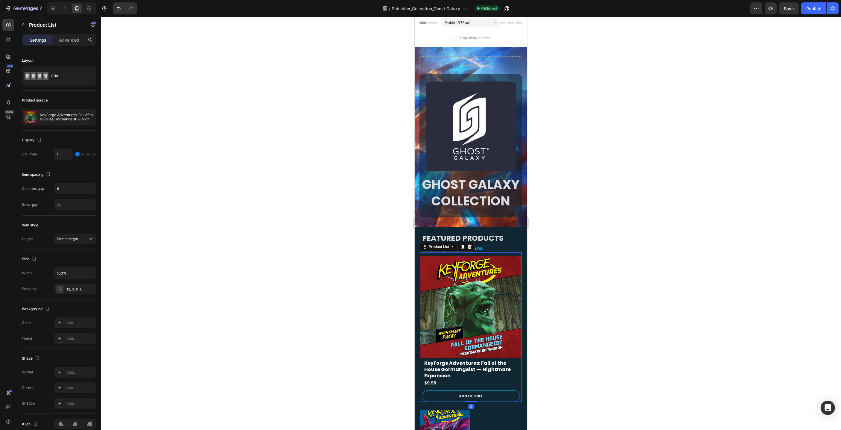
type input "1"
drag, startPoint x: 81, startPoint y: 152, endPoint x: 124, endPoint y: 165, distance: 44.0
click at [76, 154] on input "range" at bounding box center [85, 154] width 21 height 1
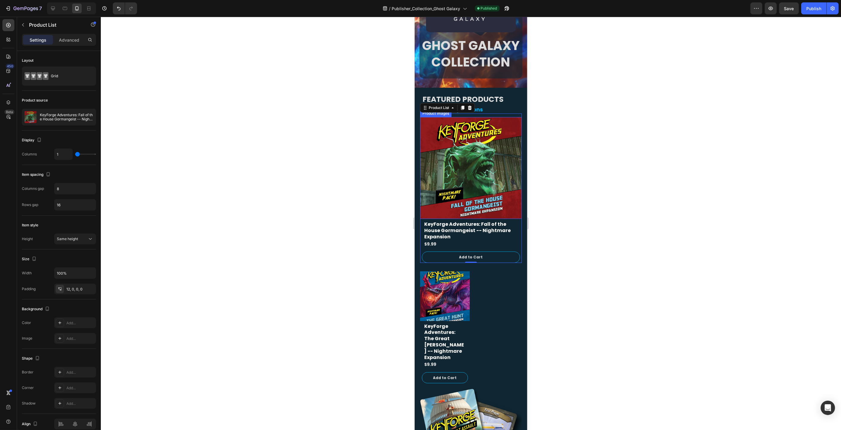
scroll to position [144, 0]
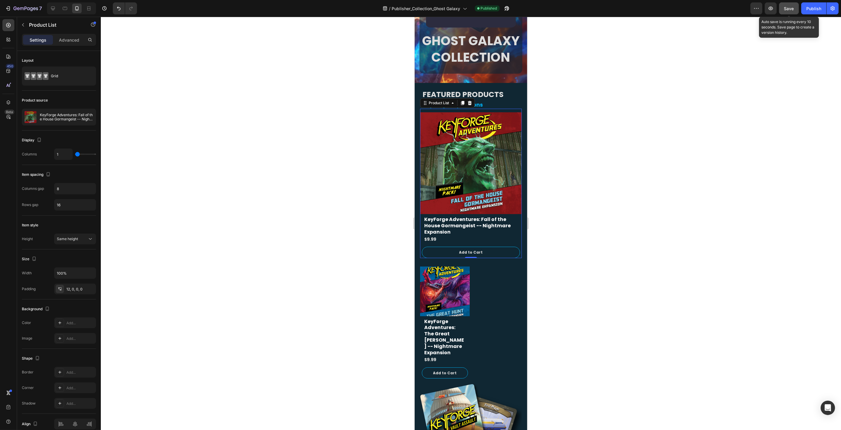
click at [786, 7] on span "Save" at bounding box center [789, 8] width 10 height 5
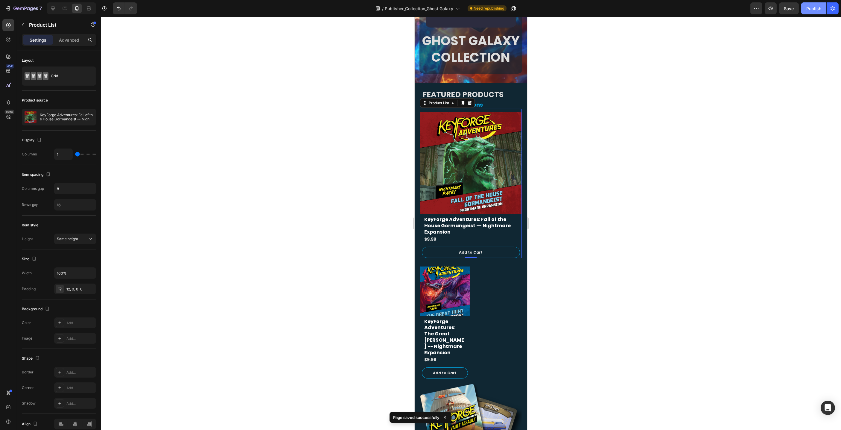
click at [816, 9] on div "Publish" at bounding box center [814, 8] width 15 height 6
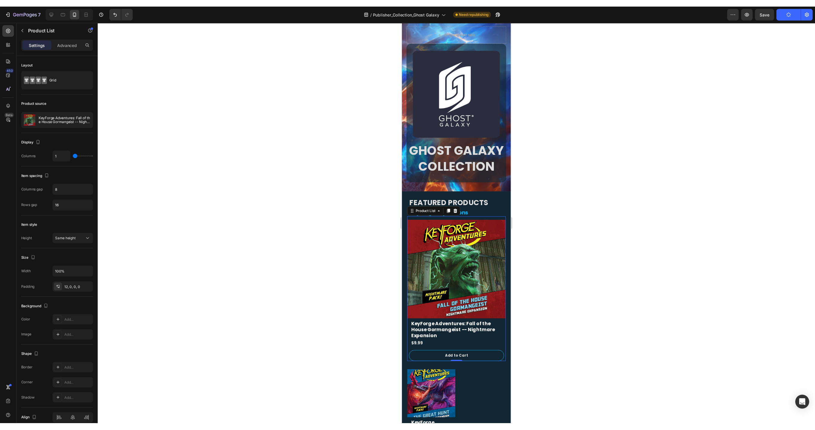
scroll to position [35, 0]
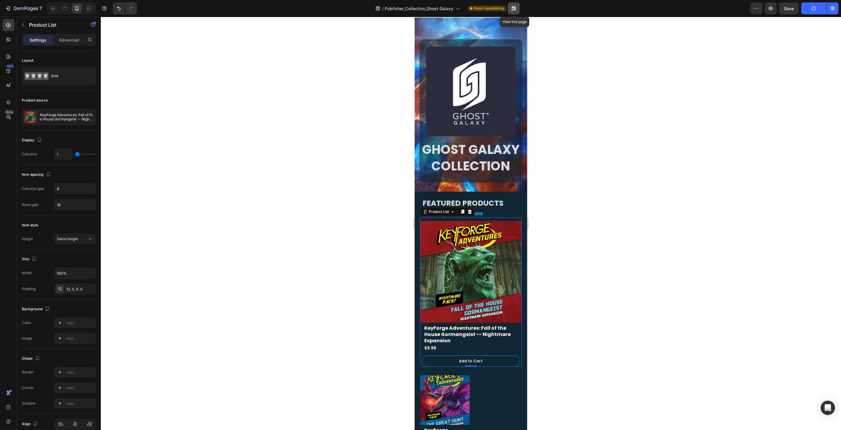
click at [513, 9] on icon "button" at bounding box center [512, 9] width 1 height 1
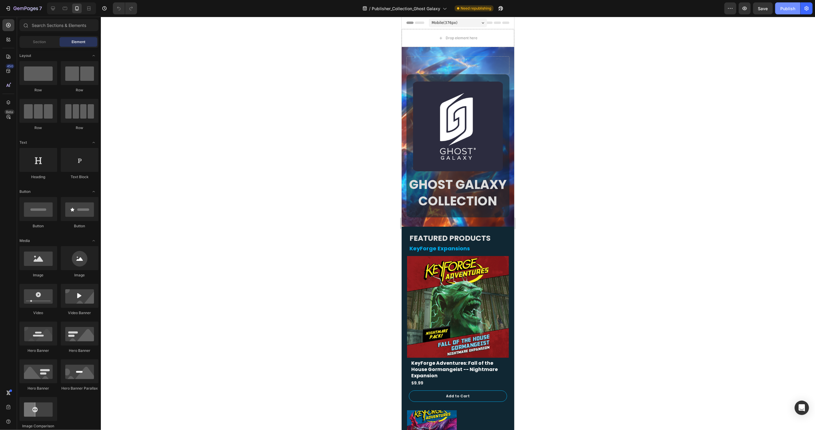
click at [790, 10] on div "Publish" at bounding box center [787, 8] width 15 height 6
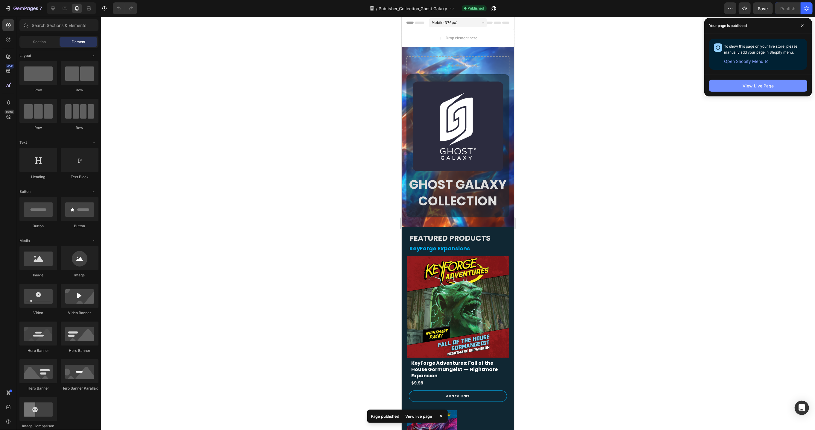
click at [767, 84] on div "View Live Page" at bounding box center [757, 86] width 31 height 6
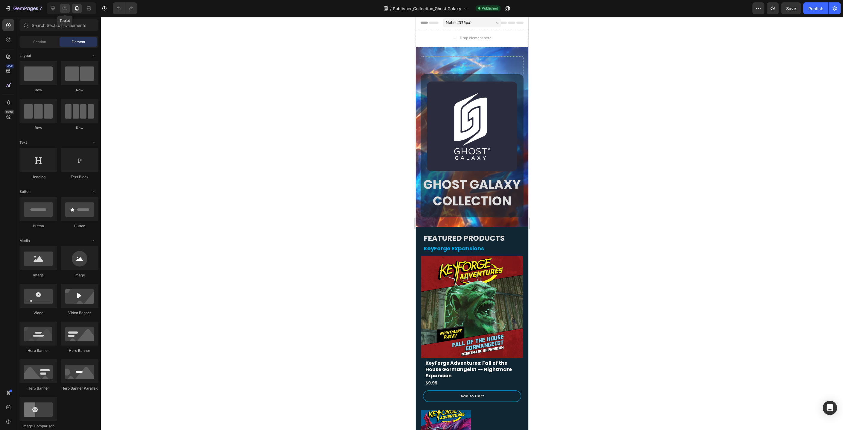
click at [67, 9] on icon at bounding box center [65, 8] width 6 height 6
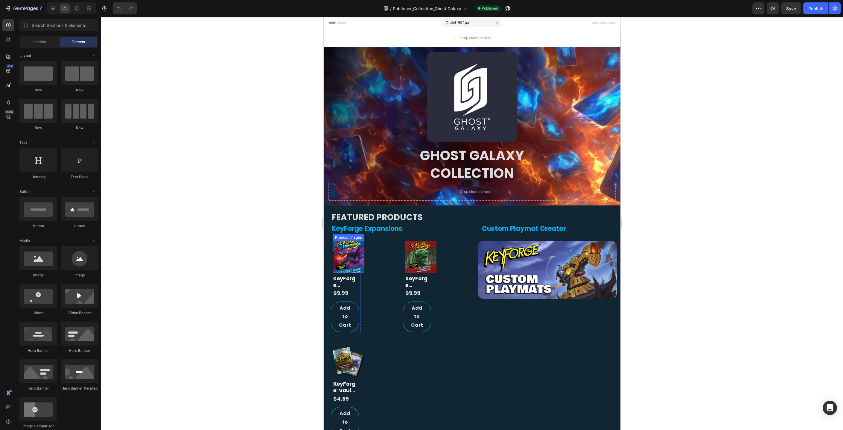
click at [353, 237] on div "Product Images" at bounding box center [348, 237] width 29 height 5
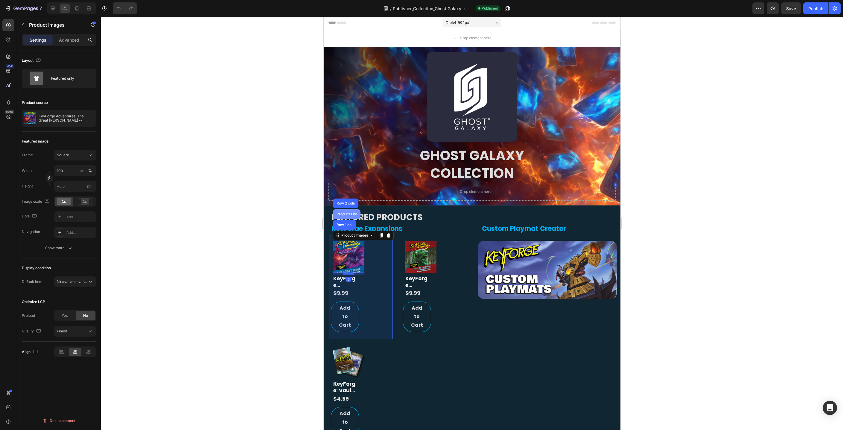
click at [349, 212] on div "Product List" at bounding box center [346, 214] width 23 height 4
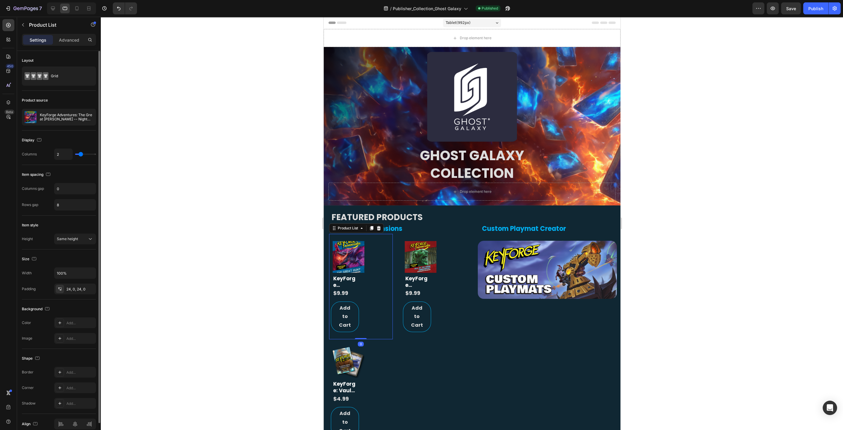
type input "1"
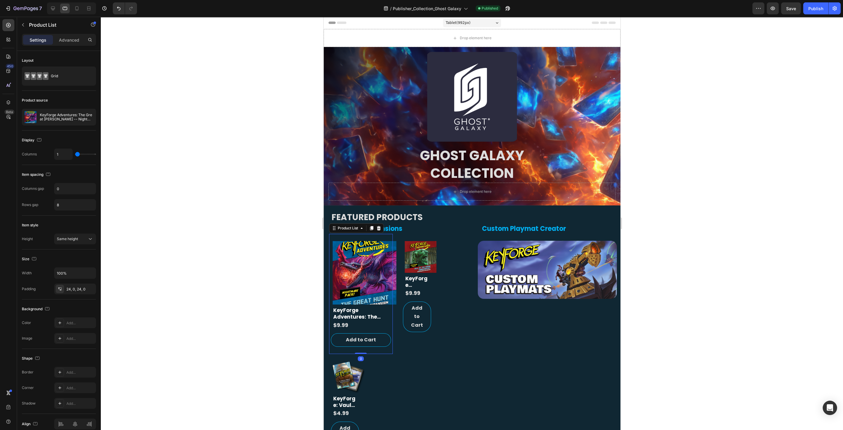
type input "1"
drag, startPoint x: 76, startPoint y: 153, endPoint x: 107, endPoint y: 163, distance: 32.7
click at [77, 154] on input "range" at bounding box center [85, 154] width 21 height 1
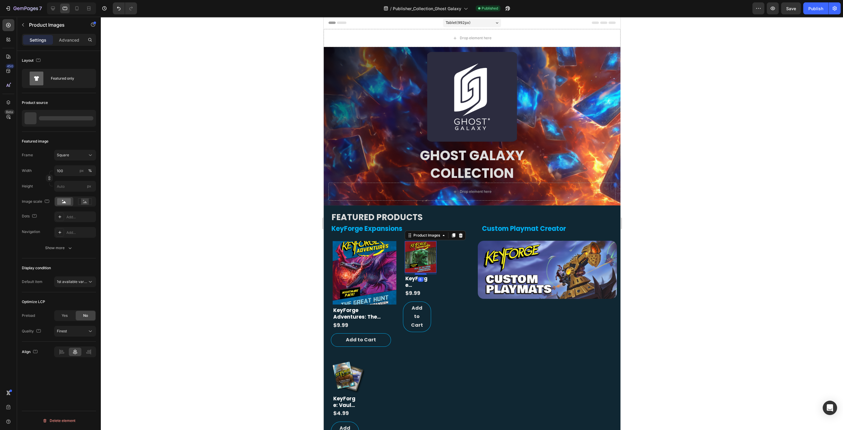
click at [414, 254] on img at bounding box center [421, 257] width 32 height 32
click at [439, 237] on div "Product Images" at bounding box center [426, 235] width 29 height 5
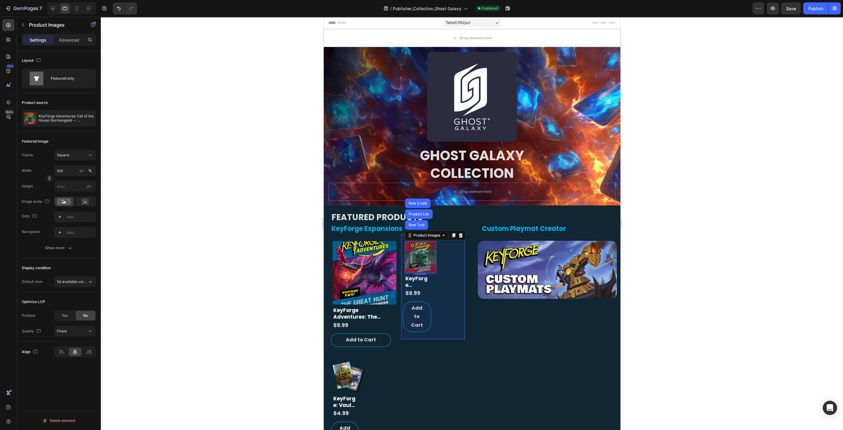
drag, startPoint x: 424, startPoint y: 215, endPoint x: 404, endPoint y: 215, distance: 19.8
click at [424, 215] on div "Product List" at bounding box center [418, 214] width 23 height 4
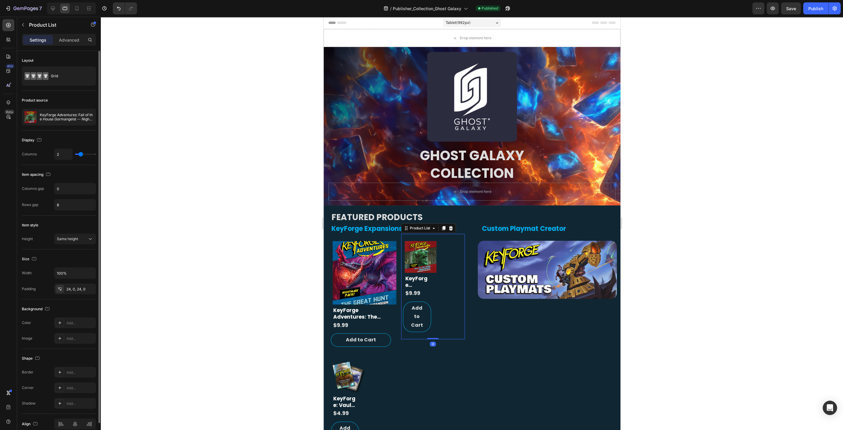
type input "1"
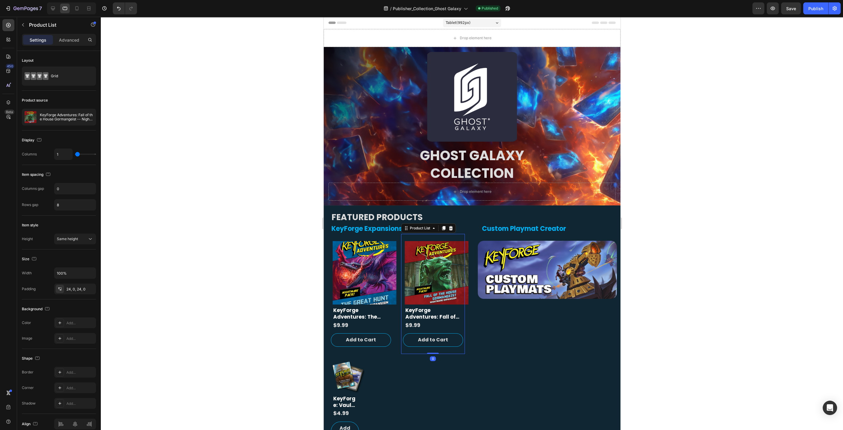
type input "1"
drag, startPoint x: 79, startPoint y: 154, endPoint x: 203, endPoint y: 214, distance: 138.0
click at [72, 153] on div "1" at bounding box center [75, 153] width 42 height 11
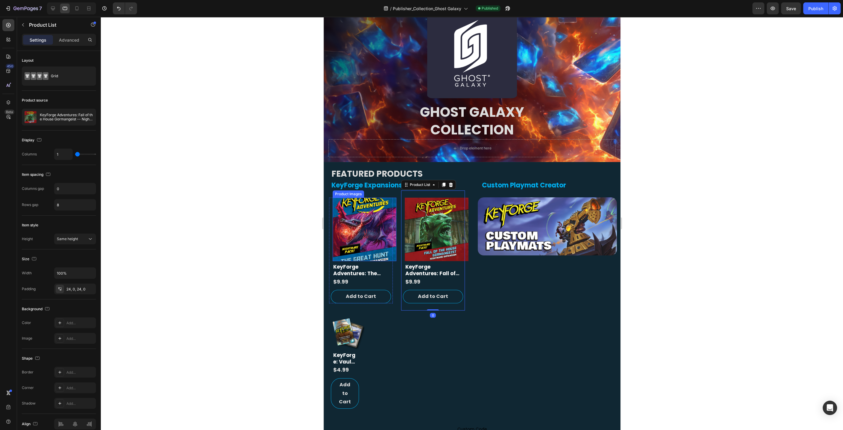
scroll to position [60, 0]
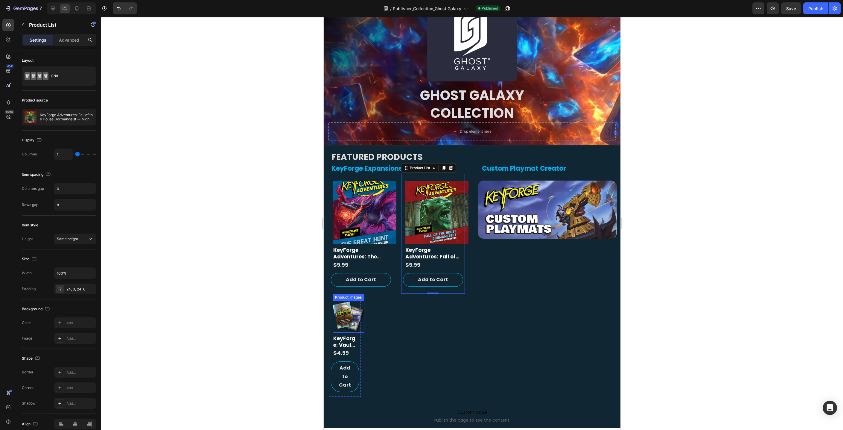
click at [349, 307] on img at bounding box center [348, 317] width 32 height 32
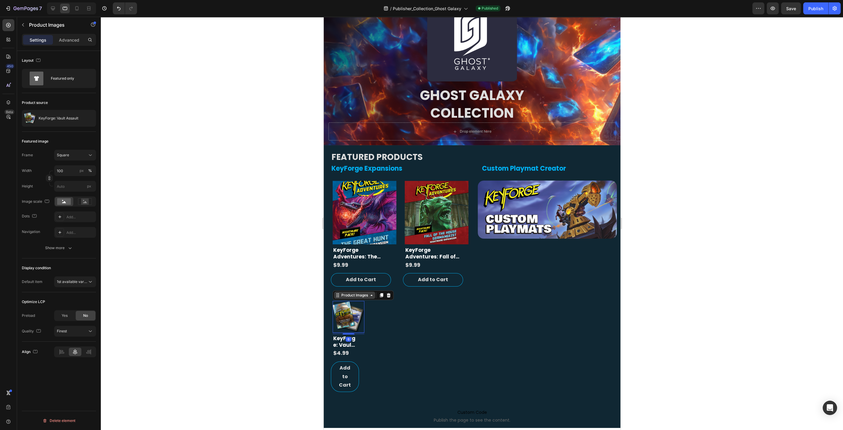
click at [372, 296] on icon at bounding box center [371, 295] width 5 height 5
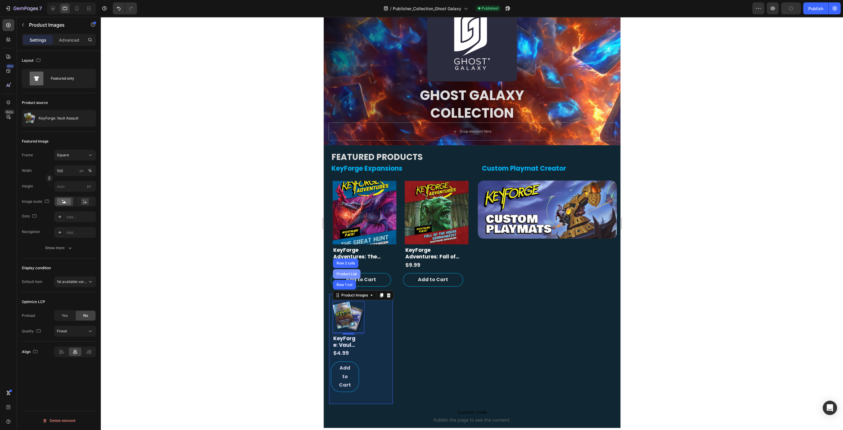
click at [350, 273] on div "Product List" at bounding box center [346, 274] width 23 height 4
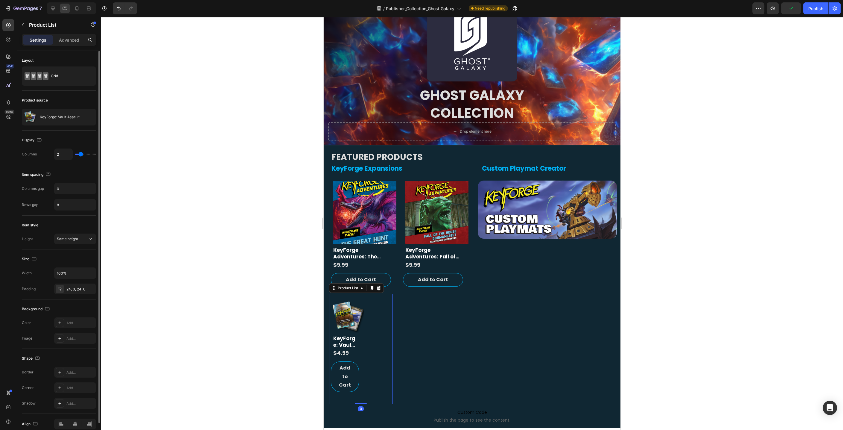
type input "1"
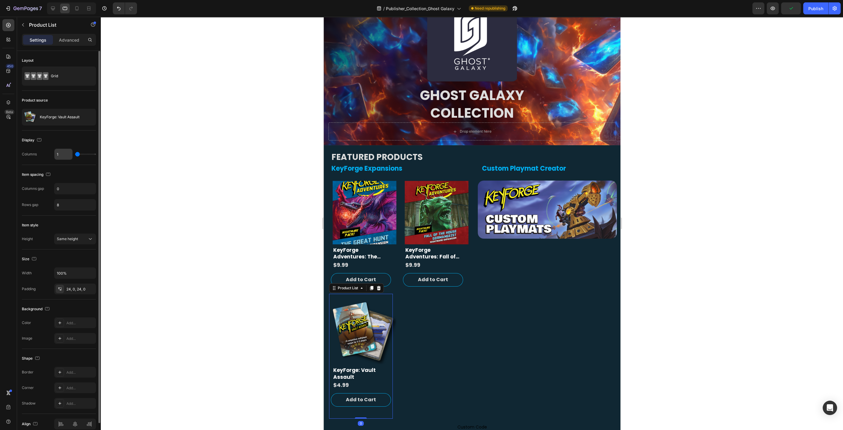
type input "1"
drag, startPoint x: 81, startPoint y: 155, endPoint x: 72, endPoint y: 156, distance: 8.1
click at [72, 156] on div "1" at bounding box center [75, 153] width 42 height 11
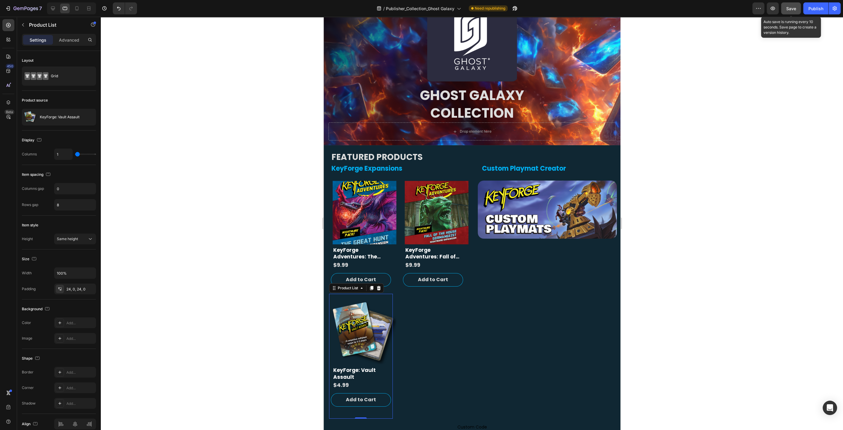
click at [798, 8] on button "Save" at bounding box center [791, 8] width 20 height 12
click at [815, 10] on div "Publish" at bounding box center [816, 8] width 15 height 6
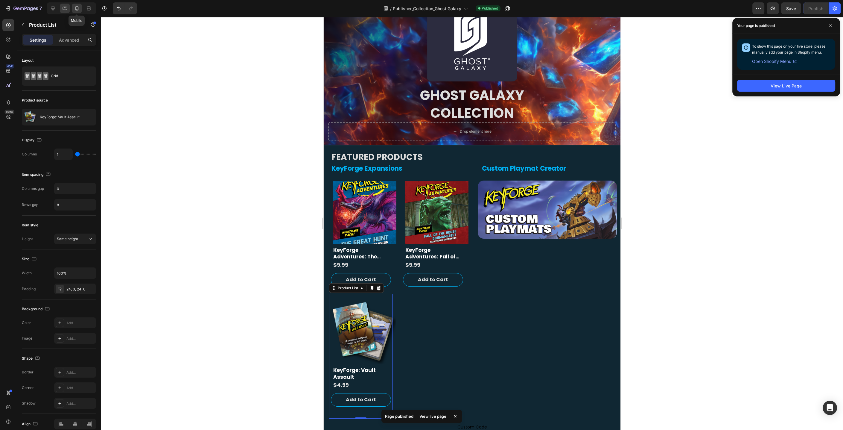
click at [77, 7] on icon at bounding box center [77, 8] width 6 height 6
type input "8"
type input "16"
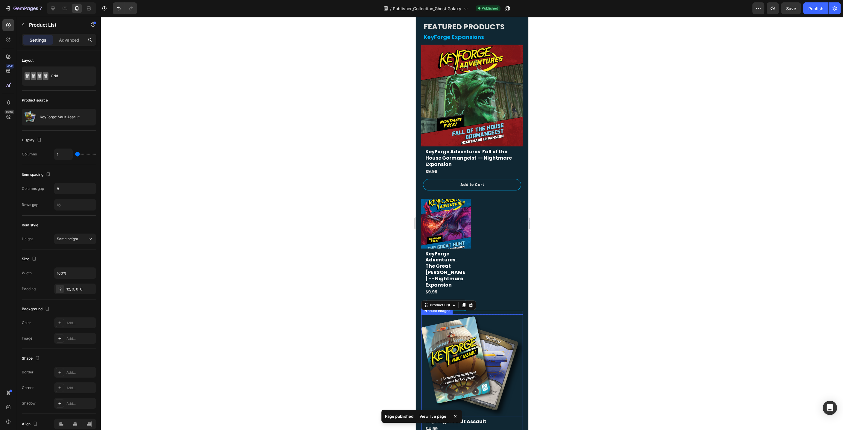
scroll to position [160, 0]
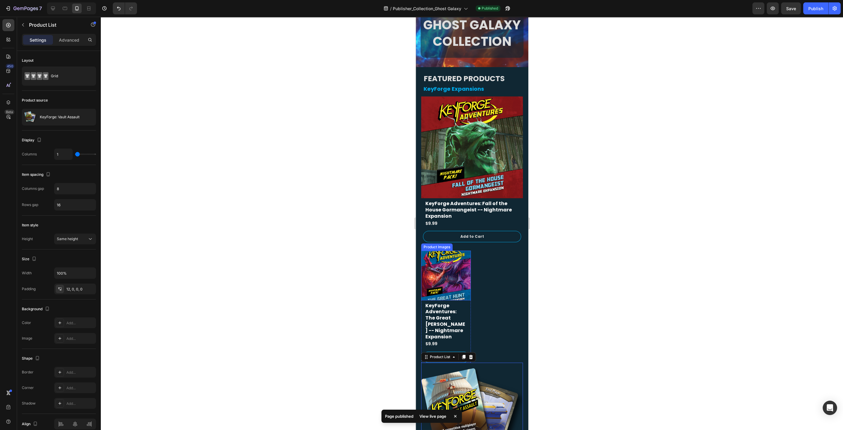
click at [449, 283] on img at bounding box center [446, 275] width 50 height 50
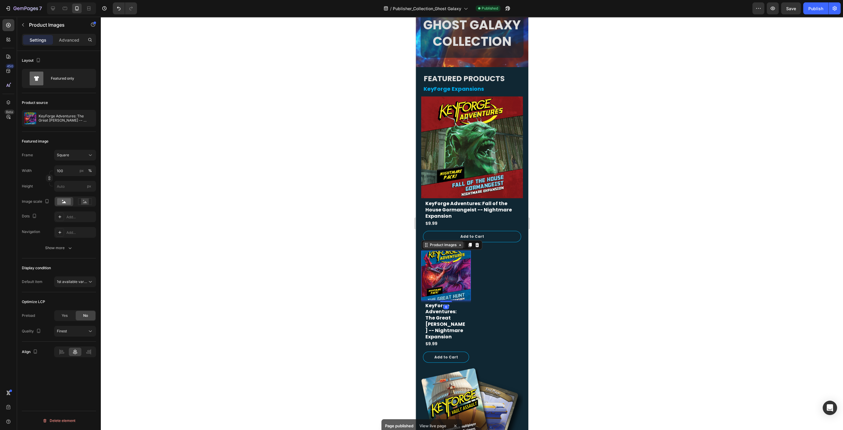
click at [458, 244] on icon at bounding box center [460, 244] width 5 height 5
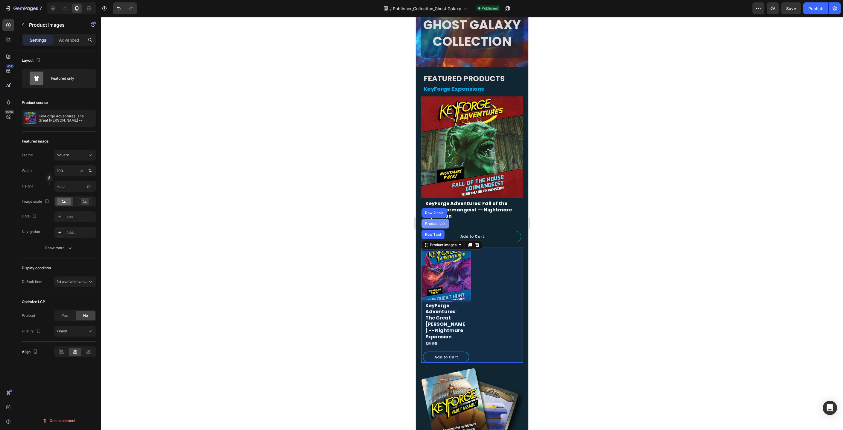
click at [443, 225] on div "Product List" at bounding box center [435, 224] width 28 height 10
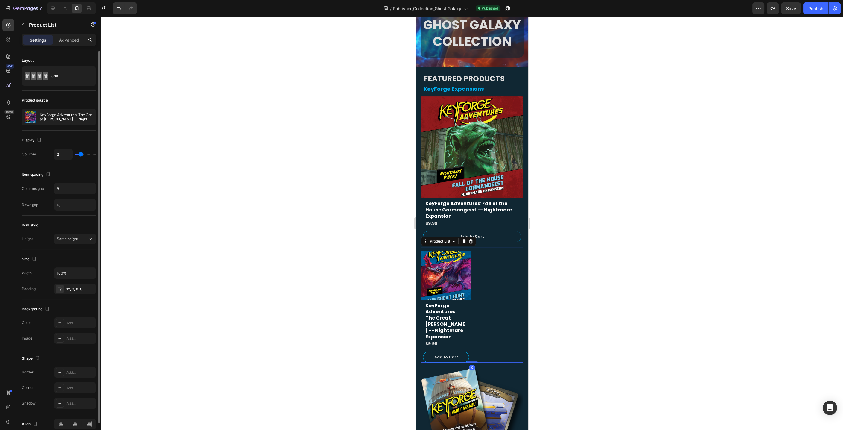
type input "1"
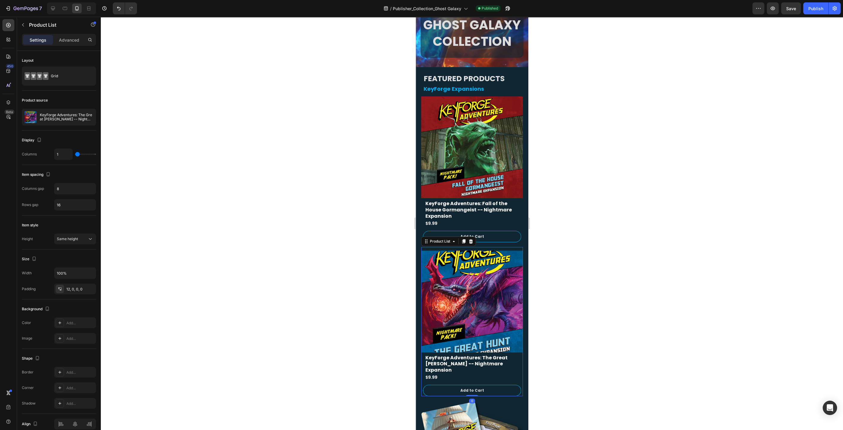
type input "1"
drag, startPoint x: 79, startPoint y: 154, endPoint x: 148, endPoint y: 161, distance: 68.6
click at [73, 154] on div "1" at bounding box center [75, 153] width 42 height 11
click at [787, 8] on span "Save" at bounding box center [791, 8] width 10 height 5
click at [815, 10] on div "Publish" at bounding box center [816, 8] width 15 height 6
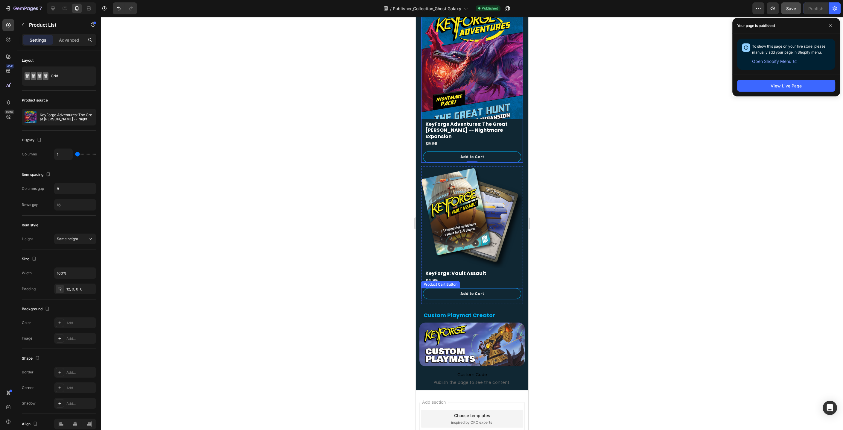
scroll to position [473, 0]
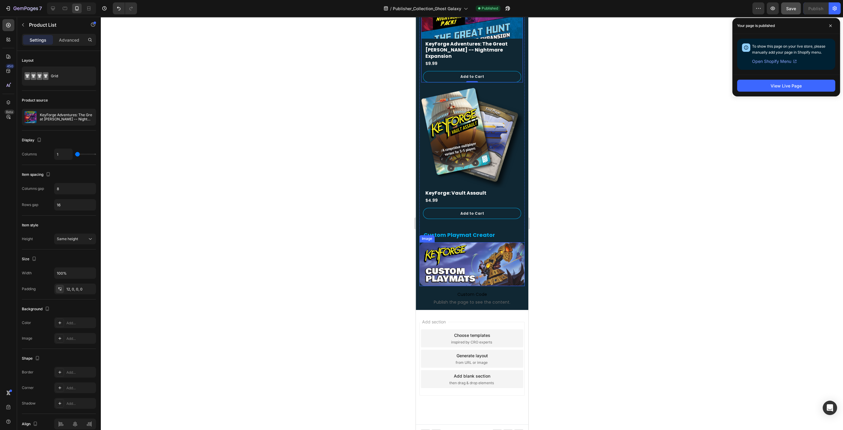
click at [489, 252] on img at bounding box center [471, 264] width 105 height 44
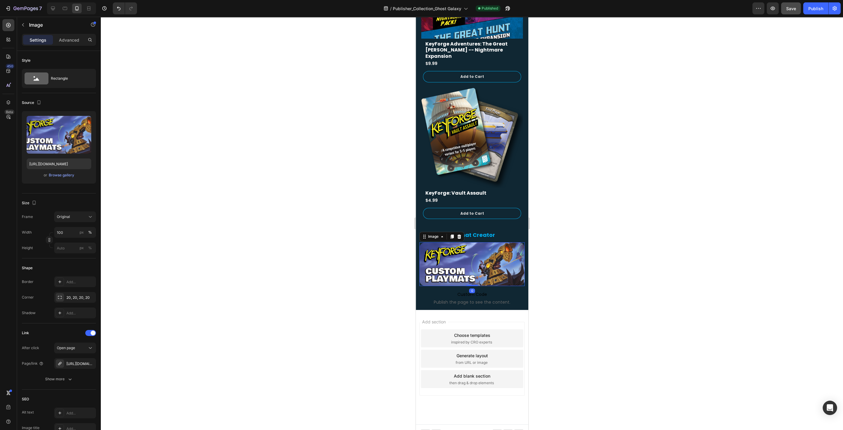
click at [473, 288] on div "0" at bounding box center [472, 290] width 6 height 5
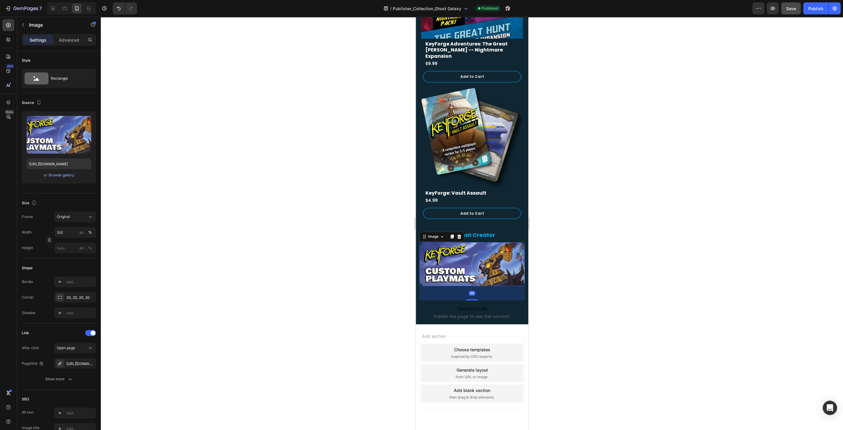
drag, startPoint x: 472, startPoint y: 282, endPoint x: 473, endPoint y: 294, distance: 12.3
click at [471, 299] on div at bounding box center [472, 299] width 12 height 1
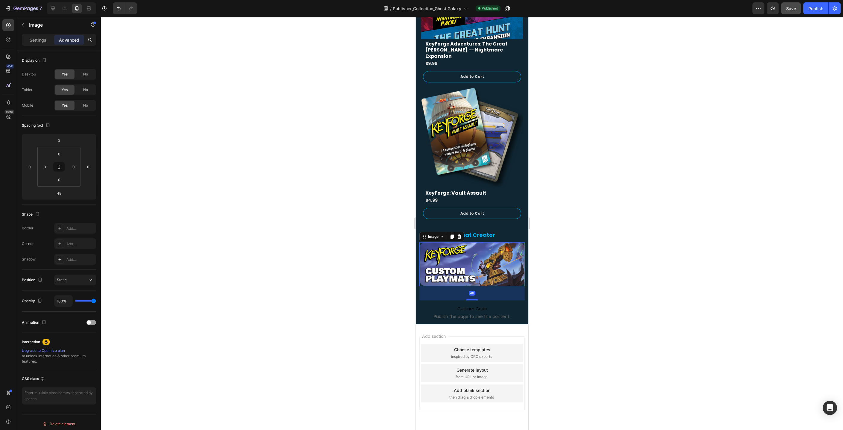
click at [585, 285] on div at bounding box center [472, 223] width 742 height 413
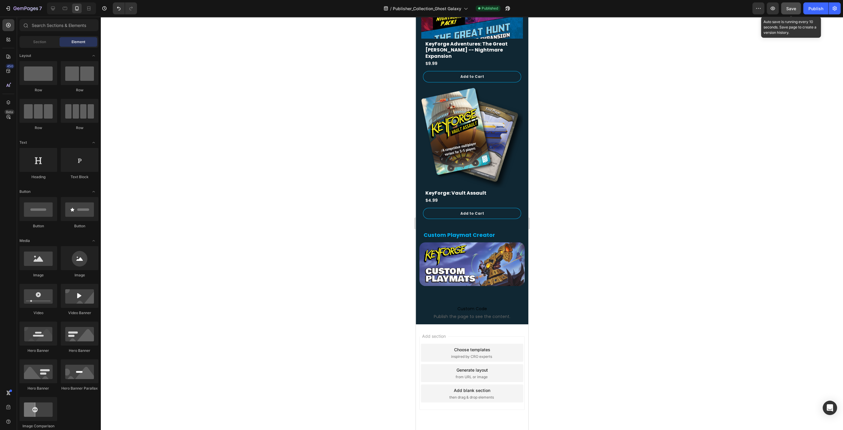
click at [796, 9] on span "Save" at bounding box center [791, 8] width 10 height 5
drag, startPoint x: 818, startPoint y: 9, endPoint x: 799, endPoint y: 44, distance: 40.2
click at [815, 9] on div "Publish" at bounding box center [816, 8] width 15 height 6
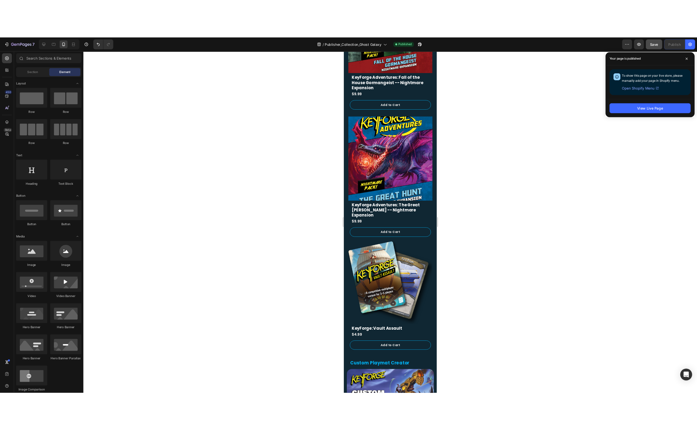
scroll to position [310, 0]
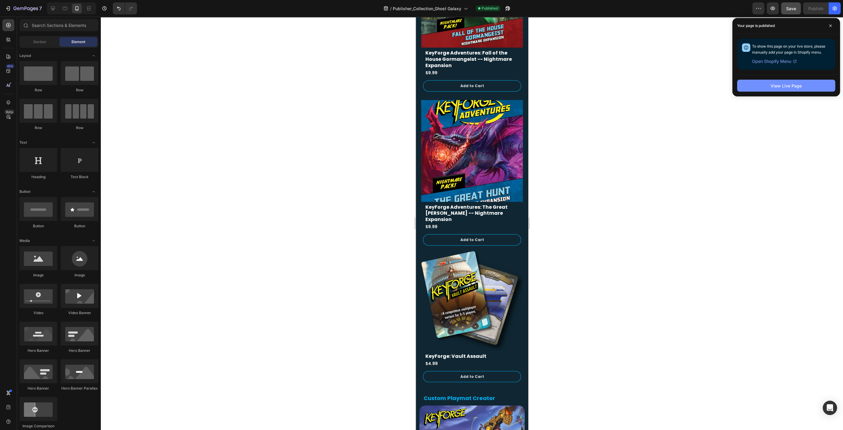
click at [768, 89] on button "View Live Page" at bounding box center [786, 86] width 98 height 12
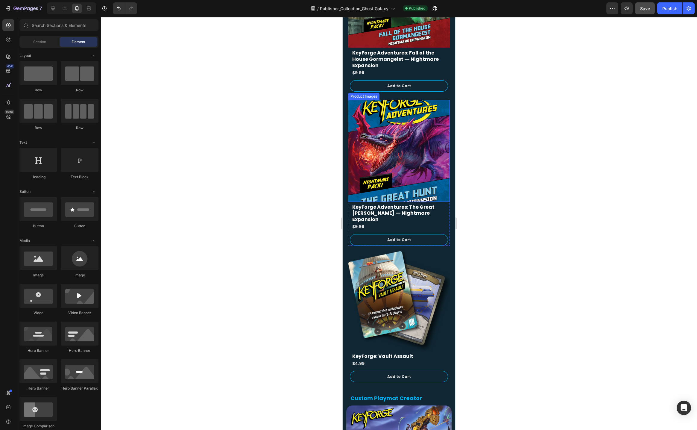
scroll to position [310, 0]
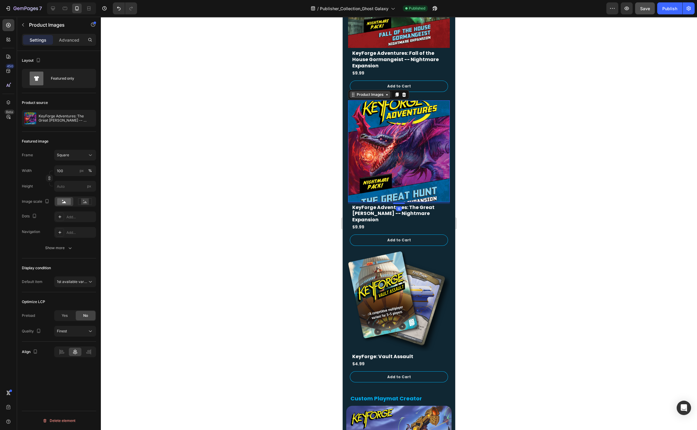
click at [370, 97] on div "Product Images" at bounding box center [370, 94] width 41 height 7
click at [670, 9] on div "Publish" at bounding box center [669, 8] width 15 height 6
